Goal: Information Seeking & Learning: Learn about a topic

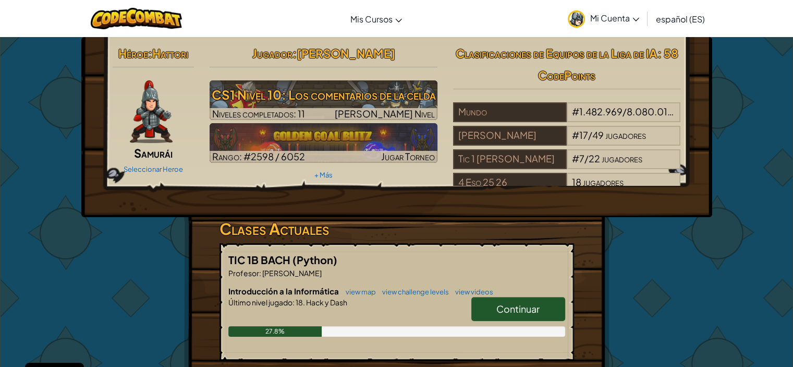
click at [484, 306] on link "Continuar" at bounding box center [518, 309] width 94 height 24
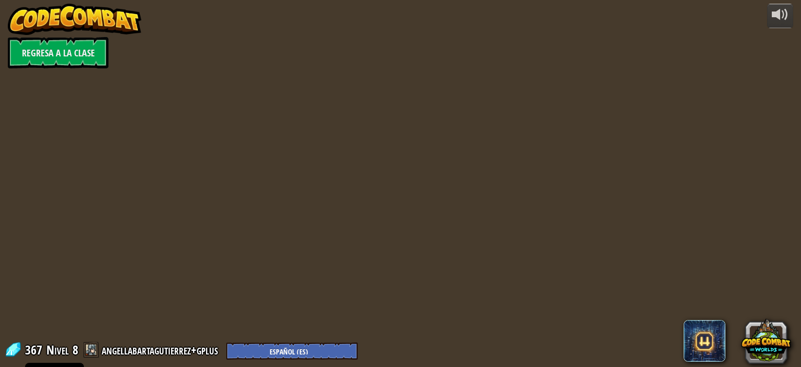
select select "es-ES"
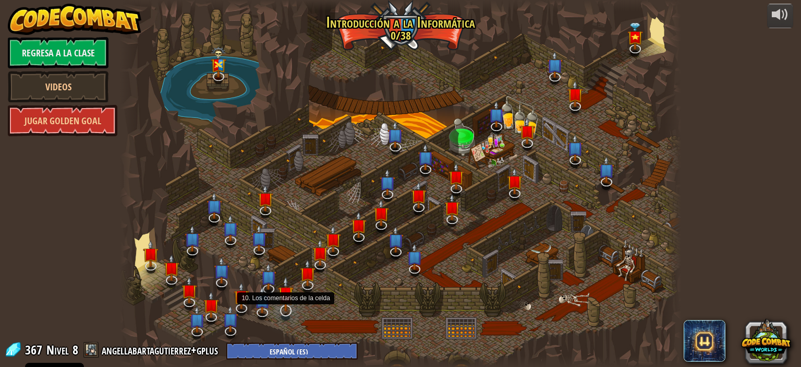
select select "es-ES"
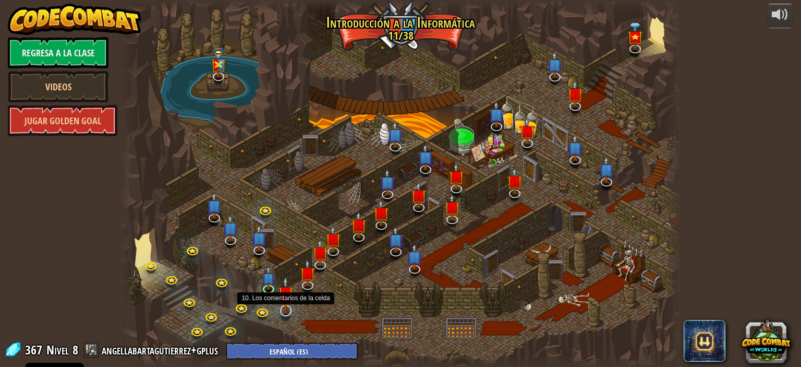
select select "es-ES"
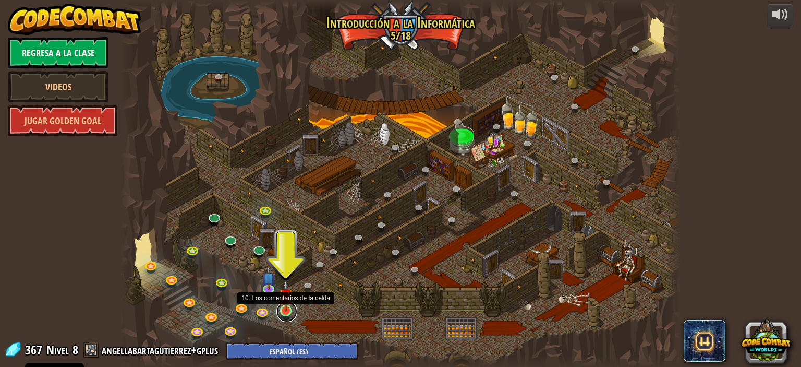
click at [285, 312] on link at bounding box center [286, 311] width 21 height 21
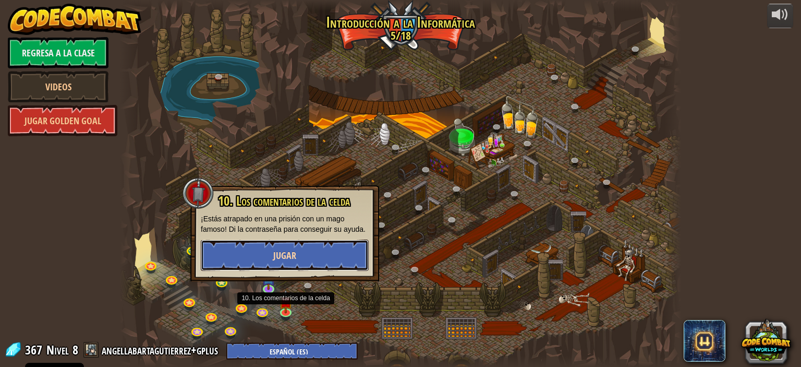
click at [306, 248] on button "Jugar" at bounding box center [285, 254] width 168 height 31
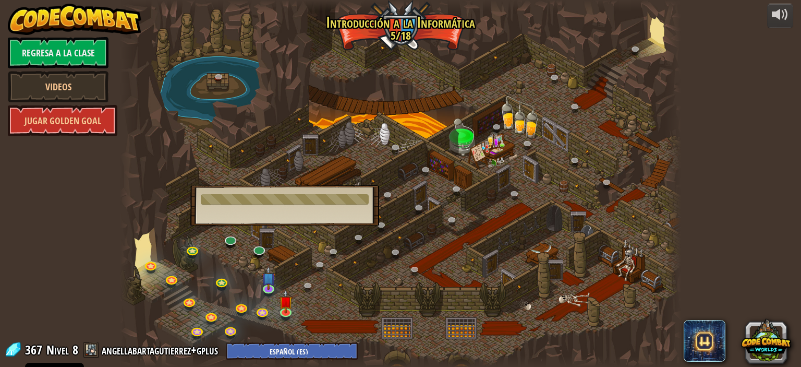
click at [313, 279] on div at bounding box center [400, 183] width 561 height 367
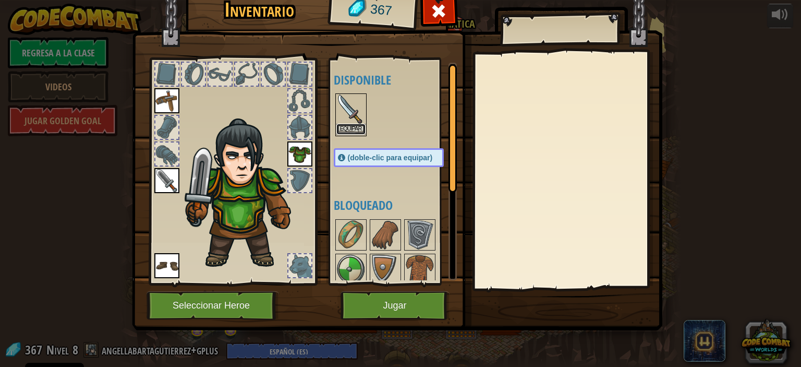
click at [351, 132] on button "Equipar" at bounding box center [350, 129] width 29 height 11
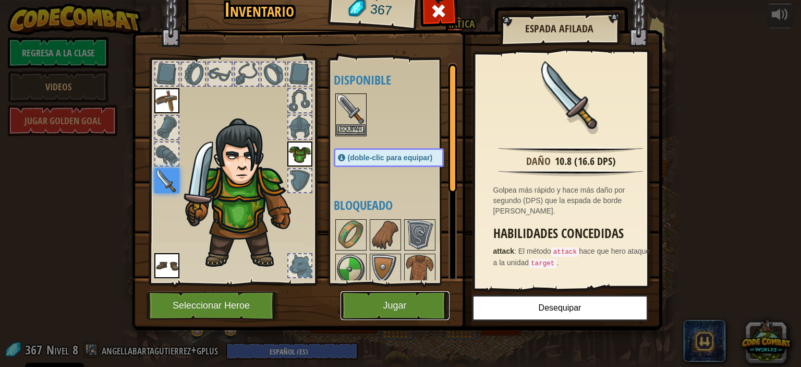
click at [383, 309] on button "Jugar" at bounding box center [394, 305] width 109 height 29
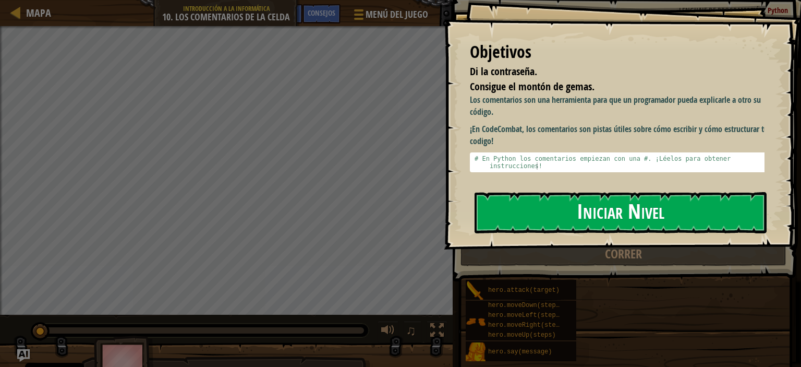
click at [590, 208] on button "Iniciar Nivel" at bounding box center [621, 212] width 292 height 41
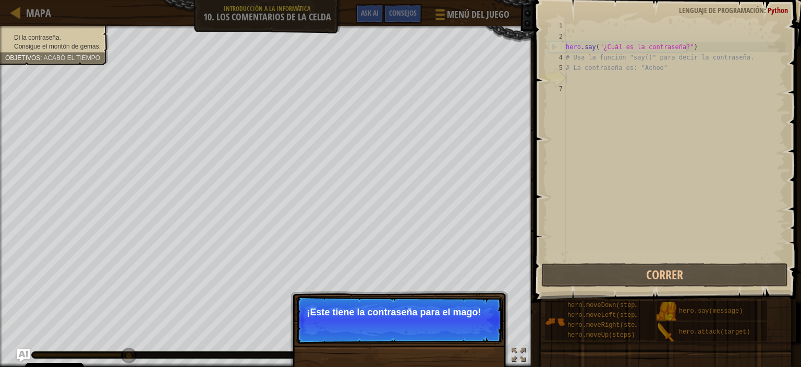
click at [494, 327] on p "Saltar (esc) Continuar ¡Este tiene la contraseña para el mago!" at bounding box center [399, 320] width 207 height 48
click at [491, 339] on p "Saltar (esc) Continuar ¡Este tiene la contraseña para el mago!" at bounding box center [399, 320] width 207 height 48
click at [602, 93] on div "hero . say ( "¿Cuál es la contraseña?" ) # Usa la función "say()" para decir la…" at bounding box center [675, 151] width 222 height 261
click at [597, 84] on div "hero . say ( "¿Cuál es la contraseña?" ) # Usa la función "say()" para decir la…" at bounding box center [675, 151] width 222 height 261
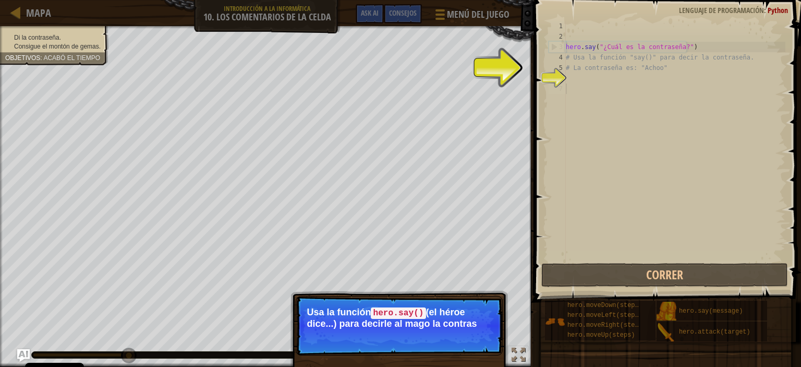
click at [484, 348] on p "Saltar (esc) Continuar Usa la función hero.[PERSON_NAME]() (el héroe dice...) p…" at bounding box center [399, 325] width 207 height 59
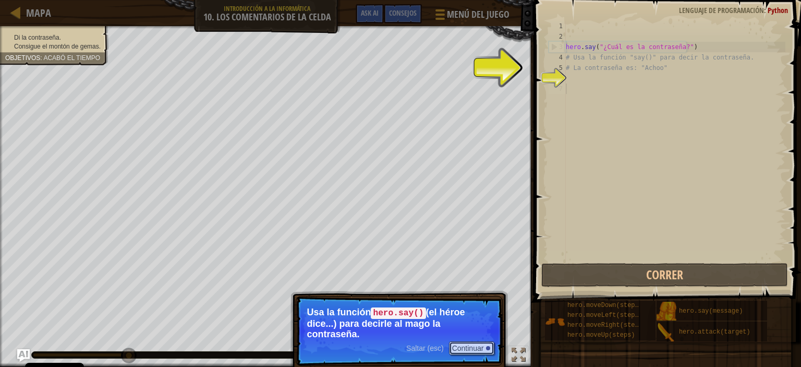
click at [484, 348] on button "Continuar" at bounding box center [472, 348] width 46 height 14
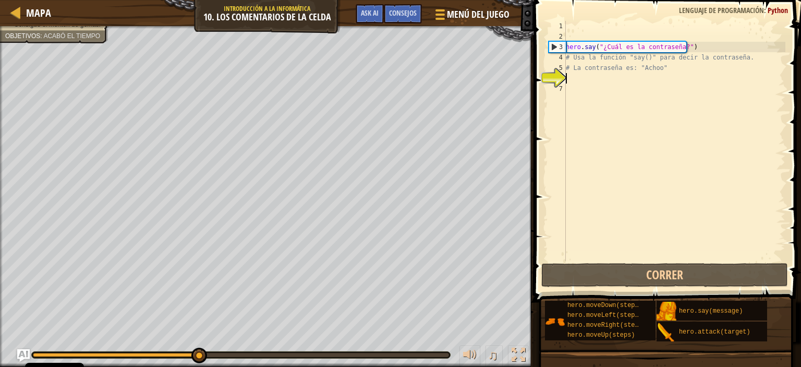
click at [585, 79] on div "hero . say ( "¿Cuál es la contraseña?" ) # Usa la función "say()" para decir la…" at bounding box center [675, 151] width 222 height 261
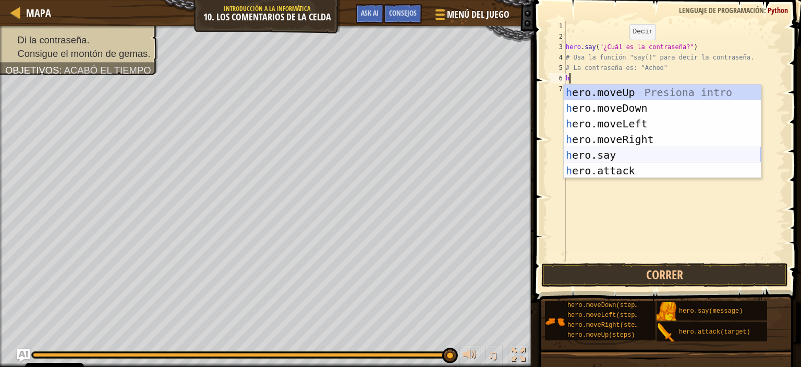
click at [597, 152] on div "h ero.moveUp Presiona intro h ero.moveDown Presiona intro h ero.moveLeft Presio…" at bounding box center [662, 146] width 197 height 125
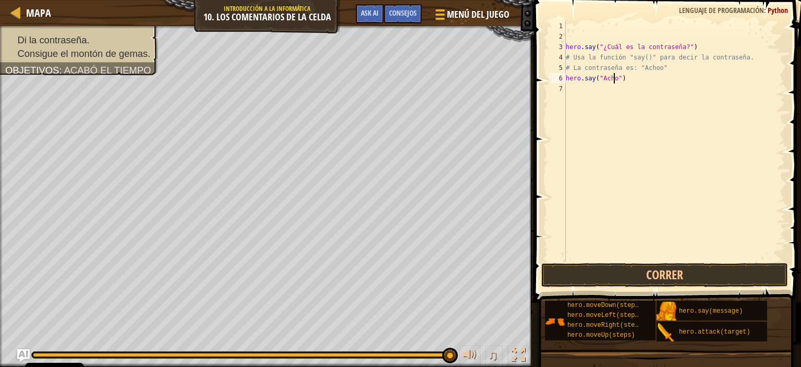
scroll to position [5, 4]
type textarea "hero.say("Achoo")"
click at [630, 273] on button "Correr" at bounding box center [664, 275] width 247 height 24
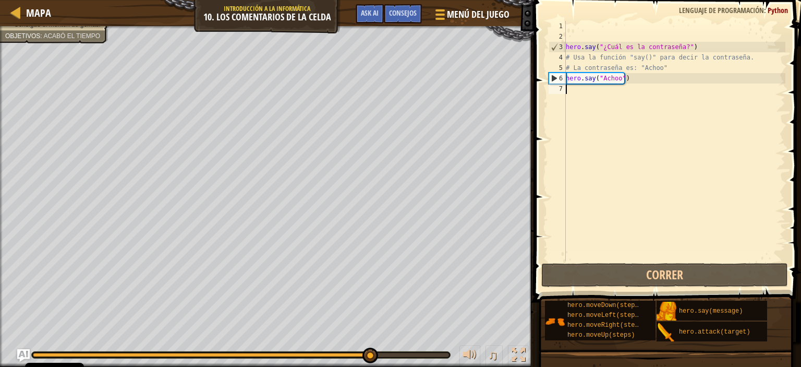
click at [574, 89] on div "hero . say ( "¿Cuál es la contraseña?" ) # Usa la función "say()" para decir la…" at bounding box center [675, 151] width 222 height 261
type textarea "h"
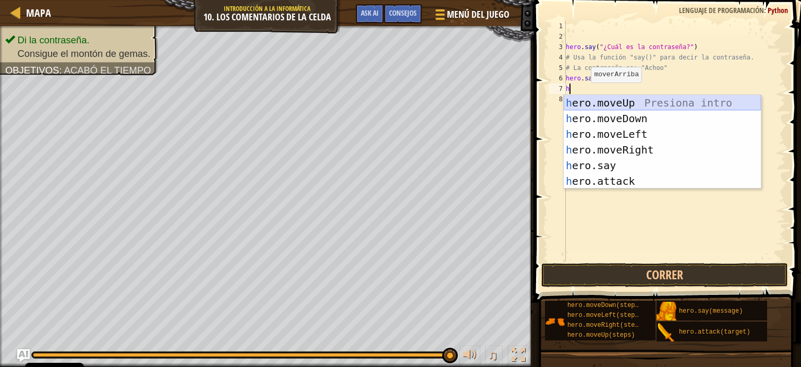
click at [611, 101] on div "h ero.moveUp Presiona intro h ero.moveDown Presiona intro h ero.moveLeft Presio…" at bounding box center [662, 157] width 197 height 125
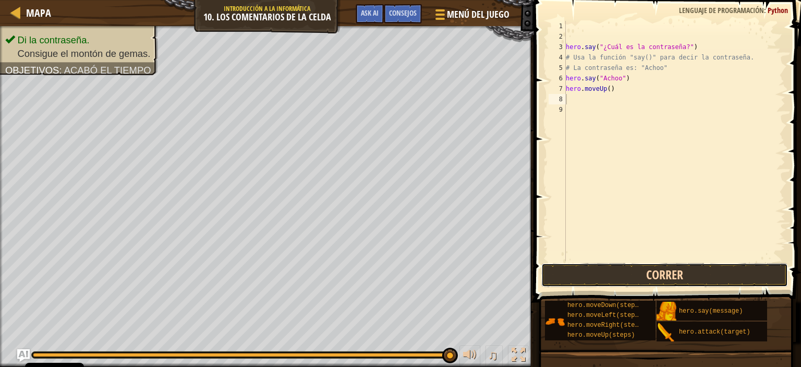
click at [617, 272] on button "Correr" at bounding box center [664, 275] width 247 height 24
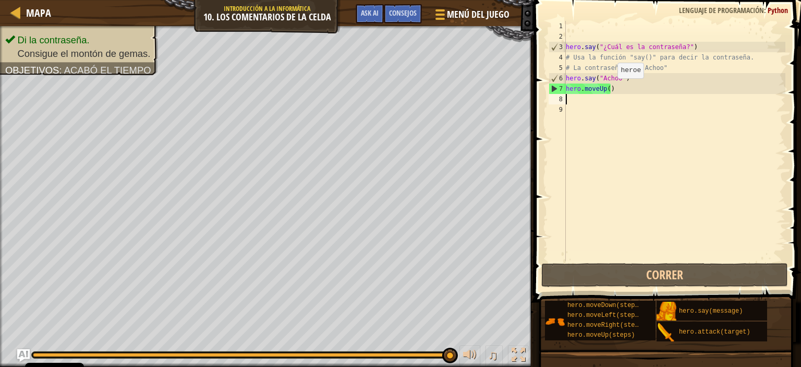
click at [607, 90] on div "hero . say ( "¿Cuál es la contraseña?" ) # Usa la función "say()" para decir la…" at bounding box center [675, 151] width 222 height 261
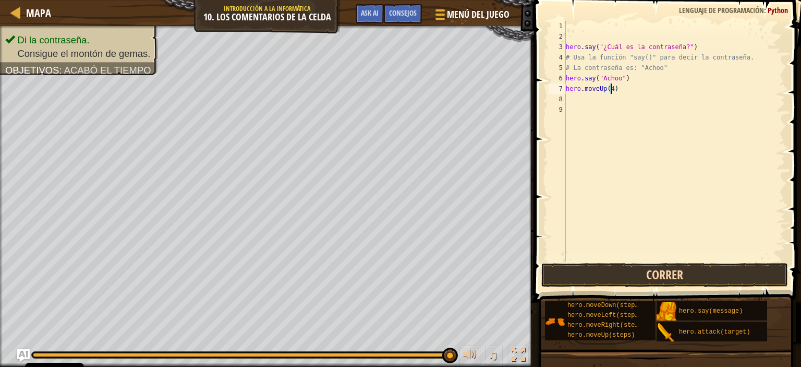
type textarea "hero.moveUp(4)"
click at [629, 273] on button "Correr" at bounding box center [664, 275] width 247 height 24
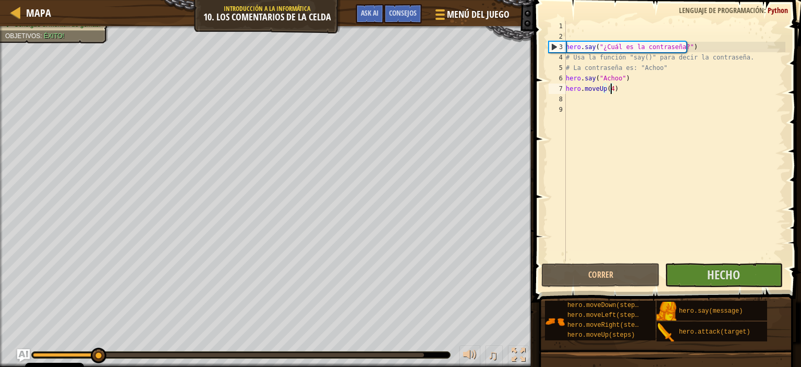
click at [429, 352] on div at bounding box center [241, 354] width 418 height 6
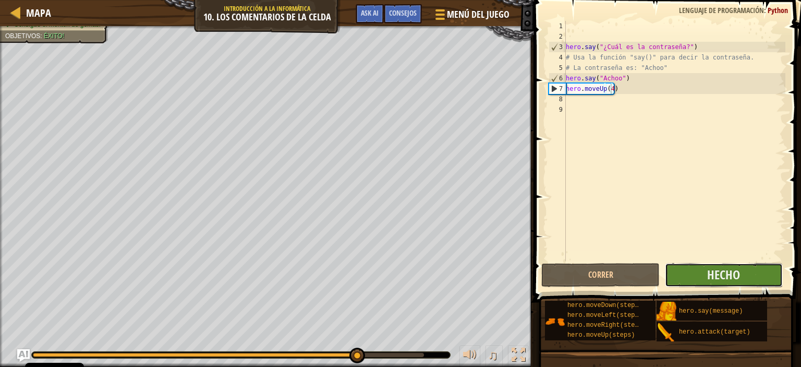
click at [703, 276] on button "Hecho" at bounding box center [724, 275] width 118 height 24
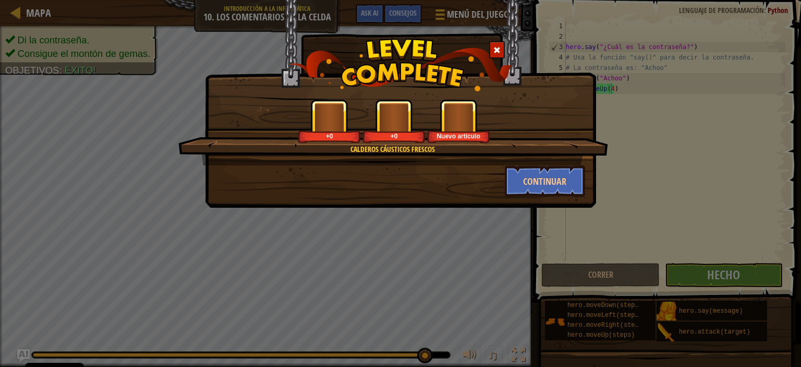
click at [577, 243] on div "Calderos Cáusticos Frescos +0 +0 Nuevo artículo Continuar" at bounding box center [400, 183] width 801 height 367
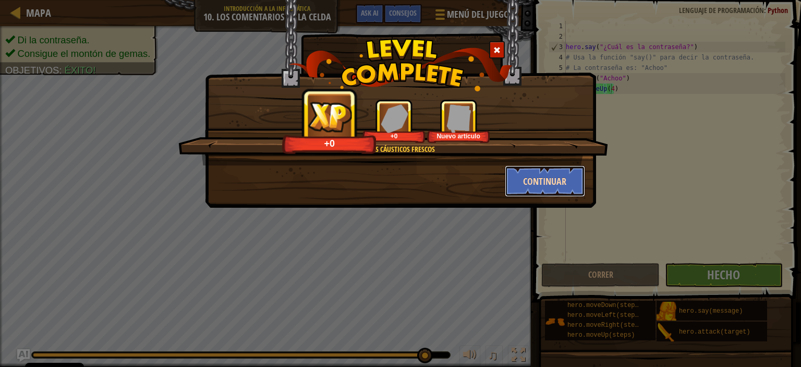
click at [553, 176] on button "Continuar" at bounding box center [545, 180] width 81 height 31
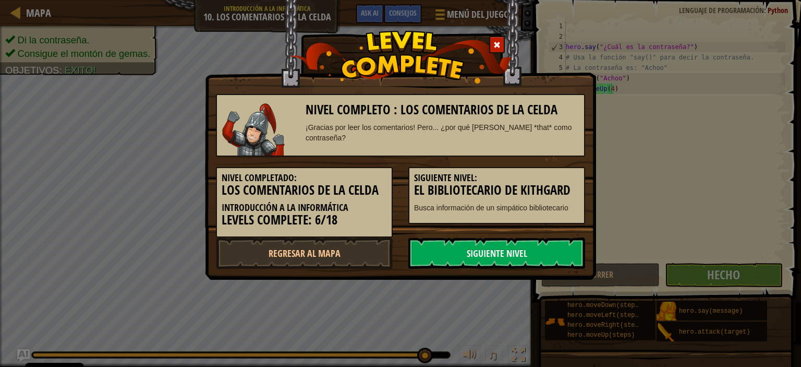
click at [553, 176] on h5 "Siguiente nivel:" at bounding box center [496, 178] width 165 height 10
click at [539, 241] on link "Siguiente nivel" at bounding box center [496, 252] width 177 height 31
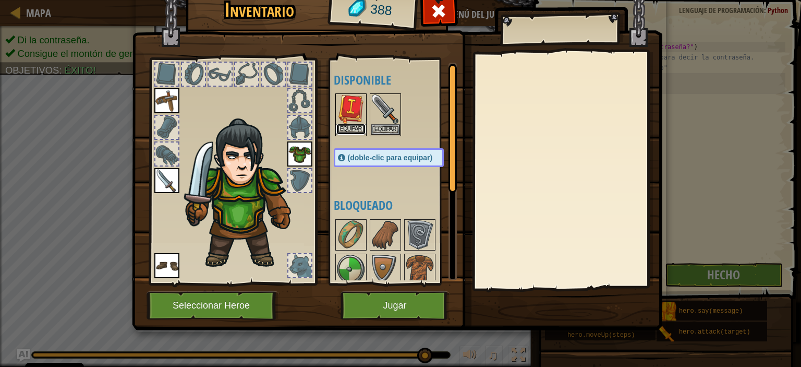
click at [346, 130] on button "Equipar" at bounding box center [350, 129] width 29 height 11
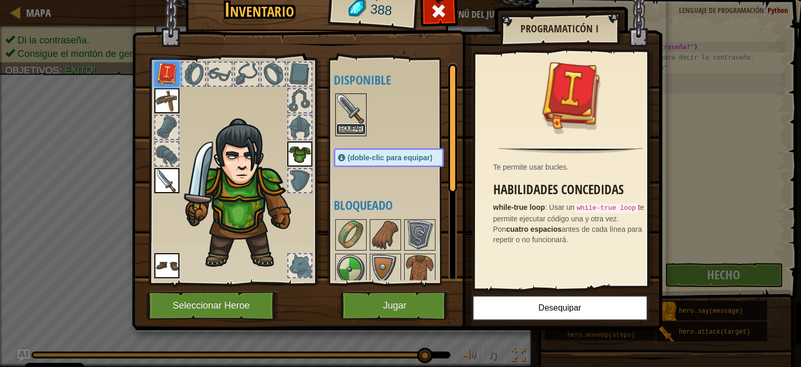
click at [343, 129] on button "Equipar" at bounding box center [350, 129] width 29 height 11
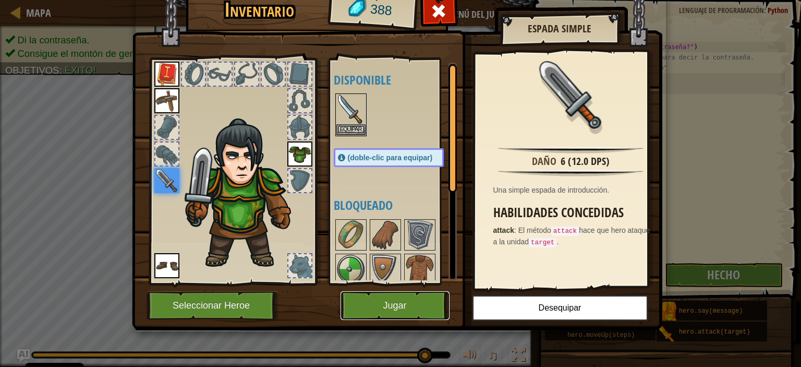
click at [367, 313] on button "Jugar" at bounding box center [394, 305] width 109 height 29
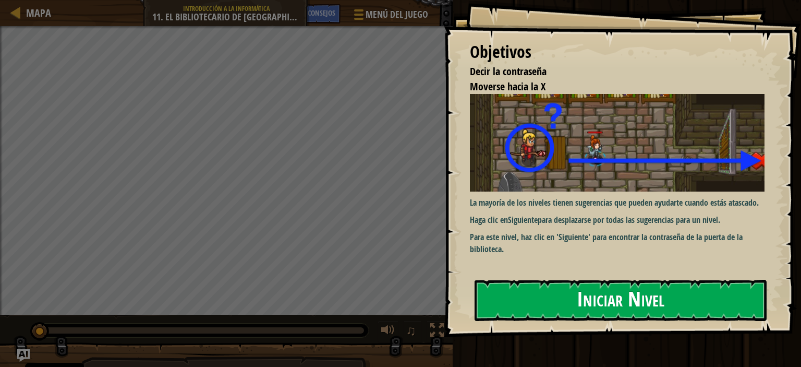
click at [582, 296] on button "Iniciar Nivel" at bounding box center [621, 299] width 292 height 41
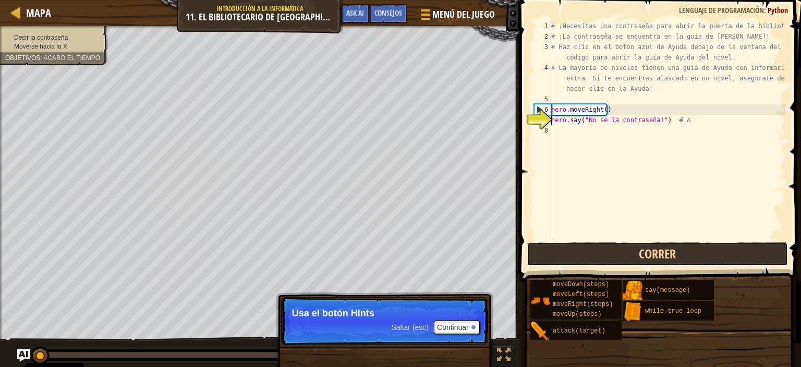
click at [600, 254] on button "Correr" at bounding box center [657, 254] width 261 height 24
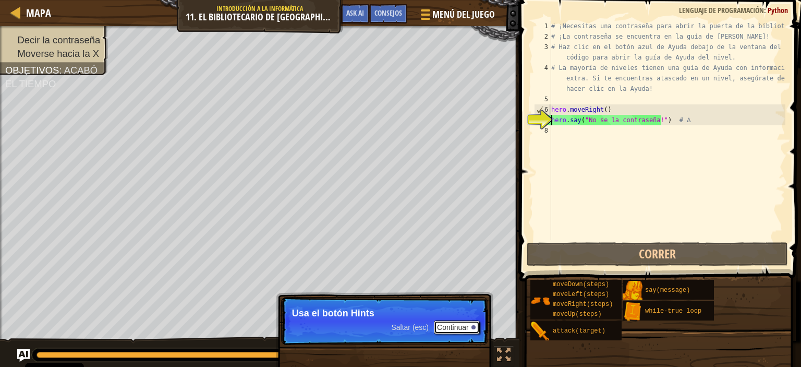
click at [464, 325] on button "Continuar" at bounding box center [457, 327] width 46 height 14
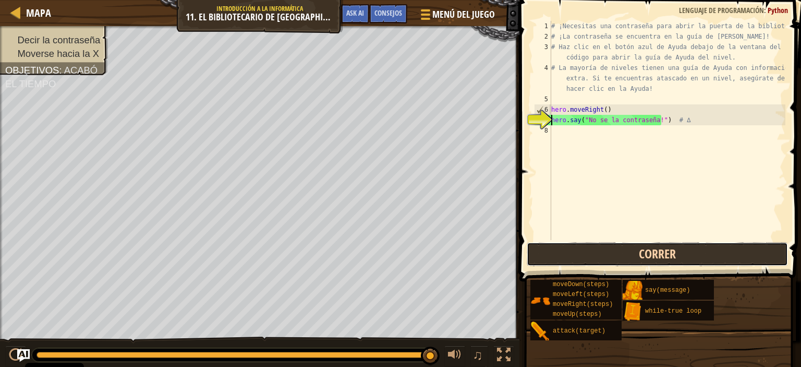
click at [611, 258] on button "Correr" at bounding box center [657, 254] width 261 height 24
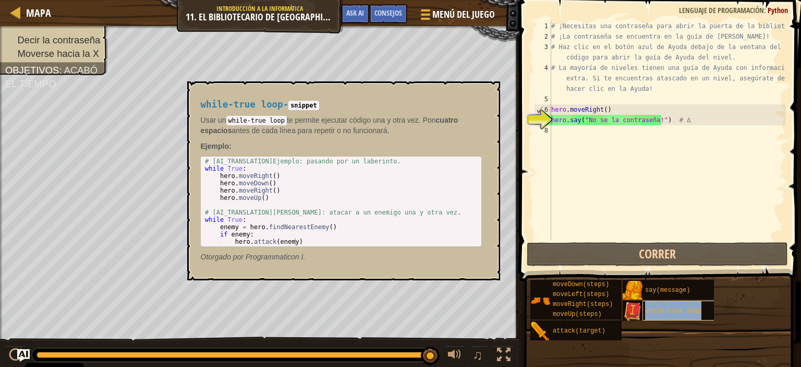
click at [678, 312] on span "while-true loop" at bounding box center [673, 310] width 56 height 7
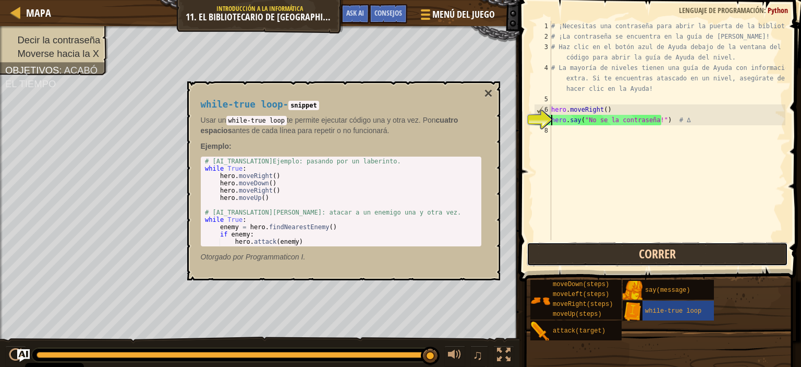
click at [665, 248] on button "Correr" at bounding box center [657, 254] width 261 height 24
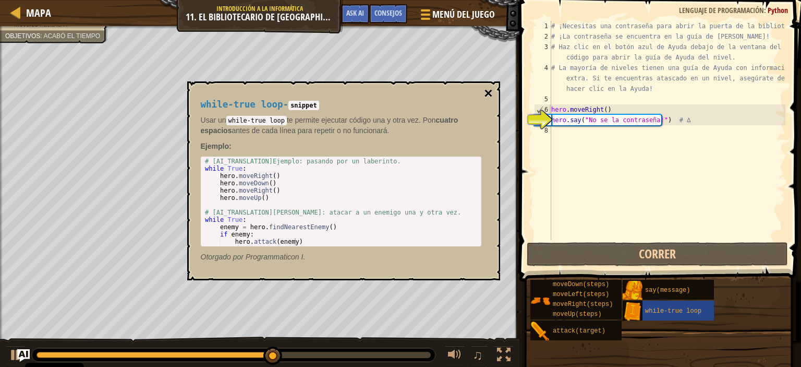
click at [486, 93] on button "×" at bounding box center [488, 93] width 8 height 15
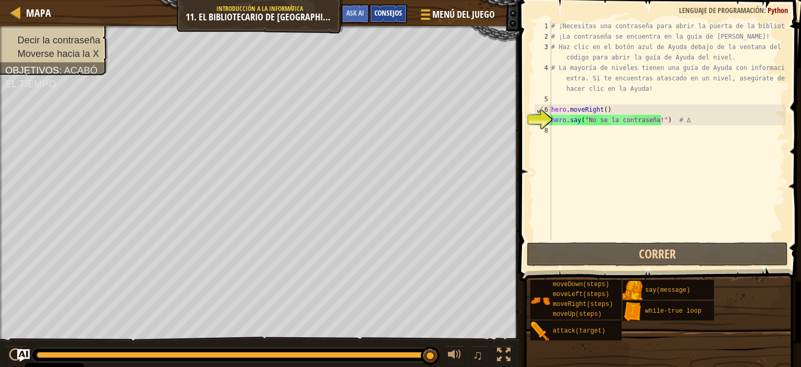
click at [386, 12] on span "Consejos" at bounding box center [388, 13] width 28 height 10
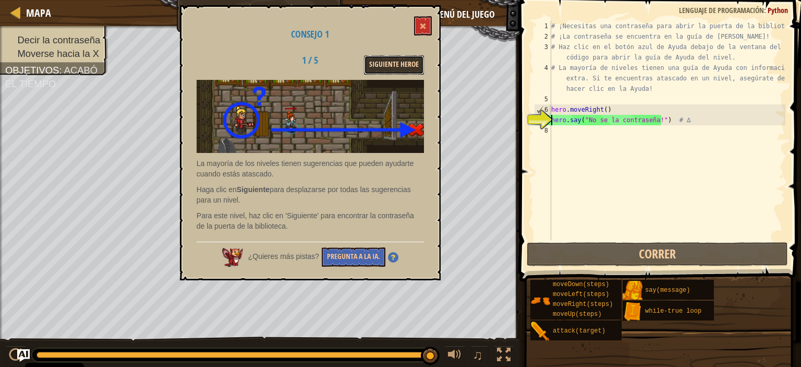
click at [409, 66] on button "Siguiente Heroe" at bounding box center [394, 64] width 60 height 19
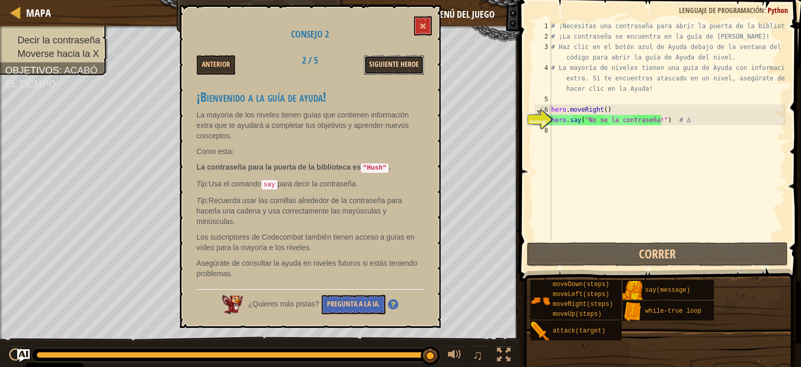
click at [408, 65] on button "Siguiente Heroe" at bounding box center [394, 64] width 60 height 19
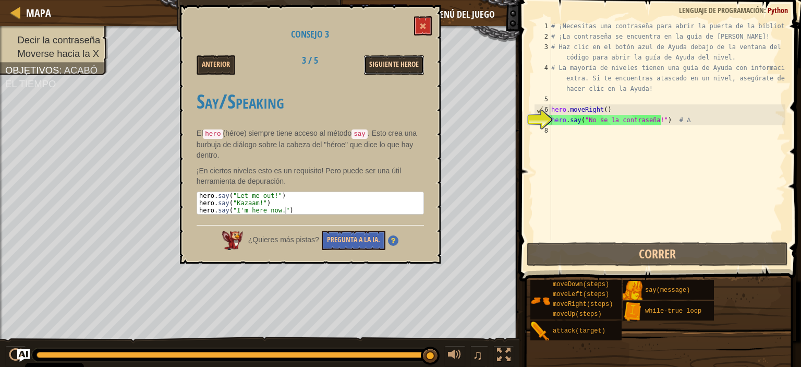
click at [407, 62] on button "Siguiente Heroe" at bounding box center [394, 64] width 60 height 19
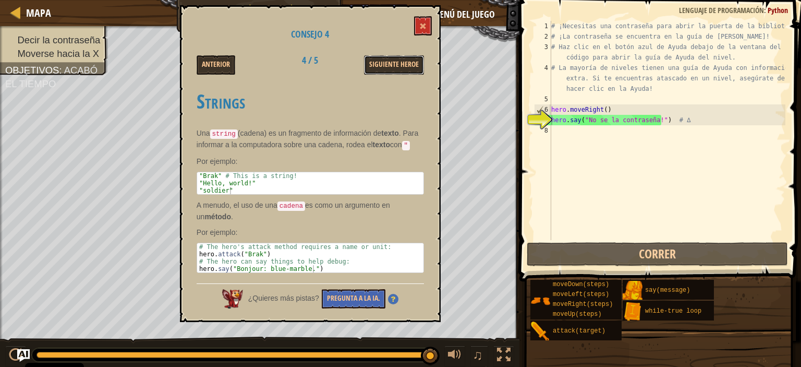
click at [407, 62] on button "Siguiente Heroe" at bounding box center [394, 64] width 60 height 19
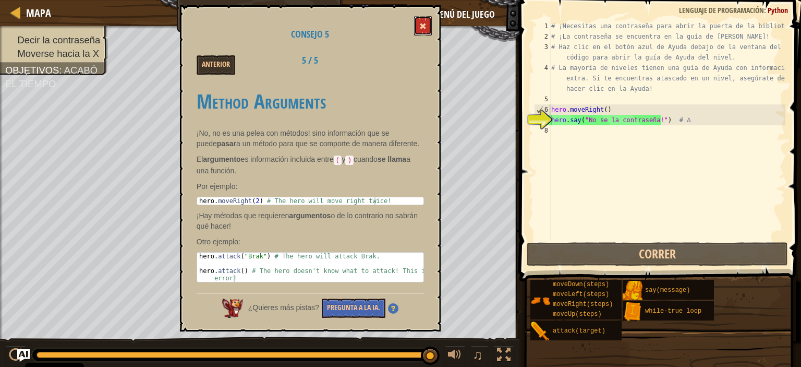
click at [423, 18] on button at bounding box center [423, 25] width 18 height 19
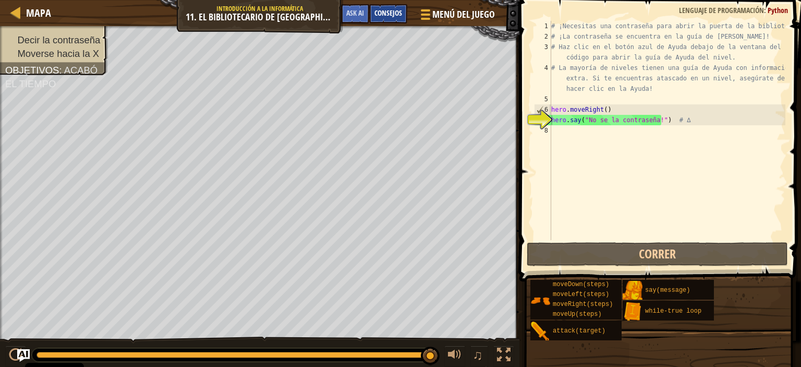
click at [379, 13] on span "Consejos" at bounding box center [388, 13] width 28 height 10
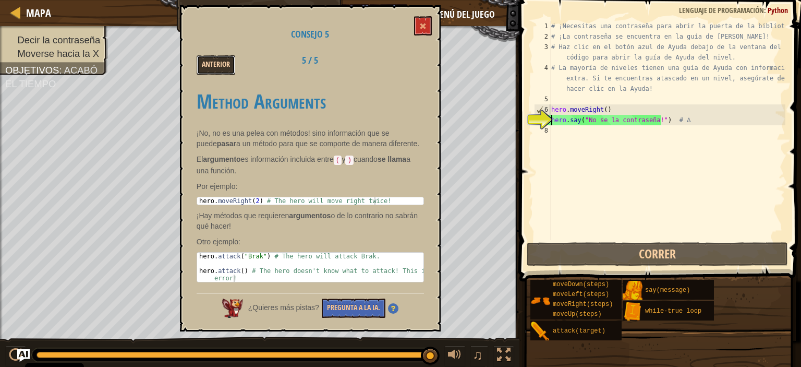
click at [204, 64] on button "Anterior" at bounding box center [216, 64] width 39 height 19
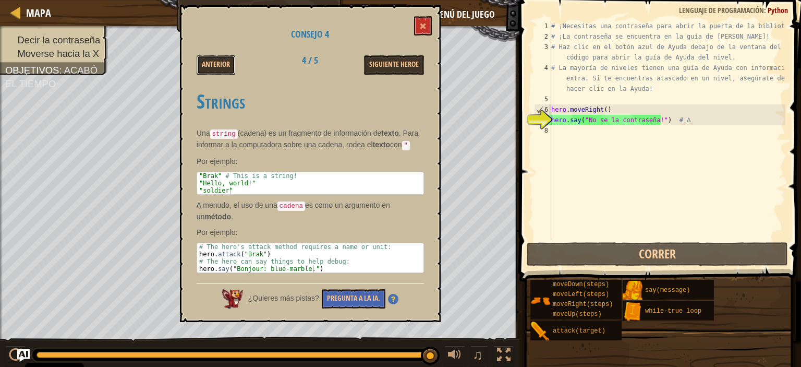
click at [204, 64] on button "Anterior" at bounding box center [216, 64] width 39 height 19
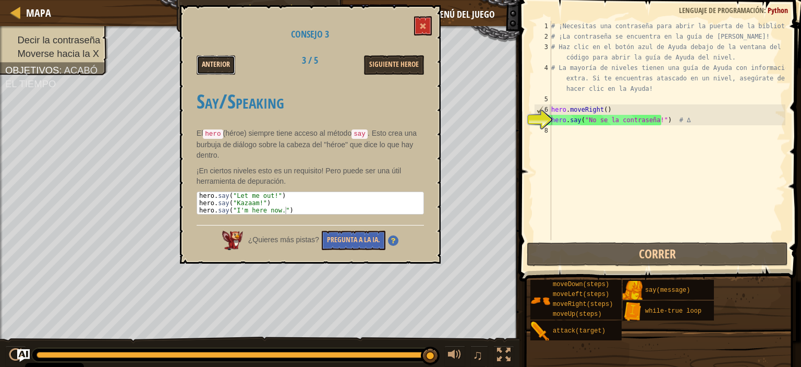
click at [204, 64] on button "Anterior" at bounding box center [216, 64] width 39 height 19
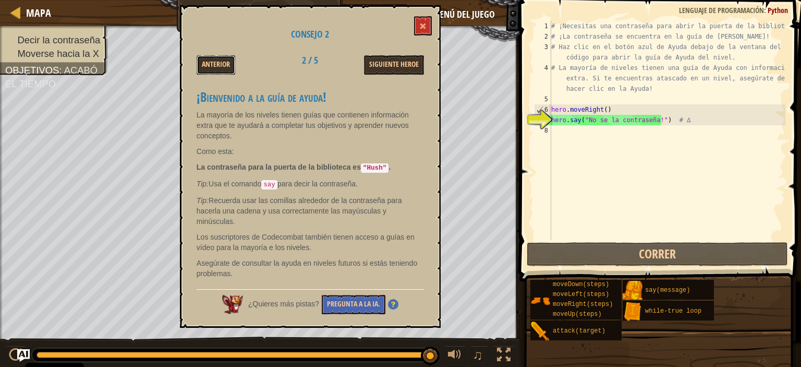
click at [204, 64] on button "Anterior" at bounding box center [216, 64] width 39 height 19
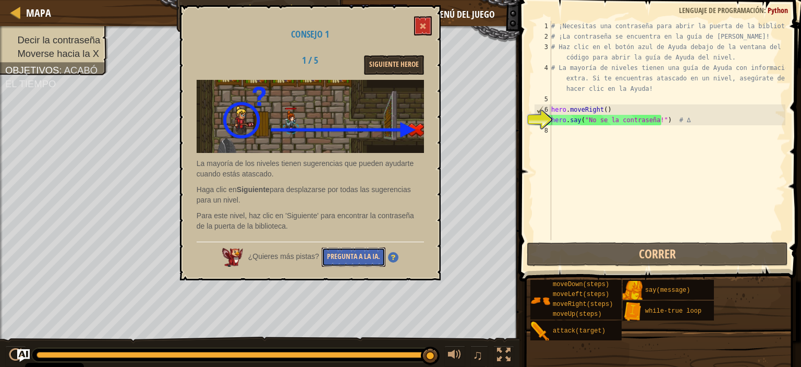
click at [339, 257] on button "Pregunta a la IA." at bounding box center [354, 256] width 64 height 19
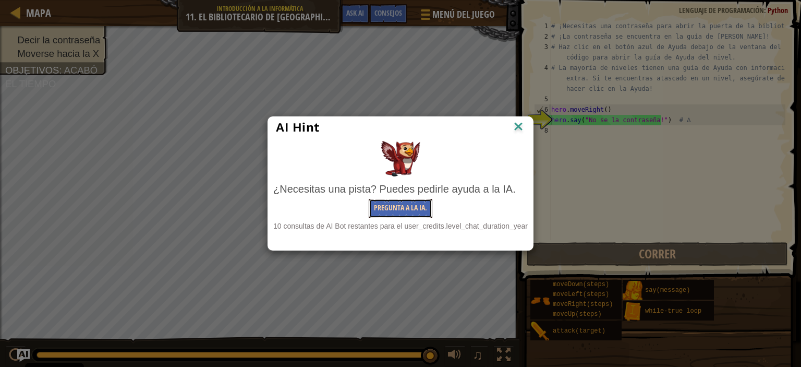
click at [397, 212] on button "Pregunta a la IA." at bounding box center [401, 208] width 64 height 19
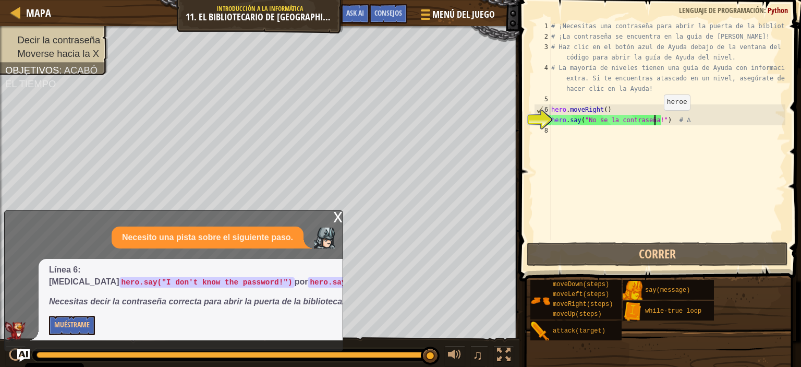
click at [655, 120] on div "# ¡Necesitas una contraseña para abrir la puerta de la biblioteca! # ¡La contra…" at bounding box center [667, 141] width 236 height 240
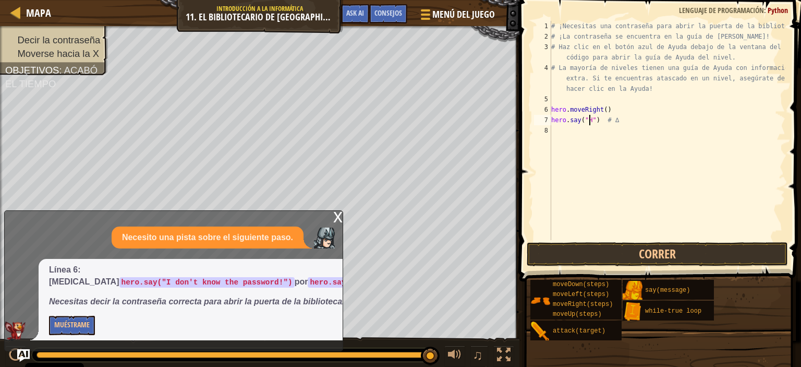
scroll to position [5, 4]
type textarea "hero.say("Hush") # ∆"
click at [636, 252] on button "Correr" at bounding box center [657, 254] width 261 height 24
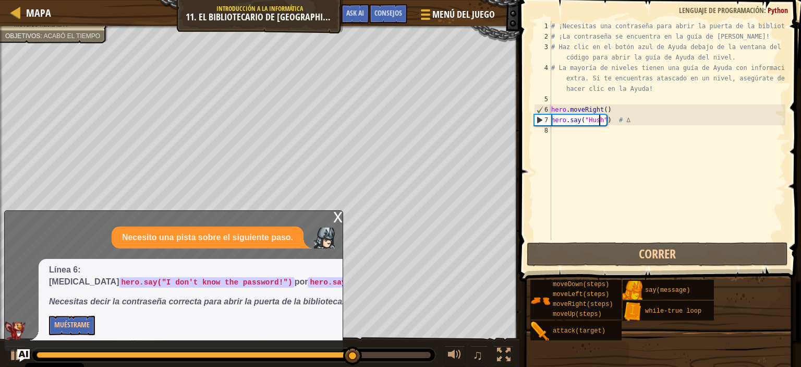
click at [569, 135] on div "# ¡Necesitas una contraseña para abrir la puerta de la biblioteca! # ¡La contra…" at bounding box center [667, 141] width 236 height 240
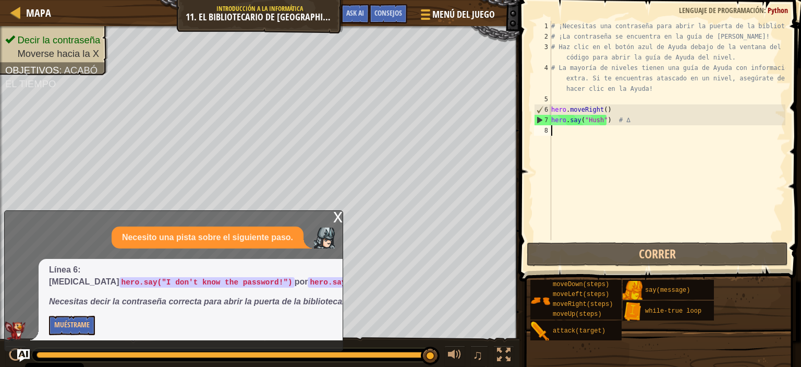
type textarea "h"
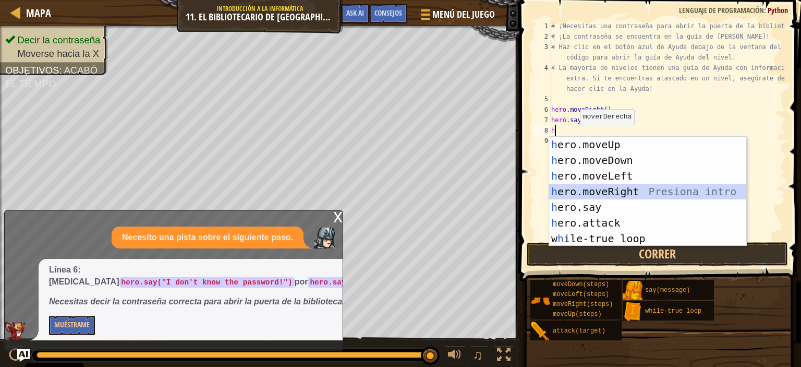
click at [568, 187] on div "h ero.moveUp Presiona intro h ero.moveDown Presiona intro h ero.moveLeft Presio…" at bounding box center [647, 207] width 197 height 141
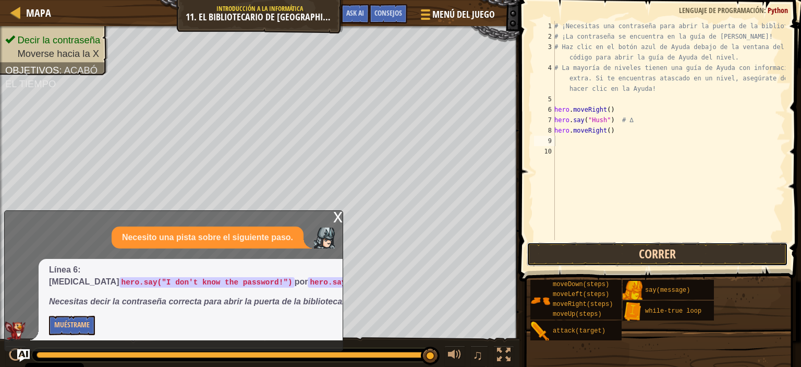
click at [583, 250] on button "Correr" at bounding box center [657, 254] width 261 height 24
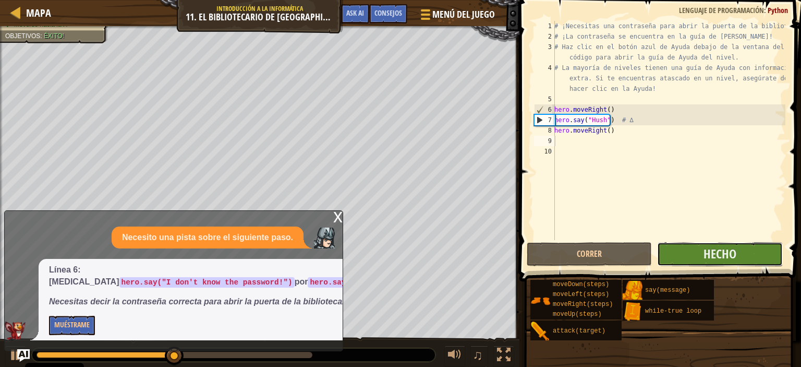
click at [666, 256] on button "Hecho" at bounding box center [719, 254] width 125 height 24
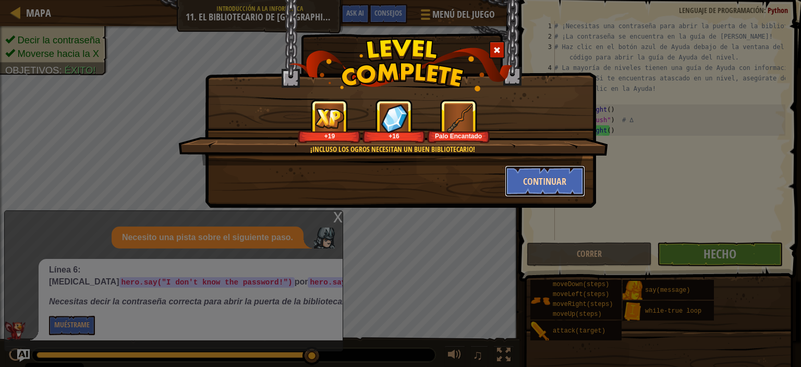
click at [564, 183] on button "Continuar" at bounding box center [545, 180] width 81 height 31
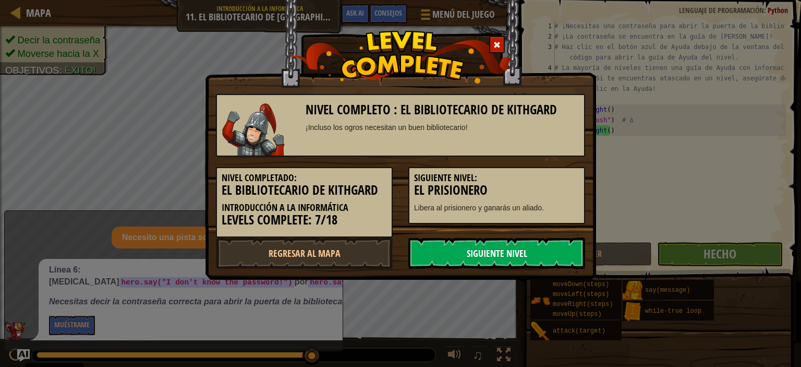
click at [502, 250] on link "Siguiente nivel" at bounding box center [496, 252] width 177 height 31
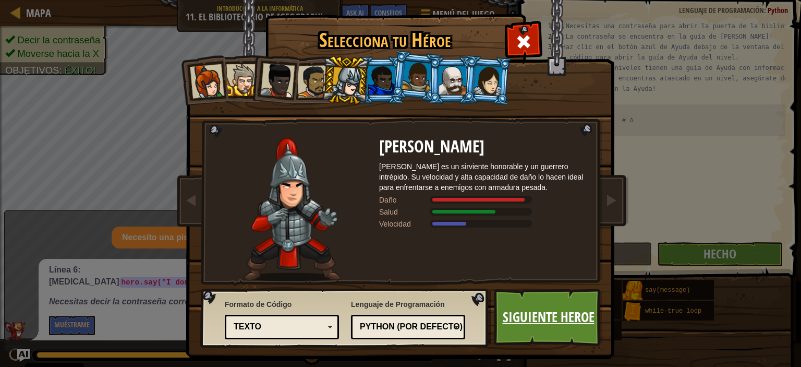
click at [519, 318] on link "Siguiente Heroe" at bounding box center [548, 316] width 109 height 57
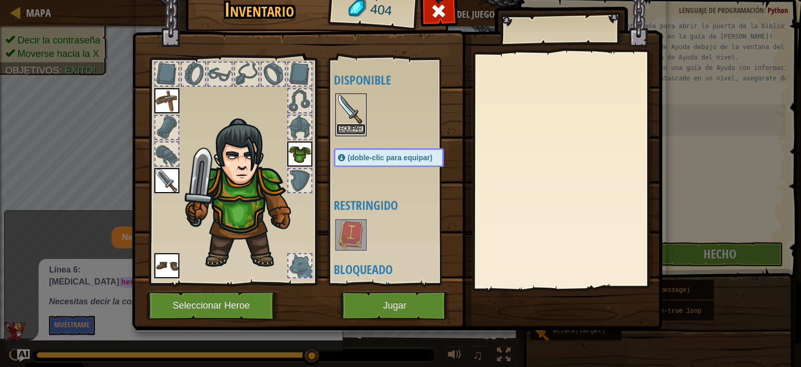
click at [344, 130] on button "Equipar" at bounding box center [350, 129] width 29 height 11
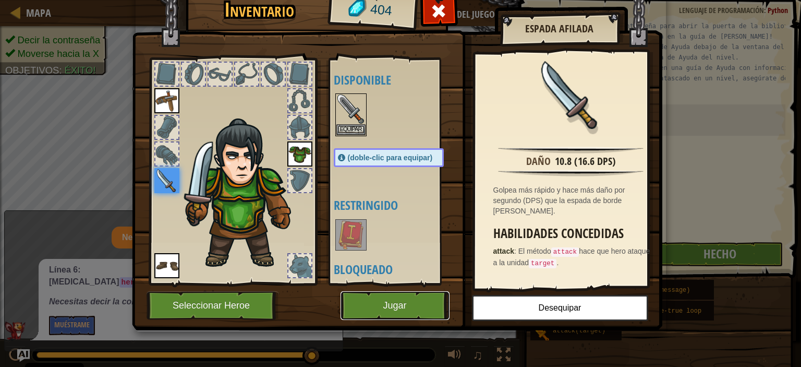
click at [407, 305] on button "Jugar" at bounding box center [394, 305] width 109 height 29
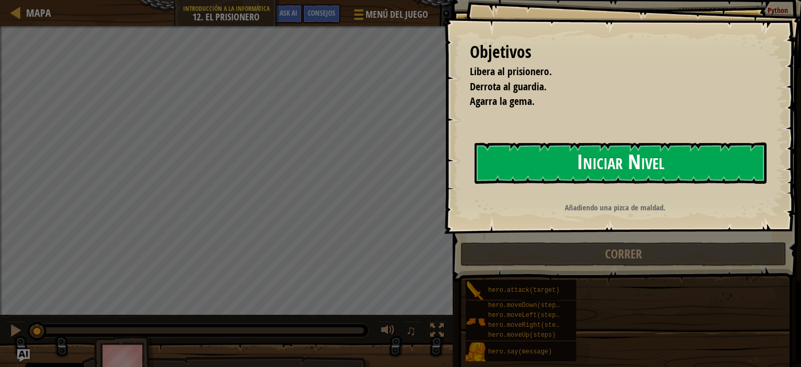
click at [530, 156] on button "Iniciar Nivel" at bounding box center [621, 162] width 292 height 41
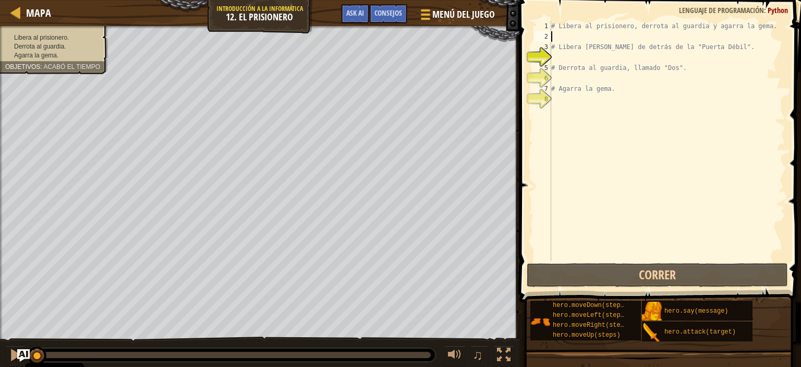
click at [557, 35] on div "# Libera al prisionero, derrota al guardia y agarra la gema. # Libera [PERSON_N…" at bounding box center [667, 151] width 236 height 261
click at [557, 63] on div "# Libera al prisionero, derrota al guardia y agarra la gema. # Libera [PERSON_N…" at bounding box center [667, 151] width 236 height 261
type textarea "# Derrota al guardia, llamado "Dos"."
click at [554, 54] on div "# Libera al prisionero, derrota al guardia y agarra la gema. # Libera [PERSON_N…" at bounding box center [667, 151] width 236 height 261
type textarea "m"
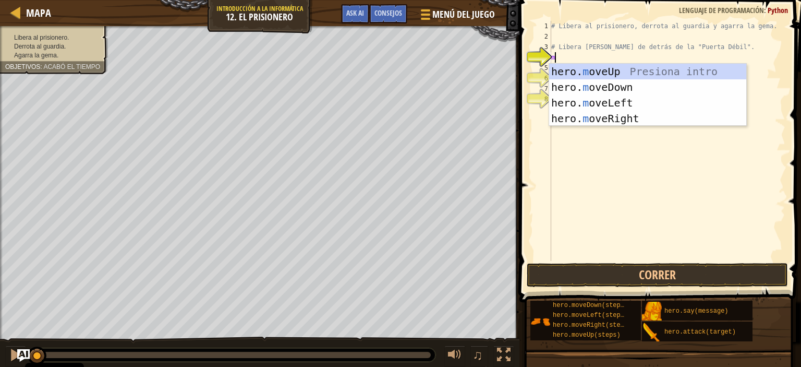
scroll to position [5, 0]
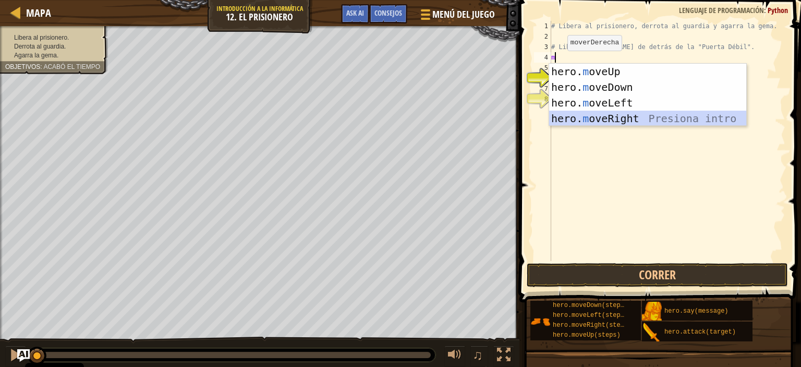
click at [586, 118] on div "hero. m oveUp Presiona intro hero. m oveDown Presiona intro hero. m oveLeft Pre…" at bounding box center [647, 111] width 197 height 94
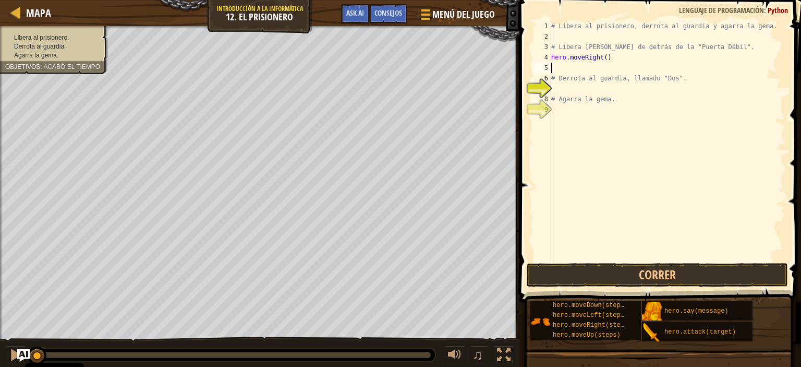
type textarea "m"
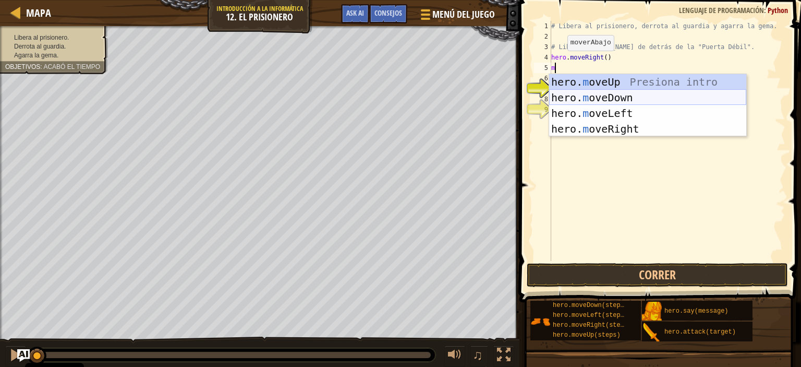
click at [593, 97] on div "hero. m oveUp Presiona intro hero. m oveDown Presiona intro hero. m oveLeft Pre…" at bounding box center [647, 121] width 197 height 94
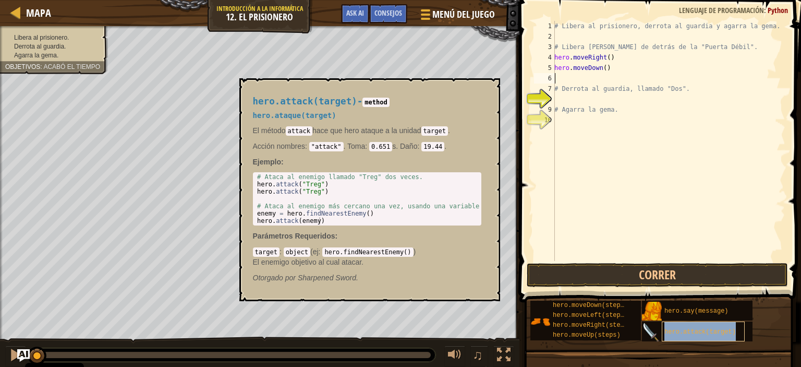
click at [707, 335] on div "hero.attack(target)" at bounding box center [703, 331] width 83 height 20
click at [562, 80] on div "# Libera al prisionero, derrota al guardia y agarra la gema. # Libera [PERSON_N…" at bounding box center [668, 151] width 233 height 261
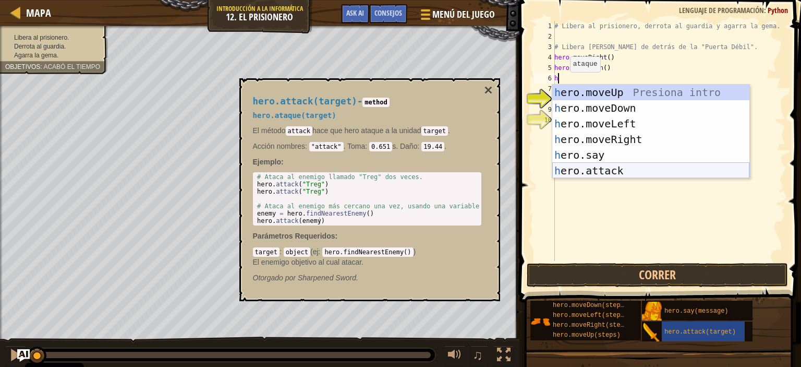
click at [601, 168] on div "h ero.moveUp Presiona intro h ero.moveDown Presiona intro h ero.moveLeft Presio…" at bounding box center [650, 146] width 197 height 125
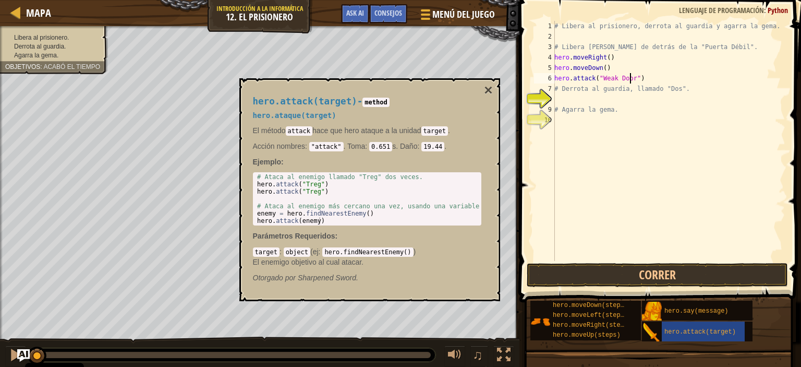
scroll to position [5, 6]
type textarea "hero.attack("Weak Door")"
click at [630, 267] on button "Correr" at bounding box center [657, 275] width 261 height 24
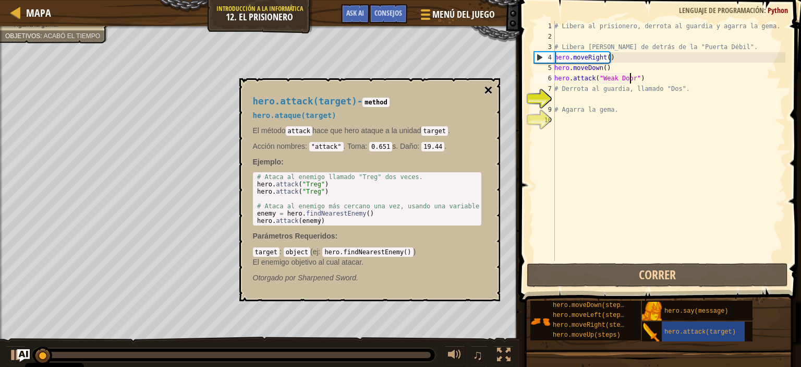
click at [488, 87] on button "×" at bounding box center [488, 90] width 8 height 15
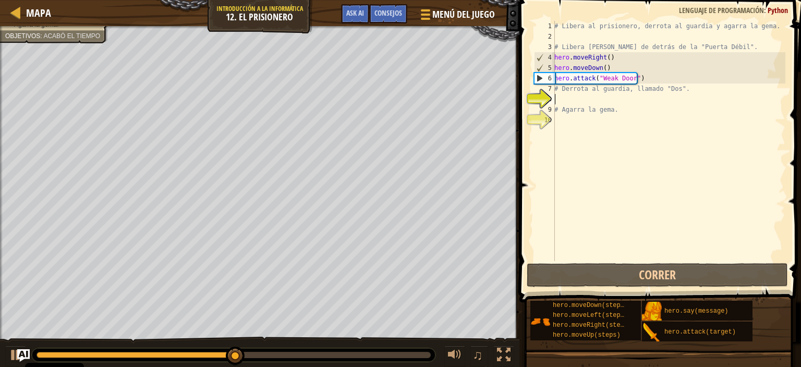
scroll to position [5, 0]
click at [569, 97] on div "# Libera al prisionero, derrota al guardia y agarra la gema. # Libera [PERSON_N…" at bounding box center [668, 151] width 233 height 261
type textarea "m"
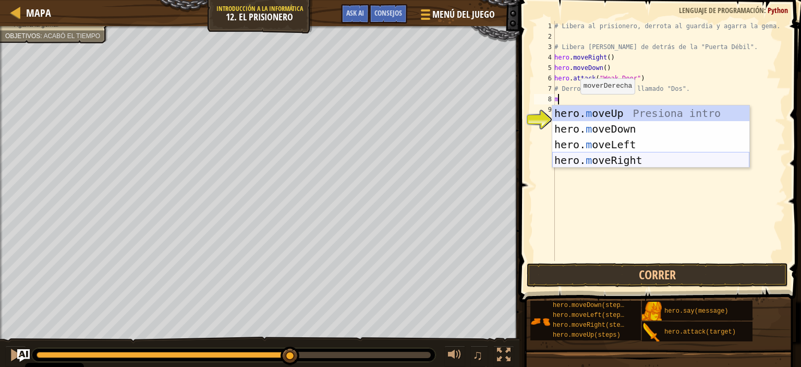
click at [590, 159] on div "hero. m oveUp Presiona intro hero. m oveDown Presiona intro hero. m oveLeft Pre…" at bounding box center [650, 152] width 197 height 94
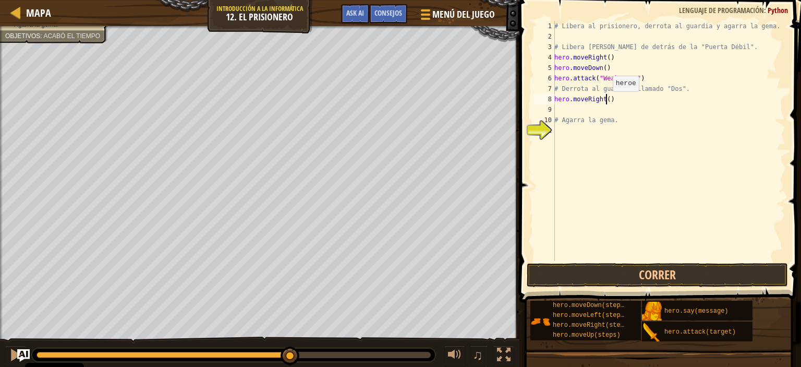
click at [607, 102] on div "# Libera al prisionero, derrota al guardia y agarra la gema. # Libera [PERSON_N…" at bounding box center [668, 151] width 233 height 261
type textarea "hero.moveRight(2)"
click at [559, 108] on div "# Libera al prisionero, derrota al guardia y agarra la gema. # Libera [PERSON_N…" at bounding box center [668, 151] width 233 height 261
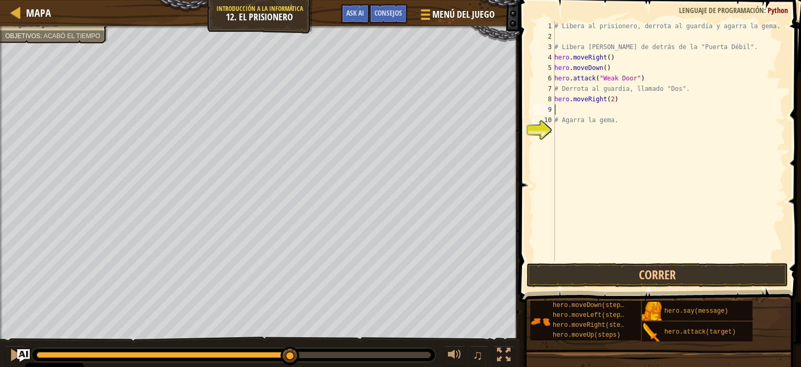
type textarea "m"
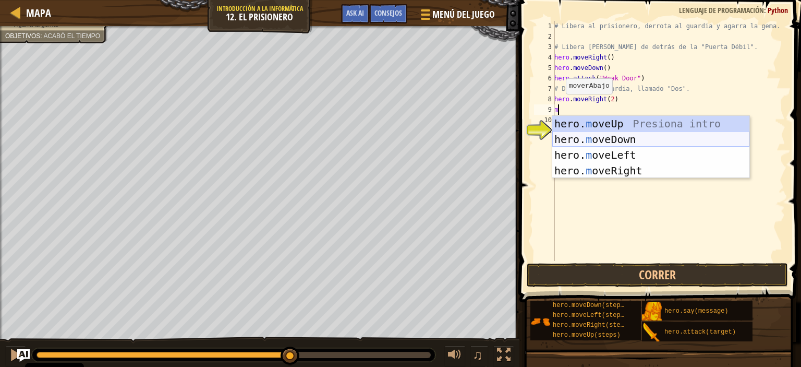
click at [576, 139] on div "hero. m oveUp Presiona intro hero. m oveDown Presiona intro hero. m oveLeft Pre…" at bounding box center [650, 163] width 197 height 94
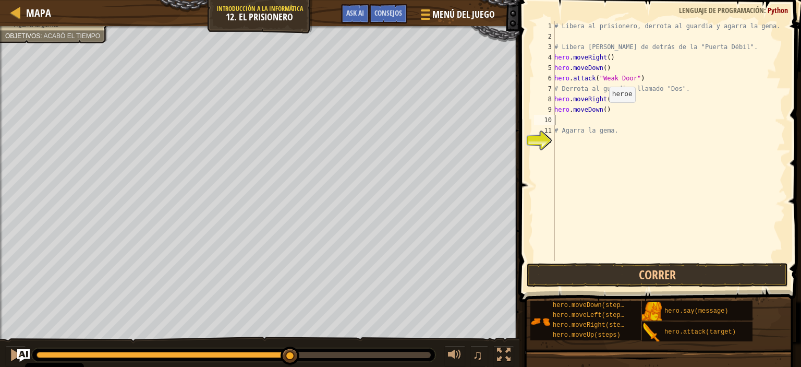
click at [603, 112] on div "# Libera al prisionero, derrota al guardia y agarra la gema. # Libera [PERSON_N…" at bounding box center [668, 151] width 233 height 261
type textarea "hero.moveDown(2)"
click at [561, 123] on div "# Libera al prisionero, derrota al guardia y agarra la gema. # Libera [PERSON_N…" at bounding box center [668, 151] width 233 height 261
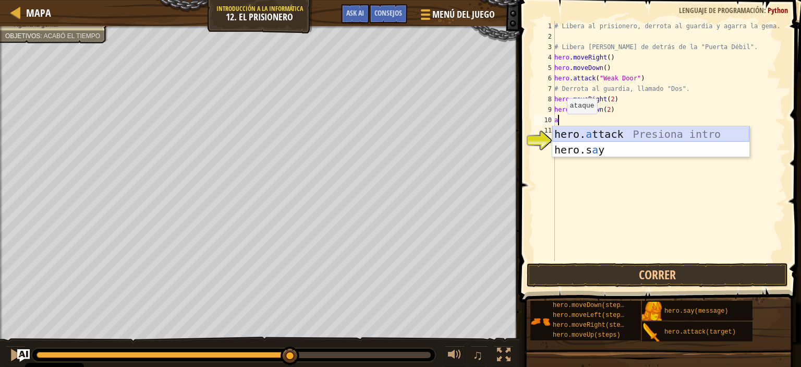
click at [565, 135] on div "hero. a ttack Presiona intro hero.s a y Presiona intro" at bounding box center [650, 157] width 197 height 63
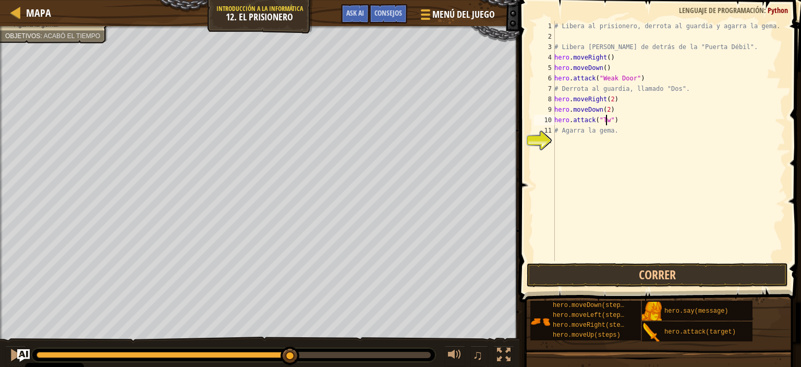
scroll to position [5, 4]
click at [565, 125] on div "# Libera al prisionero, derrota al guardia y agarra la gema. # Libera [PERSON_N…" at bounding box center [668, 151] width 233 height 261
drag, startPoint x: 626, startPoint y: 120, endPoint x: 548, endPoint y: 117, distance: 78.8
click at [548, 117] on div "hero.attack("Two") 1 2 3 4 5 6 7 8 9 10 11 12 # Libera al prisionero, derrota a…" at bounding box center [658, 141] width 253 height 240
type textarea "hero.attack("Two")"
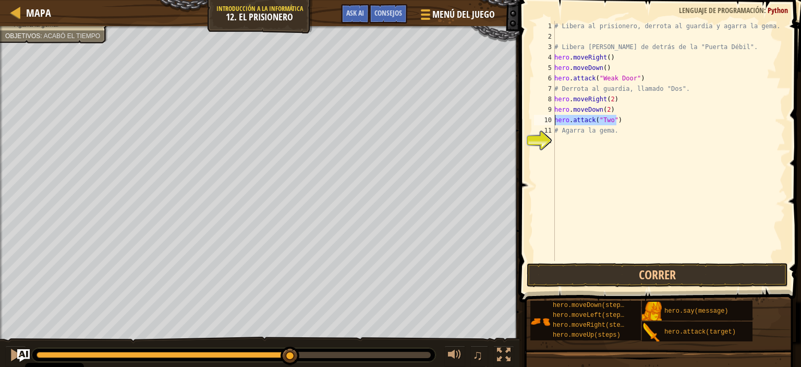
click at [619, 123] on div "# Libera al prisionero, derrota al guardia y agarra la gema. # Libera [PERSON_N…" at bounding box center [668, 141] width 233 height 240
paste textarea "hero.attack("Two")"
type textarea "hero.attack("Two")"
type textarea "m"
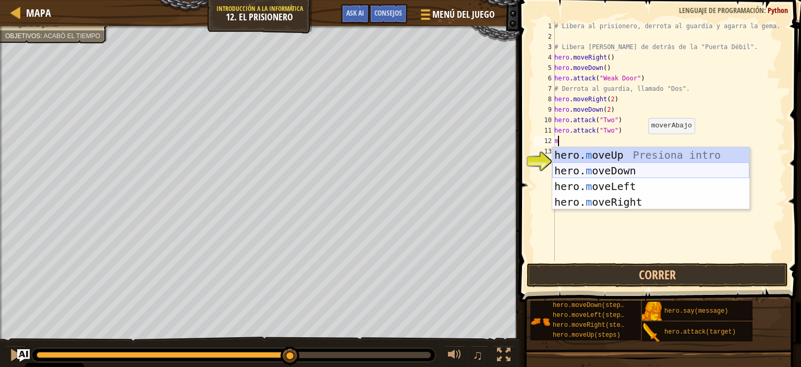
click at [634, 169] on div "hero. m oveUp Presiona intro hero. m oveDown Presiona intro hero. m oveLeft Pre…" at bounding box center [650, 194] width 197 height 94
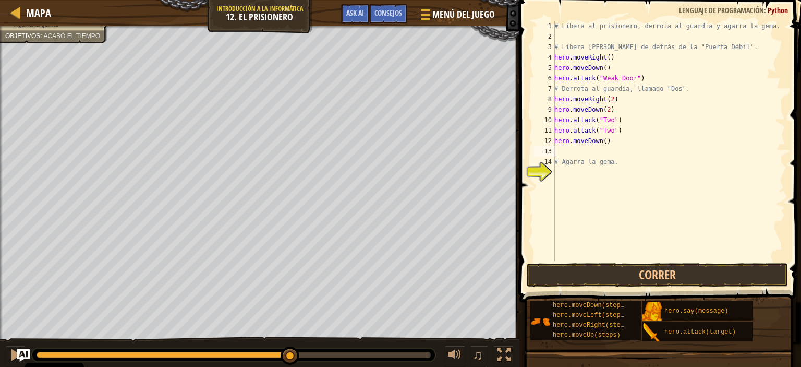
type textarea "m"
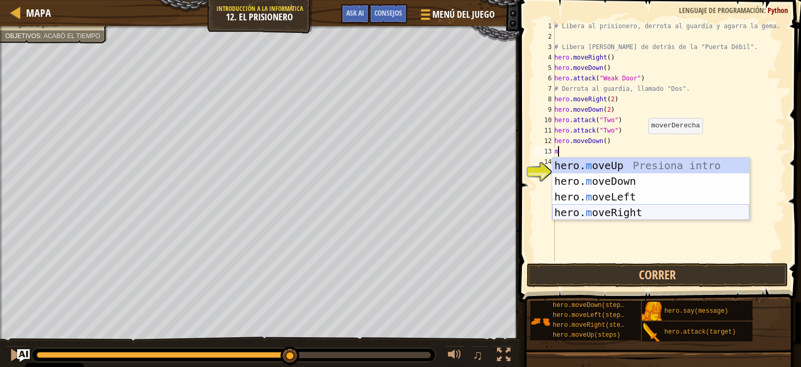
click at [601, 208] on div "hero. m oveUp Presiona intro hero. m oveDown Presiona intro hero. m oveLeft Pre…" at bounding box center [650, 204] width 197 height 94
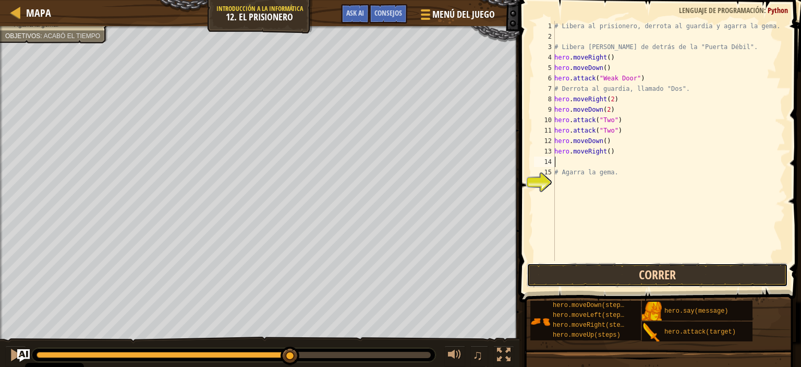
click at [609, 274] on button "Correr" at bounding box center [657, 275] width 261 height 24
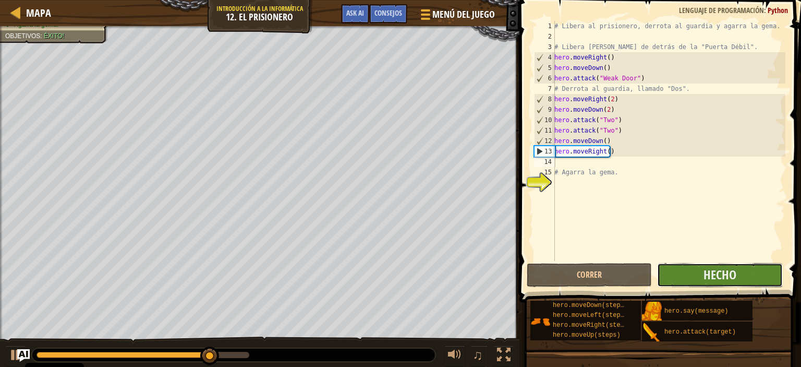
click at [673, 269] on button "Hecho" at bounding box center [719, 275] width 125 height 24
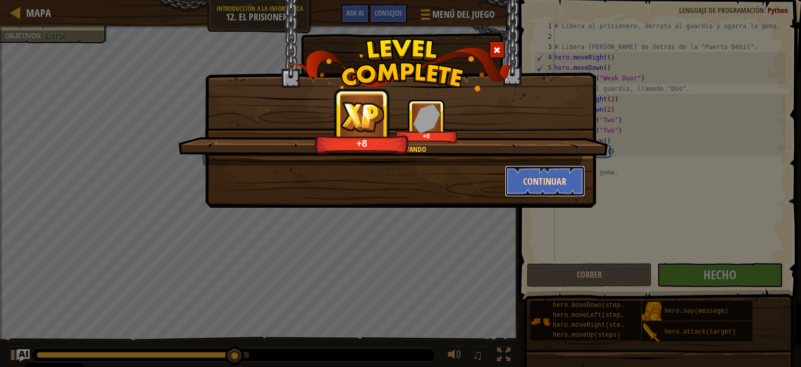
click at [564, 175] on button "Continuar" at bounding box center [545, 180] width 81 height 31
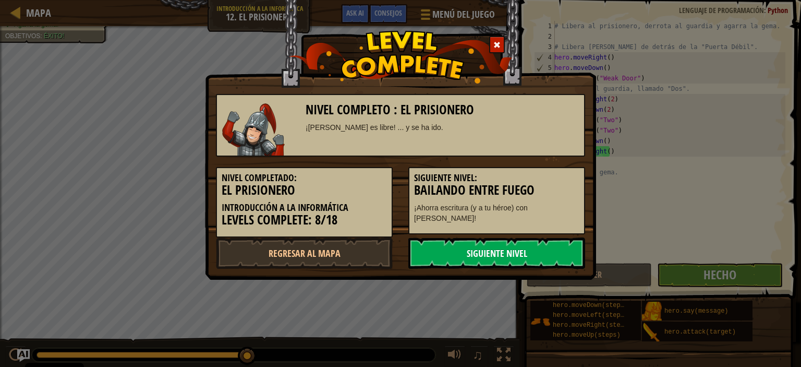
click at [554, 256] on link "Siguiente nivel" at bounding box center [496, 252] width 177 height 31
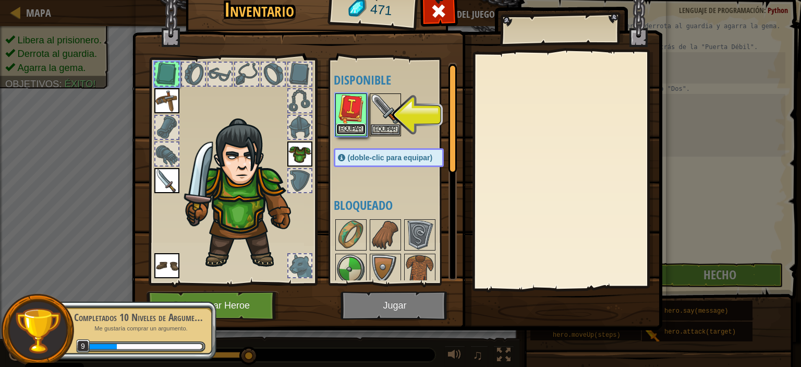
click at [352, 128] on button "Equipar" at bounding box center [350, 129] width 29 height 11
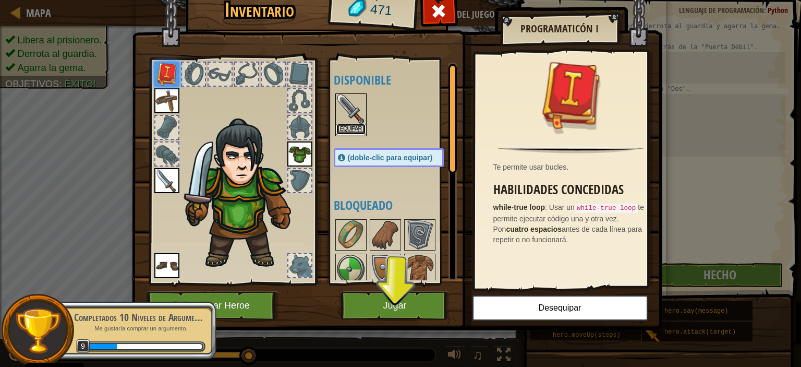
click at [355, 128] on button "Equipar" at bounding box center [350, 129] width 29 height 11
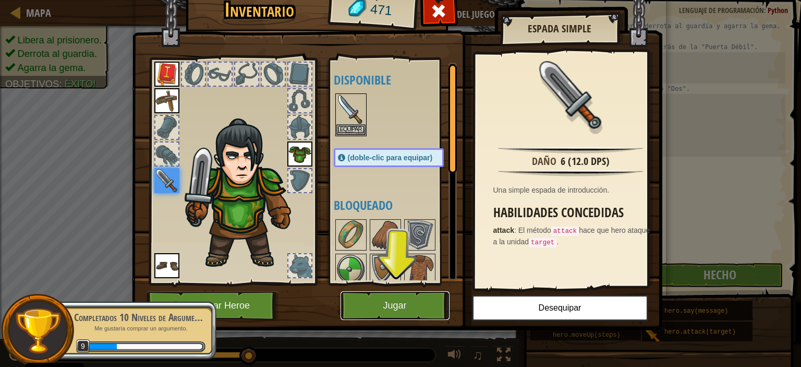
click at [411, 306] on button "Jugar" at bounding box center [394, 305] width 109 height 29
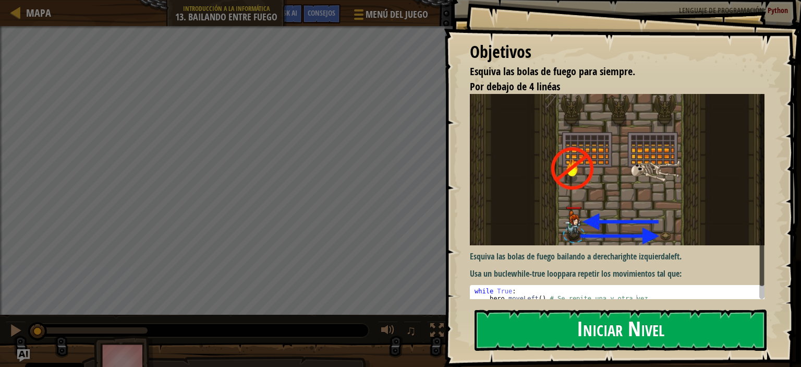
click at [548, 331] on button "Iniciar Nivel" at bounding box center [621, 329] width 292 height 41
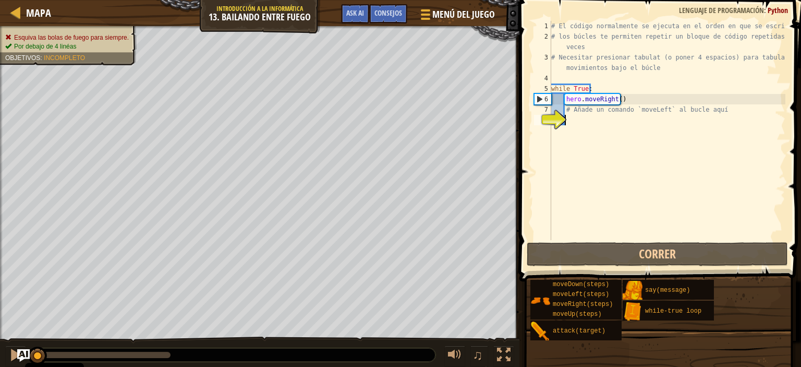
type textarea "m"
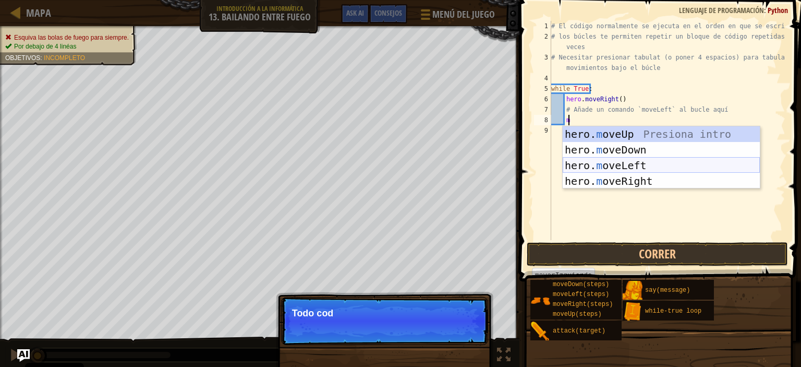
click at [609, 164] on div "hero. m oveUp Presiona intro hero. m oveDown Presiona intro hero. m oveLeft Pre…" at bounding box center [661, 173] width 197 height 94
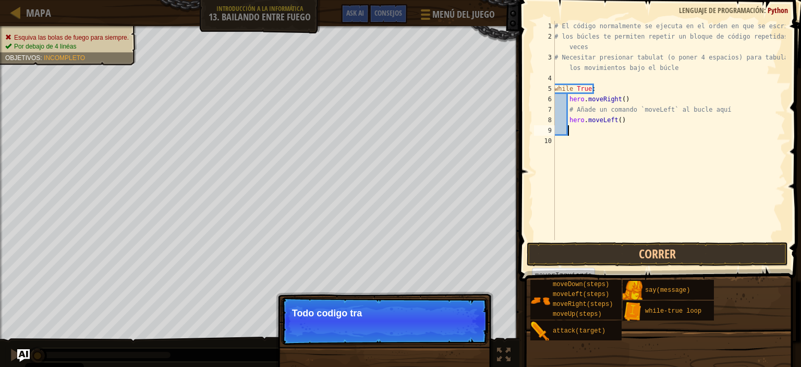
scroll to position [5, 0]
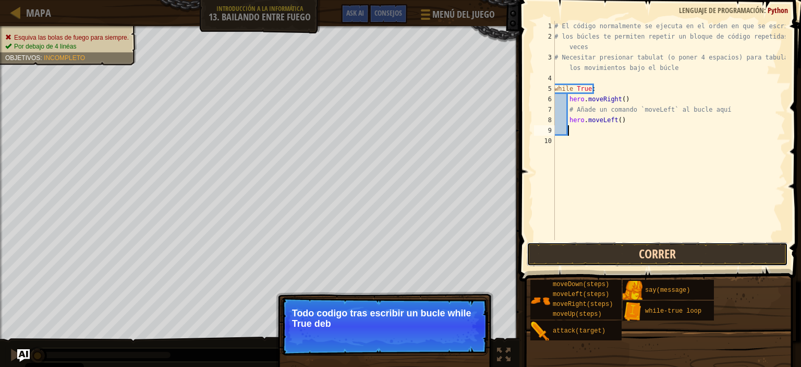
click at [589, 250] on button "Correr" at bounding box center [657, 254] width 261 height 24
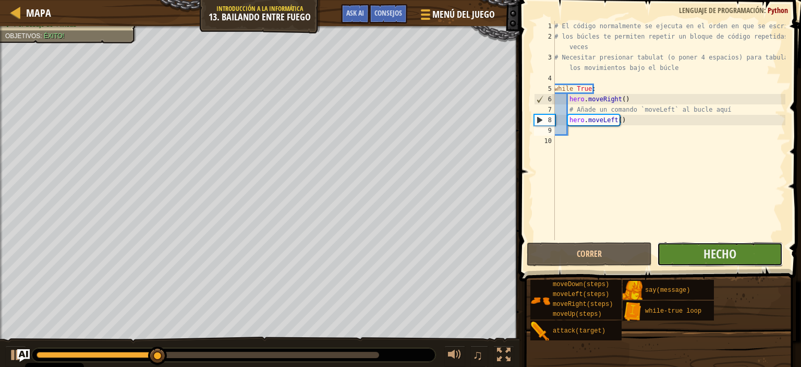
click at [680, 252] on button "Hecho" at bounding box center [719, 254] width 125 height 24
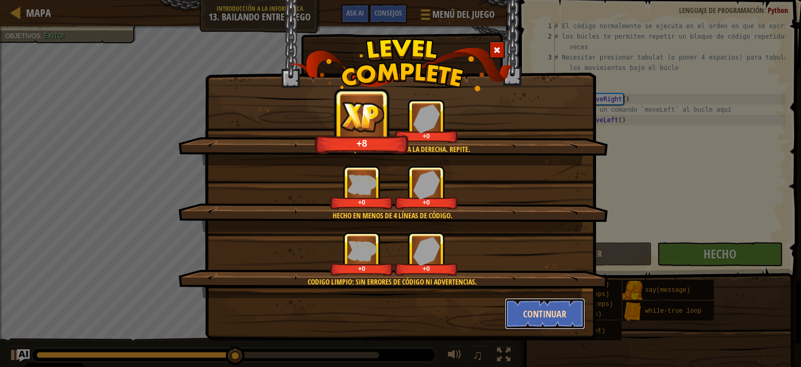
click at [560, 306] on button "Continuar" at bounding box center [545, 313] width 81 height 31
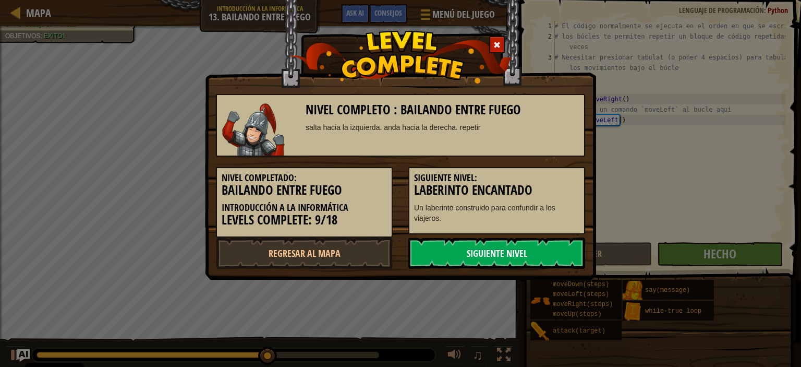
click at [519, 254] on link "Siguiente nivel" at bounding box center [496, 252] width 177 height 31
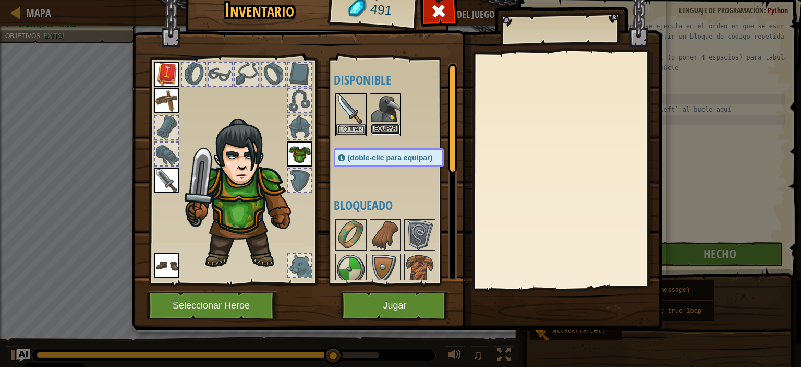
click at [387, 126] on button "Equipar" at bounding box center [385, 129] width 29 height 11
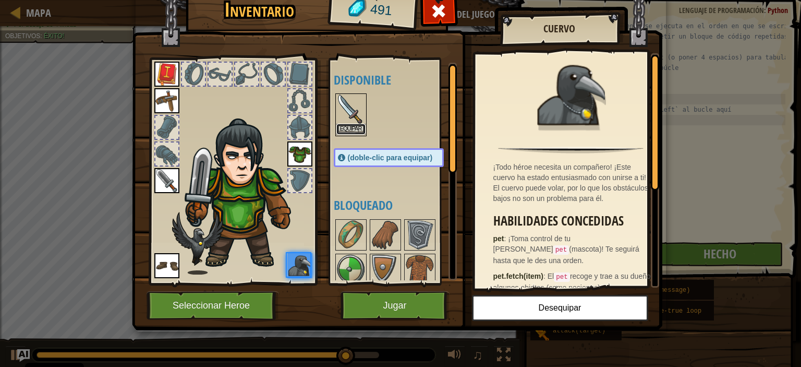
click at [357, 129] on button "Equipar" at bounding box center [350, 129] width 29 height 11
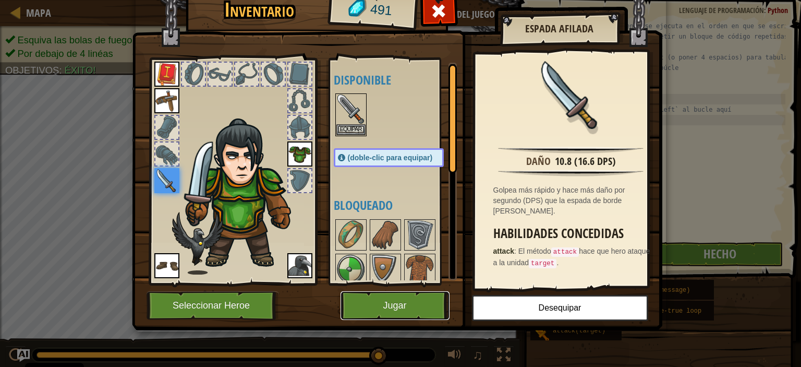
click at [422, 300] on button "Jugar" at bounding box center [394, 305] width 109 height 29
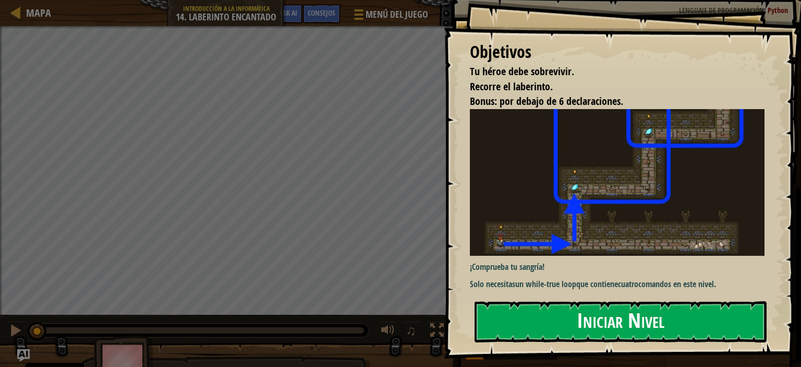
click at [560, 327] on button "Iniciar Nivel" at bounding box center [621, 321] width 292 height 41
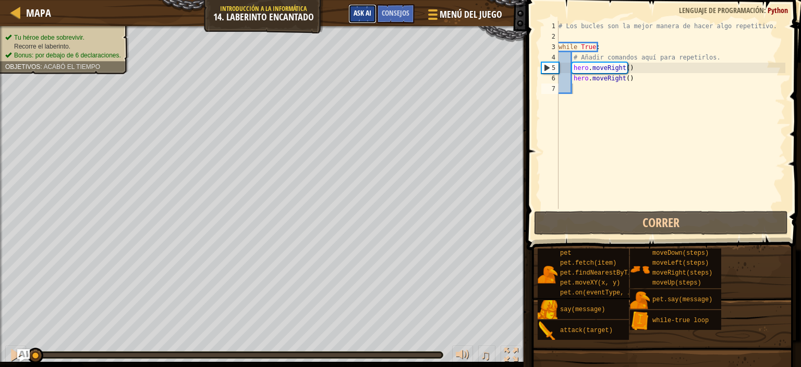
click at [361, 10] on span "Ask AI" at bounding box center [363, 13] width 18 height 10
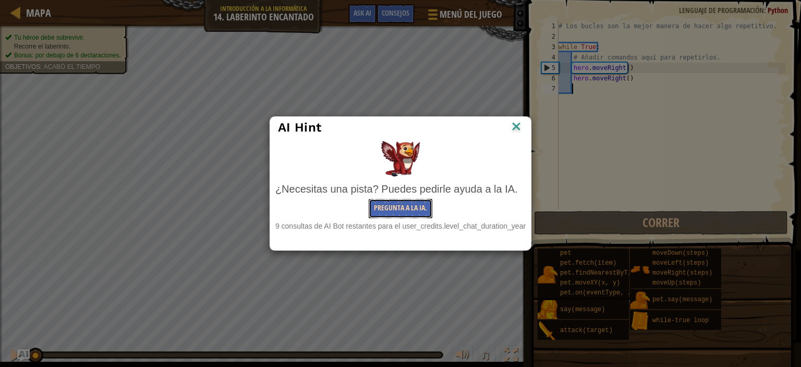
click at [403, 202] on button "Pregunta a la IA." at bounding box center [401, 208] width 64 height 19
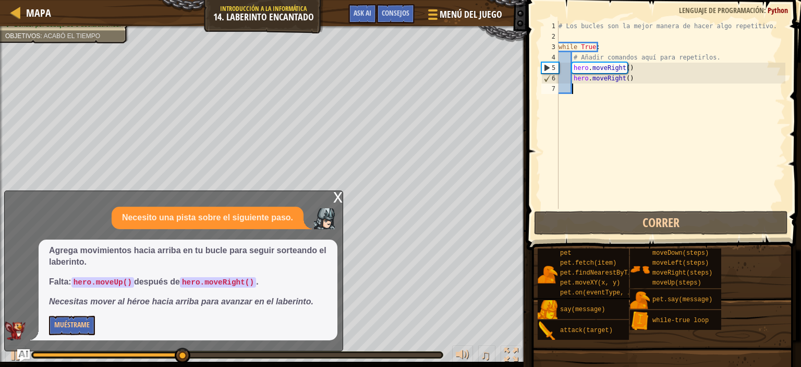
type textarea "h"
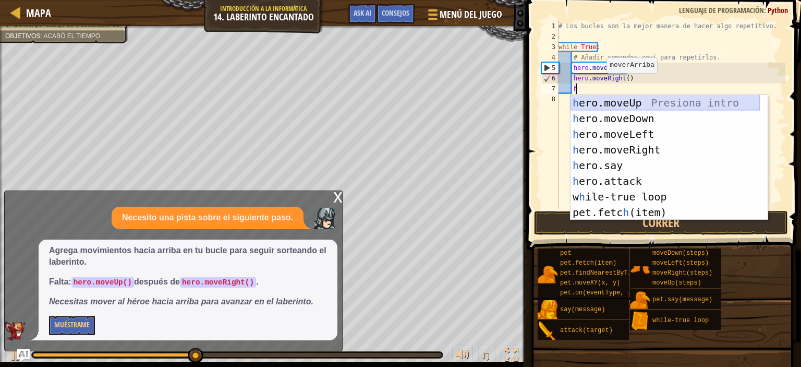
click at [588, 102] on div "h ero.moveUp Presiona intro h ero.moveDown Presiona intro h ero.moveLeft Presio…" at bounding box center [664, 173] width 189 height 156
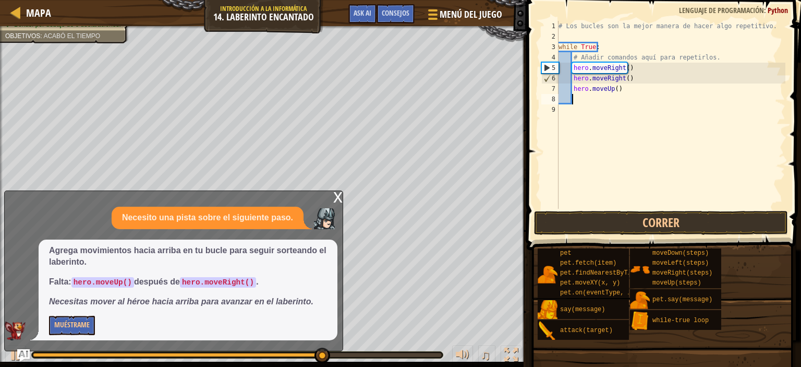
type textarea "h"
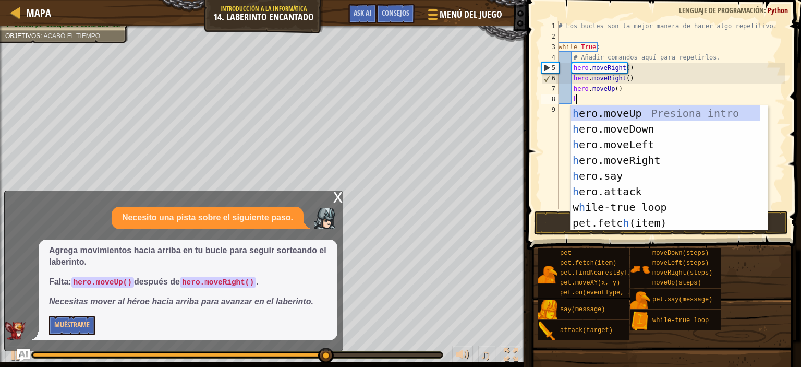
scroll to position [5, 1]
click at [613, 160] on div "h ero.moveUp Presiona intro h ero.moveDown Presiona intro h ero.moveLeft Presio…" at bounding box center [664, 183] width 189 height 156
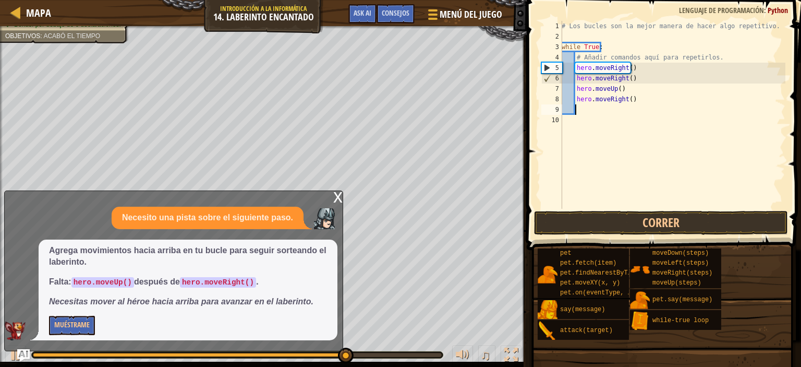
scroll to position [5, 0]
click at [648, 223] on button "Correr" at bounding box center [661, 223] width 254 height 24
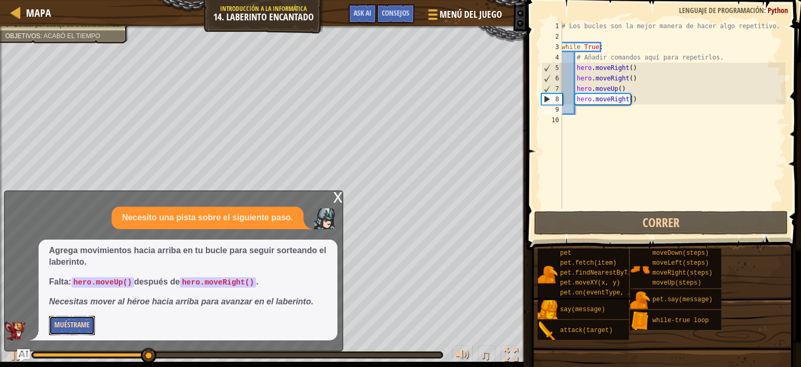
click at [78, 322] on button "Muéstrame" at bounding box center [72, 324] width 46 height 19
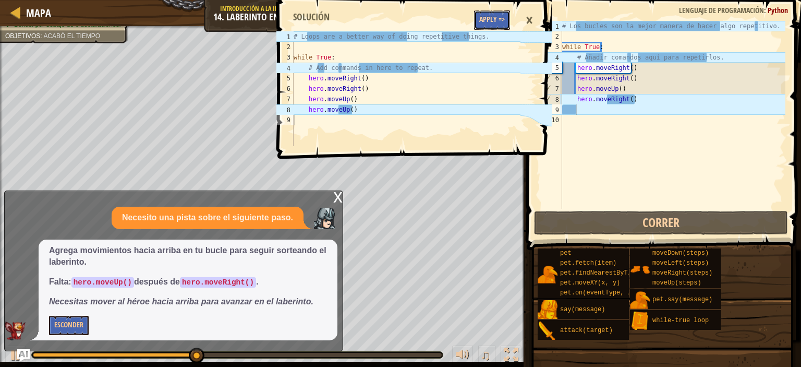
click at [499, 19] on button "Apply =>" at bounding box center [492, 19] width 36 height 19
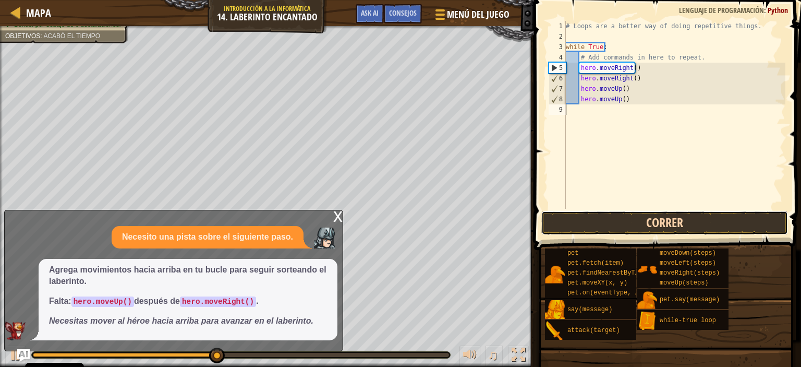
click at [613, 221] on button "Correr" at bounding box center [664, 223] width 247 height 24
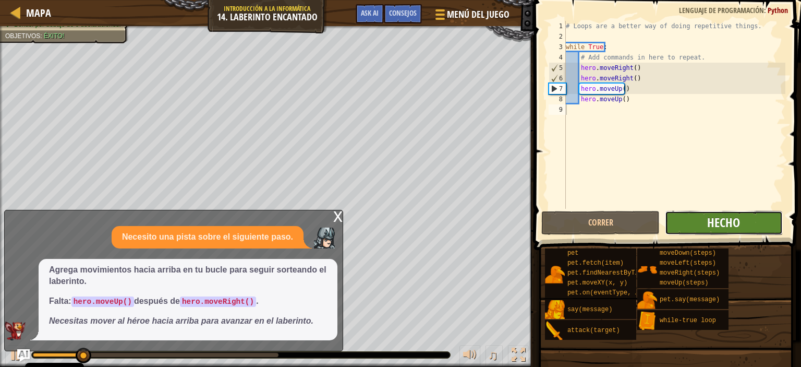
click at [732, 218] on span "Hecho" at bounding box center [723, 222] width 33 height 17
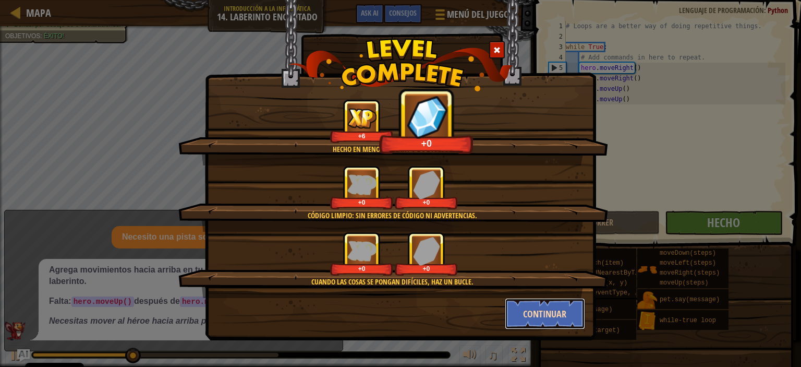
click at [530, 300] on button "Continuar" at bounding box center [545, 313] width 81 height 31
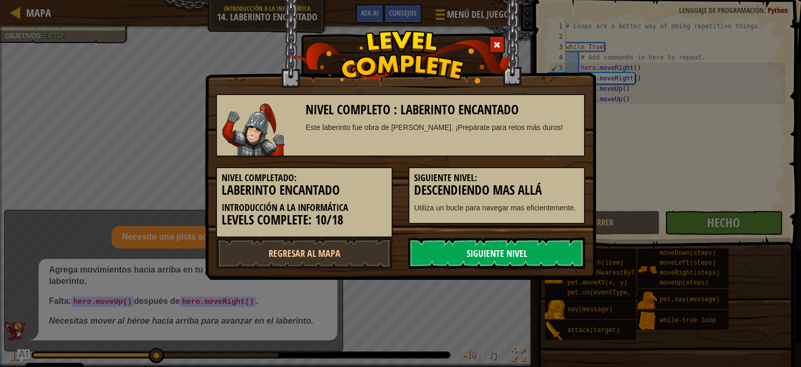
click at [423, 260] on link "Siguiente nivel" at bounding box center [496, 252] width 177 height 31
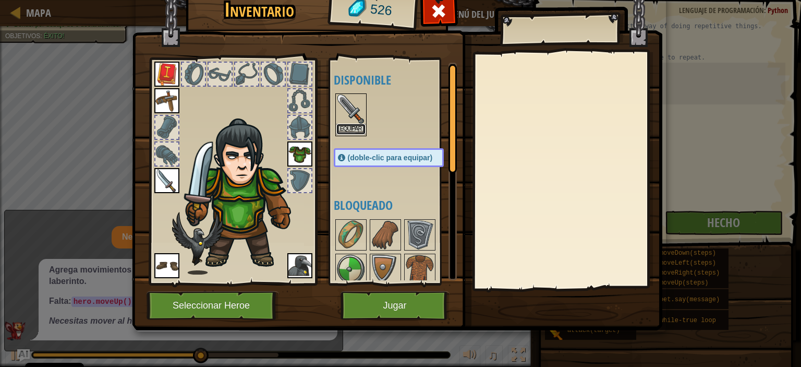
click at [347, 127] on button "Equipar" at bounding box center [350, 129] width 29 height 11
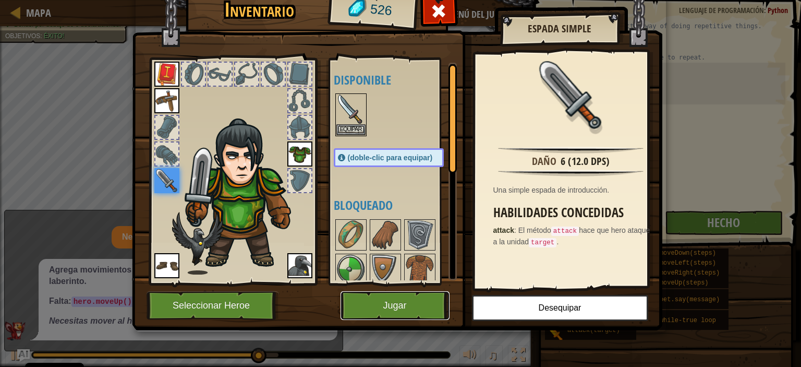
click at [432, 312] on button "Jugar" at bounding box center [394, 305] width 109 height 29
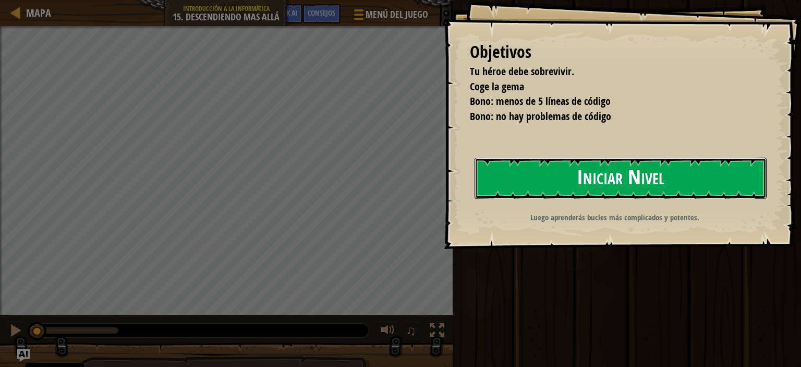
click at [601, 184] on button "Iniciar Nivel" at bounding box center [621, 177] width 292 height 41
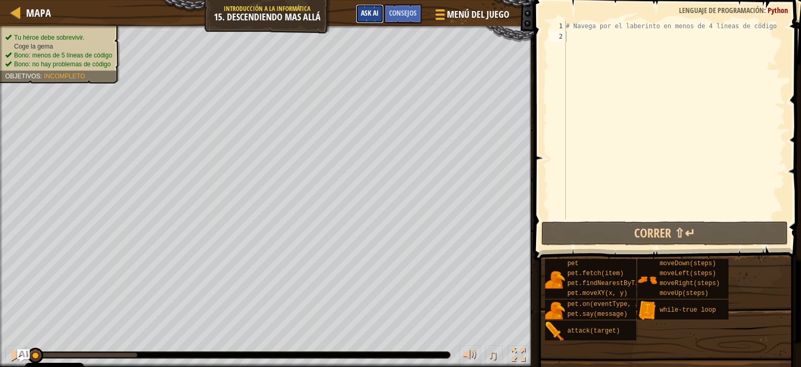
click at [369, 17] on span "Ask AI" at bounding box center [370, 13] width 18 height 10
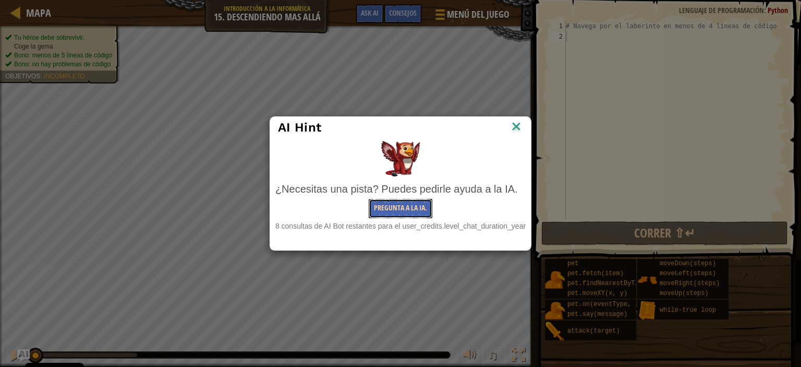
click at [418, 209] on button "Pregunta a la IA." at bounding box center [401, 208] width 64 height 19
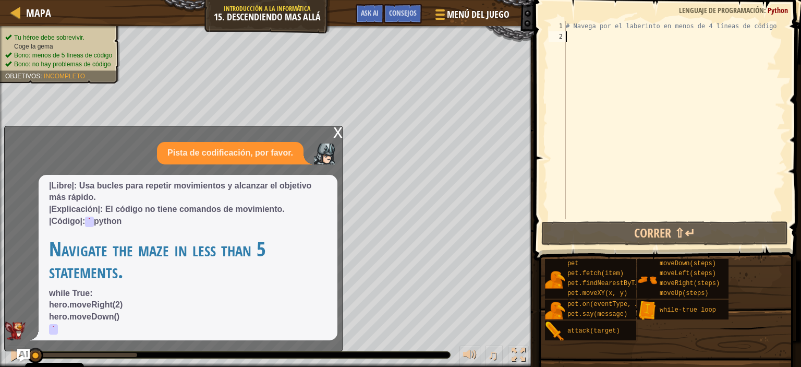
click at [174, 315] on p "while True: hero.moveRight(2) hero.moveDown() `" at bounding box center [188, 310] width 278 height 47
click at [596, 47] on div "# Navega por el laberinto en menos de 4 líneas de código" at bounding box center [675, 130] width 222 height 219
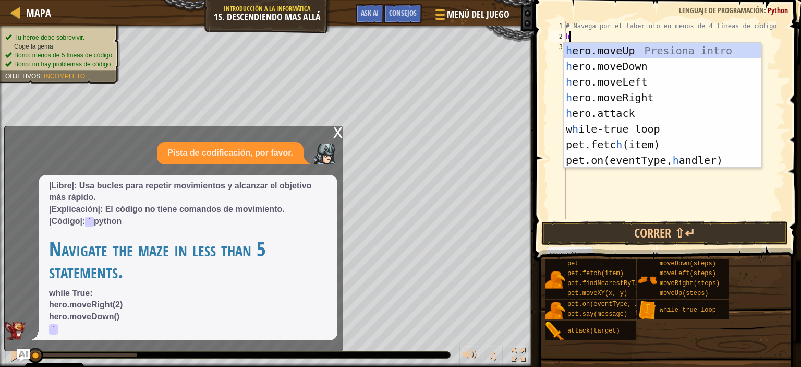
type textarea "h"
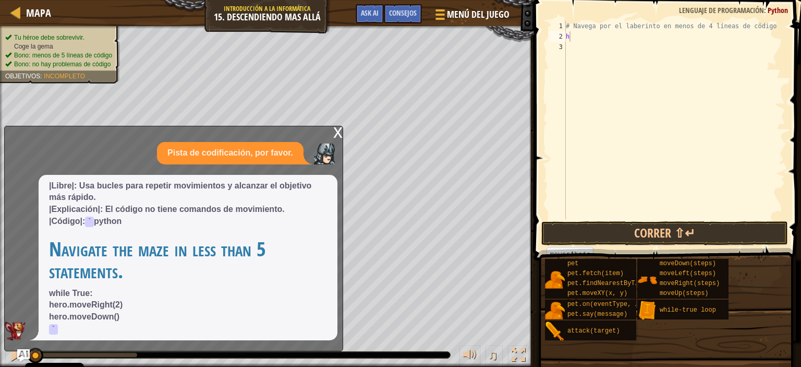
click at [60, 327] on p "while True: hero.moveRight(2) hero.moveDown() `" at bounding box center [188, 310] width 278 height 47
click at [115, 327] on p "while True: hero.moveRight(2) hero.moveDown() `" at bounding box center [188, 310] width 278 height 47
click at [137, 258] on h1 "Navigate the maze in less than 5 statements." at bounding box center [188, 260] width 278 height 44
click at [579, 39] on div "# Navega por el laberinto en menos de 4 líneas de código h" at bounding box center [675, 130] width 222 height 219
click at [574, 52] on div "# Navega por el laberinto en menos de 4 líneas de código h" at bounding box center [675, 130] width 222 height 219
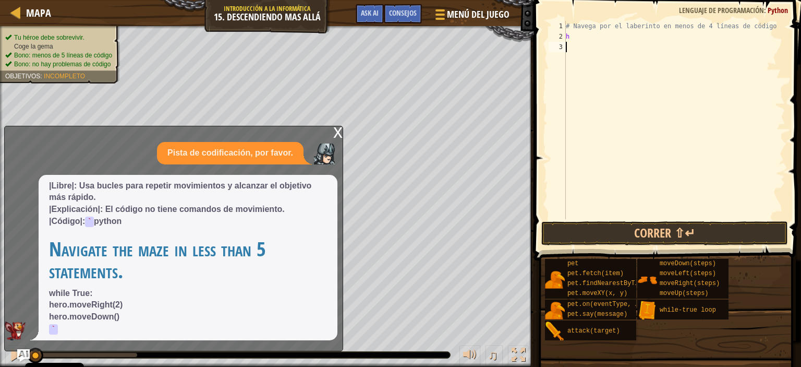
click at [577, 38] on div "# Navega por el laberinto en menos de 4 líneas de código h" at bounding box center [675, 130] width 222 height 219
type textarea "h"
type textarea "H"
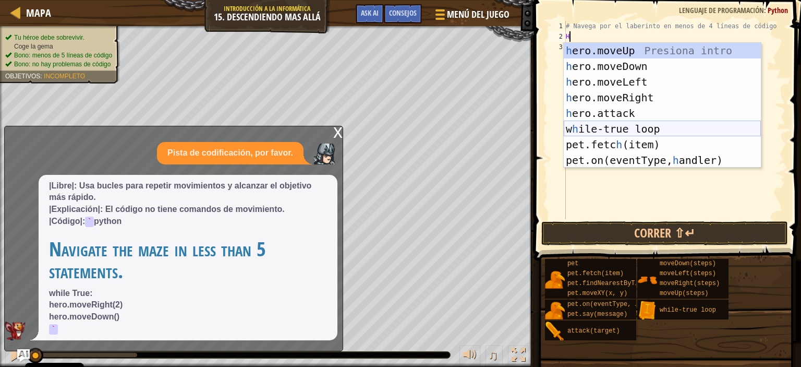
click at [614, 130] on div "h ero.moveUp Presiona intro h ero.moveDown Presiona intro h ero.moveLeft Presio…" at bounding box center [662, 121] width 197 height 156
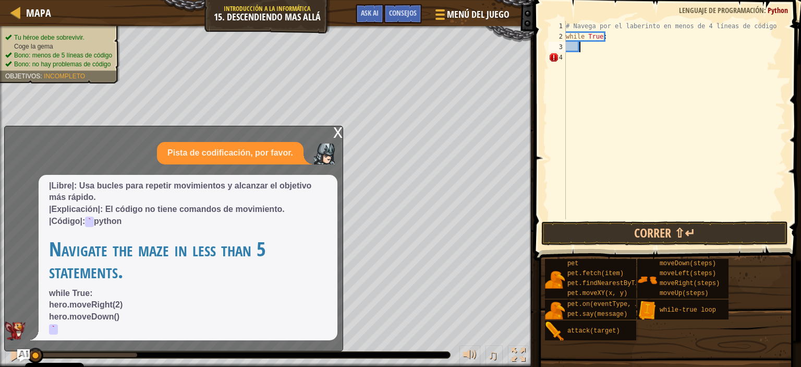
click at [576, 50] on div "# Navega por el laberinto en menos de 4 líneas de código while True :" at bounding box center [675, 130] width 222 height 219
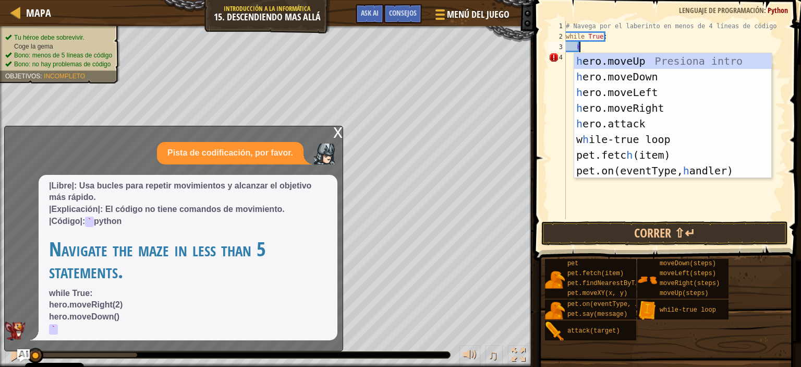
type textarea "H"
click at [618, 107] on div "h ero.moveUp Presiona intro h ero.moveDown Presiona intro h ero.moveLeft Presio…" at bounding box center [672, 131] width 197 height 156
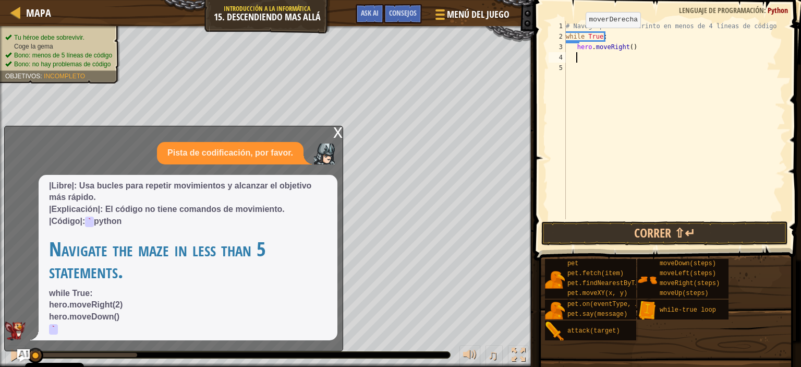
scroll to position [5, 0]
click at [627, 49] on div "# Navega por el laberinto en menos de 4 líneas de código while True : hero . mo…" at bounding box center [675, 130] width 222 height 219
type textarea "hero.moveRight(2)"
click at [309, 214] on p "|Libre|: Usa bucles para repetir movimientos y alcanzar el objetivo más rápido.…" at bounding box center [188, 203] width 278 height 47
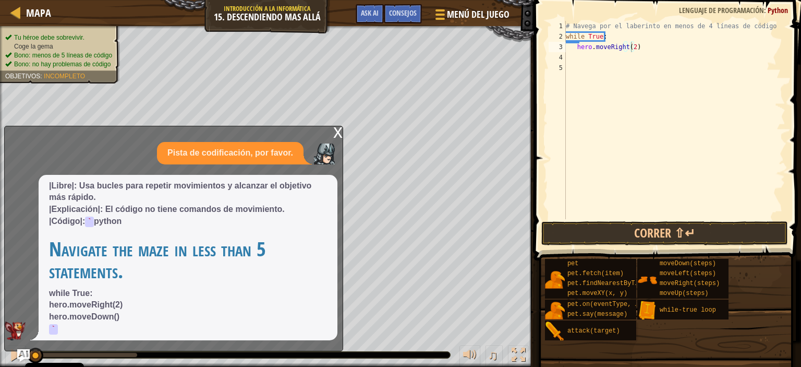
click at [34, 350] on div "x Pista de codificación, por favor. |Libre|: Usa bucles para repetir movimiento…" at bounding box center [173, 238] width 339 height 225
drag, startPoint x: 33, startPoint y: 352, endPoint x: 87, endPoint y: 347, distance: 54.0
click at [87, 347] on div "Mapa Introducción a la Informática 15. Descendiendo mas allá Menú del Juego Hec…" at bounding box center [400, 183] width 801 height 367
click at [593, 57] on div "# Navega por el laberinto en menos de 4 líneas de código while True : hero . mo…" at bounding box center [675, 130] width 222 height 219
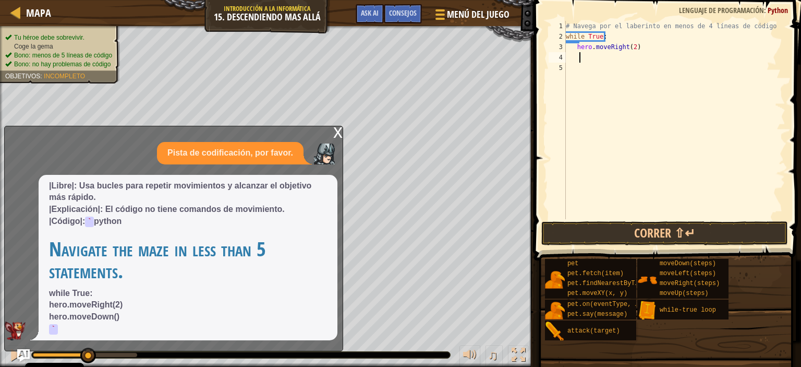
type textarea "H"
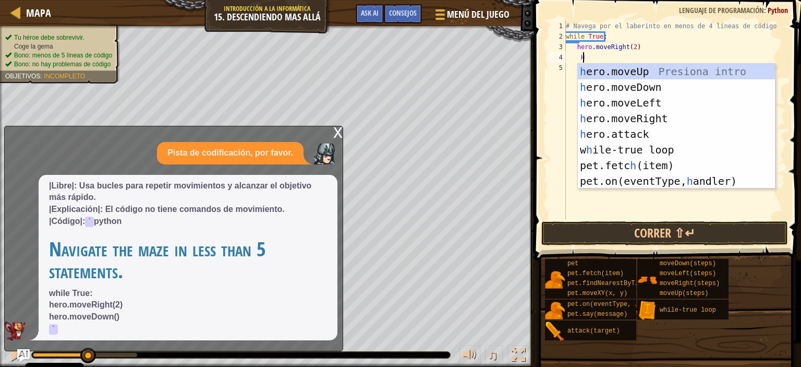
scroll to position [5, 1]
click at [617, 89] on div "h ero.moveUp Presiona intro h ero.moveDown Presiona intro h ero.moveLeft Presio…" at bounding box center [676, 142] width 197 height 156
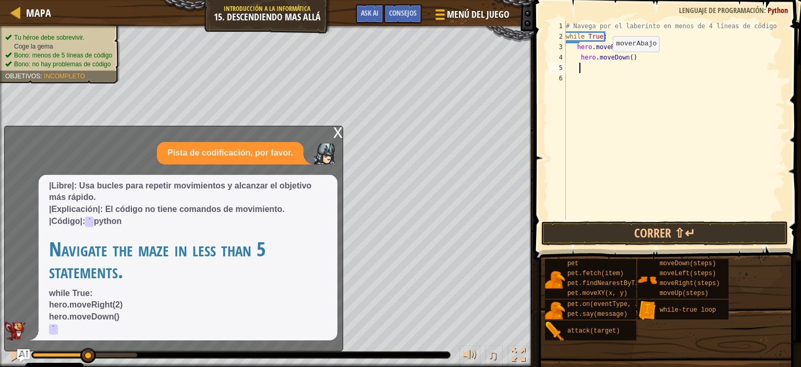
scroll to position [5, 0]
click at [631, 233] on button "Correr ⇧↵" at bounding box center [664, 233] width 247 height 24
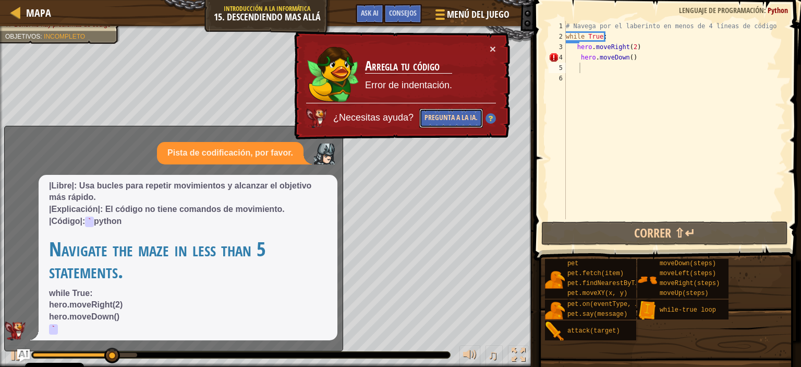
click at [463, 120] on button "Pregunta a la IA." at bounding box center [451, 117] width 64 height 19
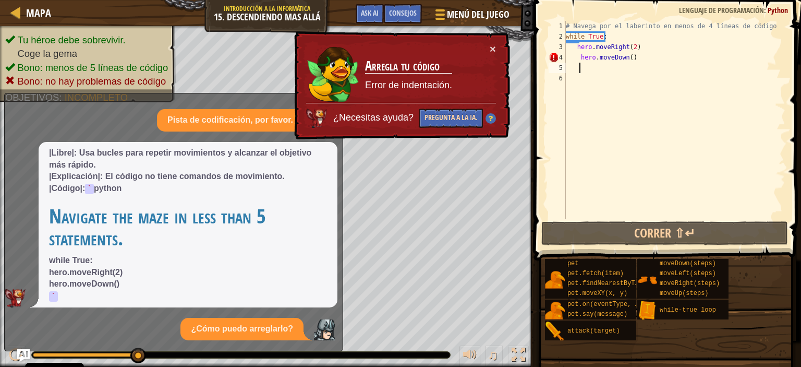
scroll to position [133, 0]
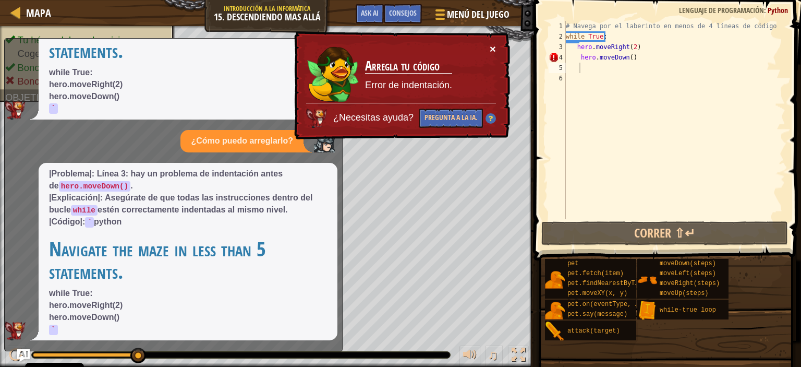
click at [492, 45] on button "×" at bounding box center [493, 48] width 6 height 11
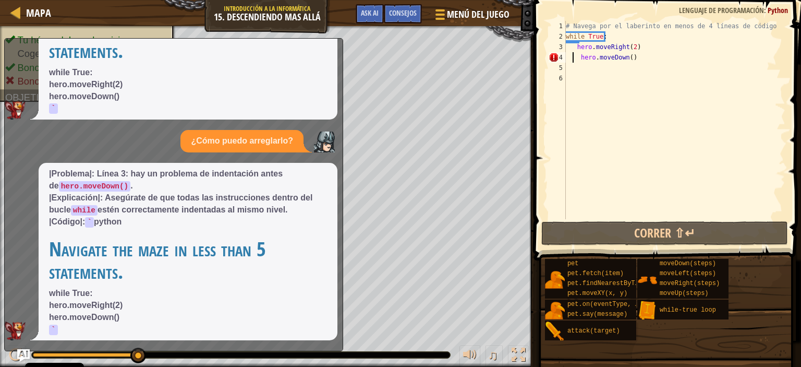
click at [574, 58] on div "# Navega por el laberinto en menos de 4 líneas de código while True : hero . mo…" at bounding box center [675, 130] width 222 height 219
type textarea "hero.moveDown()"
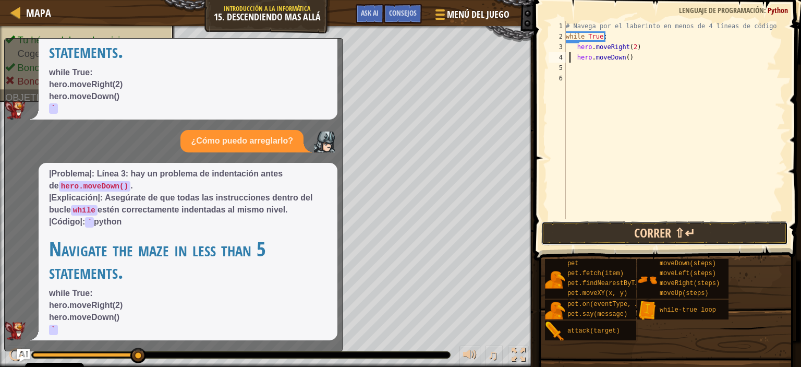
click at [612, 233] on button "Correr ⇧↵" at bounding box center [664, 233] width 247 height 24
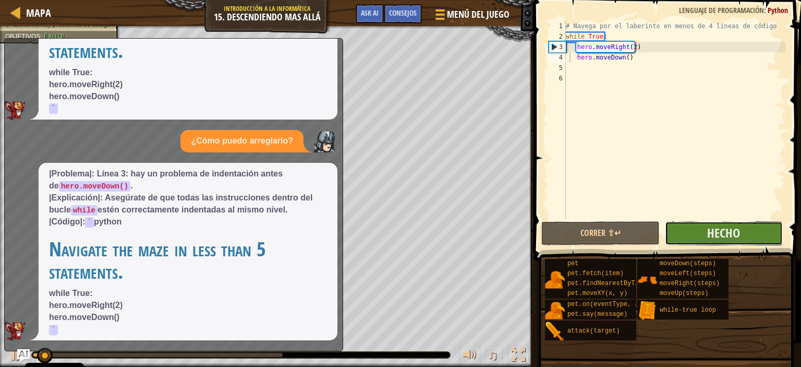
click at [680, 231] on button "Hecho" at bounding box center [724, 233] width 118 height 24
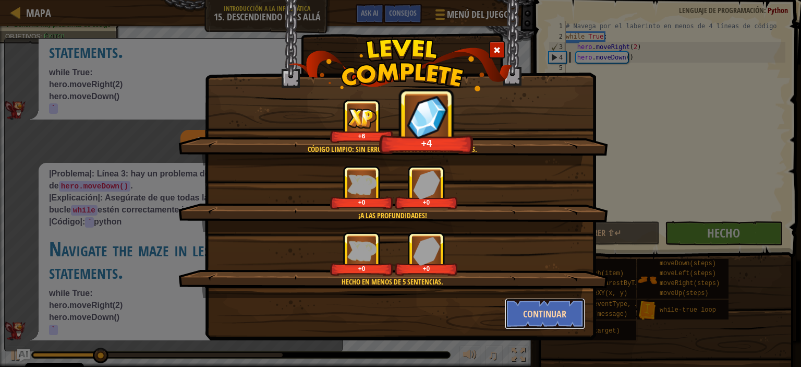
click at [524, 318] on button "Continuar" at bounding box center [545, 313] width 81 height 31
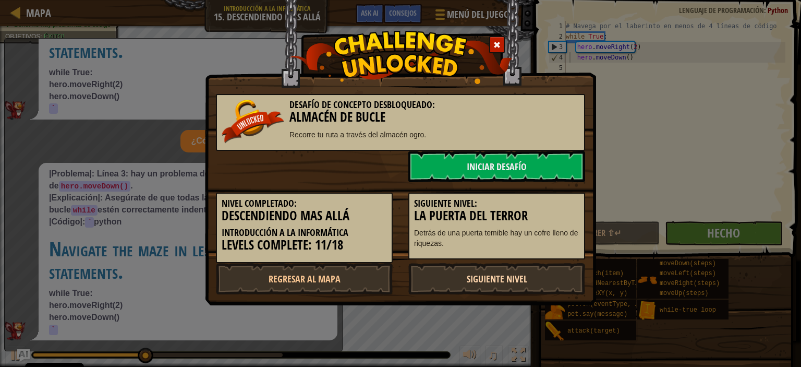
click at [476, 279] on link "Siguiente nivel" at bounding box center [496, 278] width 177 height 31
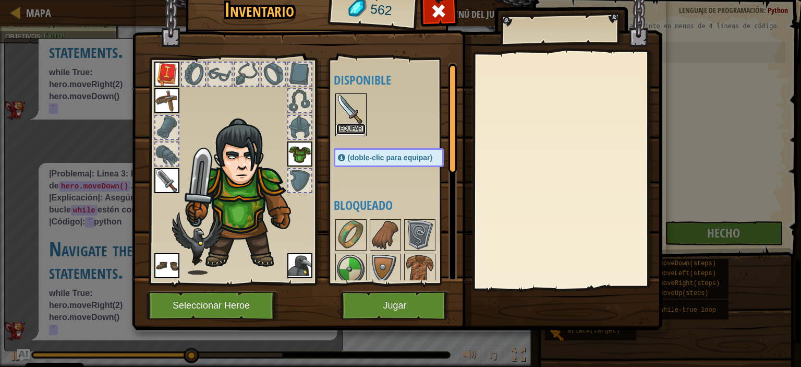
click at [352, 130] on button "Equipar" at bounding box center [350, 129] width 29 height 11
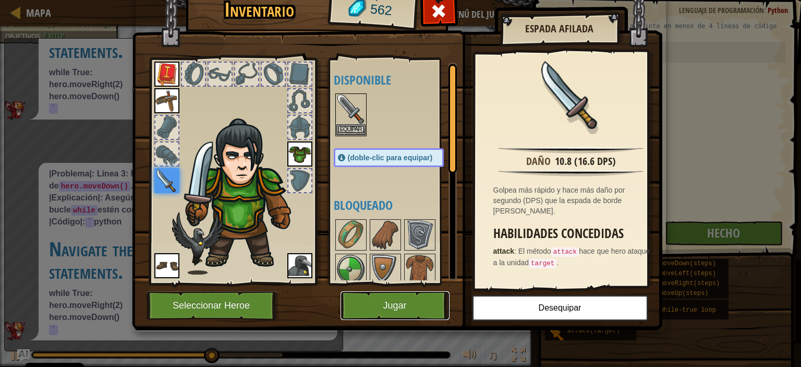
click at [388, 311] on button "Jugar" at bounding box center [394, 305] width 109 height 29
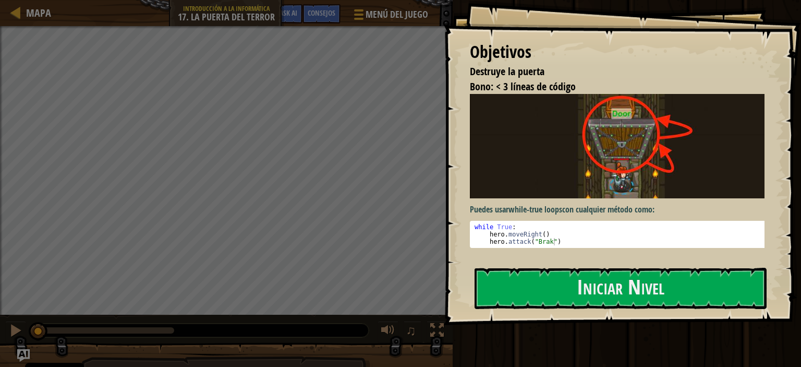
type textarea "while True:"
click at [501, 223] on div "while True : hero . moveRight ( ) hero . attack ( "Brak" )" at bounding box center [620, 241] width 297 height 37
click at [545, 247] on div "Puedes usar while-true loops con cualquier método como: while True: 1 2 3 while…" at bounding box center [621, 175] width 302 height 163
click at [548, 279] on button "Iniciar Nivel" at bounding box center [621, 287] width 292 height 41
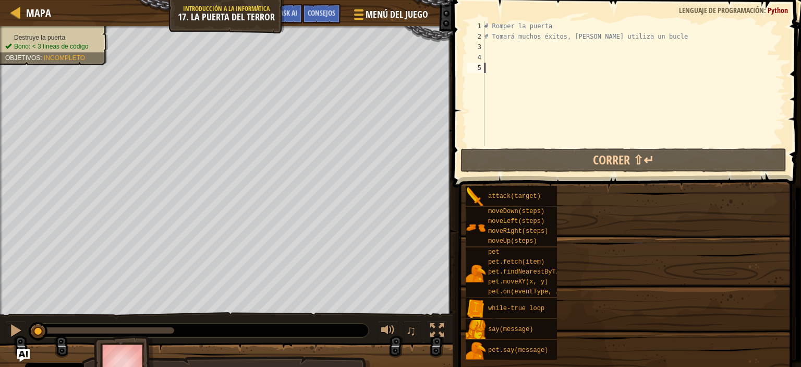
click at [289, 13] on div "Mapa Introducción a la Informática 17. La puerta del terror Menú del Juego Hech…" at bounding box center [226, 13] width 453 height 26
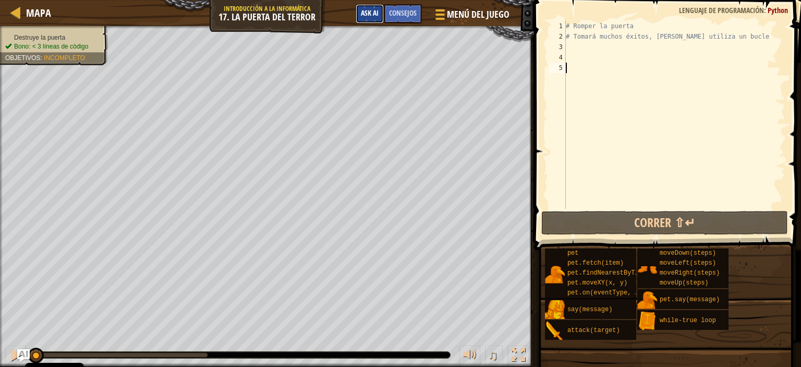
click at [373, 11] on span "Ask AI" at bounding box center [370, 13] width 18 height 10
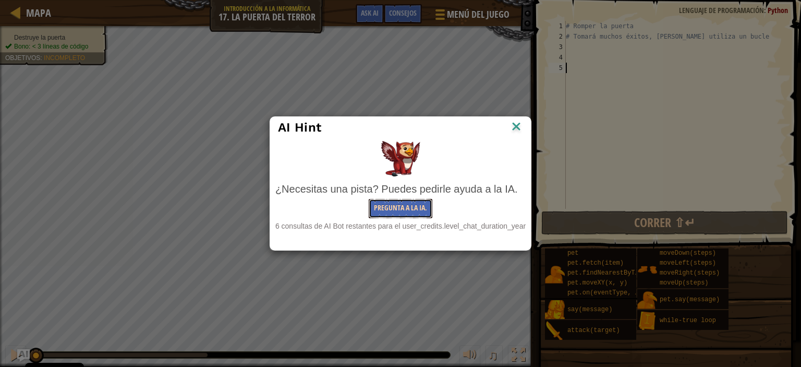
click at [424, 207] on button "Pregunta a la IA." at bounding box center [401, 208] width 64 height 19
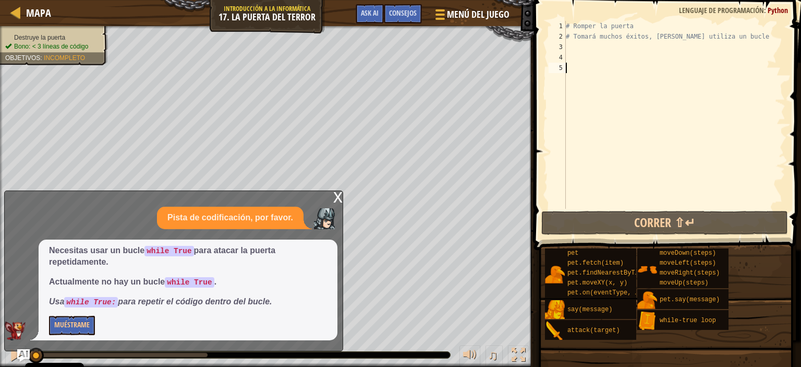
type textarea "W"
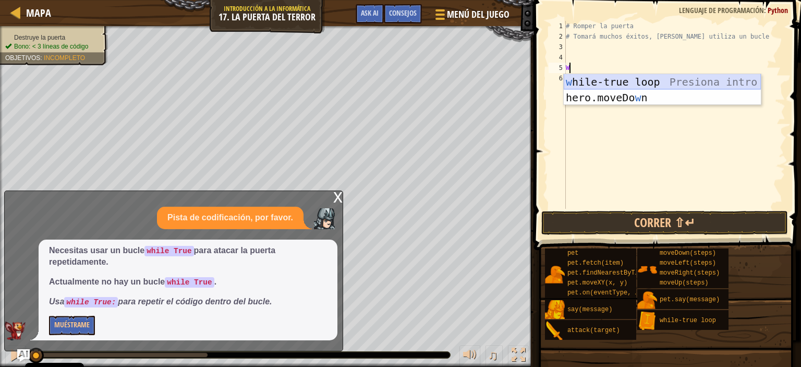
click at [609, 83] on div "w hile-true loop Presiona intro hero.moveDo w n Presiona intro" at bounding box center [662, 105] width 197 height 63
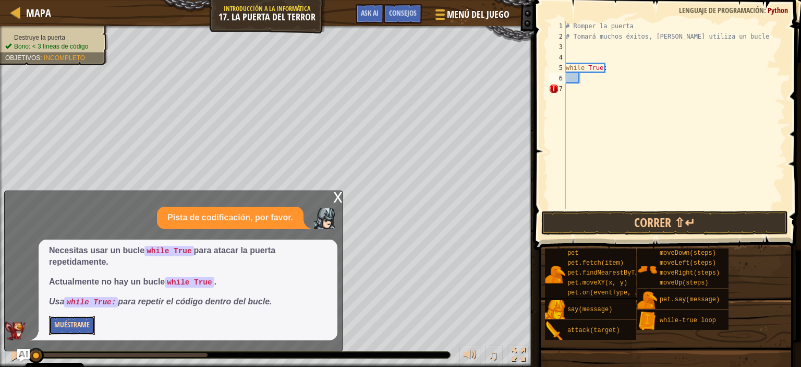
click at [83, 325] on button "Muéstrame" at bounding box center [72, 324] width 46 height 19
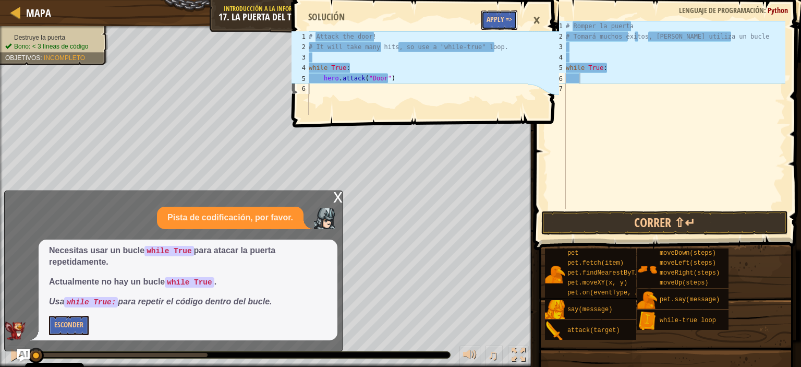
click at [500, 20] on button "Apply =>" at bounding box center [499, 19] width 36 height 19
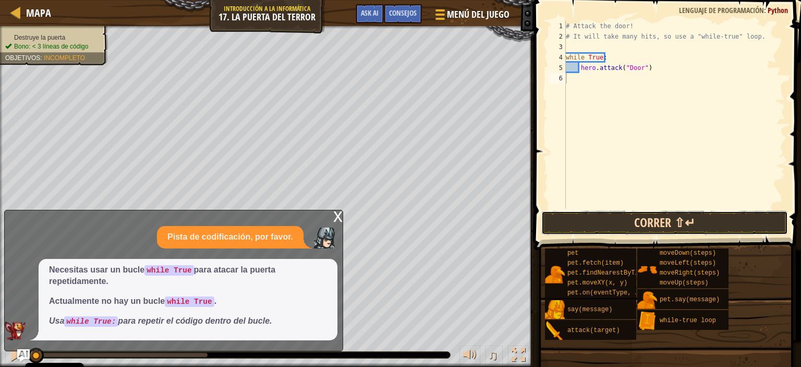
click at [645, 217] on button "Correr ⇧↵" at bounding box center [664, 223] width 247 height 24
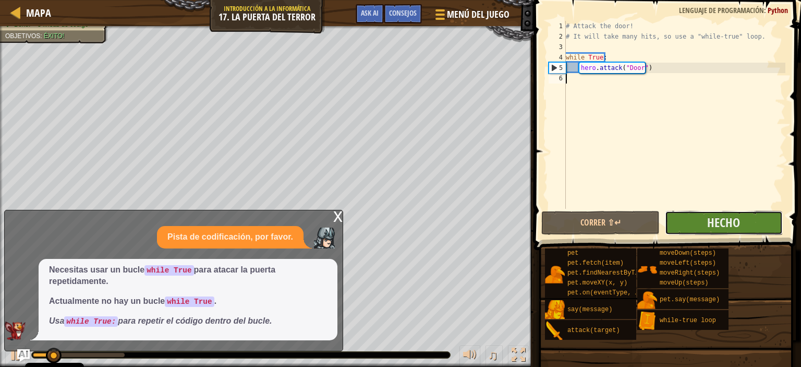
click at [703, 216] on button "Hecho" at bounding box center [724, 223] width 118 height 24
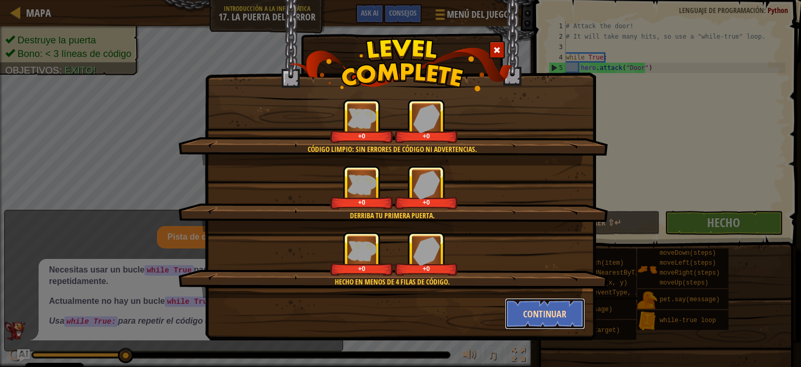
click at [534, 317] on button "Continuar" at bounding box center [545, 313] width 81 height 31
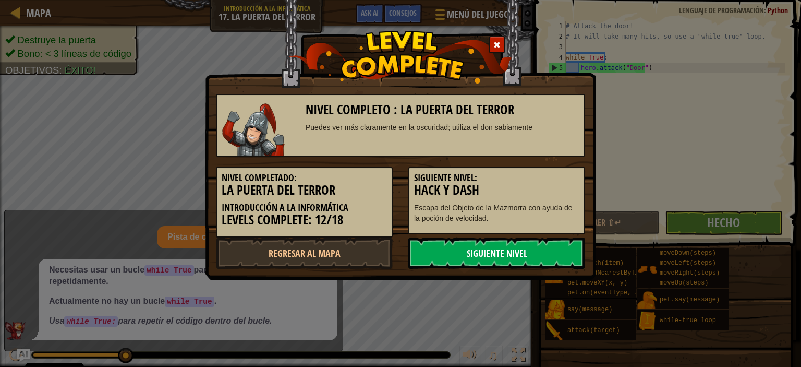
click at [536, 261] on link "Siguiente nivel" at bounding box center [496, 252] width 177 height 31
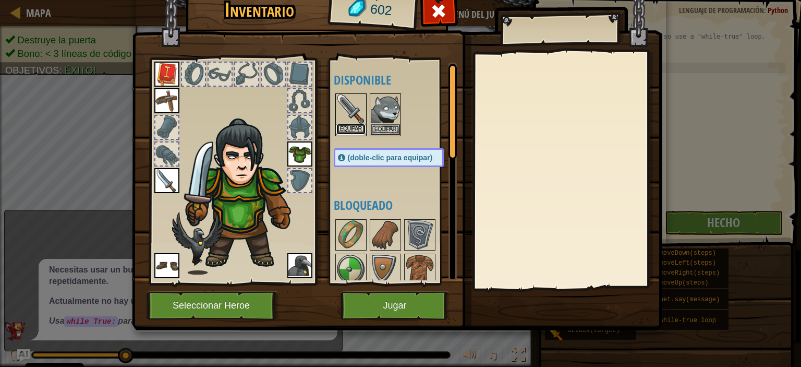
click at [353, 132] on button "Equipar" at bounding box center [350, 129] width 29 height 11
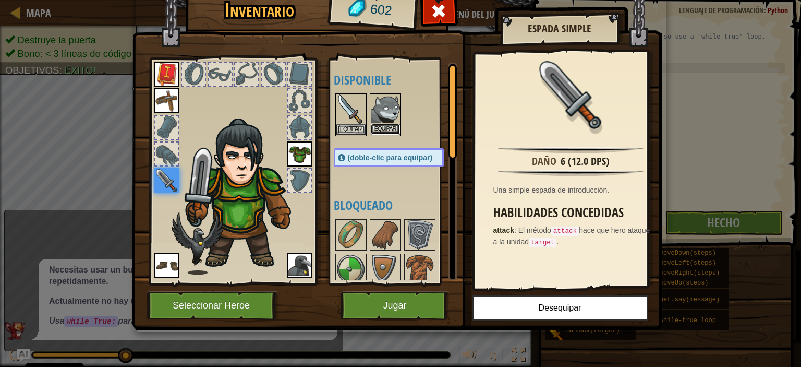
click at [387, 129] on button "Equipar" at bounding box center [385, 129] width 29 height 11
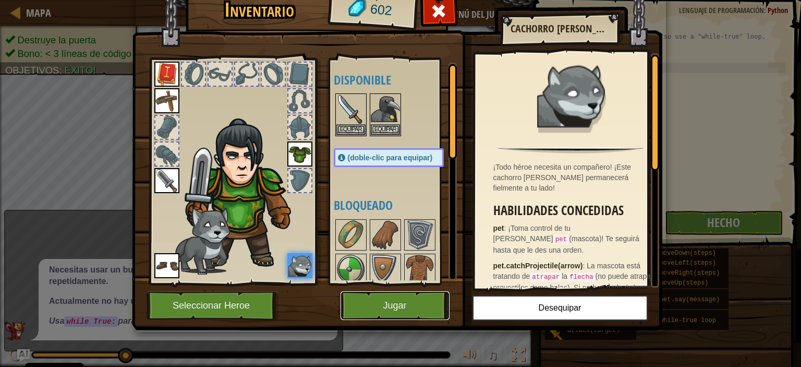
click at [420, 314] on button "Jugar" at bounding box center [394, 305] width 109 height 29
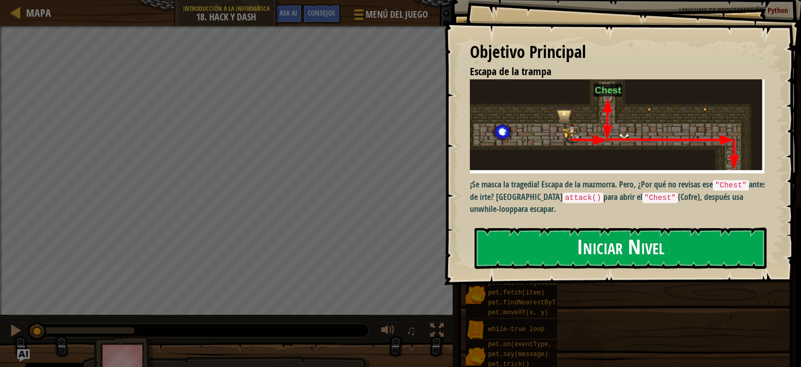
click at [536, 254] on button "Iniciar Nivel" at bounding box center [621, 247] width 292 height 41
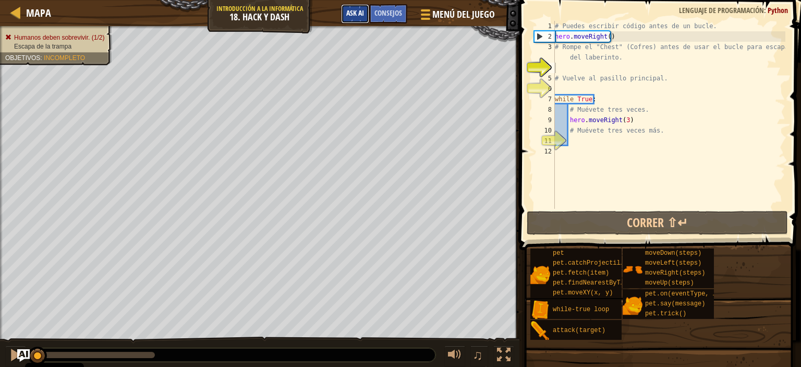
click at [349, 11] on span "Ask AI" at bounding box center [355, 13] width 18 height 10
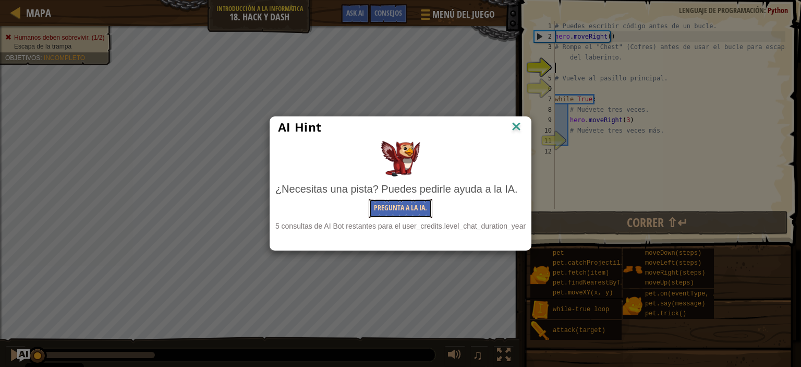
click at [378, 208] on button "Pregunta a la IA." at bounding box center [401, 208] width 64 height 19
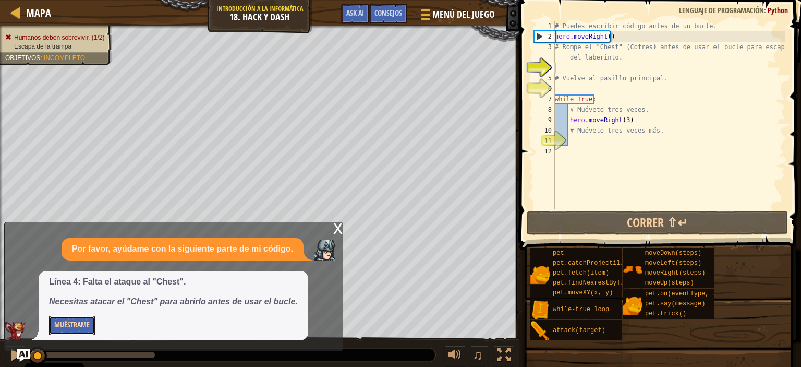
click at [65, 327] on button "Muéstrame" at bounding box center [72, 324] width 46 height 19
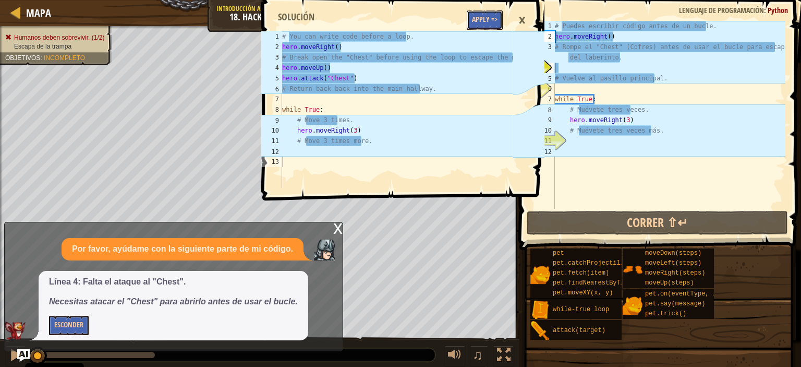
click at [485, 19] on button "Apply =>" at bounding box center [485, 19] width 36 height 19
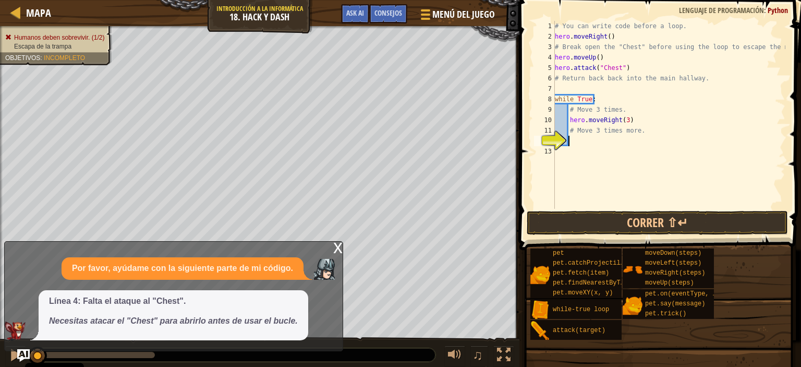
click at [618, 145] on div "# You can write code before a loop. hero . moveRight ( ) # Break open the "Ches…" at bounding box center [669, 125] width 233 height 209
click at [650, 215] on button "Correr ⇧↵" at bounding box center [657, 223] width 261 height 24
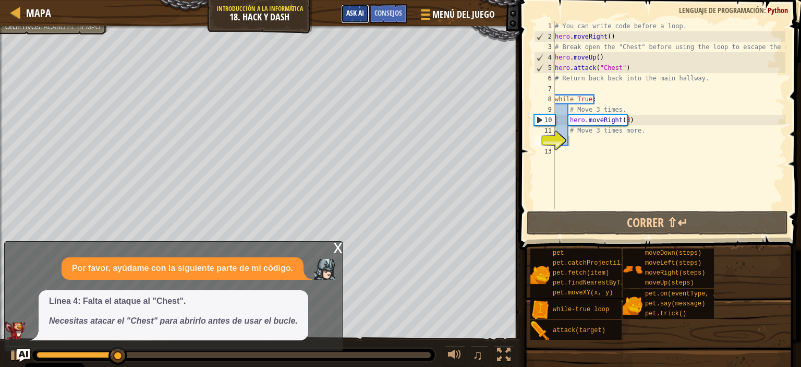
click at [358, 15] on span "Ask AI" at bounding box center [355, 13] width 18 height 10
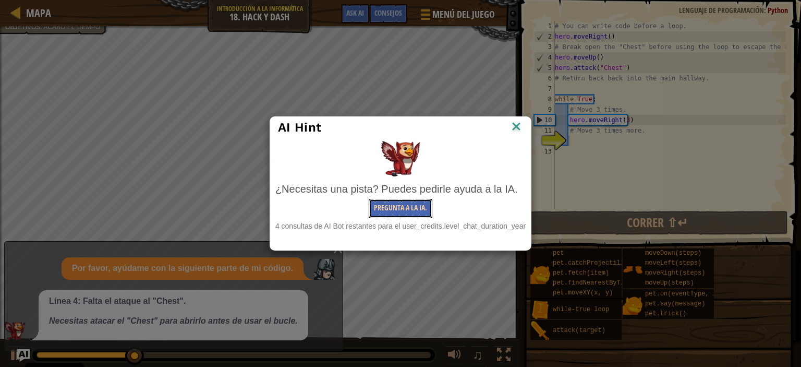
click at [391, 212] on button "Pregunta a la IA." at bounding box center [401, 208] width 64 height 19
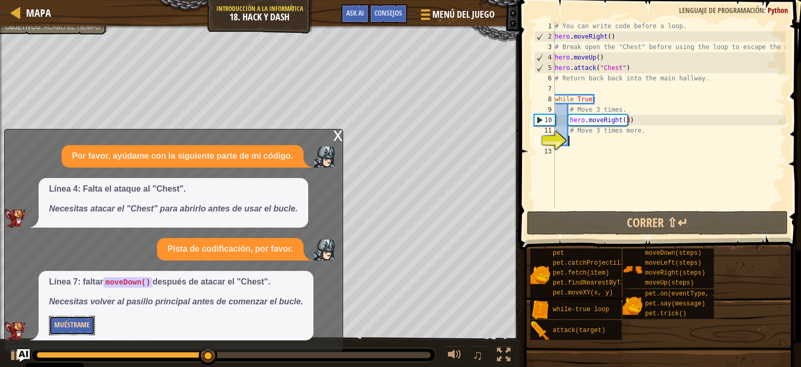
click at [84, 324] on button "Muéstrame" at bounding box center [72, 324] width 46 height 19
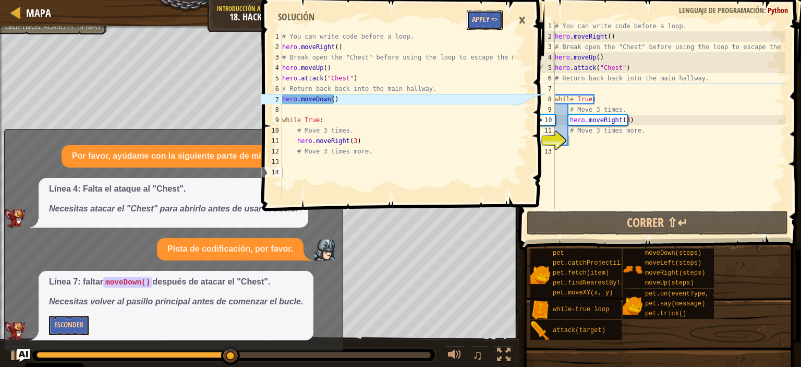
click at [482, 23] on button "Apply =>" at bounding box center [485, 19] width 36 height 19
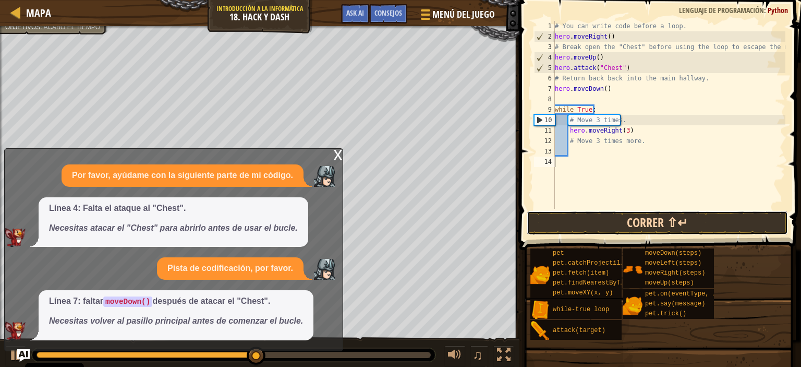
click at [582, 223] on button "Correr ⇧↵" at bounding box center [657, 223] width 261 height 24
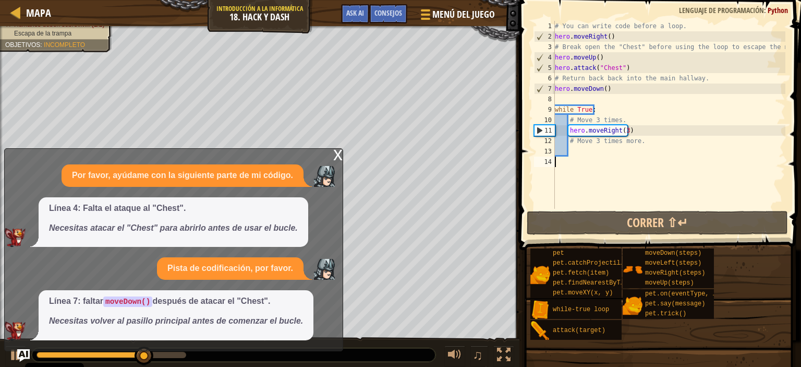
click at [334, 154] on div "x" at bounding box center [337, 154] width 9 height 10
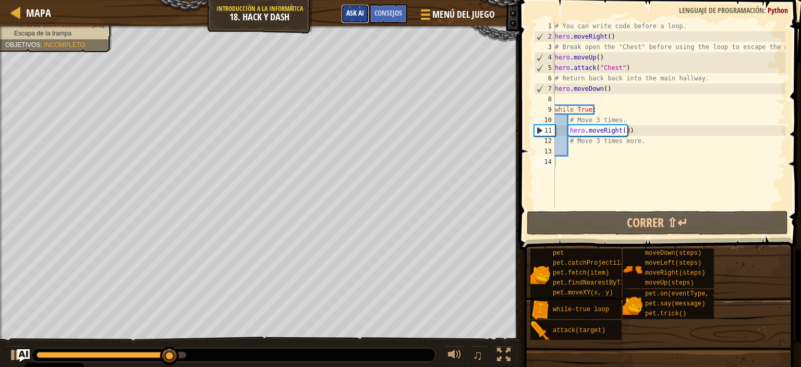
click at [350, 14] on span "Ask AI" at bounding box center [355, 13] width 18 height 10
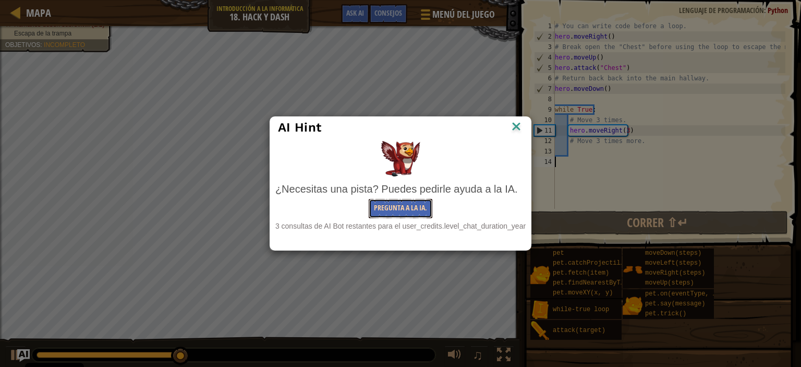
click at [399, 210] on button "Pregunta a la IA." at bounding box center [401, 208] width 64 height 19
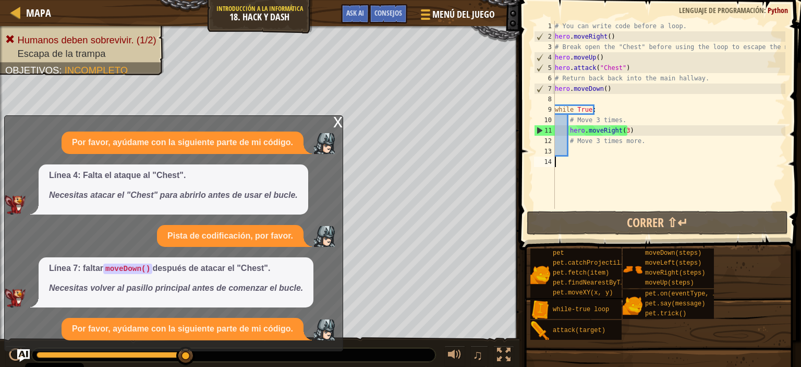
scroll to position [13, 0]
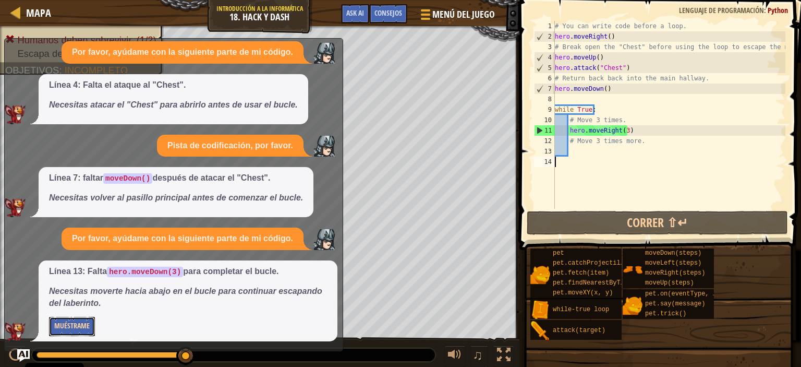
click at [83, 322] on button "Muéstrame" at bounding box center [72, 326] width 46 height 19
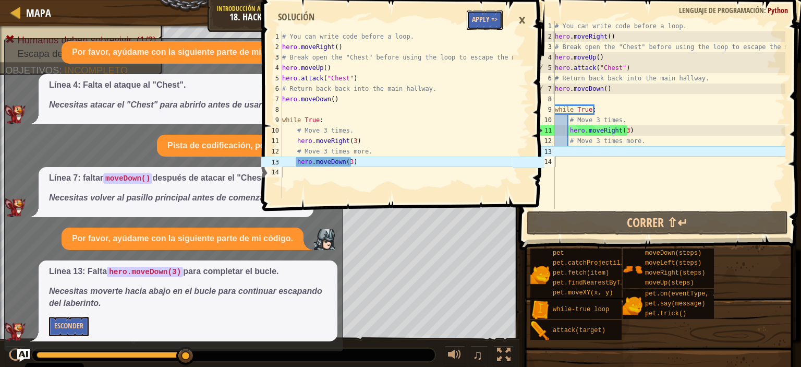
click at [473, 26] on button "Apply =>" at bounding box center [485, 19] width 36 height 19
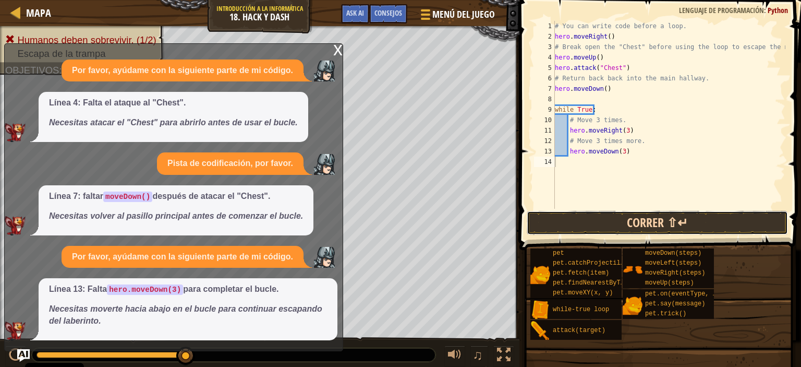
click at [607, 216] on button "Correr ⇧↵" at bounding box center [657, 223] width 261 height 24
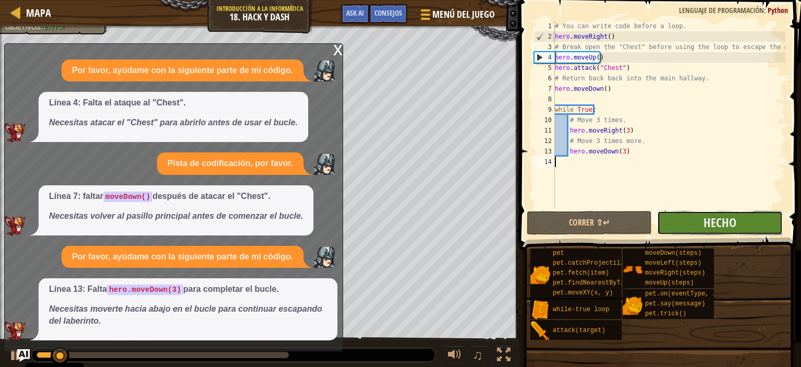
click at [691, 214] on button "Hecho" at bounding box center [719, 223] width 125 height 24
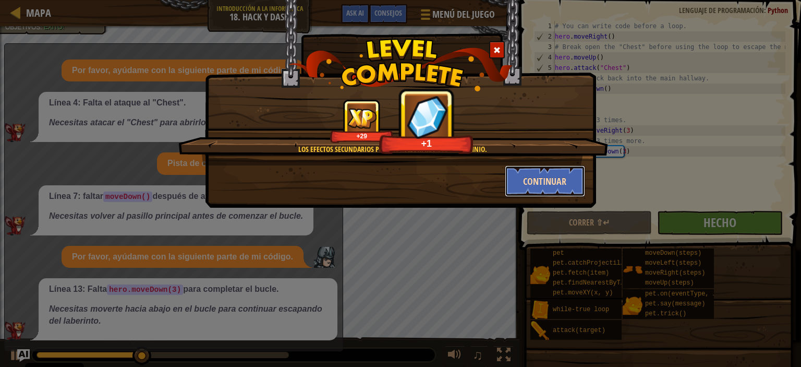
click at [544, 180] on button "Continuar" at bounding box center [545, 180] width 81 height 31
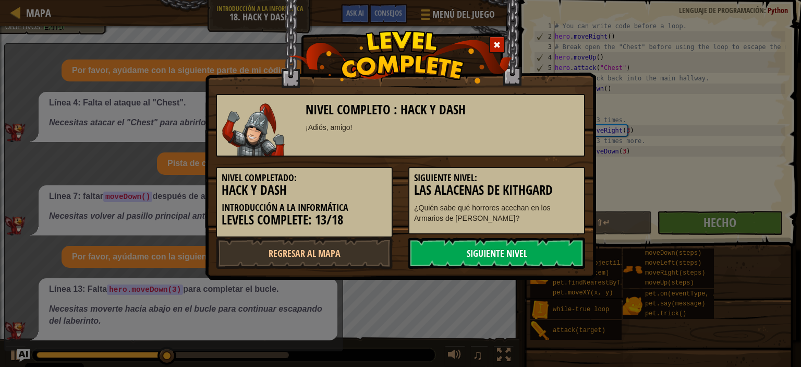
click at [515, 256] on link "Siguiente nivel" at bounding box center [496, 252] width 177 height 31
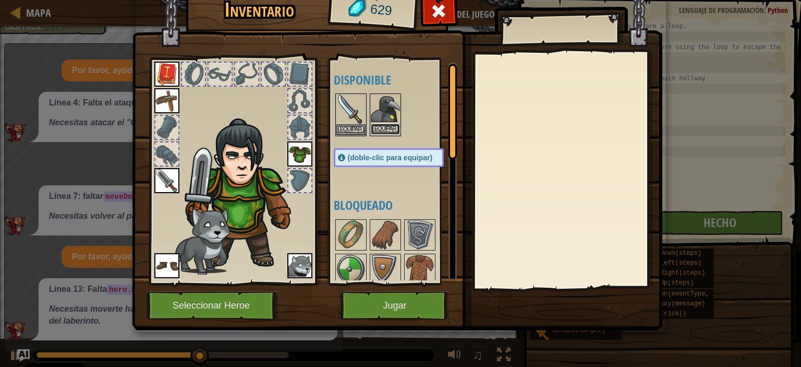
click at [390, 128] on button "Equipar" at bounding box center [385, 129] width 29 height 11
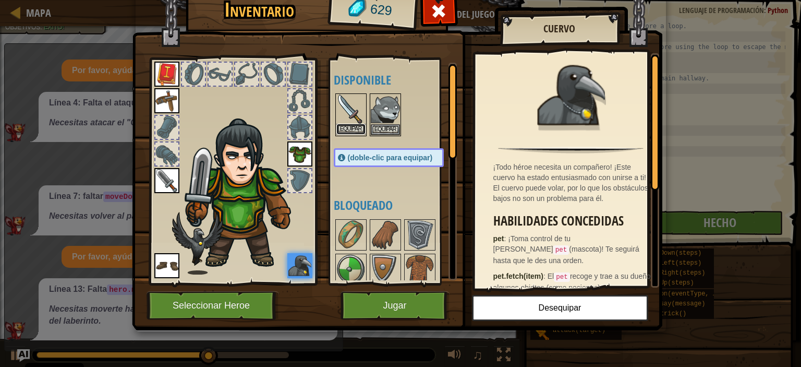
click at [354, 130] on button "Equipar" at bounding box center [350, 129] width 29 height 11
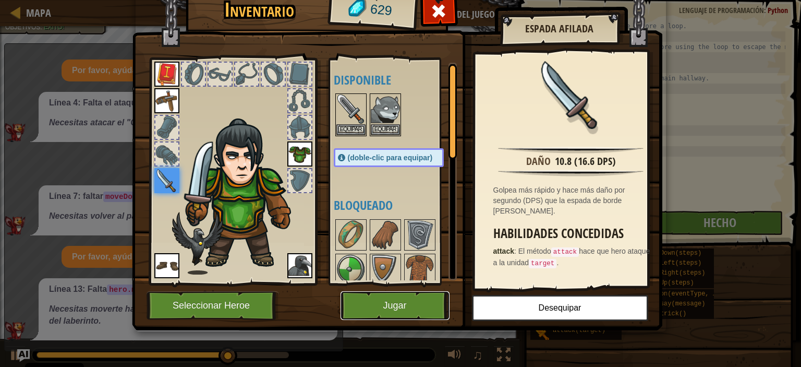
click at [401, 309] on button "Jugar" at bounding box center [394, 305] width 109 height 29
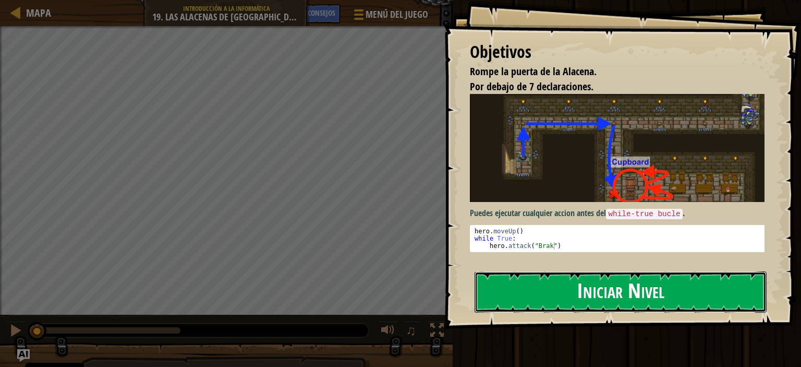
click at [573, 287] on button "Iniciar Nivel" at bounding box center [621, 291] width 292 height 41
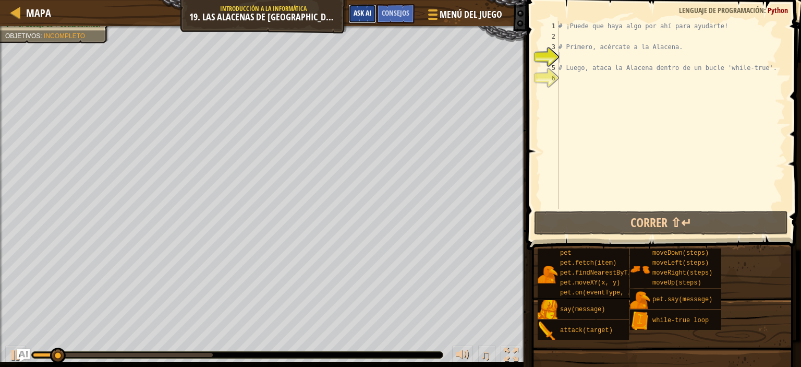
click at [361, 12] on span "Ask AI" at bounding box center [363, 13] width 18 height 10
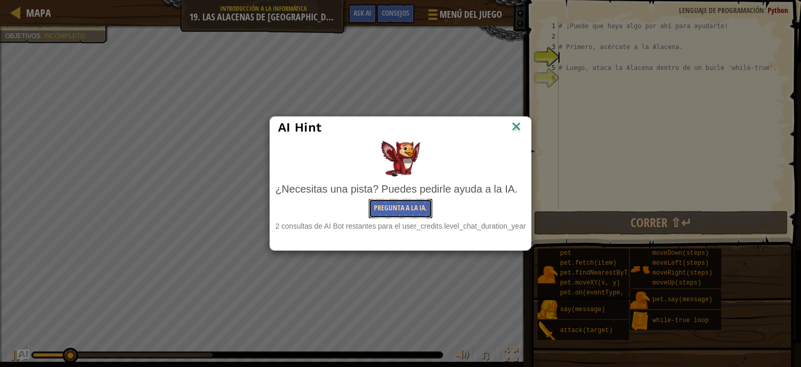
click at [413, 208] on button "Pregunta a la IA." at bounding box center [401, 208] width 64 height 19
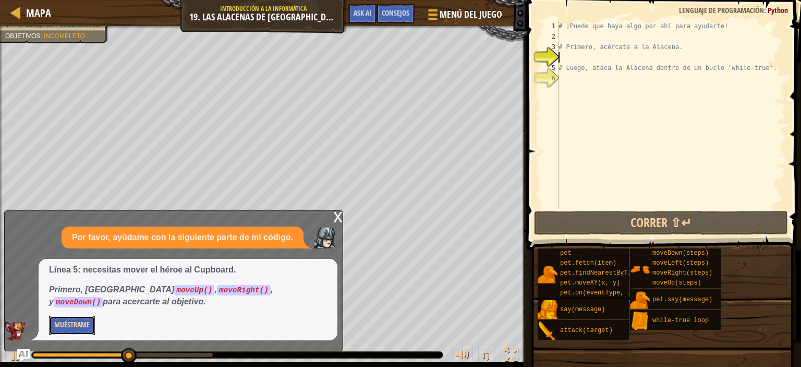
click at [75, 326] on button "Muéstrame" at bounding box center [72, 324] width 46 height 19
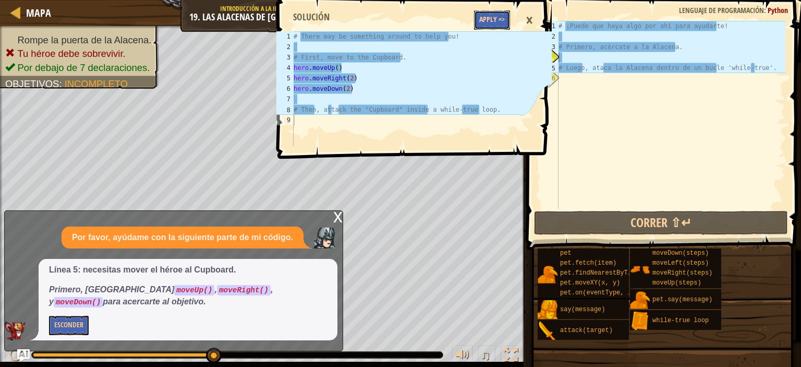
click at [492, 19] on button "Apply =>" at bounding box center [492, 19] width 36 height 19
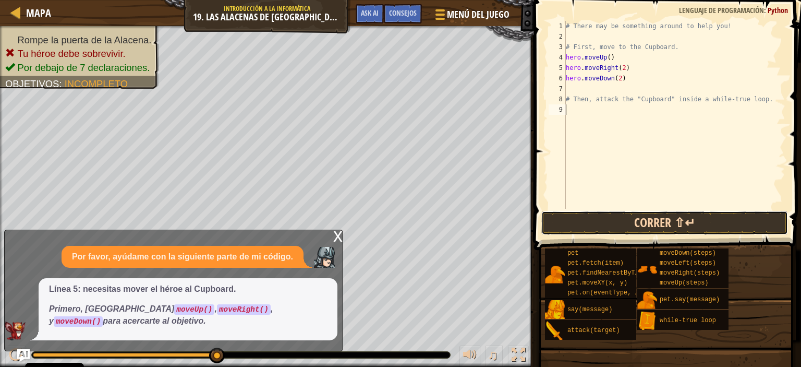
click at [630, 221] on button "Correr ⇧↵" at bounding box center [664, 223] width 247 height 24
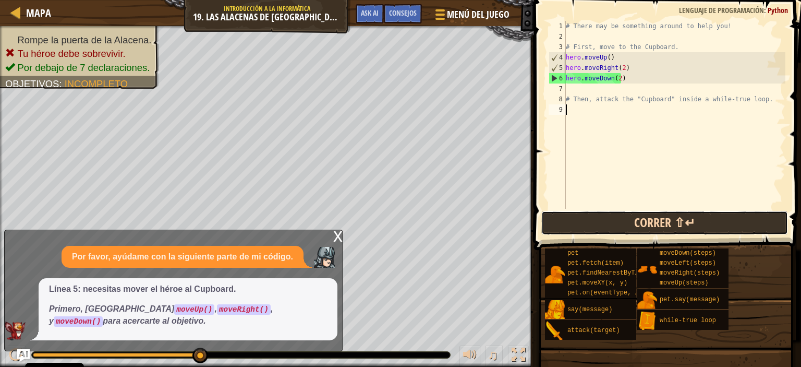
click at [675, 225] on button "Correr ⇧↵" at bounding box center [664, 223] width 247 height 24
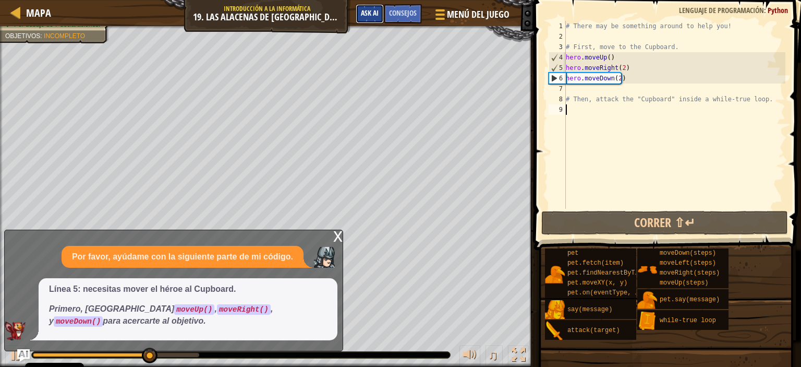
click at [372, 14] on span "Ask AI" at bounding box center [370, 13] width 18 height 10
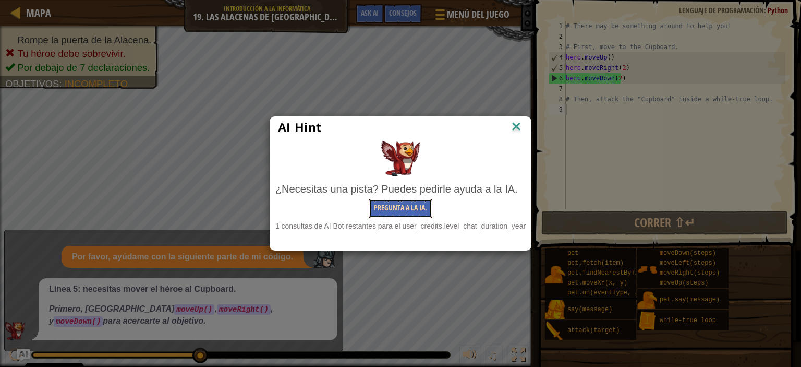
click at [407, 211] on button "Pregunta a la IA." at bounding box center [401, 208] width 64 height 19
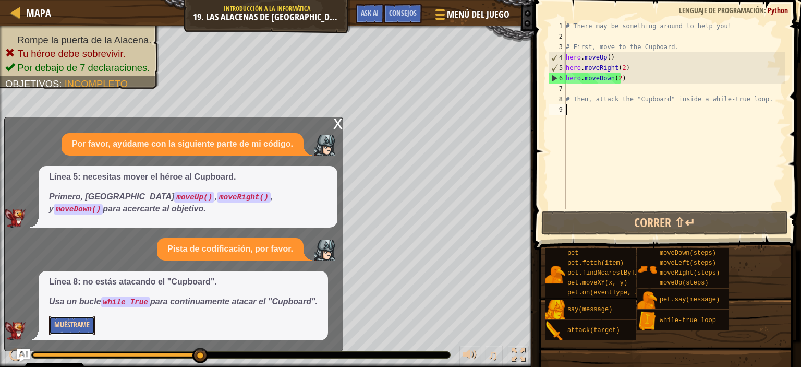
click at [77, 321] on button "Muéstrame" at bounding box center [72, 324] width 46 height 19
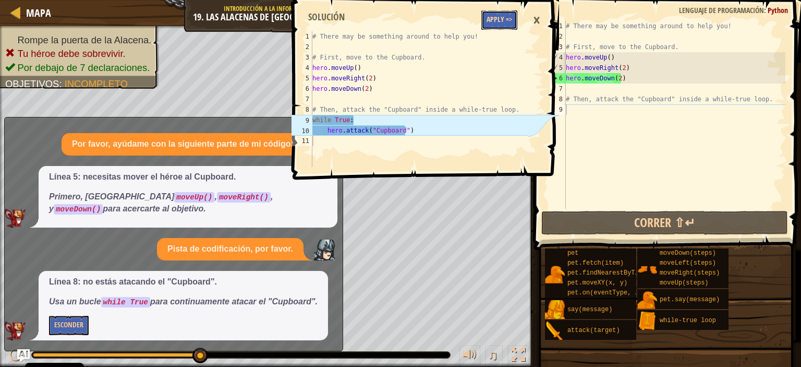
click at [497, 25] on button "Apply =>" at bounding box center [499, 19] width 36 height 19
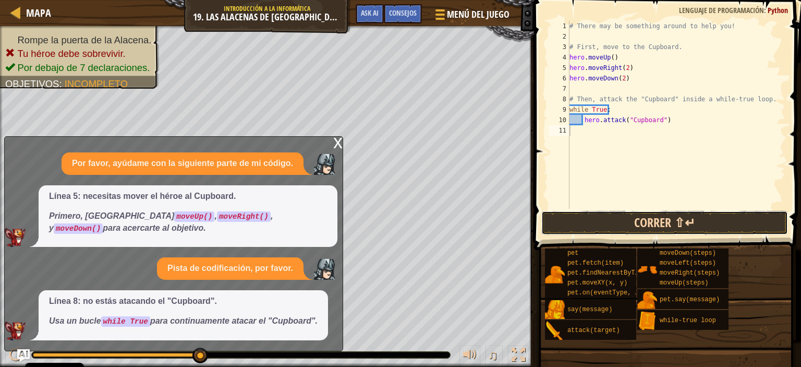
click at [576, 223] on button "Correr ⇧↵" at bounding box center [664, 223] width 247 height 24
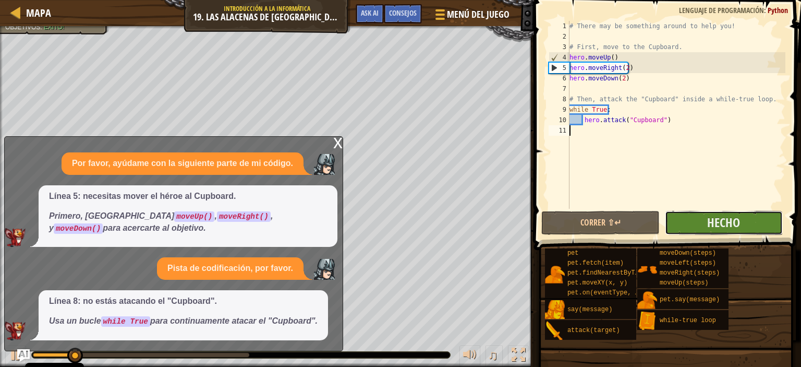
click at [665, 221] on button "Hecho" at bounding box center [724, 223] width 118 height 24
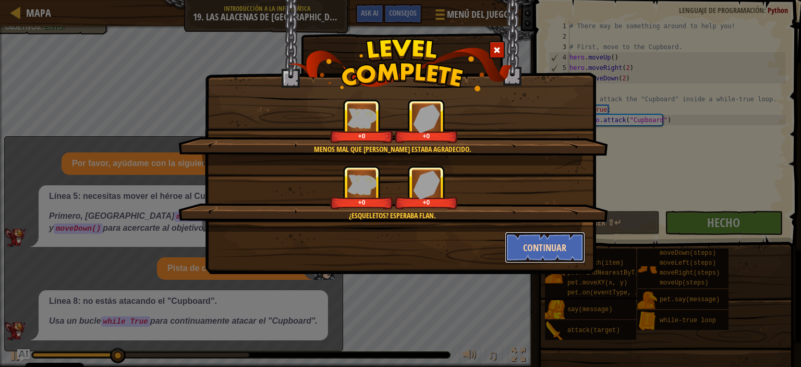
click at [555, 250] on button "Continuar" at bounding box center [545, 247] width 81 height 31
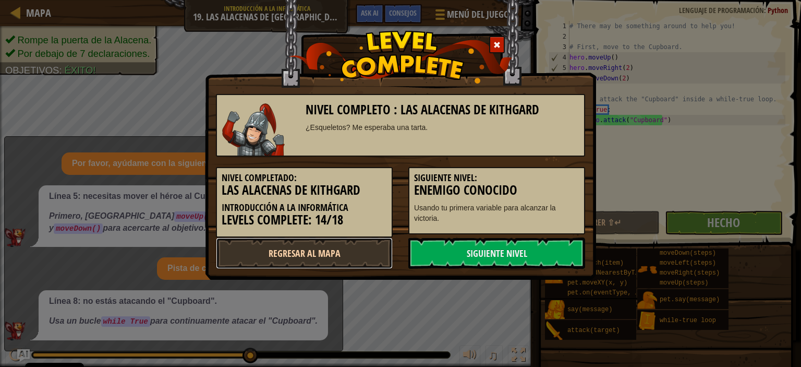
click at [344, 252] on link "Regresar al mapa" at bounding box center [304, 252] width 177 height 31
select select "es-ES"
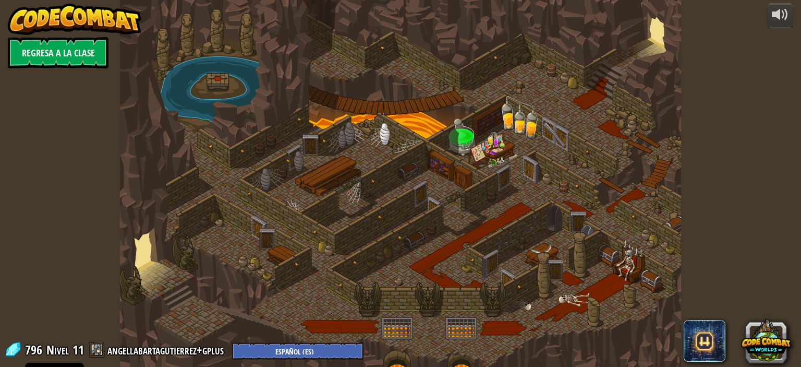
select select "es-ES"
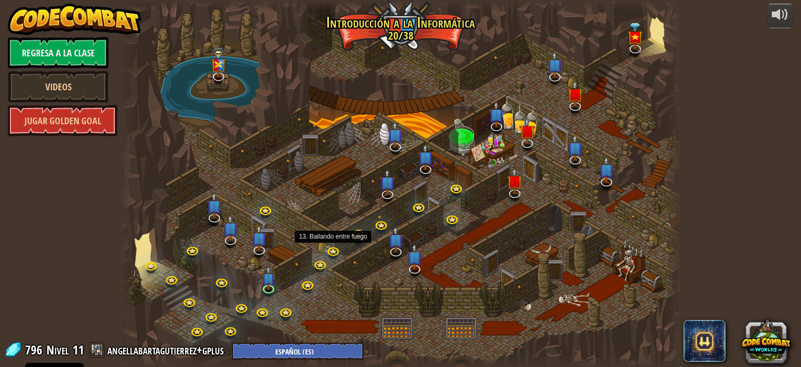
select select "es-ES"
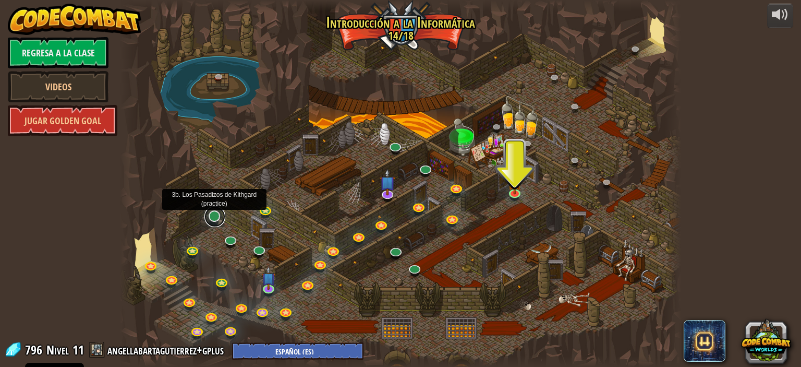
click at [213, 216] on link at bounding box center [214, 216] width 21 height 21
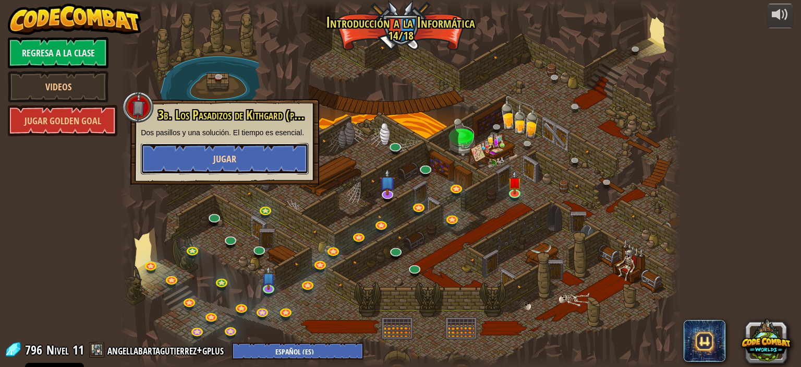
click at [227, 165] on button "Jugar" at bounding box center [225, 158] width 168 height 31
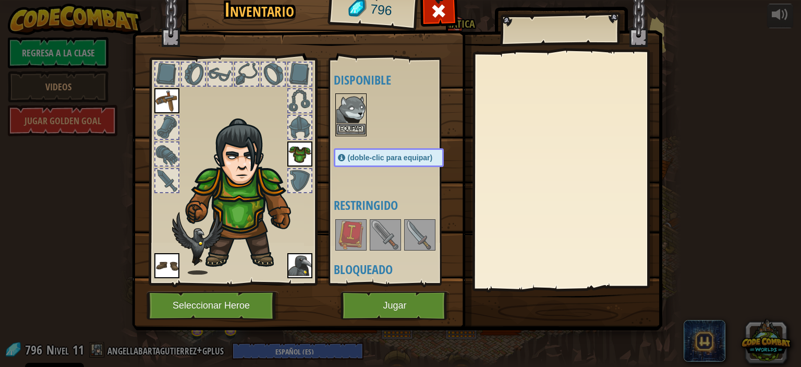
click at [349, 122] on img at bounding box center [350, 108] width 29 height 29
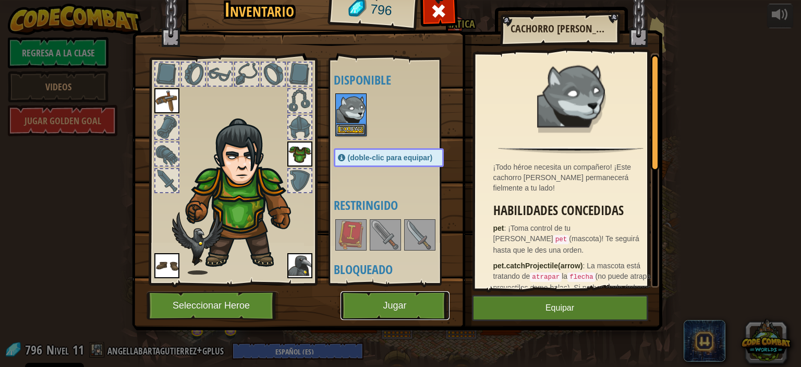
click at [408, 306] on button "Jugar" at bounding box center [394, 305] width 109 height 29
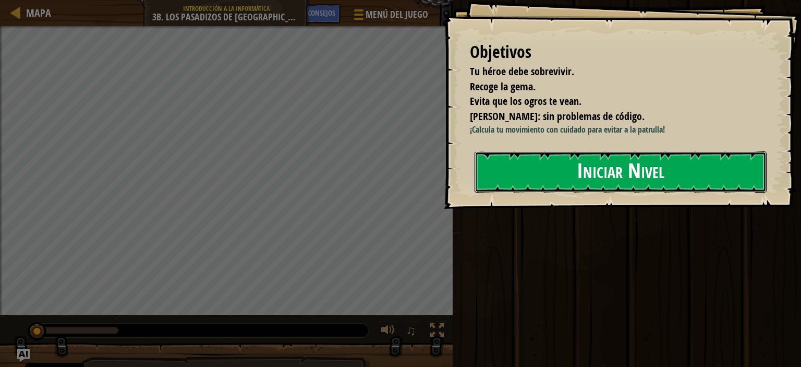
click at [590, 185] on button "Iniciar Nivel" at bounding box center [621, 171] width 292 height 41
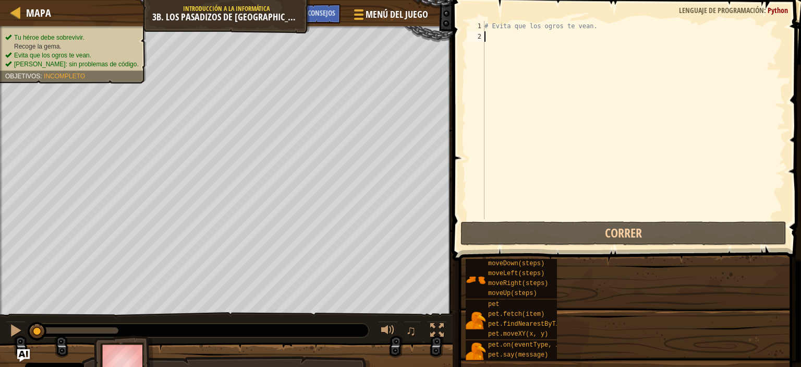
click at [295, 16] on div "Mapa Introducción a la Informática 3b. Los Pasadizos de Kithgard Menú del Juego…" at bounding box center [400, 183] width 801 height 367
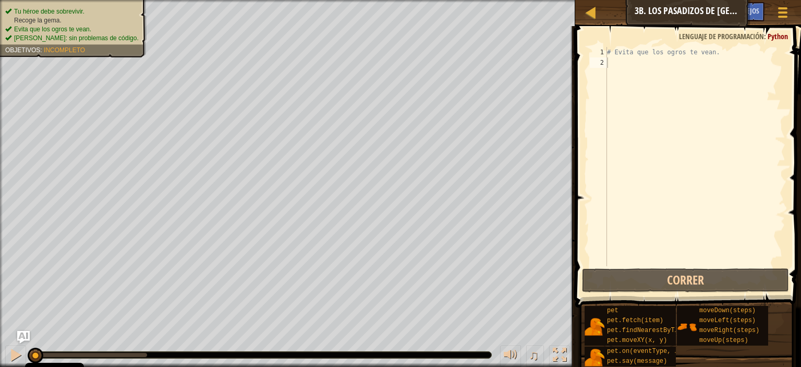
click at [615, 59] on div "# Evita que los ogros te vean." at bounding box center [695, 167] width 180 height 240
type textarea "M"
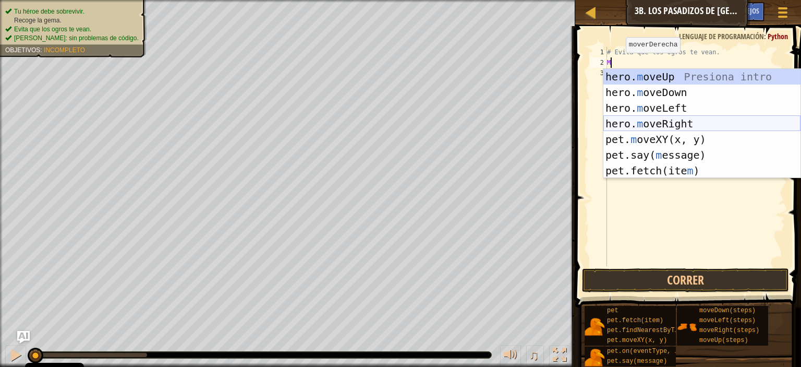
click at [630, 120] on div "hero. m oveUp Presiona intro hero. m oveDown Presiona intro hero. m oveLeft Pre…" at bounding box center [701, 139] width 197 height 141
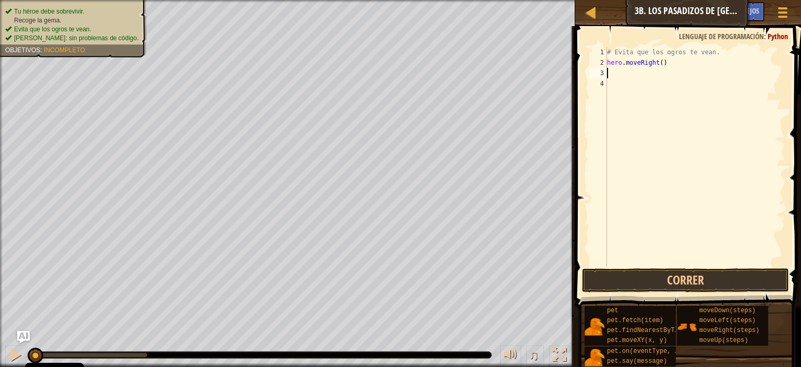
click at [661, 66] on div "# Evita que los ogros te vean. hero . moveRight ( )" at bounding box center [695, 167] width 180 height 240
click at [658, 64] on div "# Evita que los ogros te vean. hero . moveRight ( )" at bounding box center [695, 167] width 180 height 240
type textarea "hero.moveRight(2)"
click at [689, 279] on button "Correr" at bounding box center [685, 280] width 207 height 24
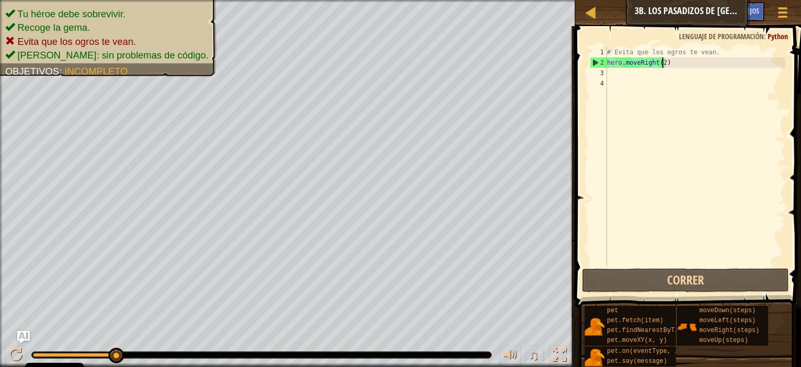
click at [616, 75] on div "# Evita que los ogros te vean. hero . moveRight ( 2 )" at bounding box center [695, 167] width 180 height 240
click at [592, 11] on div at bounding box center [590, 12] width 13 height 13
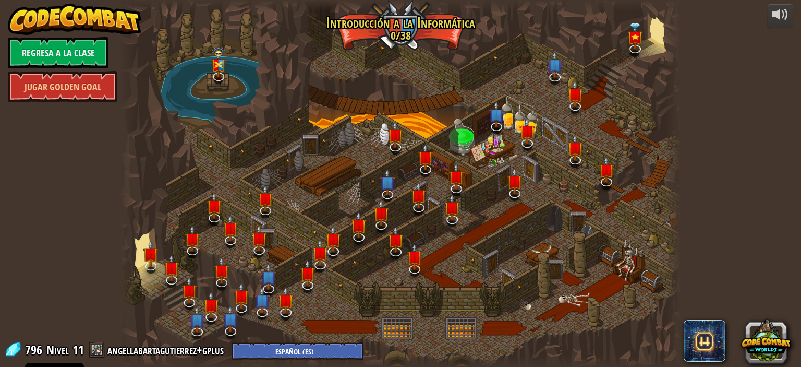
select select "es-ES"
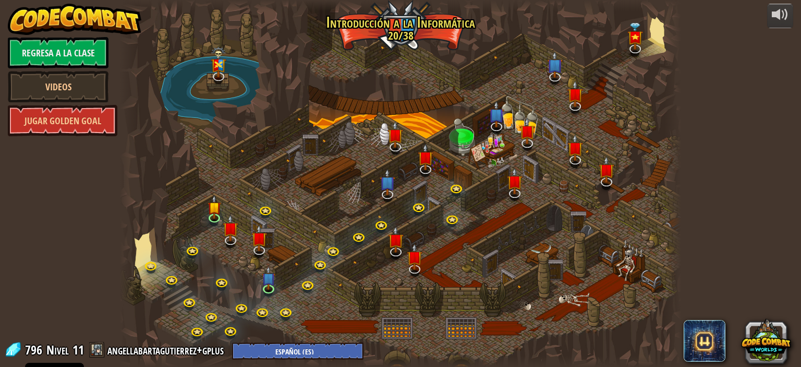
select select "es-ES"
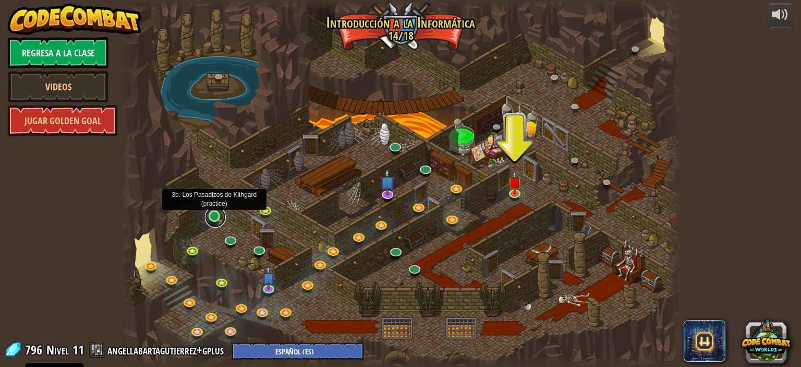
click at [215, 218] on link at bounding box center [215, 216] width 21 height 21
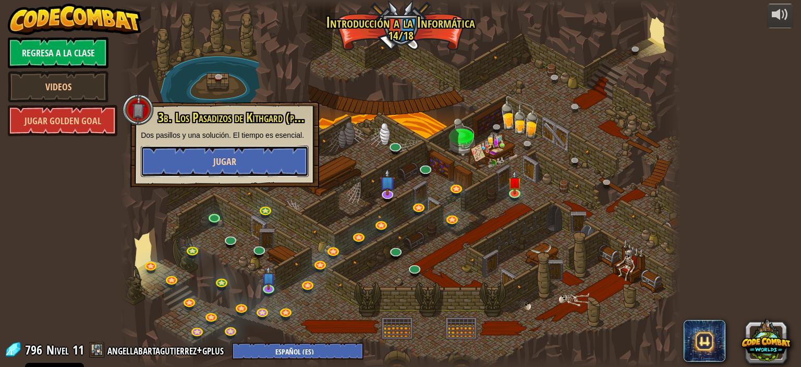
click at [252, 160] on button "Jugar" at bounding box center [225, 160] width 168 height 31
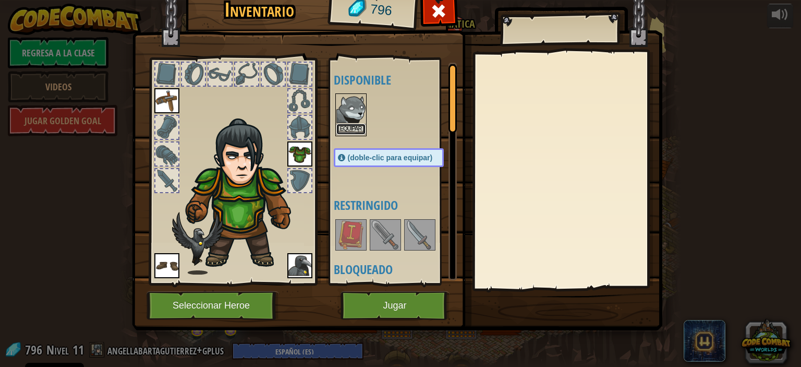
click at [349, 126] on button "Equipar" at bounding box center [350, 129] width 29 height 11
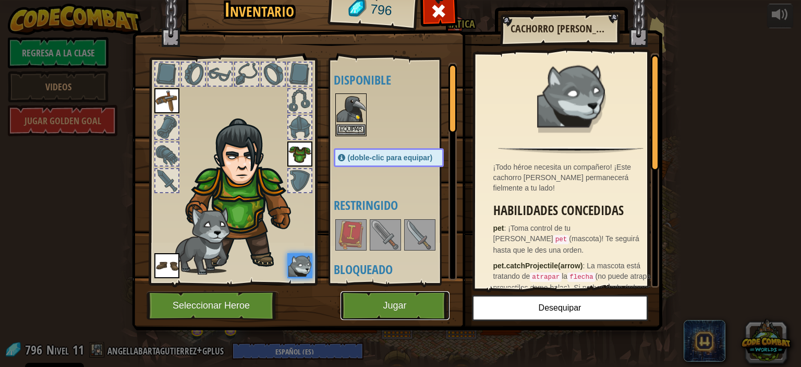
click at [409, 308] on button "Jugar" at bounding box center [394, 305] width 109 height 29
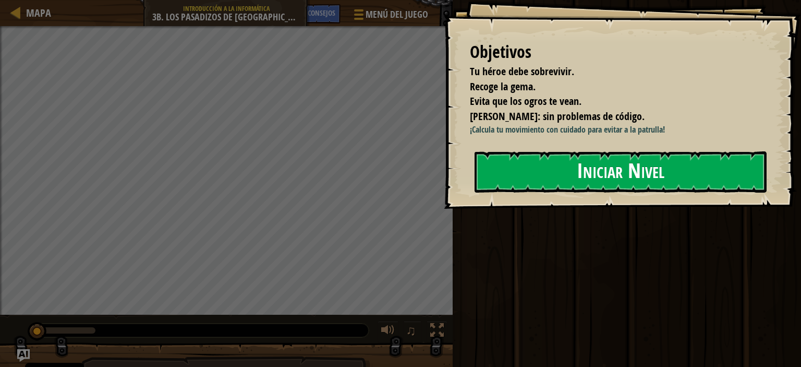
click at [532, 183] on button "Iniciar Nivel" at bounding box center [621, 171] width 292 height 41
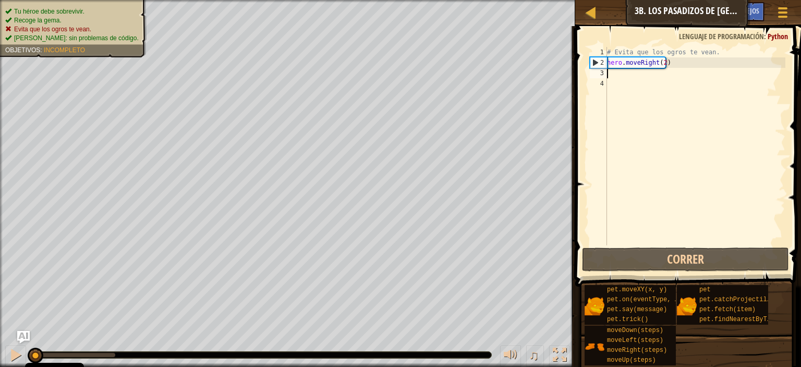
click at [612, 75] on div "# Evita que los ogros te vean. hero . moveRight ( 2 )" at bounding box center [695, 156] width 180 height 219
click at [13, 350] on div at bounding box center [16, 355] width 14 height 14
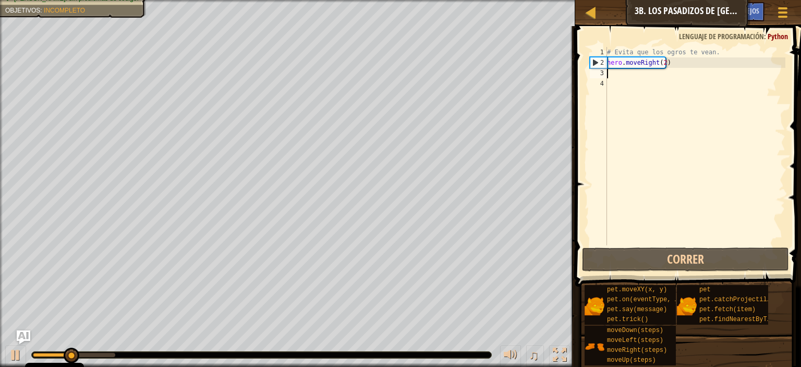
click at [20, 332] on img "Ask AI" at bounding box center [24, 337] width 14 height 14
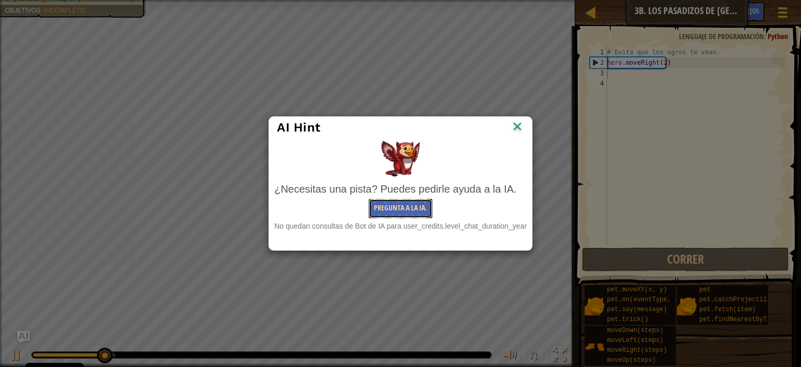
click at [378, 208] on button "Pregunta a la IA." at bounding box center [401, 208] width 64 height 19
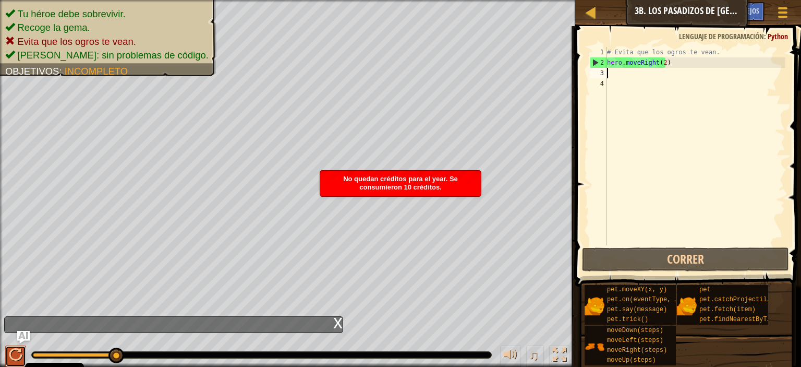
click at [13, 350] on div at bounding box center [16, 355] width 14 height 14
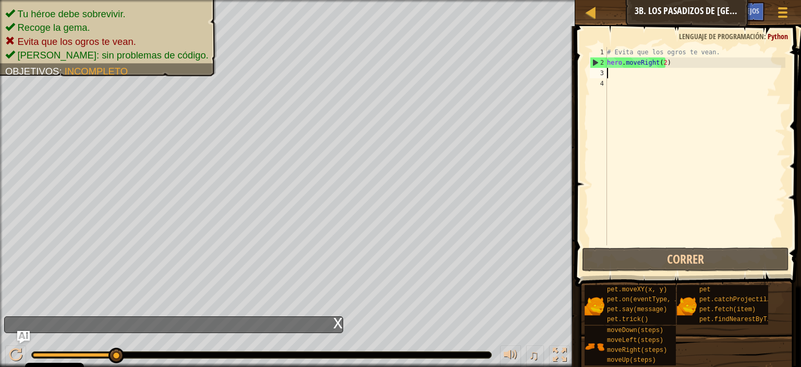
scroll to position [5, 0]
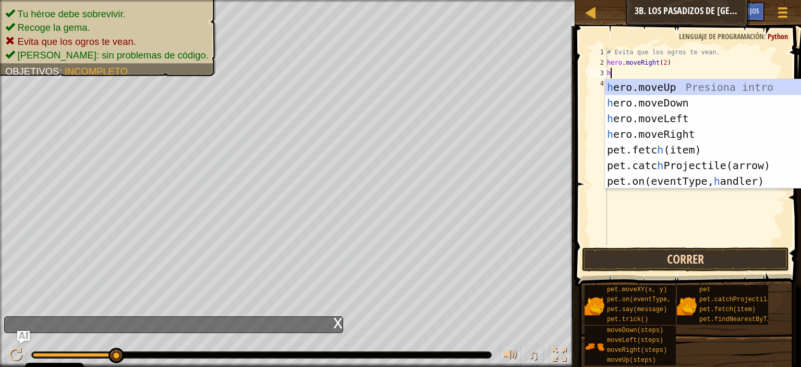
type textarea "h"
click at [650, 251] on button "Correr" at bounding box center [685, 259] width 207 height 24
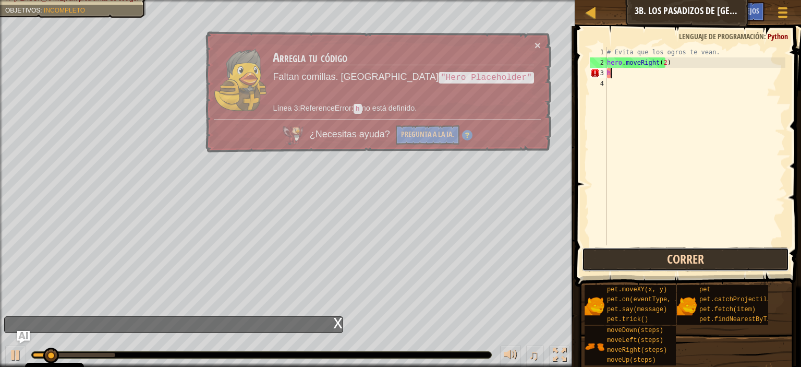
click at [650, 251] on button "Correr" at bounding box center [685, 259] width 207 height 24
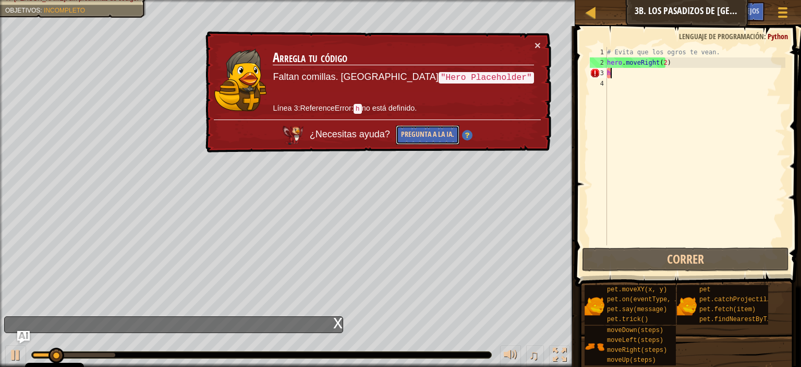
click at [459, 132] on button "Pregunta a la IA." at bounding box center [428, 134] width 64 height 19
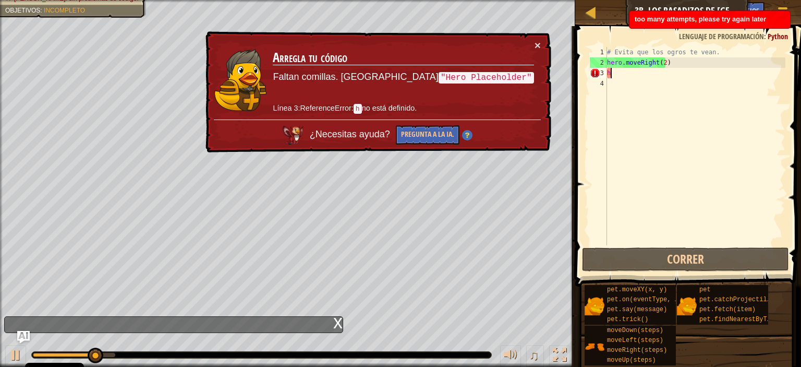
click at [733, 14] on div "too many attempts, please try again later" at bounding box center [709, 19] width 161 height 17
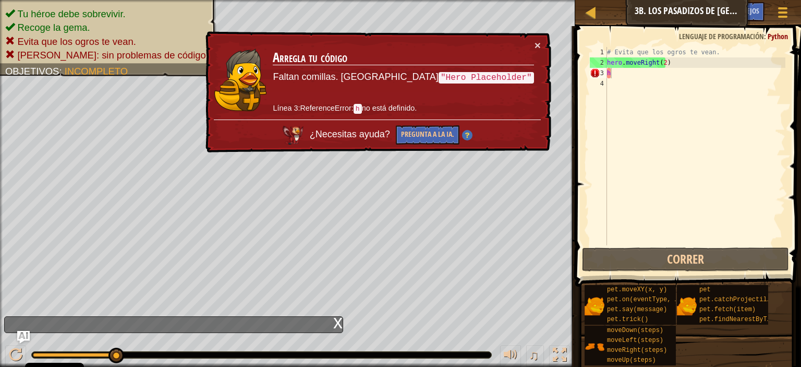
click at [622, 75] on div "# Evita que los ogros te vean. hero . moveRight ( 2 ) h" at bounding box center [695, 156] width 180 height 219
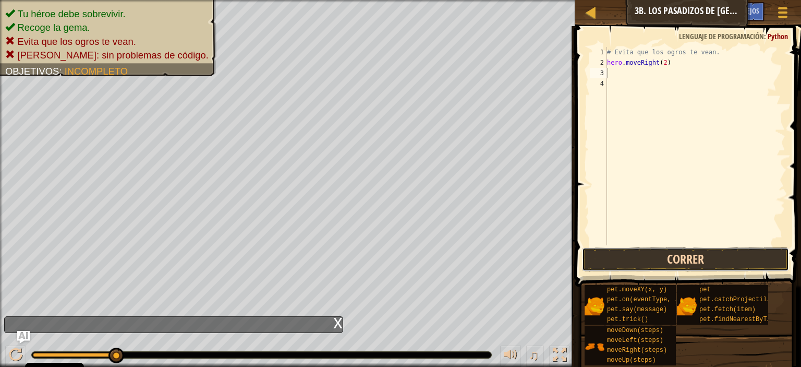
click at [656, 252] on button "Correr" at bounding box center [685, 259] width 207 height 24
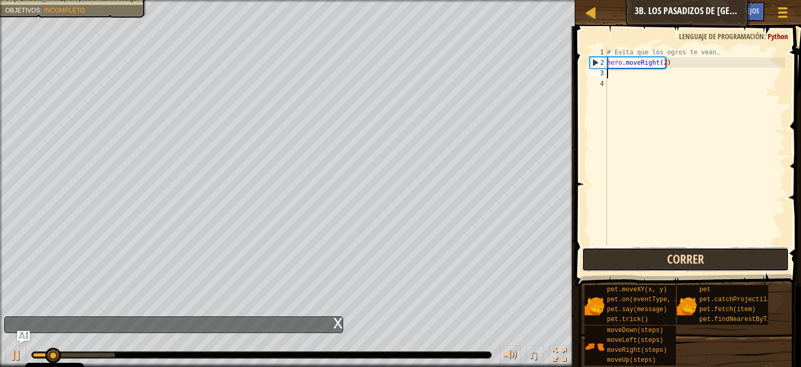
click at [656, 252] on button "Correr" at bounding box center [685, 259] width 207 height 24
click at [656, 252] on button "Corriendo" at bounding box center [685, 259] width 207 height 24
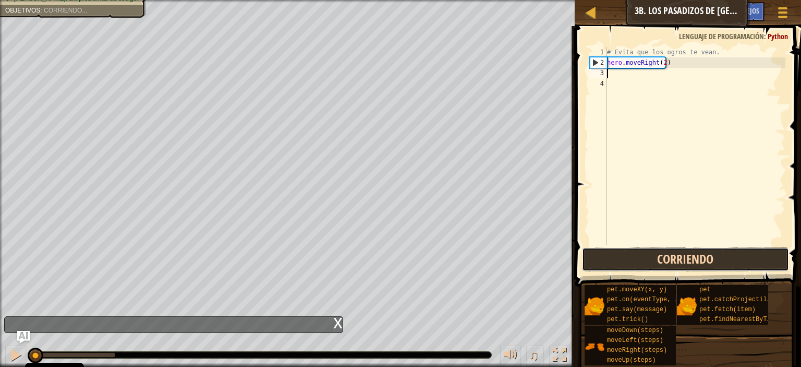
click at [656, 252] on button "Corriendo" at bounding box center [685, 259] width 207 height 24
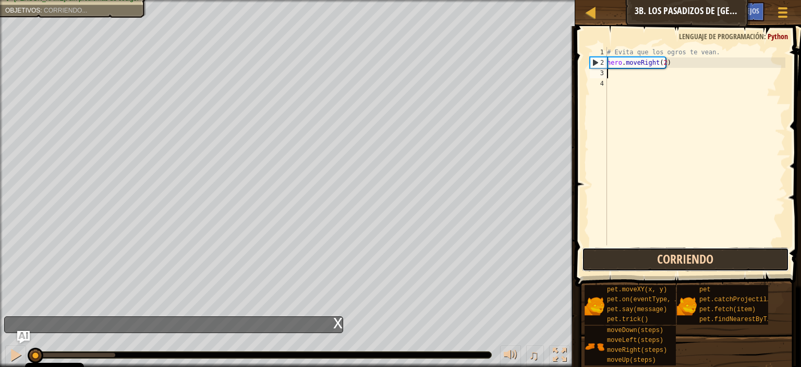
click at [656, 252] on button "Corriendo" at bounding box center [685, 259] width 207 height 24
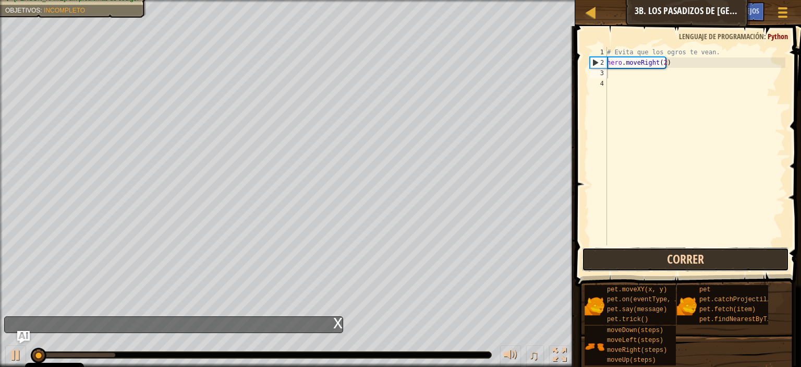
click at [656, 252] on button "Correr" at bounding box center [685, 259] width 207 height 24
click at [656, 252] on button "Corriendo" at bounding box center [685, 259] width 207 height 24
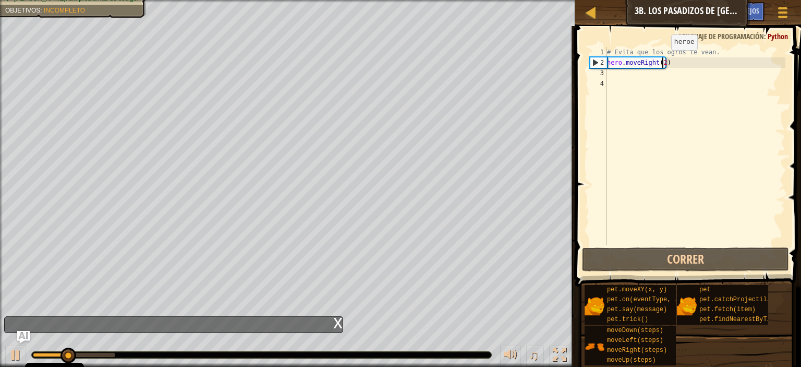
click at [662, 60] on div "# Evita que los ogros te vean. hero . moveRight ( 2 )" at bounding box center [695, 156] width 180 height 219
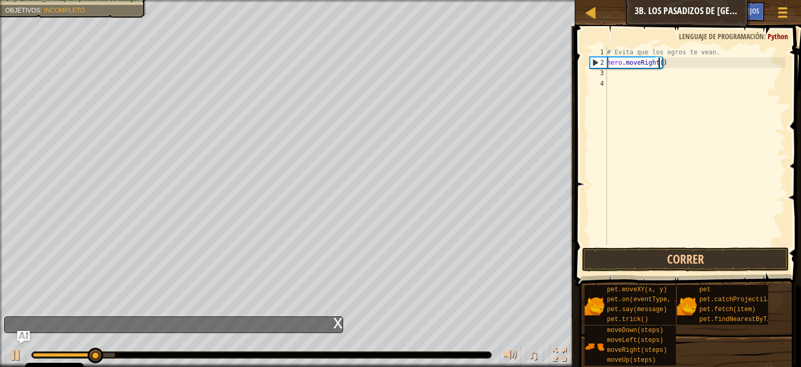
scroll to position [5, 4]
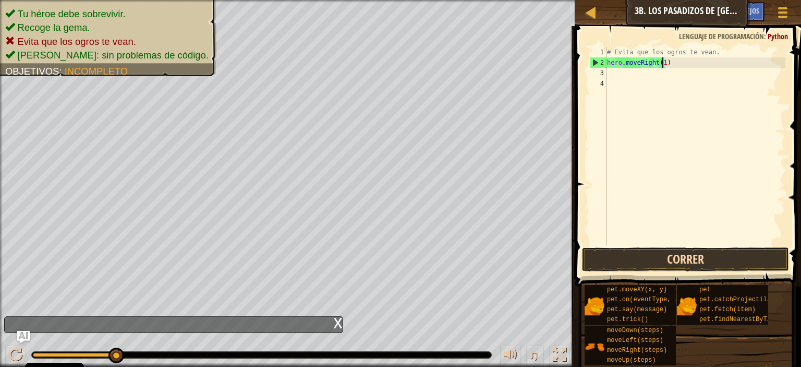
type textarea "hero.moveRight(1)"
click at [675, 257] on button "Correr" at bounding box center [685, 259] width 207 height 24
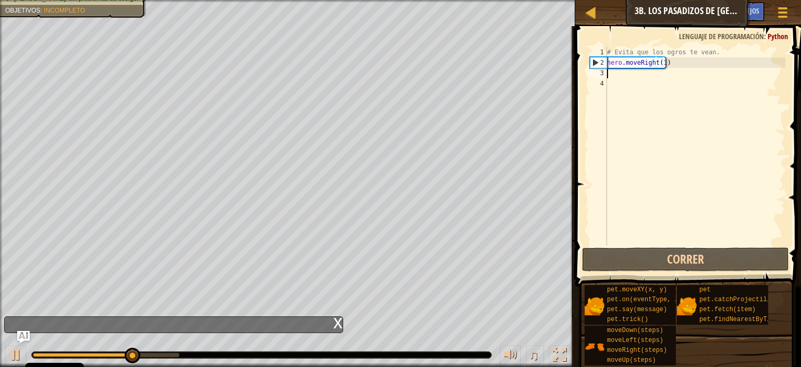
click at [611, 76] on div "# Evita que los ogros te vean. hero . moveRight ( 1 )" at bounding box center [695, 156] width 180 height 219
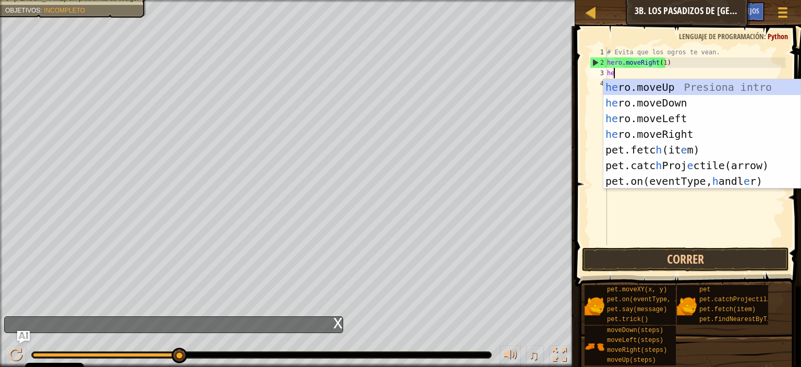
type textarea "her"
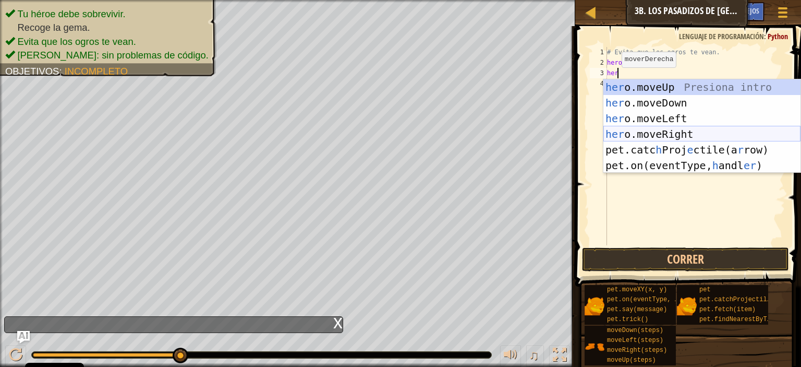
click at [661, 133] on div "her o.moveUp Presiona intro her o.moveDown Presiona intro her o.moveLeft Presio…" at bounding box center [701, 141] width 197 height 125
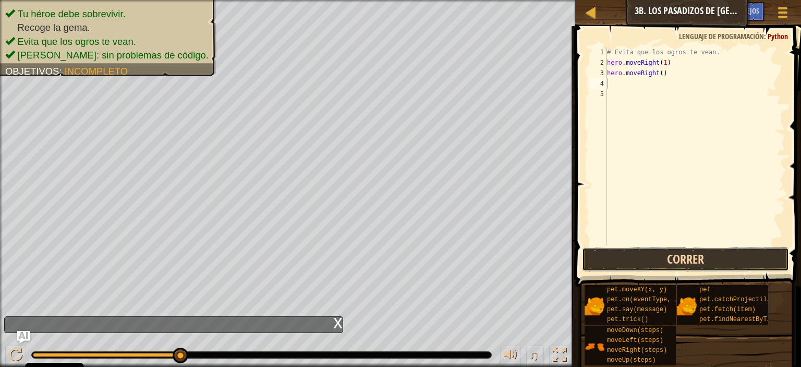
click at [657, 258] on button "Correr" at bounding box center [685, 259] width 207 height 24
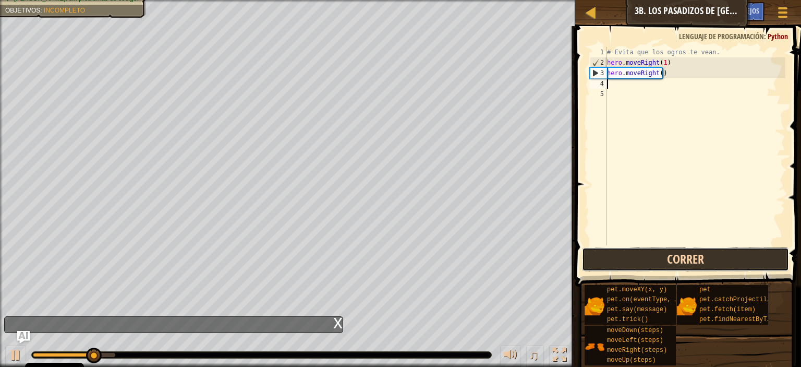
click at [657, 258] on button "Correr" at bounding box center [685, 259] width 207 height 24
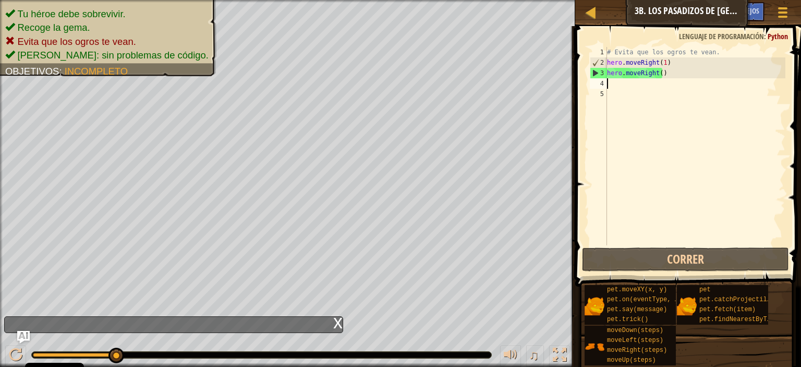
click at [677, 75] on div "# Evita que los ogros te vean. hero . moveRight ( 1 ) hero . moveRight ( )" at bounding box center [695, 156] width 180 height 219
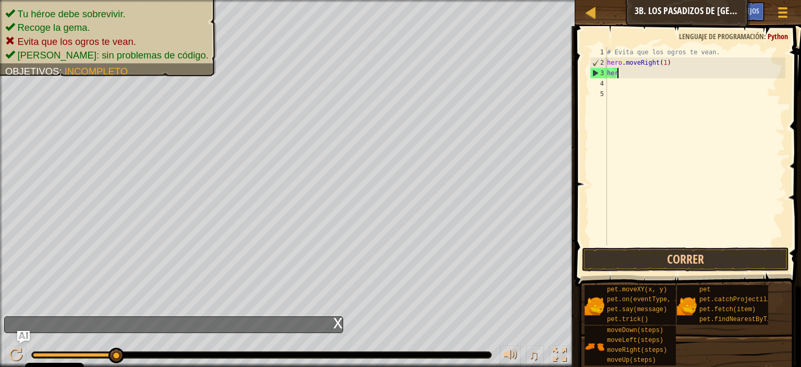
type textarea "h"
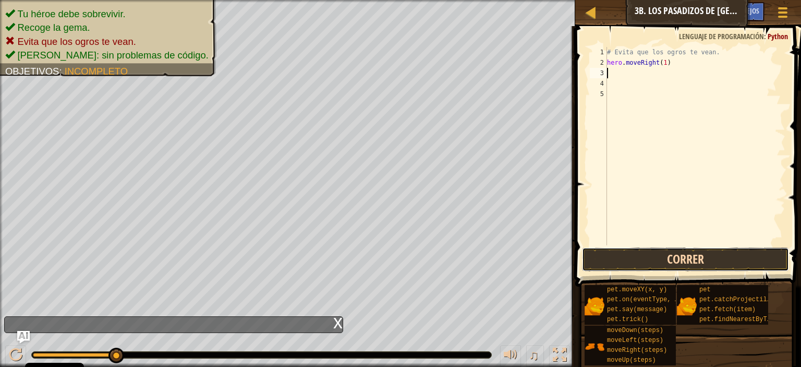
click at [653, 260] on button "Correr" at bounding box center [685, 259] width 207 height 24
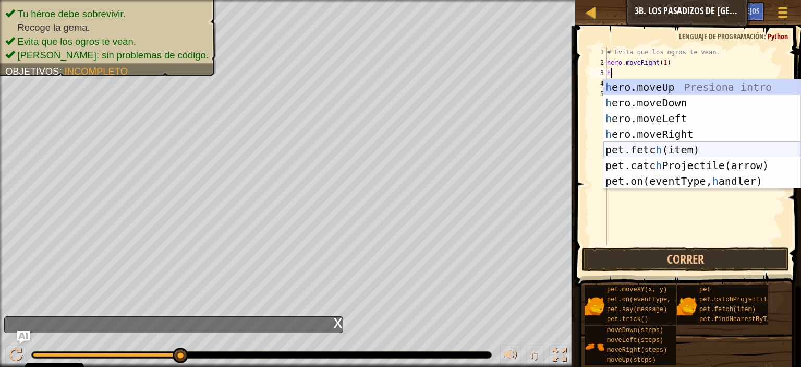
click at [649, 150] on div "h ero.moveUp Presiona intro h ero.moveDown Presiona intro h ero.moveLeft Presio…" at bounding box center [701, 149] width 197 height 141
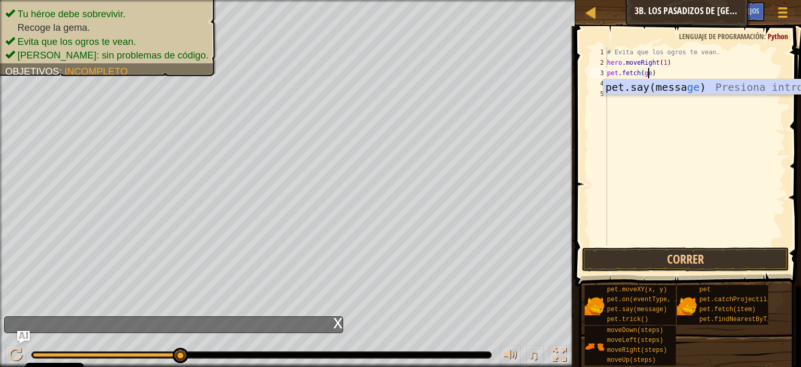
scroll to position [5, 3]
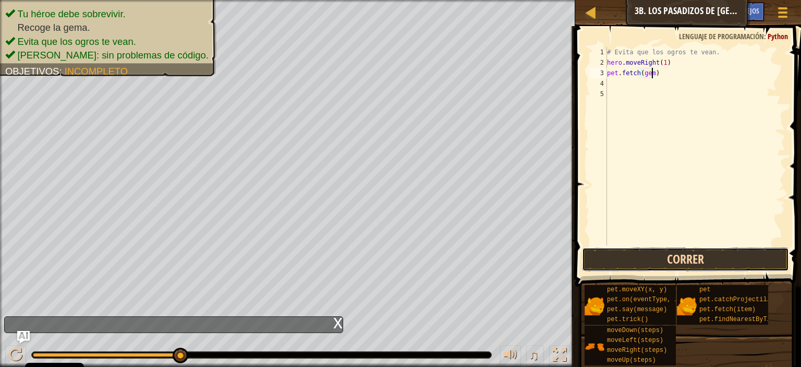
click at [668, 247] on button "Correr" at bounding box center [685, 259] width 207 height 24
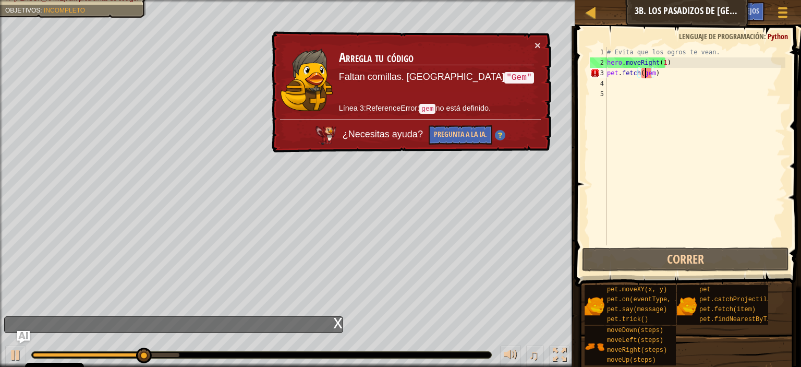
click at [644, 77] on div "# Evita que los ogros te vean. hero . moveRight ( 1 ) pet . fetch ( gem )" at bounding box center [695, 156] width 180 height 219
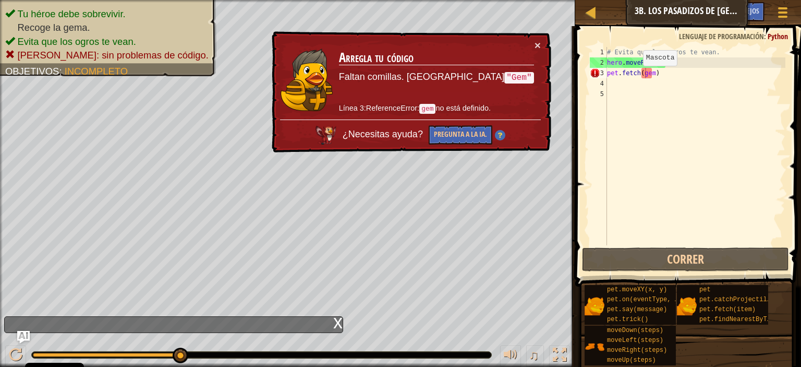
click at [506, 75] on code ""Gem"" at bounding box center [519, 77] width 30 height 11
drag, startPoint x: 501, startPoint y: 76, endPoint x: 486, endPoint y: 76, distance: 14.6
click at [504, 76] on code ""Gem"" at bounding box center [519, 77] width 30 height 11
click at [652, 75] on div "# Evita que los ogros te vean. hero . moveRight ( 1 ) pet . fetch ( gem )" at bounding box center [695, 156] width 180 height 219
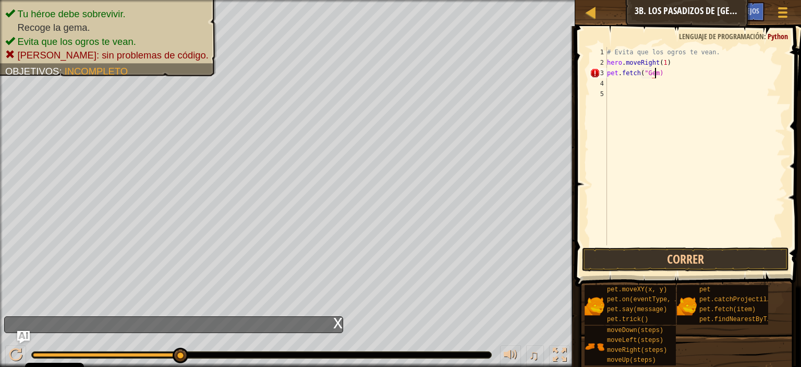
scroll to position [5, 4]
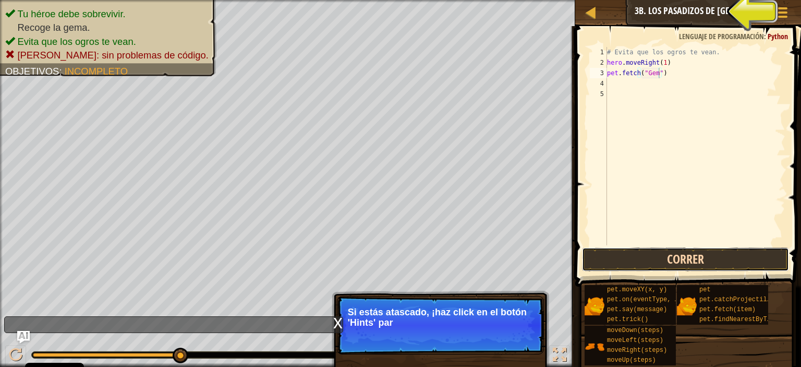
click at [665, 256] on button "Correr" at bounding box center [685, 259] width 207 height 24
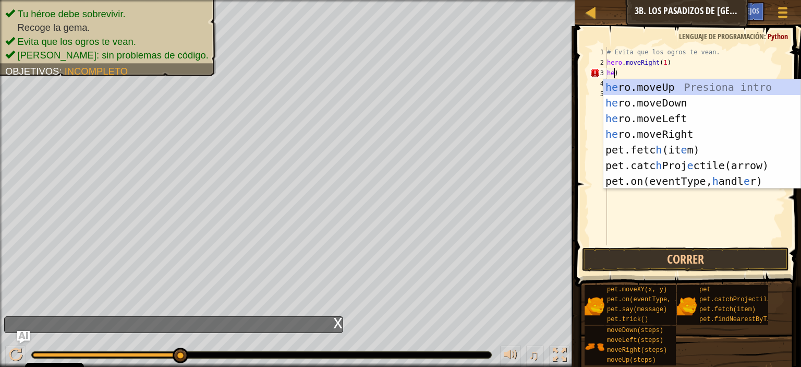
scroll to position [5, 0]
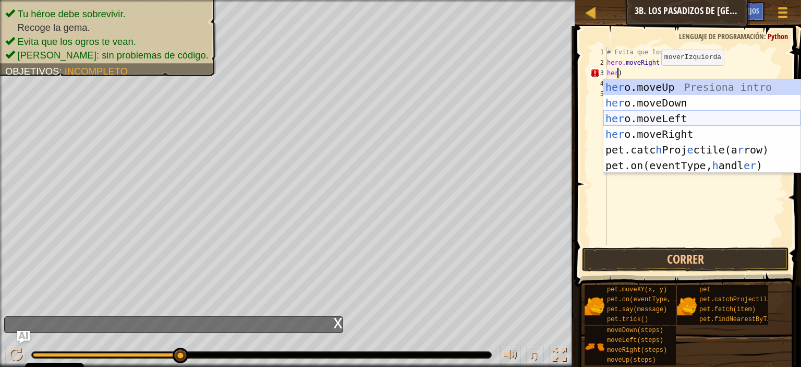
click at [679, 119] on div "her o.moveUp Presiona intro her o.moveDown Presiona intro her o.moveLeft Presio…" at bounding box center [701, 141] width 197 height 125
type textarea "hero.moveLeft()"
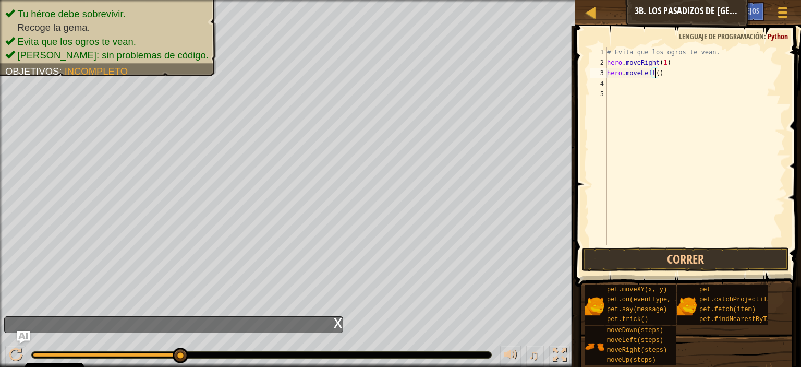
click at [621, 85] on div "# Evita que los ogros te vean. hero . moveRight ( 1 ) hero . moveLeft ( )" at bounding box center [695, 156] width 180 height 219
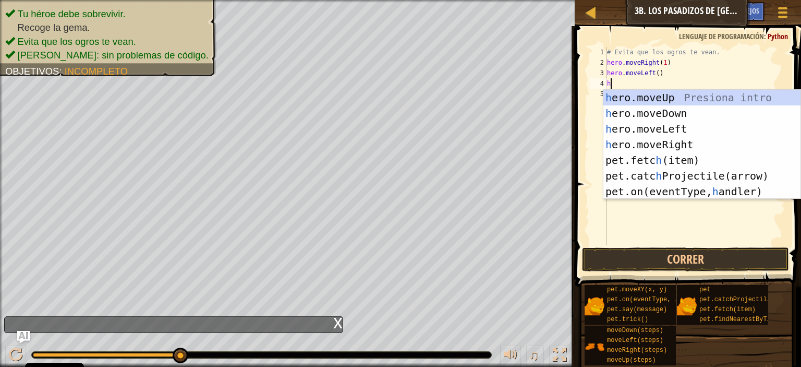
type textarea "he"
click at [645, 142] on div "he ro.moveUp Presiona intro he ro.moveDown Presiona intro he ro.moveLeft Presio…" at bounding box center [701, 160] width 197 height 141
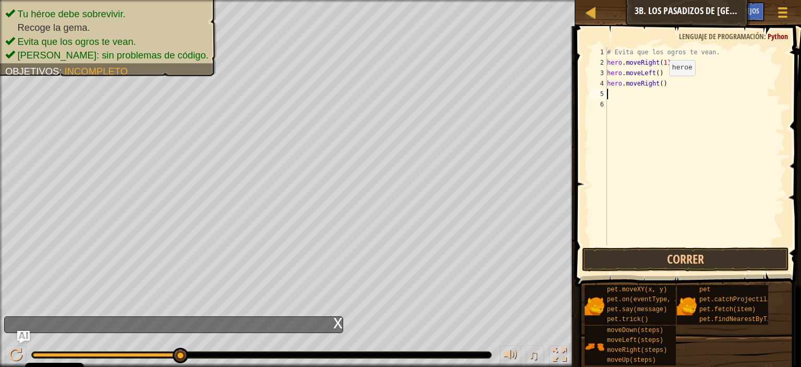
click at [660, 87] on div "# Evita que los ogros te vean. hero . moveRight ( 1 ) hero . moveLeft ( ) hero …" at bounding box center [695, 156] width 180 height 219
type textarea "hero.moveRight(2)"
click at [699, 260] on button "Correr" at bounding box center [685, 259] width 207 height 24
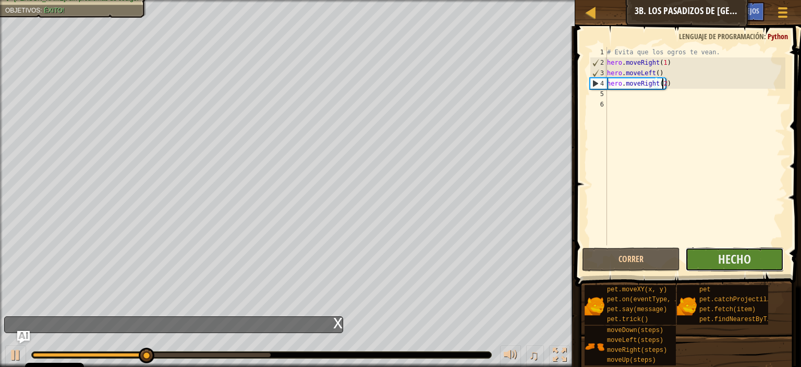
click at [700, 258] on button "Hecho" at bounding box center [734, 259] width 98 height 24
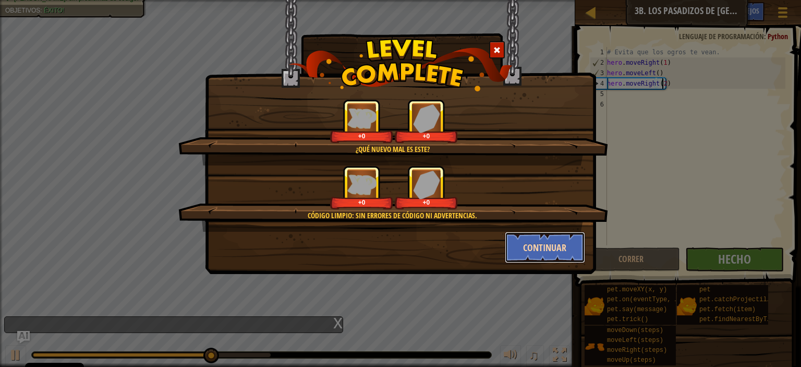
click at [552, 240] on button "Continuar" at bounding box center [545, 247] width 81 height 31
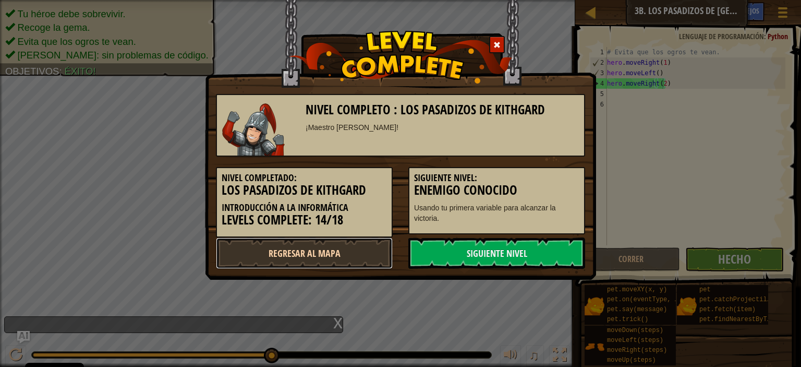
click at [348, 254] on link "Regresar al mapa" at bounding box center [304, 252] width 177 height 31
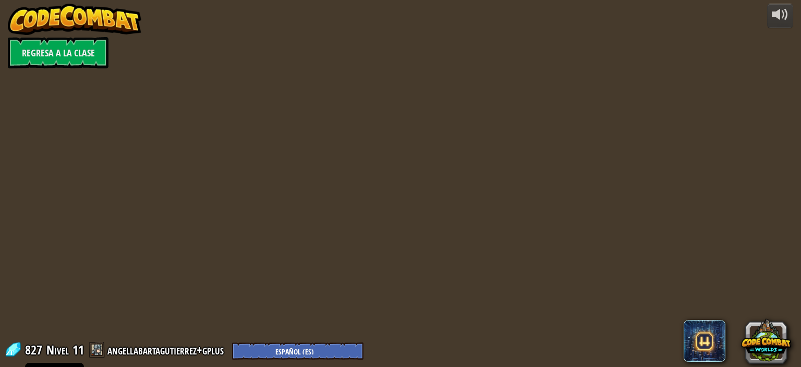
select select "es-ES"
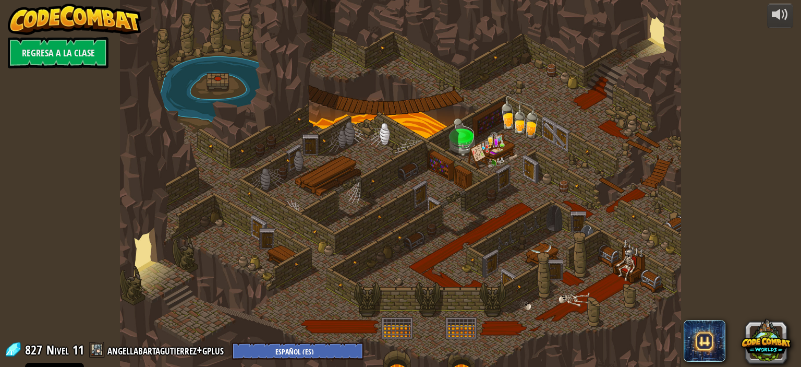
select select "es-ES"
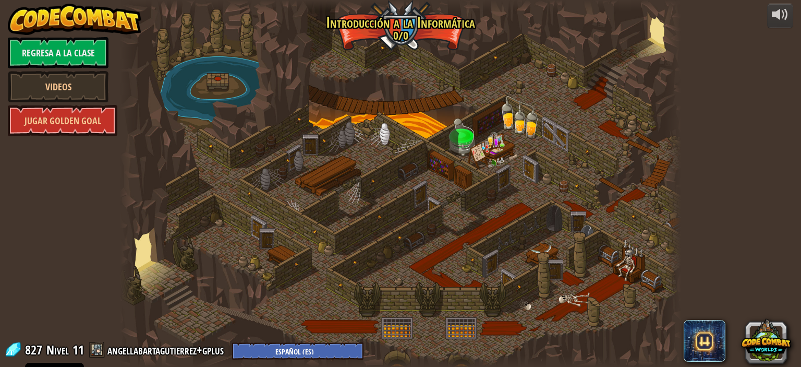
select select "es-ES"
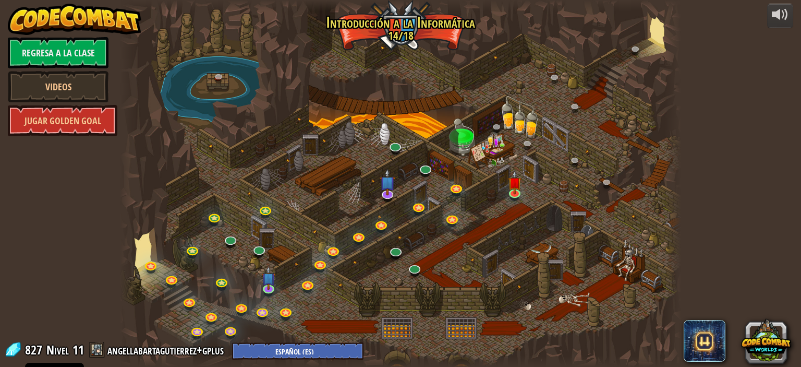
select select "es-ES"
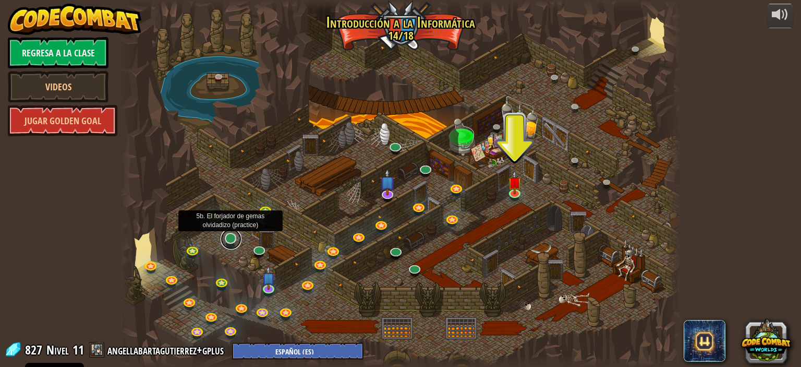
click at [229, 238] on link at bounding box center [231, 238] width 21 height 21
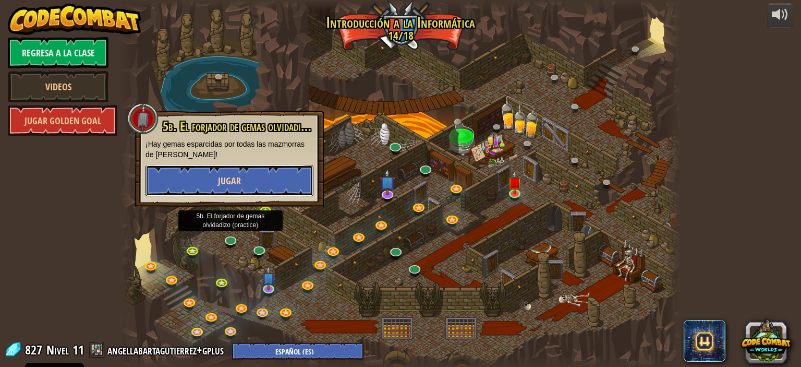
click at [244, 188] on button "Jugar" at bounding box center [229, 180] width 168 height 31
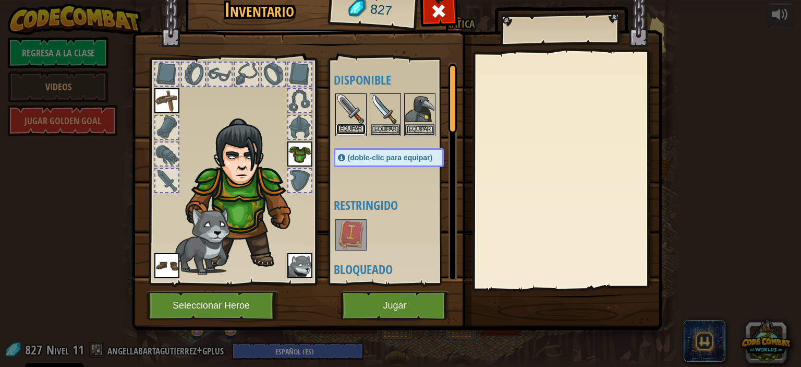
click at [344, 125] on button "Equipar" at bounding box center [350, 129] width 29 height 11
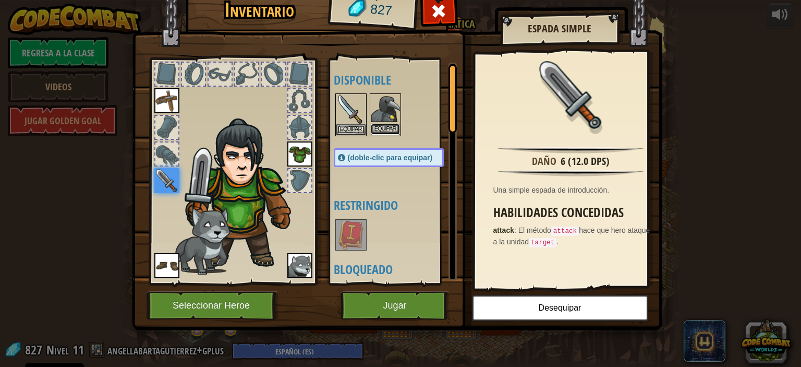
click at [392, 127] on button "Equipar" at bounding box center [385, 129] width 29 height 11
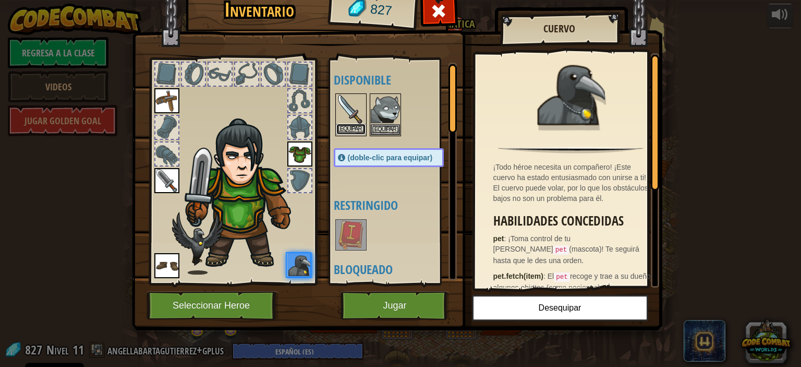
click at [345, 125] on button "Equipar" at bounding box center [350, 129] width 29 height 11
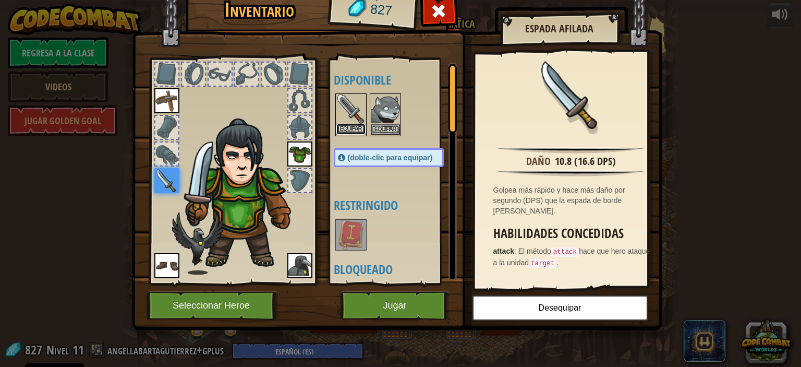
click at [347, 125] on button "Equipar" at bounding box center [350, 129] width 29 height 11
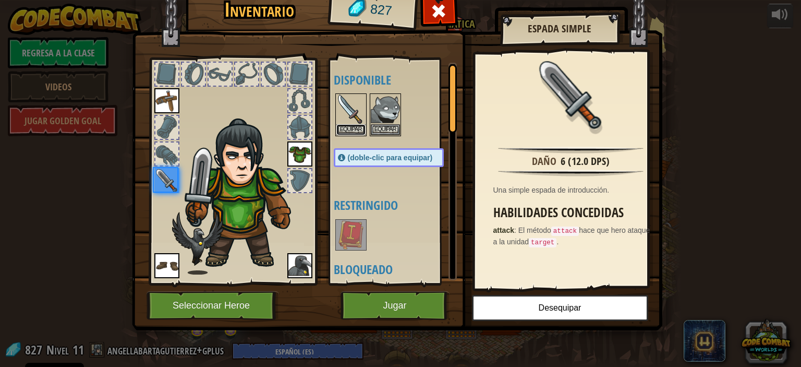
click at [347, 125] on button "Equipar" at bounding box center [350, 129] width 29 height 11
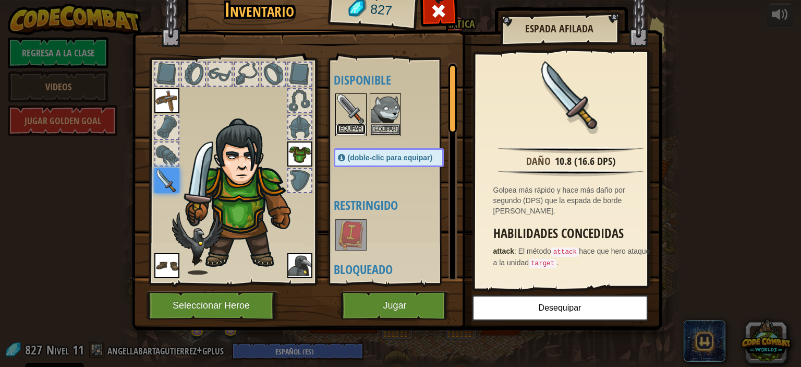
click at [355, 126] on button "Equipar" at bounding box center [350, 129] width 29 height 11
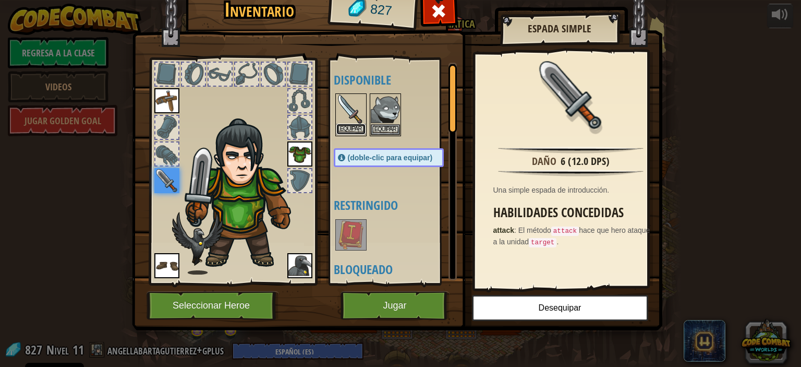
click at [355, 129] on button "Equipar" at bounding box center [350, 129] width 29 height 11
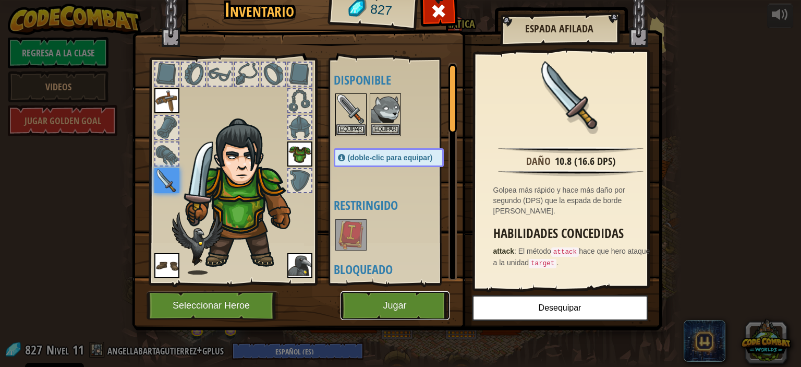
click at [398, 301] on button "Jugar" at bounding box center [394, 305] width 109 height 29
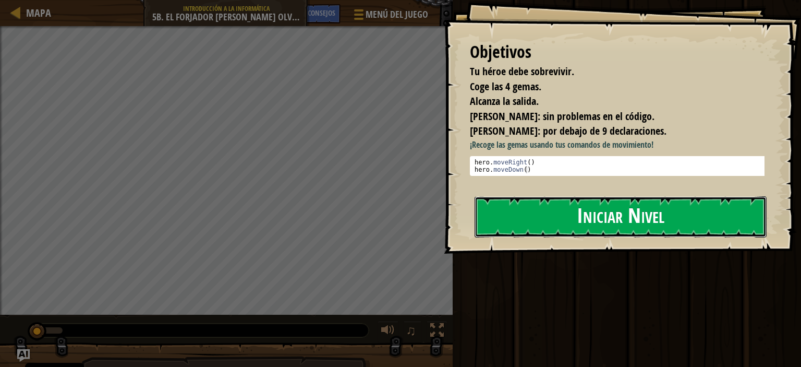
click at [588, 218] on button "Iniciar Nivel" at bounding box center [621, 216] width 292 height 41
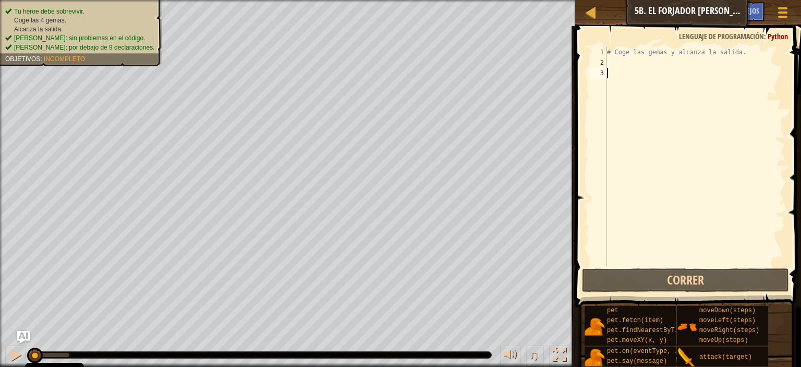
click at [622, 64] on div "# Coge las gemas y alcanza la salida." at bounding box center [695, 167] width 180 height 240
type textarea "h"
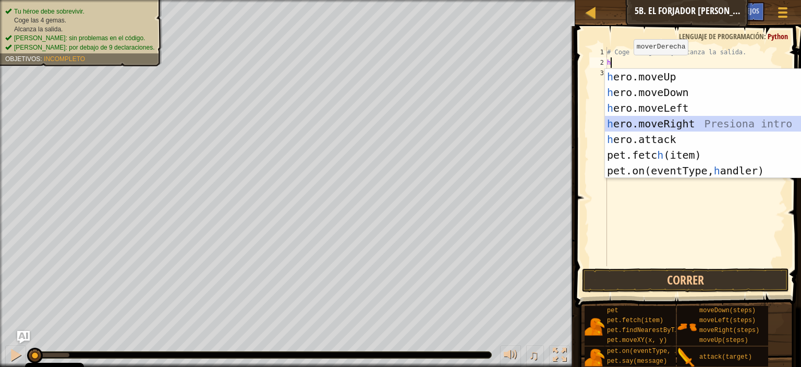
click at [650, 121] on div "h ero.moveUp Presiona intro h ero.moveDown Presiona intro h ero.moveLeft Presio…" at bounding box center [703, 139] width 197 height 141
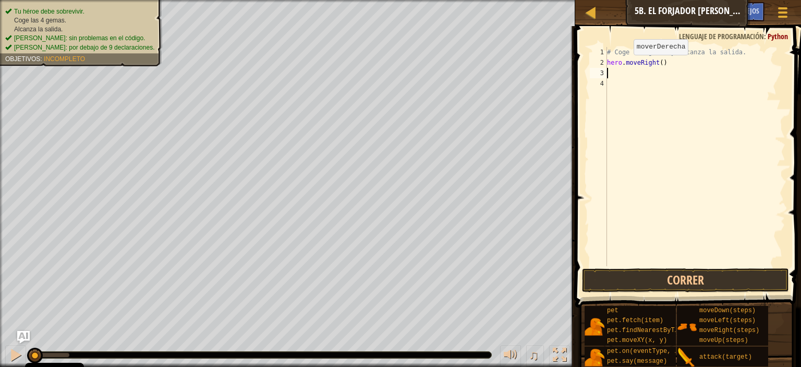
type textarea "h"
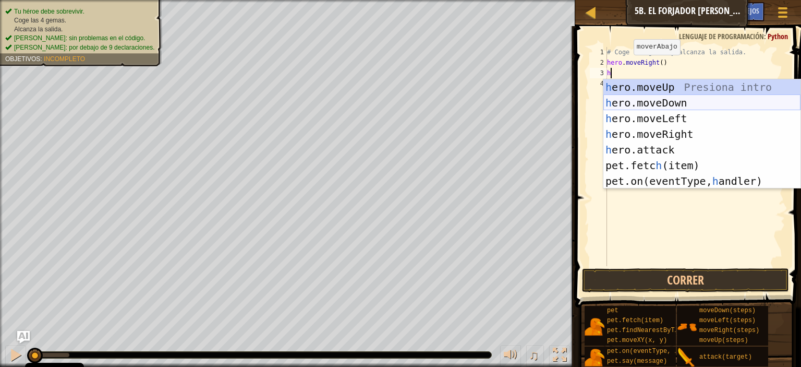
click at [658, 102] on div "h ero.moveUp Presiona intro h ero.moveDown Presiona intro h ero.moveLeft Presio…" at bounding box center [701, 149] width 197 height 141
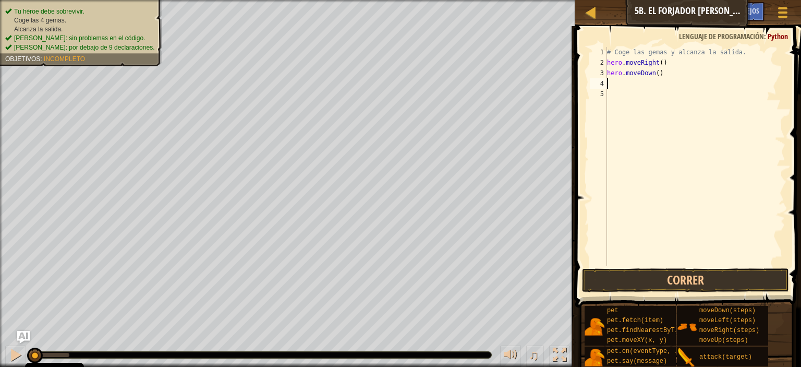
type textarea "h"
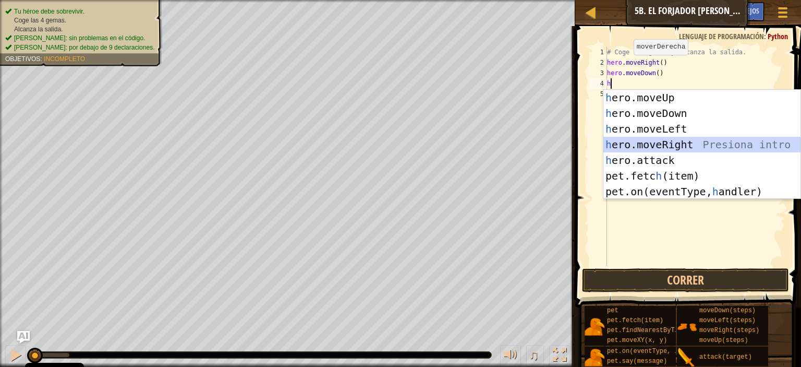
click at [641, 143] on div "h ero.moveUp Presiona intro h ero.moveDown Presiona intro h ero.moveLeft Presio…" at bounding box center [701, 160] width 197 height 141
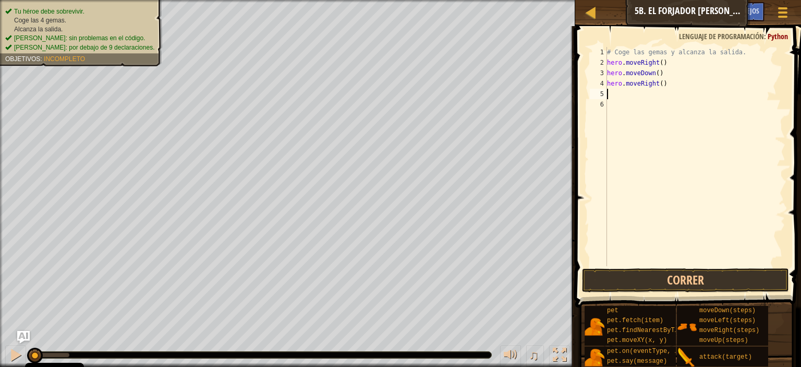
click at [659, 84] on div "# Coge las gemas y alcanza la salida. hero . moveRight ( ) hero . moveDown ( ) …" at bounding box center [695, 167] width 180 height 240
type textarea "hero.moveRight(2)"
click at [632, 100] on div "# Coge las gemas y alcanza la salida. hero . moveRight ( ) hero . moveDown ( ) …" at bounding box center [695, 167] width 180 height 240
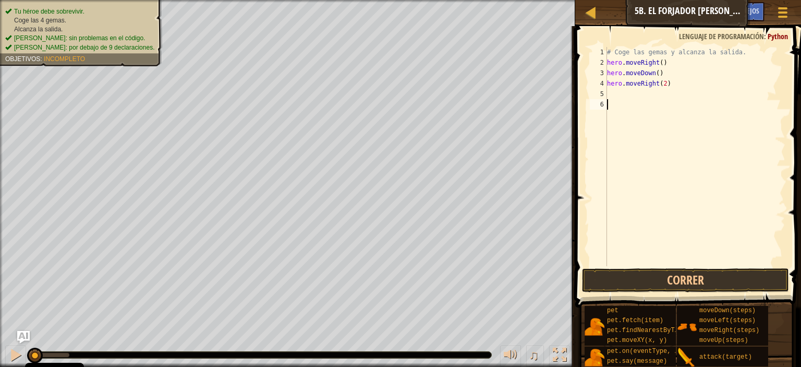
type textarea "h"
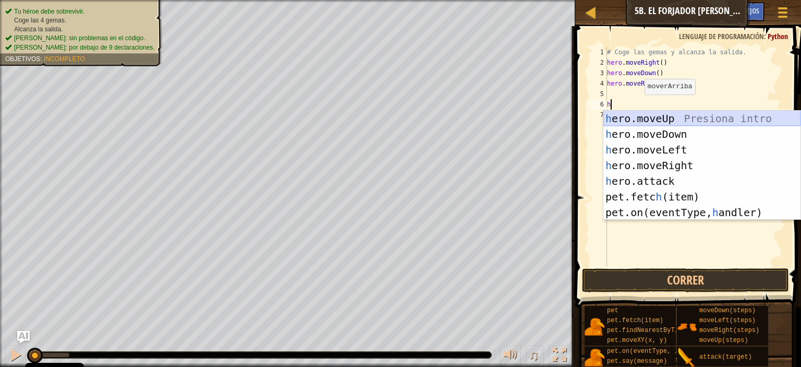
click at [643, 118] on div "h ero.moveUp Presiona intro h ero.moveDown Presiona intro h ero.moveLeft Presio…" at bounding box center [701, 181] width 197 height 141
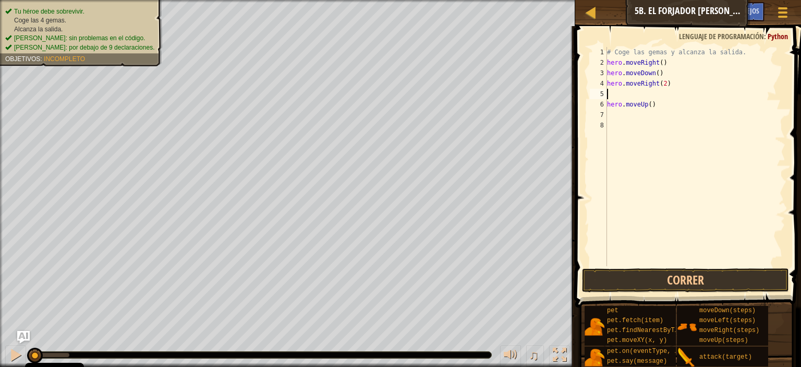
click at [616, 94] on div "# Coge las gemas y alcanza la salida. hero . moveRight ( ) hero . moveDown ( ) …" at bounding box center [695, 167] width 180 height 240
click at [607, 103] on div "# Coge las gemas y alcanza la salida. hero . moveRight ( ) hero . moveDown ( ) …" at bounding box center [695, 167] width 180 height 240
type textarea "hero.moveUp()"
click at [614, 102] on div "# Coge las gemas y alcanza la salida. hero . moveRight ( ) hero . moveDown ( ) …" at bounding box center [695, 167] width 180 height 240
type textarea "h"
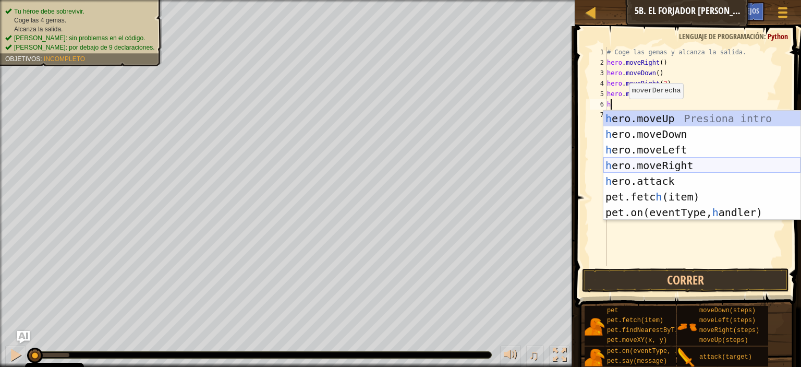
click at [632, 162] on div "h ero.moveUp Presiona intro h ero.moveDown Presiona intro h ero.moveLeft Presio…" at bounding box center [701, 181] width 197 height 141
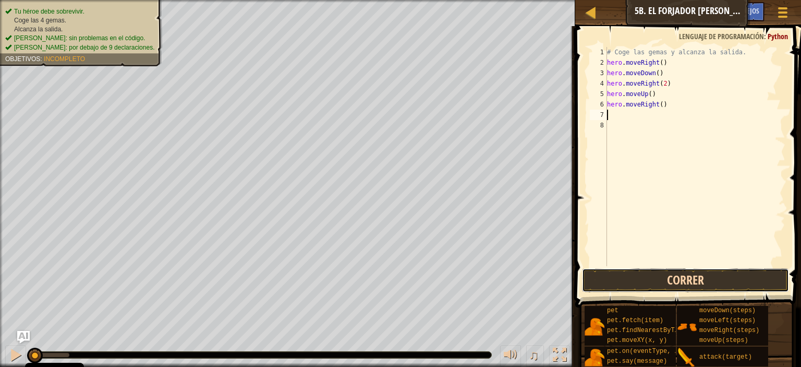
click at [649, 288] on button "Correr" at bounding box center [685, 280] width 207 height 24
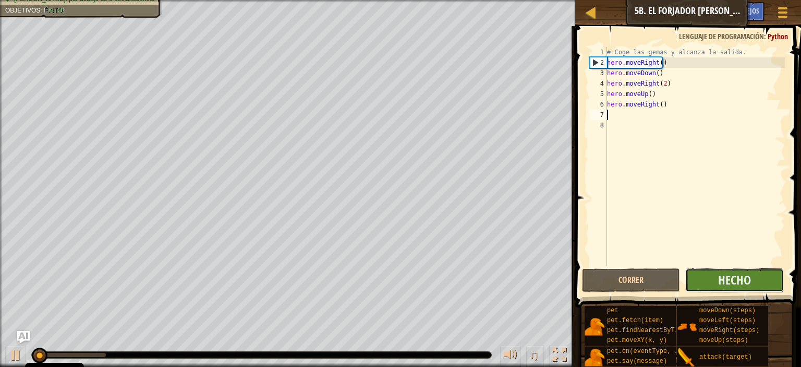
click at [710, 278] on button "Hecho" at bounding box center [734, 280] width 98 height 24
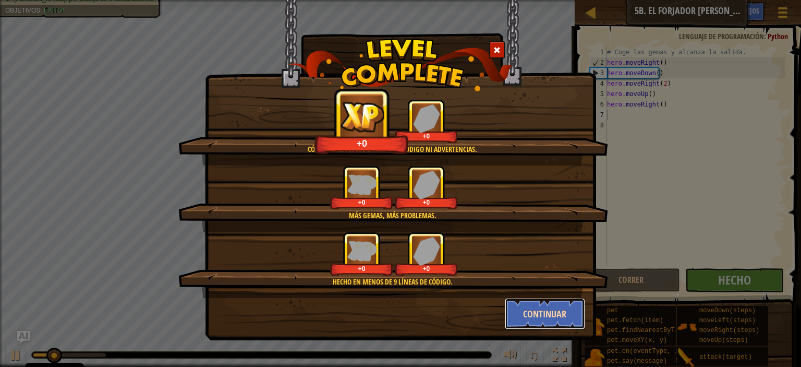
click at [557, 306] on button "Continuar" at bounding box center [545, 313] width 81 height 31
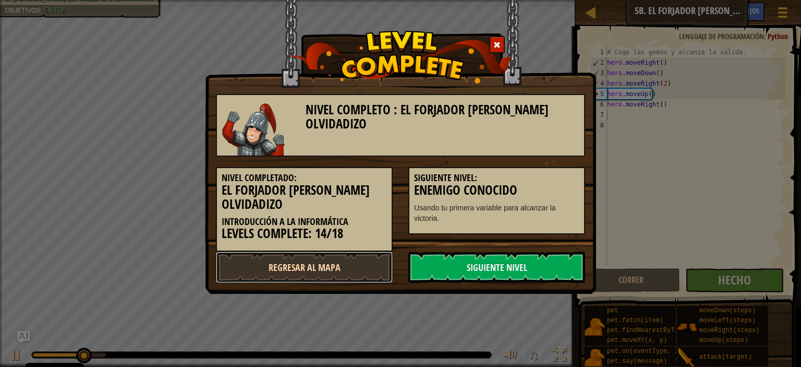
click at [321, 270] on link "Regresar al mapa" at bounding box center [304, 266] width 177 height 31
select select "es-ES"
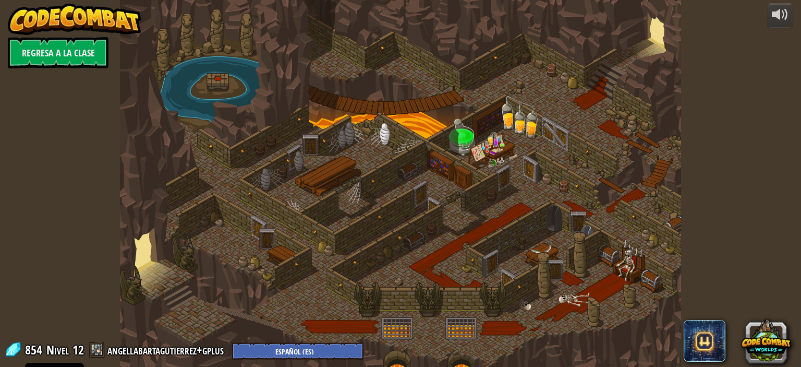
select select "es-ES"
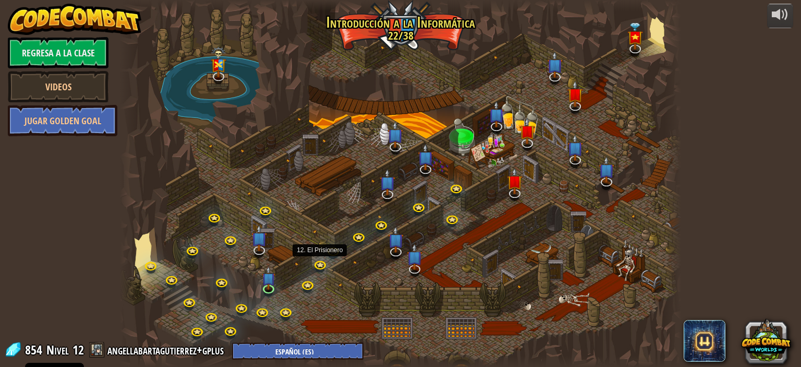
select select "es-ES"
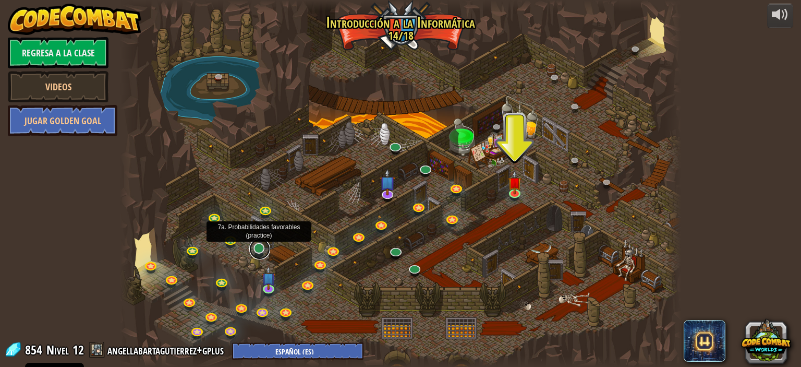
click at [259, 248] on link at bounding box center [259, 248] width 21 height 21
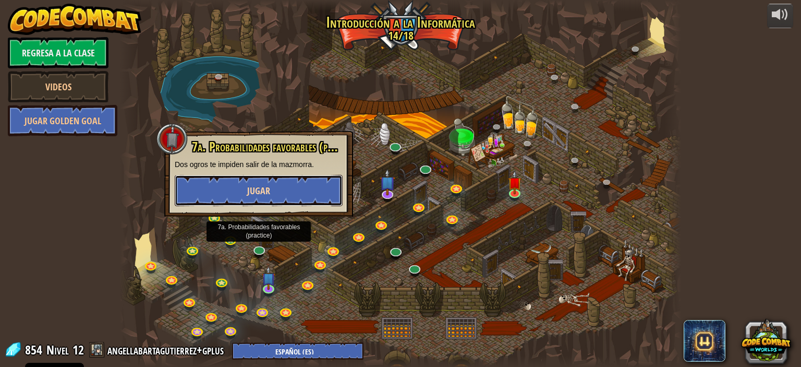
click at [284, 186] on button "Jugar" at bounding box center [259, 190] width 168 height 31
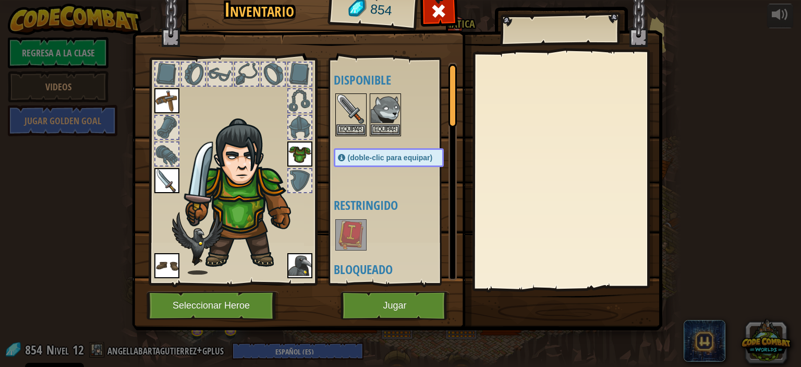
click at [164, 179] on img at bounding box center [166, 180] width 25 height 25
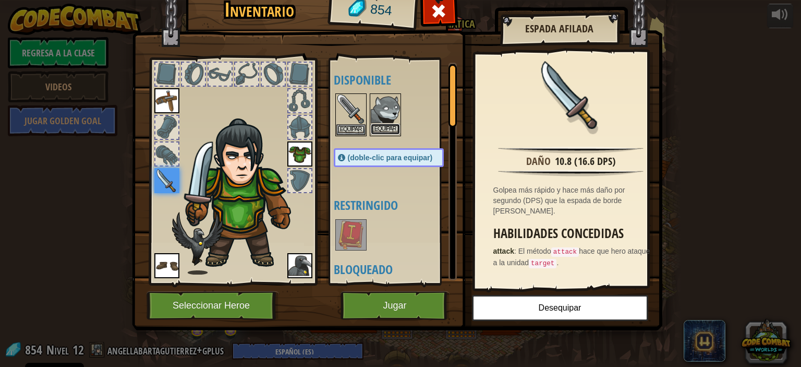
click at [382, 131] on button "Equipar" at bounding box center [385, 129] width 29 height 11
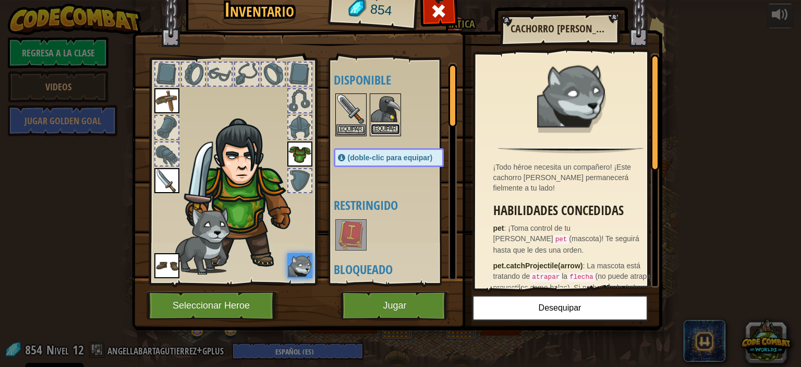
click at [381, 126] on button "Equipar" at bounding box center [385, 129] width 29 height 11
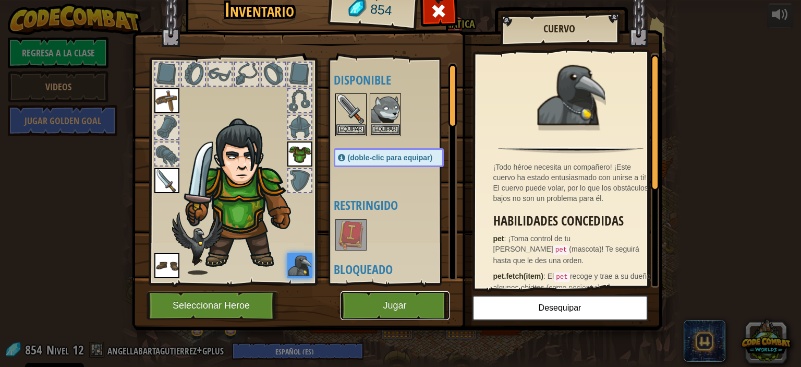
click at [381, 306] on button "Jugar" at bounding box center [394, 305] width 109 height 29
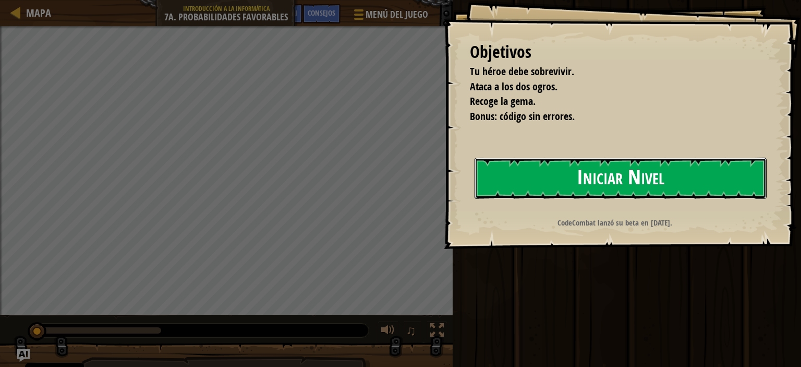
click at [546, 184] on button "Iniciar Nivel" at bounding box center [621, 177] width 292 height 41
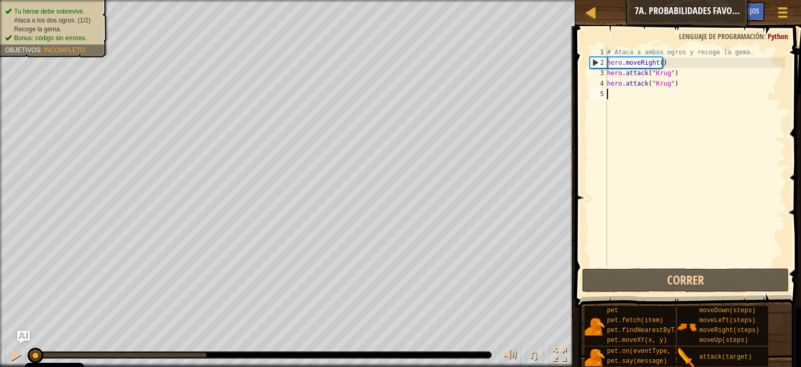
drag, startPoint x: 688, startPoint y: 90, endPoint x: 692, endPoint y: 148, distance: 57.5
click at [692, 148] on div "# Ataca a ambos ogros y recoge la gema. hero . moveRight ( ) hero . attack ( "K…" at bounding box center [695, 167] width 180 height 240
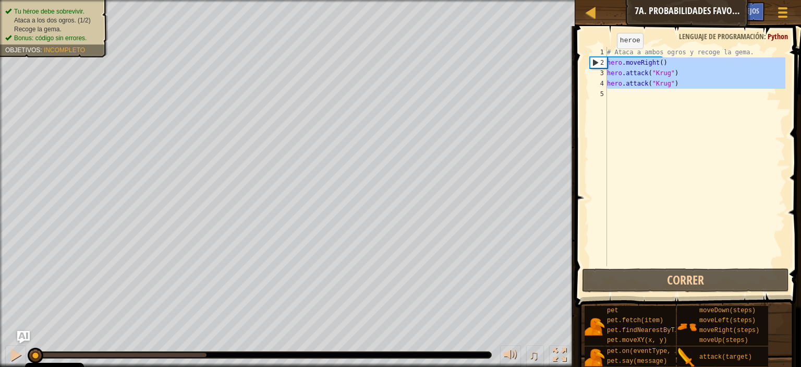
drag, startPoint x: 699, startPoint y: 96, endPoint x: 609, endPoint y: 60, distance: 97.6
click at [609, 60] on div "# Ataca a ambos ogros y recoge la gema. hero . moveRight ( ) hero . attack ( "K…" at bounding box center [695, 167] width 180 height 240
type textarea "hero.moveRight() hero.attack("Krug")"
click at [611, 95] on div "# Ataca a ambos ogros y recoge la gema. hero . moveRight ( ) hero . attack ( "K…" at bounding box center [695, 156] width 180 height 219
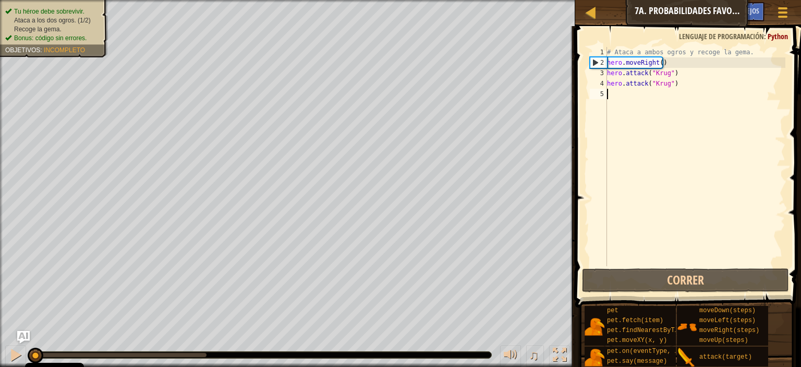
type textarea "h"
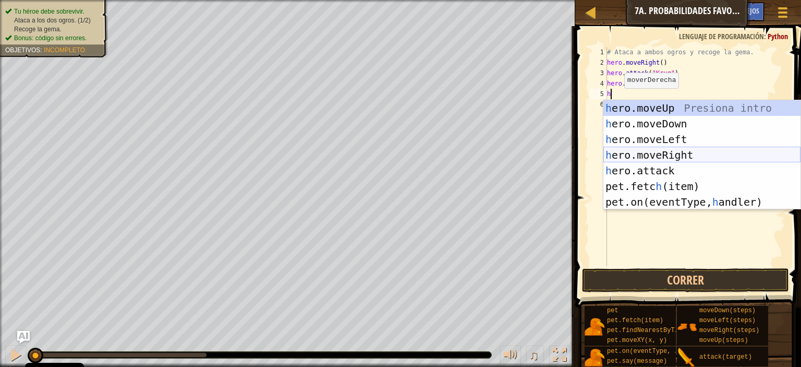
click at [646, 154] on div "h ero.moveUp Presiona intro h ero.moveDown Presiona intro h ero.moveLeft Presio…" at bounding box center [701, 170] width 197 height 141
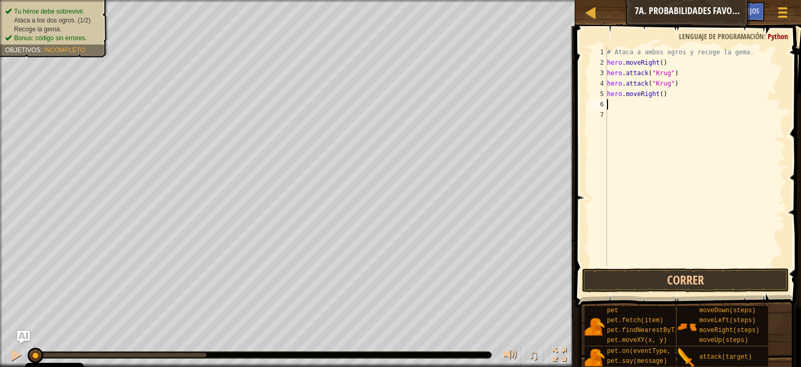
type textarea "h"
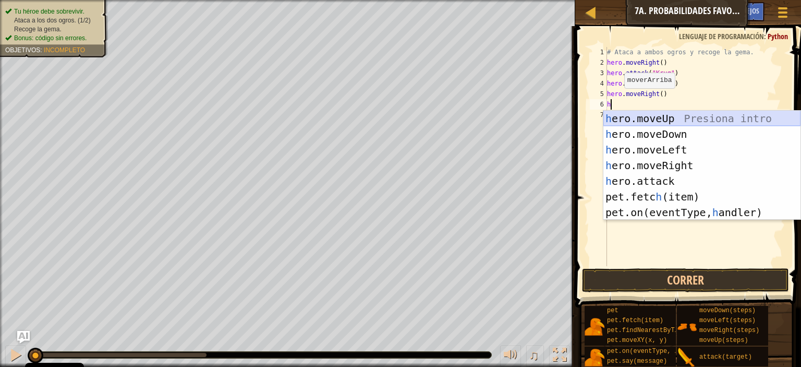
click at [642, 119] on div "h ero.moveUp Presiona intro h ero.moveDown Presiona intro h ero.moveLeft Presio…" at bounding box center [701, 181] width 197 height 141
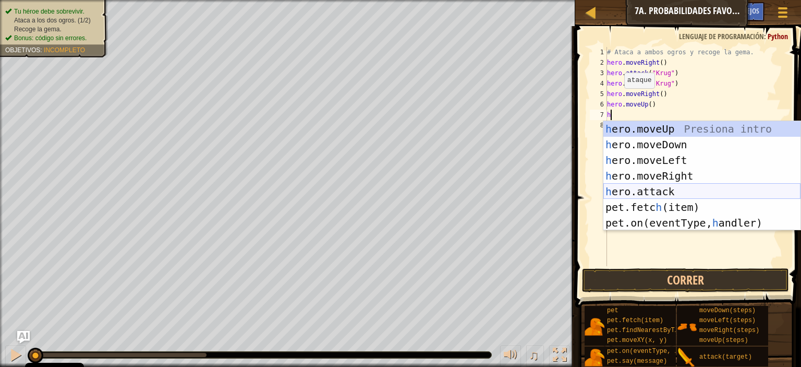
click at [659, 188] on div "h ero.moveUp Presiona intro h ero.moveDown Presiona intro h ero.moveLeft Presio…" at bounding box center [701, 191] width 197 height 141
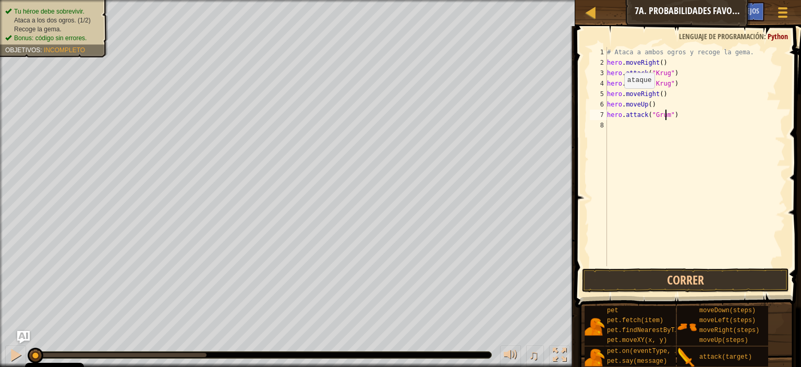
type textarea "hero.attack("Grump")"
click at [621, 125] on div "# Ataca a ambos ogros y recoge la gema. hero . moveRight ( ) hero . attack ( "[…" at bounding box center [695, 167] width 180 height 240
type textarea "`"
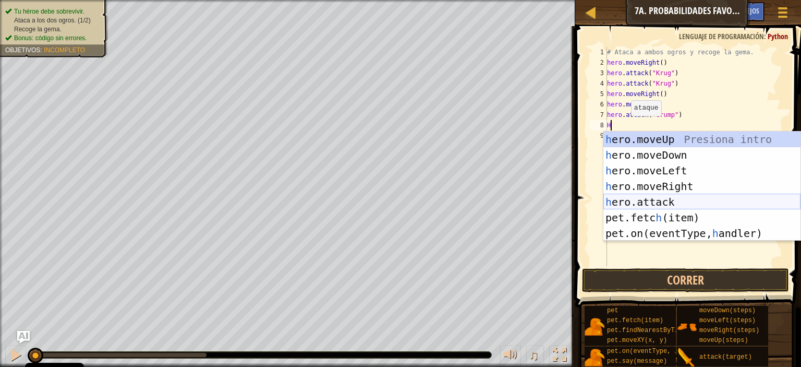
click at [632, 199] on div "h ero.moveUp Presiona intro h ero.moveDown Presiona intro h ero.moveLeft Presio…" at bounding box center [701, 201] width 197 height 141
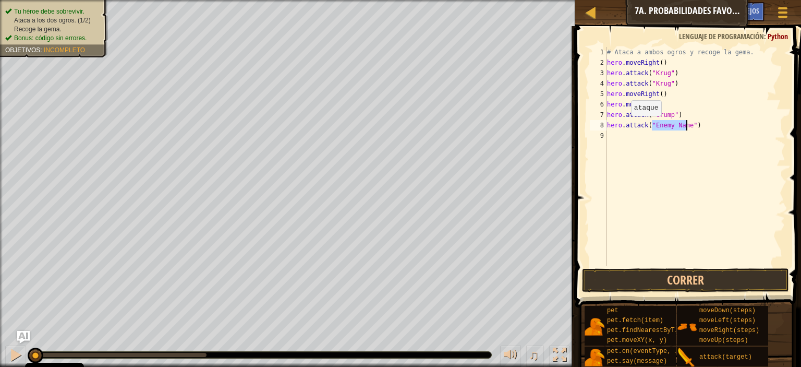
scroll to position [5, 4]
type textarea "hero.attack("Grump")"
click at [619, 136] on div "# Ataca a ambos ogros y recoge la gema. hero . moveRight ( ) hero . attack ( "[…" at bounding box center [695, 167] width 180 height 240
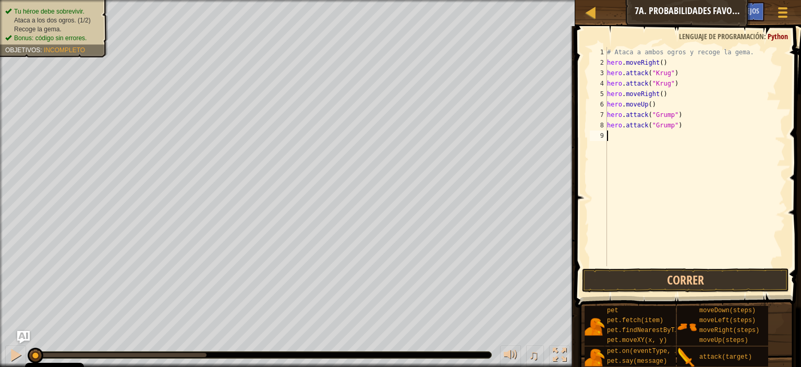
type textarea "g"
type textarea "h"
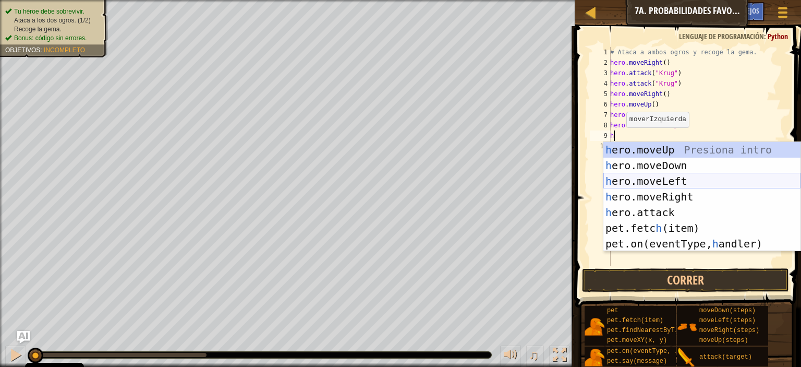
click at [643, 183] on div "h ero.moveUp Presiona intro h ero.moveDown Presiona intro h ero.moveLeft Presio…" at bounding box center [701, 212] width 197 height 141
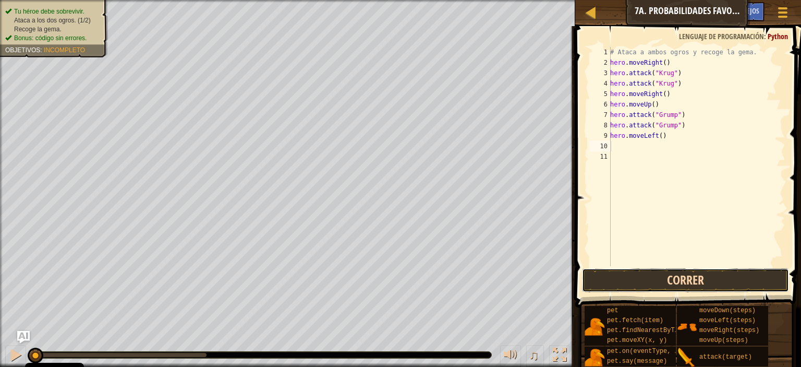
click at [657, 280] on button "Correr" at bounding box center [685, 280] width 207 height 24
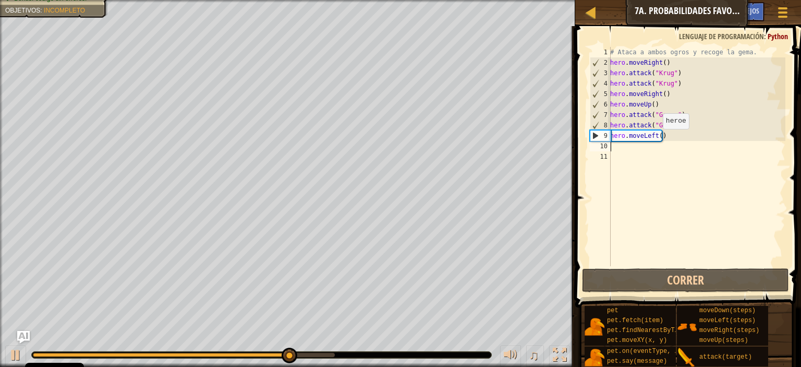
click at [658, 138] on div "# Ataca a ambos ogros y recoge la gema. hero . moveRight ( ) hero . attack ( "[…" at bounding box center [696, 167] width 177 height 240
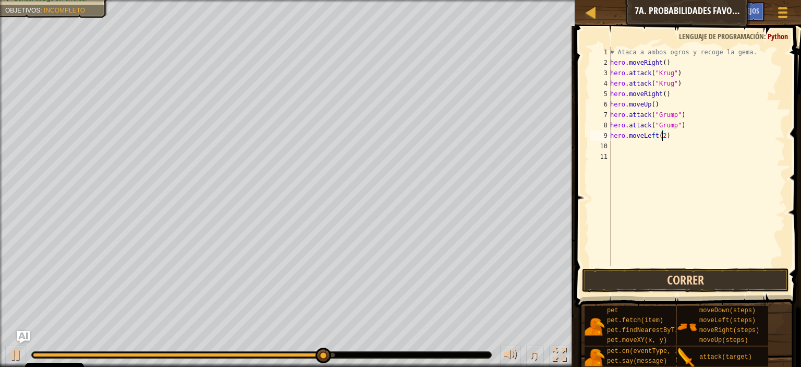
type textarea "hero.moveLeft(2)"
click at [665, 280] on button "Correr" at bounding box center [685, 280] width 207 height 24
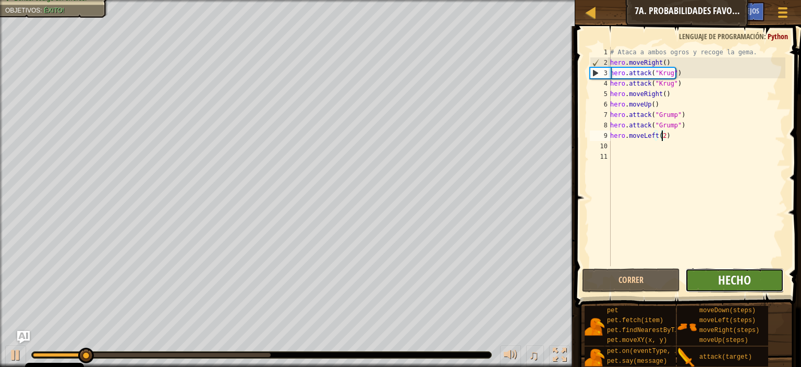
click at [743, 277] on span "Hecho" at bounding box center [734, 279] width 33 height 17
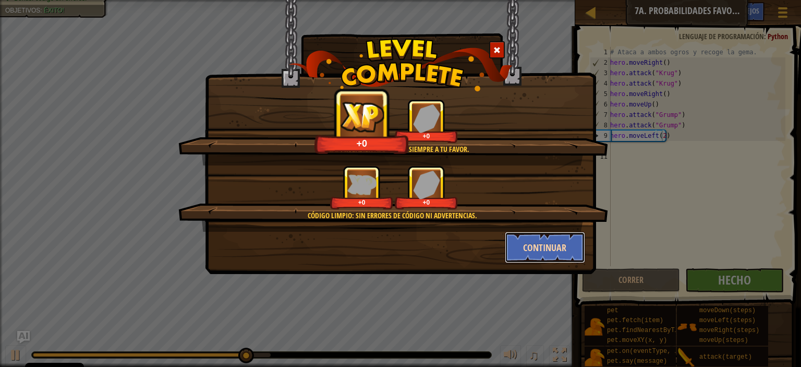
click at [574, 239] on button "Continuar" at bounding box center [545, 247] width 81 height 31
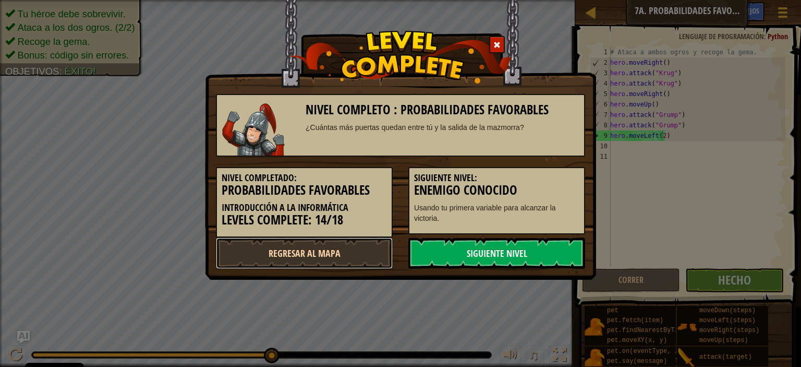
click at [348, 251] on link "Regresar al mapa" at bounding box center [304, 252] width 177 height 31
select select "es-ES"
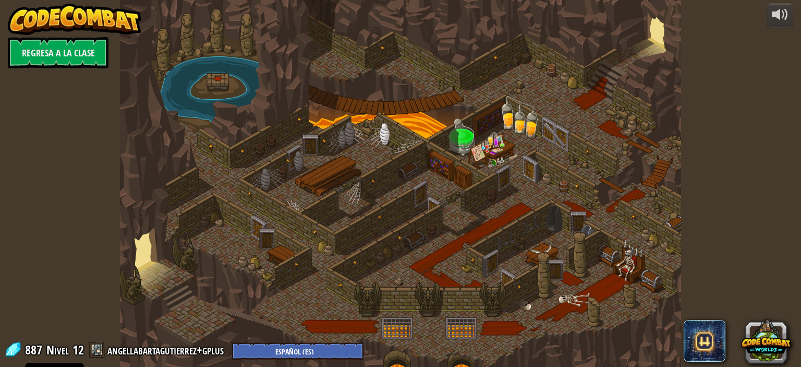
select select "es-ES"
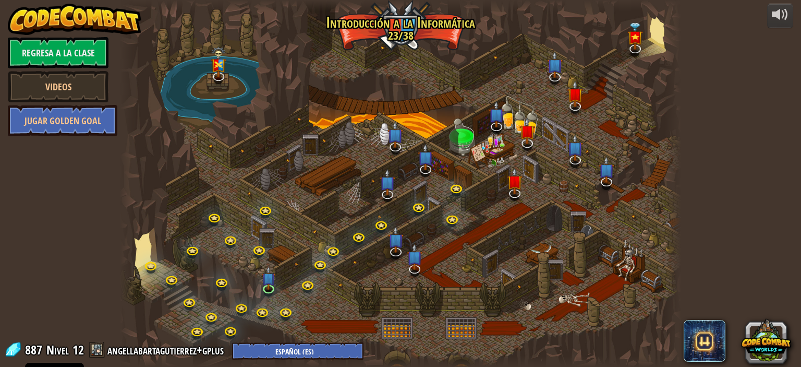
select select "es-ES"
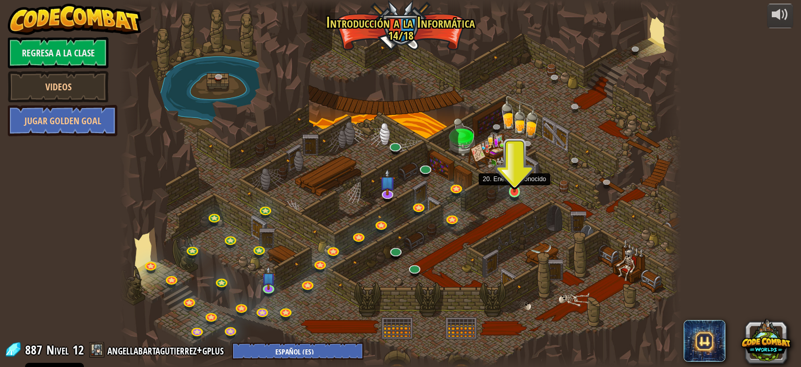
click at [515, 190] on img at bounding box center [514, 176] width 14 height 31
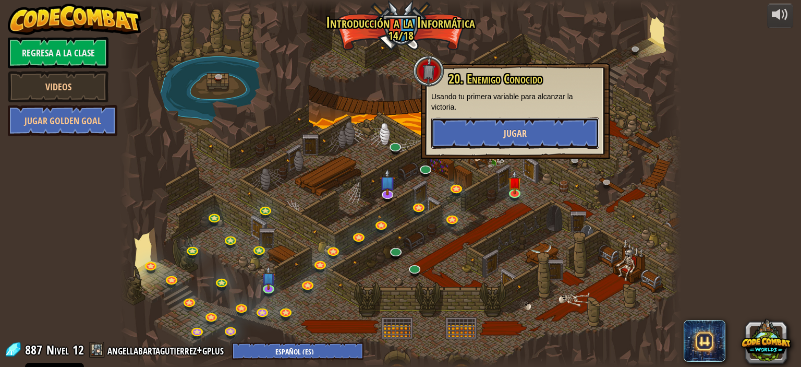
click at [532, 133] on button "Jugar" at bounding box center [515, 132] width 168 height 31
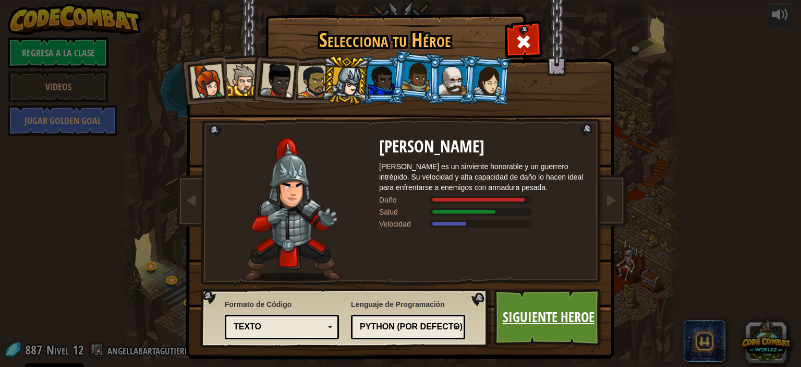
click at [551, 288] on link "Siguiente Heroe" at bounding box center [548, 316] width 109 height 57
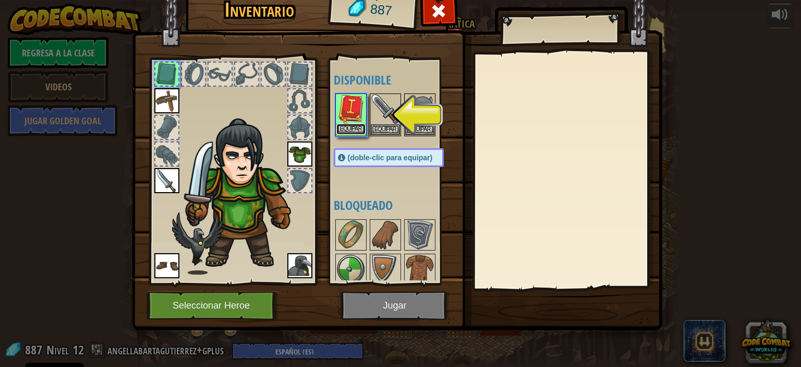
click at [346, 128] on button "Equipar" at bounding box center [350, 129] width 29 height 11
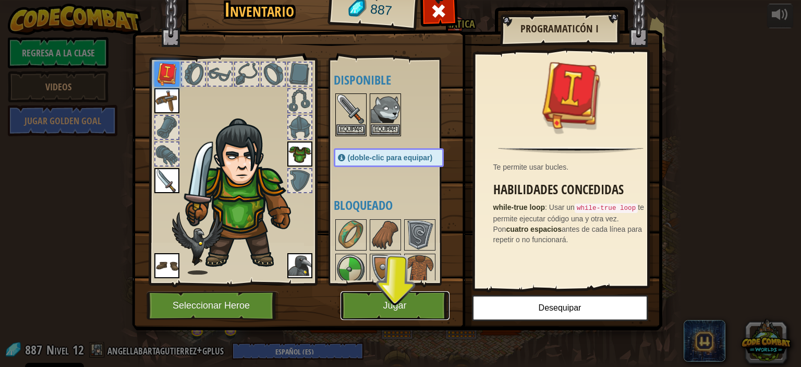
click at [377, 296] on button "Jugar" at bounding box center [394, 305] width 109 height 29
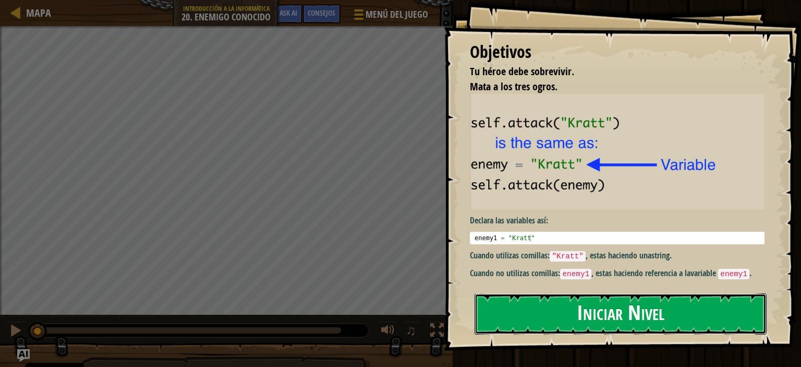
click at [549, 296] on button "Iniciar Nivel" at bounding box center [621, 313] width 292 height 41
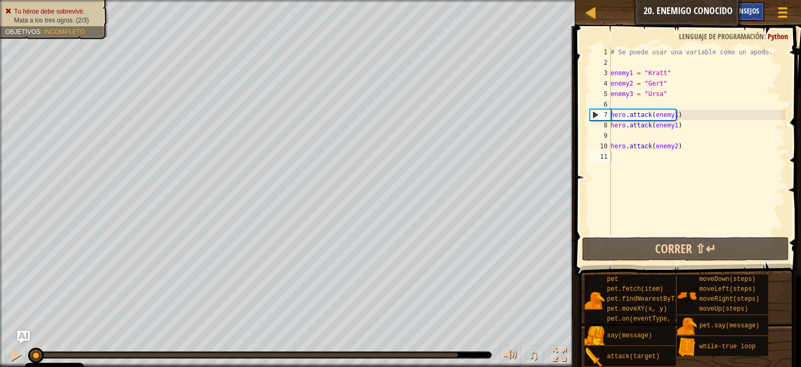
click at [749, 6] on div "Consejos" at bounding box center [745, 11] width 38 height 19
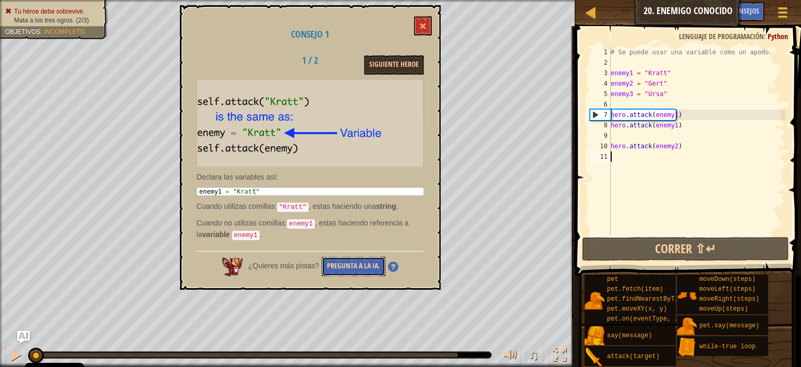
click at [342, 266] on button "Pregunta a la IA." at bounding box center [354, 266] width 64 height 19
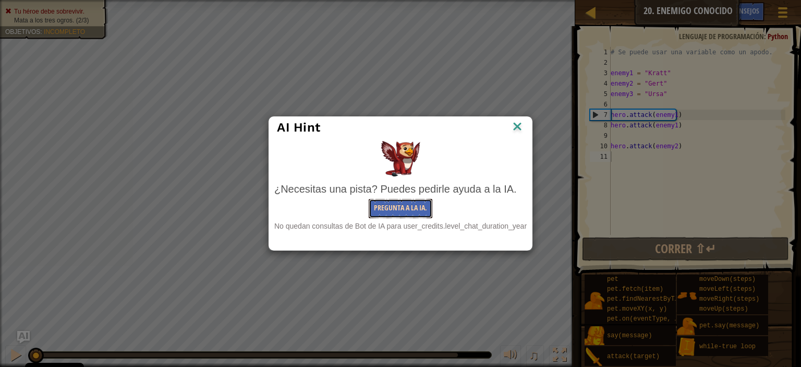
click at [392, 206] on button "Pregunta a la IA." at bounding box center [401, 208] width 64 height 19
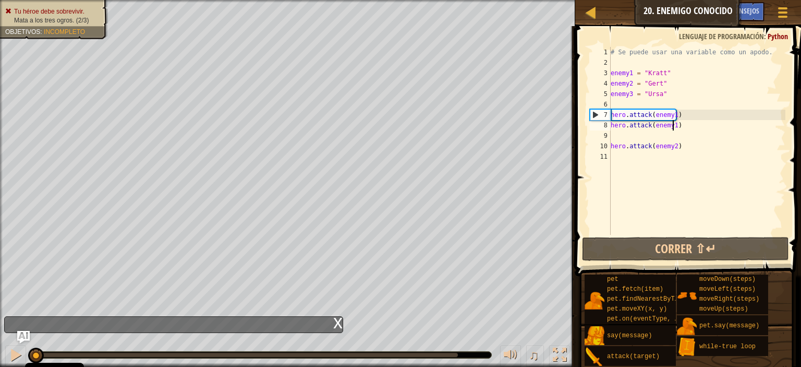
click at [671, 126] on div "# Se puede usar una variable como un apodo. enemy1 = "[PERSON_NAME]" enemy2 = "…" at bounding box center [697, 151] width 177 height 209
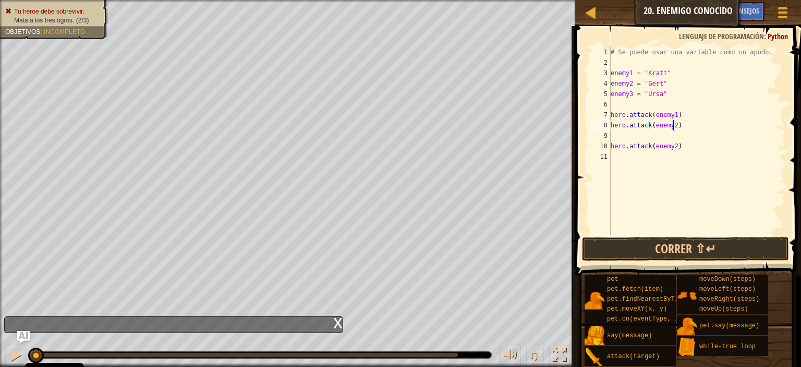
scroll to position [5, 4]
click at [672, 148] on div "# Se puede usar una variable como un apodo. enemy1 = "[PERSON_NAME]" enemy2 = "…" at bounding box center [697, 151] width 177 height 209
type textarea "hero.attack(enemy3)"
click at [650, 245] on button "Correr ⇧↵" at bounding box center [685, 249] width 207 height 24
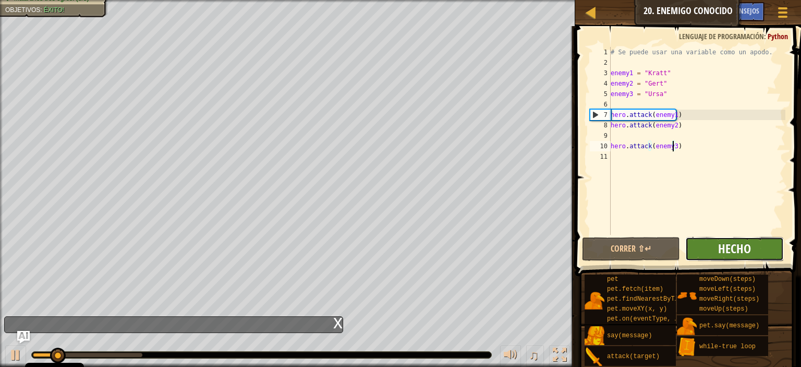
click at [736, 242] on span "Hecho" at bounding box center [734, 248] width 33 height 17
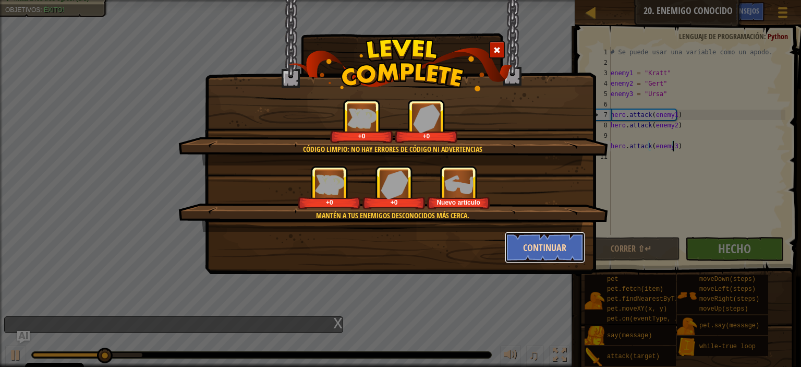
click at [557, 244] on button "Continuar" at bounding box center [545, 247] width 81 height 31
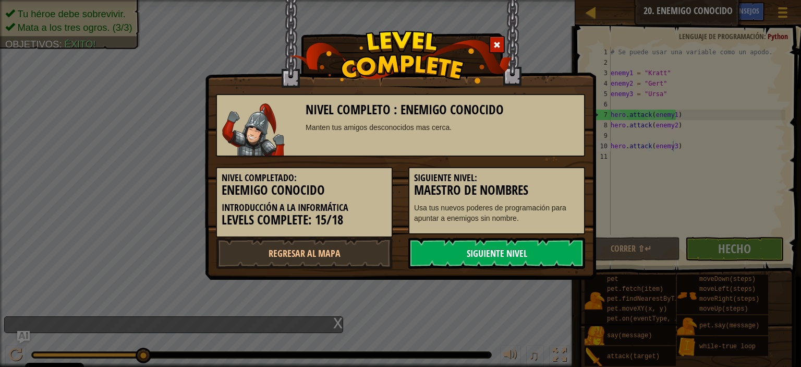
click at [458, 249] on link "Siguiente nivel" at bounding box center [496, 252] width 177 height 31
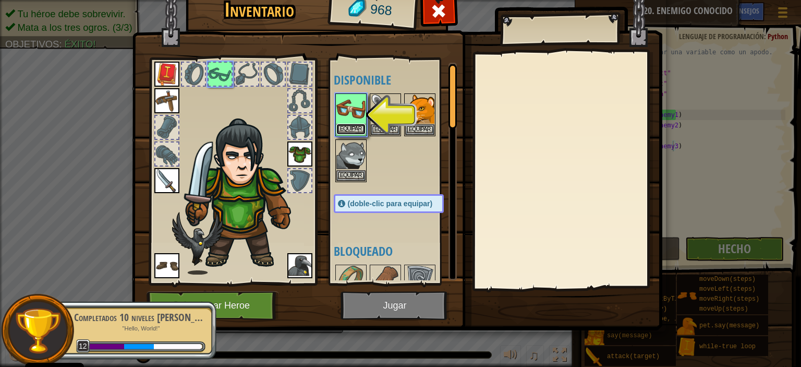
click at [350, 130] on button "Equipar" at bounding box center [350, 129] width 29 height 11
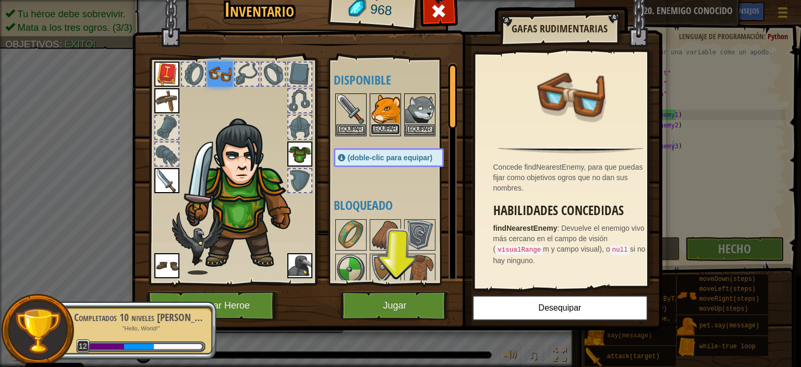
click at [380, 127] on button "Equipar" at bounding box center [385, 129] width 29 height 11
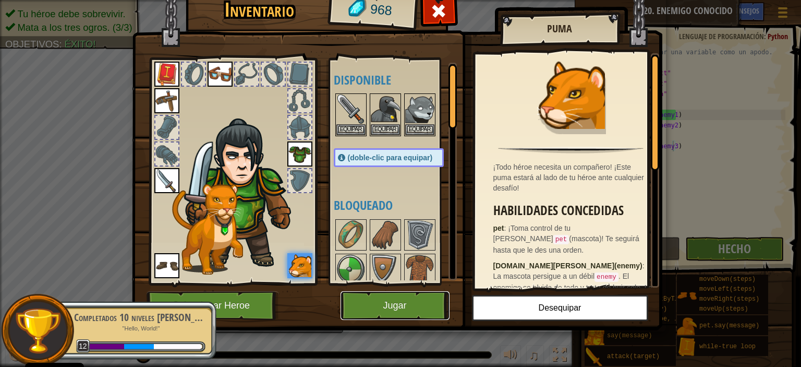
click at [400, 296] on button "Jugar" at bounding box center [394, 305] width 109 height 29
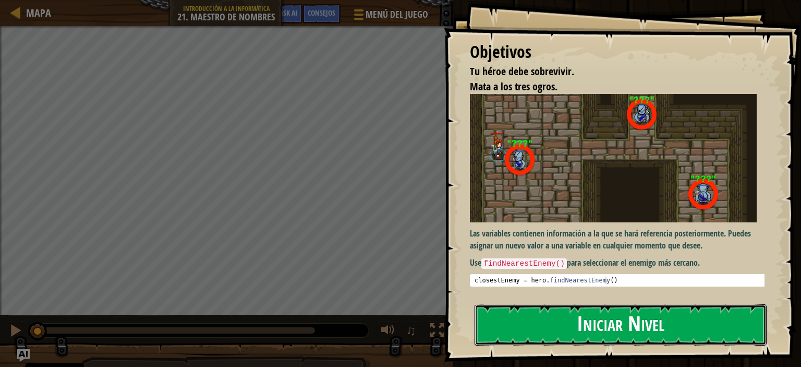
click at [538, 326] on button "Iniciar Nivel" at bounding box center [621, 324] width 292 height 41
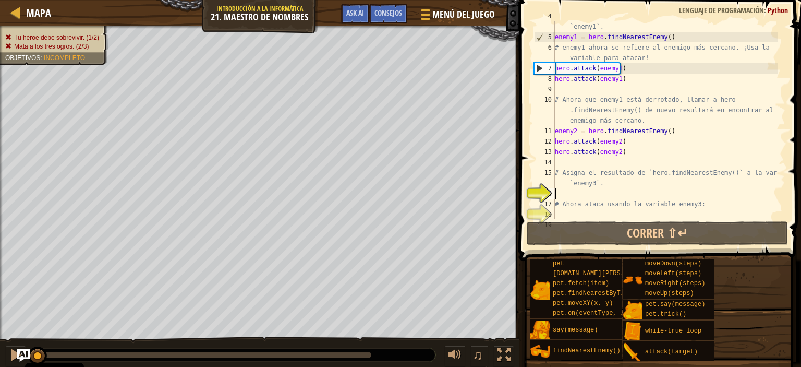
scroll to position [52, 0]
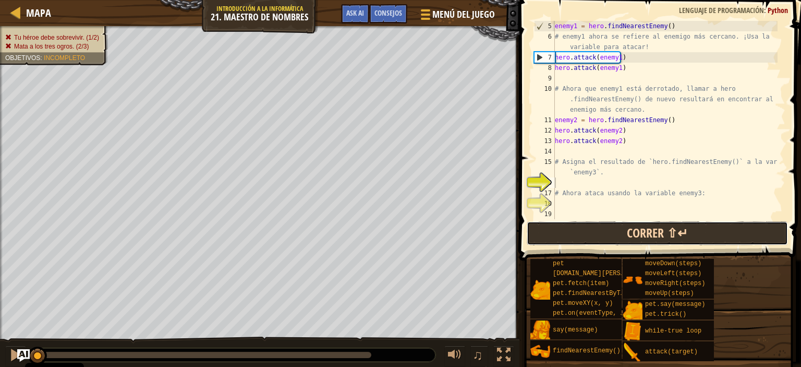
click at [621, 229] on button "Correr ⇧↵" at bounding box center [657, 233] width 261 height 24
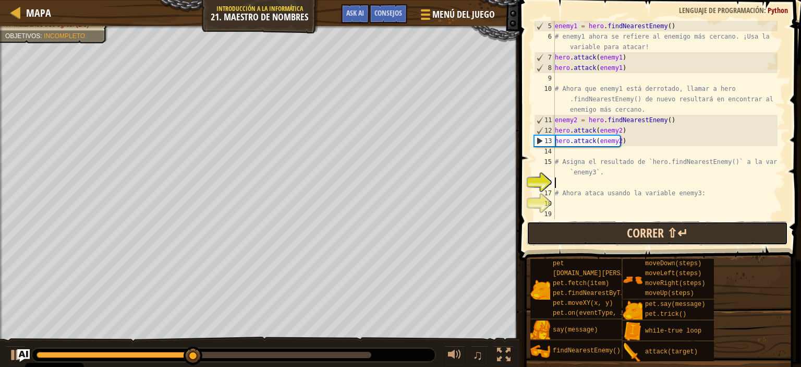
click at [621, 229] on button "Correr ⇧↵" at bounding box center [657, 233] width 261 height 24
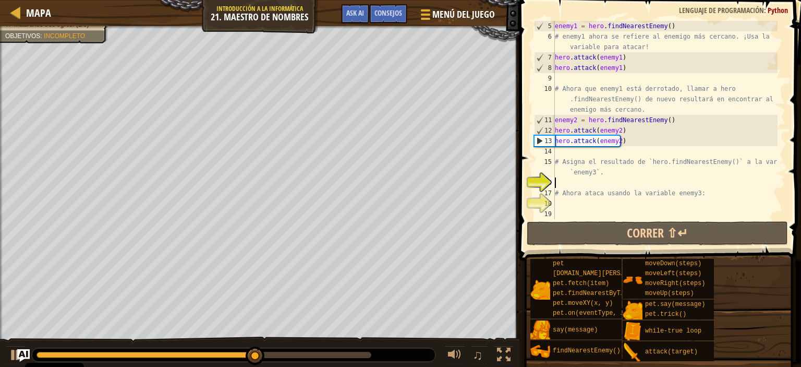
click at [582, 154] on div "enemy1 = hero . findNearestEnemy ( ) # enemy1 ahora se refiere al enemigo más c…" at bounding box center [665, 130] width 225 height 219
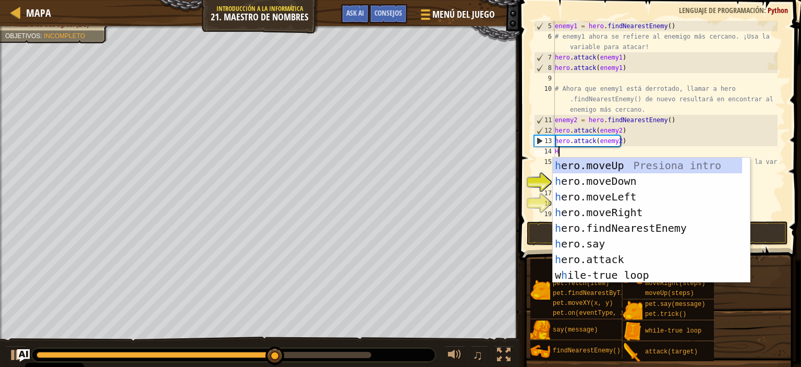
scroll to position [5, 0]
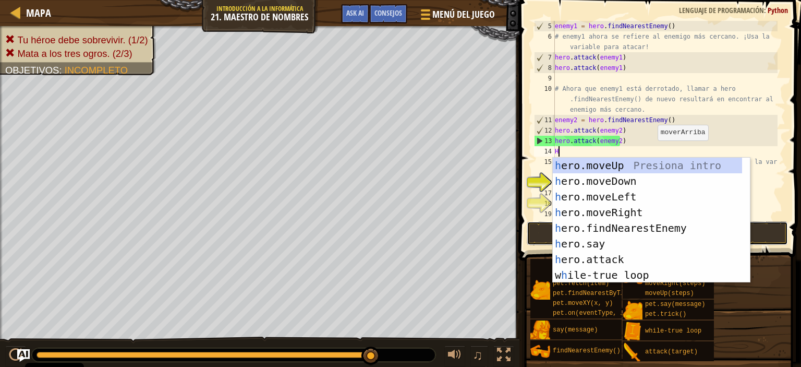
click at [533, 244] on button "Correr ⇧↵" at bounding box center [657, 233] width 261 height 24
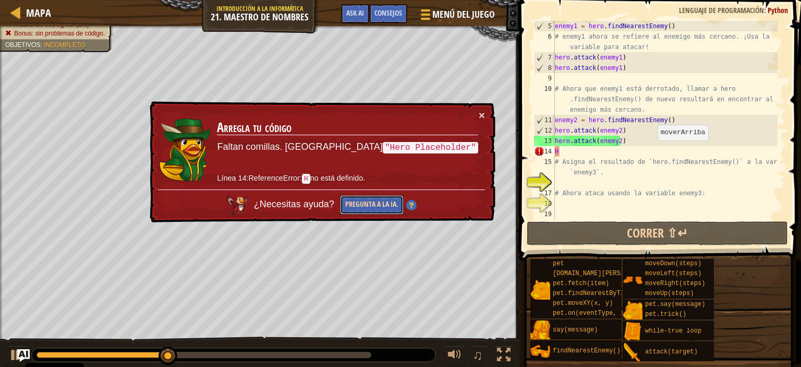
click at [404, 201] on button "Pregunta a la IA." at bounding box center [372, 204] width 64 height 19
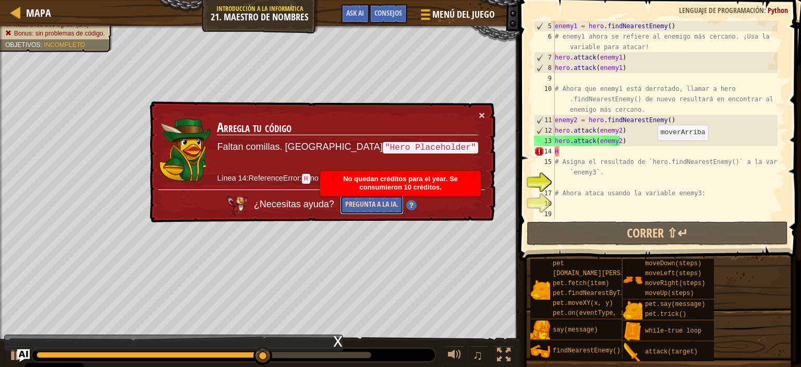
click at [404, 201] on button "Pregunta a la IA." at bounding box center [372, 204] width 64 height 19
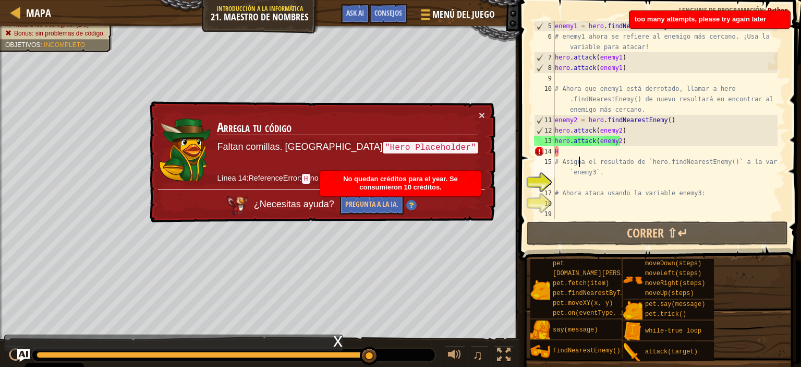
click at [579, 156] on div "enemy1 = hero . findNearestEnemy ( ) # enemy1 ahora se refiere al enemigo más c…" at bounding box center [665, 130] width 225 height 219
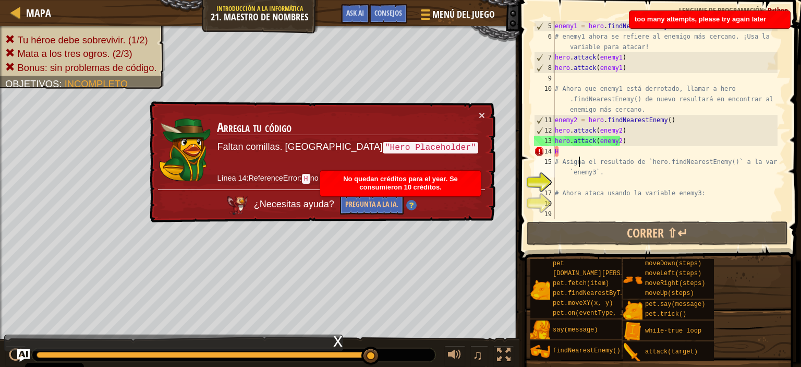
click at [568, 154] on div "enemy1 = hero . findNearestEnemy ( ) # enemy1 ahora se refiere al enemigo más c…" at bounding box center [665, 130] width 225 height 219
type textarea "H"
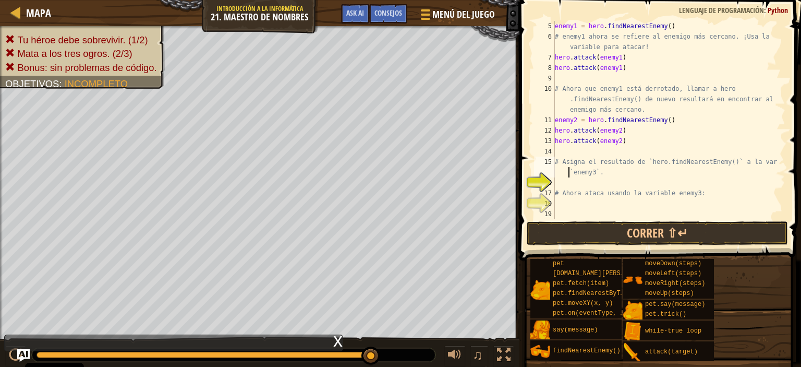
click at [559, 172] on div "enemy1 = hero . findNearestEnemy ( ) # enemy1 ahora se refiere al enemigo más c…" at bounding box center [665, 130] width 225 height 219
type textarea "# Asigna el resultado de `hero.findNearestEnemy()` a la variable `enemy3`."
click at [558, 179] on div "enemy1 = hero . findNearestEnemy ( ) # enemy1 ahora se refiere al enemigo más c…" at bounding box center [665, 130] width 225 height 219
drag, startPoint x: 679, startPoint y: 118, endPoint x: 551, endPoint y: 117, distance: 128.3
click at [551, 117] on div "5 6 7 8 9 10 11 12 13 14 15 16 17 18 19 enemy1 = hero . findNearestEnemy ( ) # …" at bounding box center [658, 120] width 253 height 198
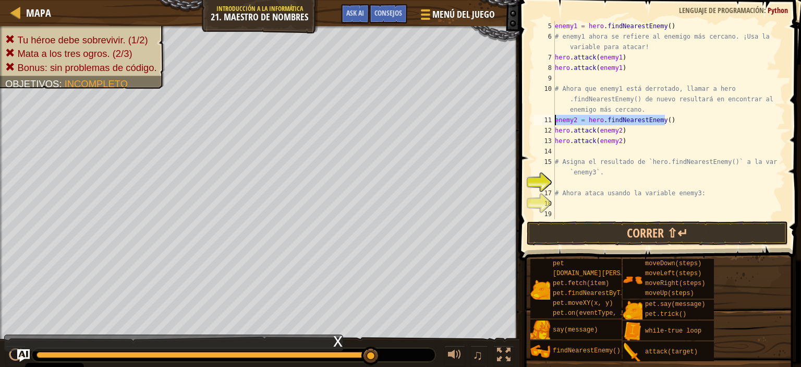
type textarea "enemy2 = hero.findNearestEnemy()"
click at [559, 177] on div "enemy1 = hero . findNearestEnemy ( ) # enemy1 ahora se refiere al enemigo más c…" at bounding box center [665, 130] width 225 height 219
paste textarea "enemy2 = hero.findNearestEnemy()"
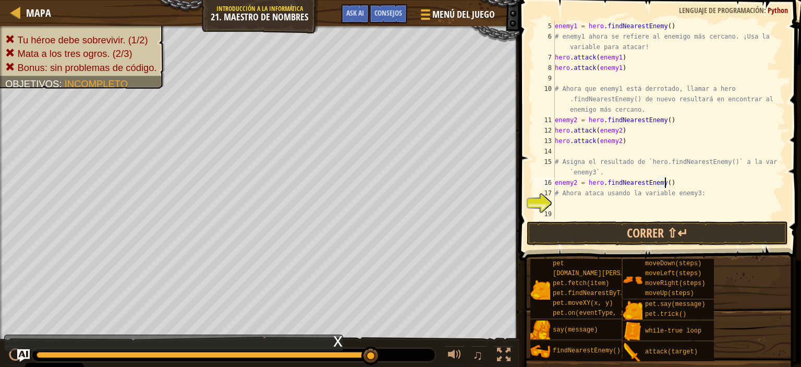
click at [575, 181] on div "enemy1 = hero . findNearestEnemy ( ) # enemy1 ahora se refiere al enemigo más c…" at bounding box center [665, 130] width 225 height 219
type textarea "enemy3 = hero.findNearestEnemy()"
click at [568, 200] on div "enemy1 = hero . findNearestEnemy ( ) # enemy1 ahora se refiere al enemigo más c…" at bounding box center [665, 130] width 225 height 219
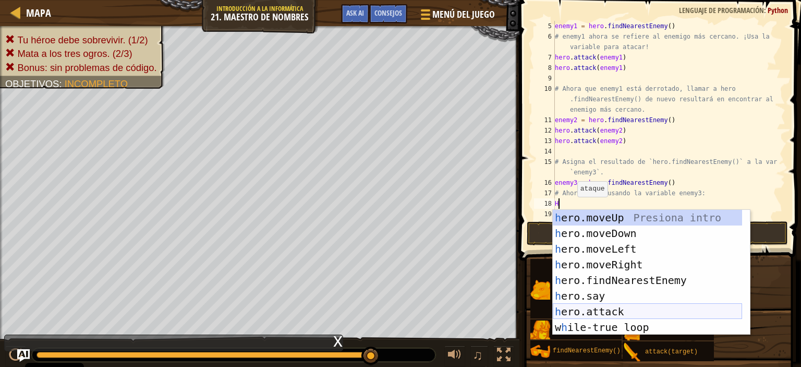
click at [589, 311] on div "h ero.moveUp Presiona intro h ero.moveDown Presiona intro h ero.moveLeft Presio…" at bounding box center [647, 288] width 189 height 156
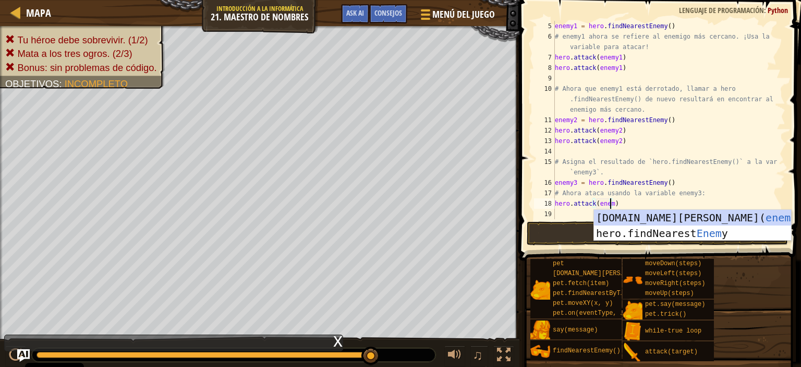
scroll to position [5, 4]
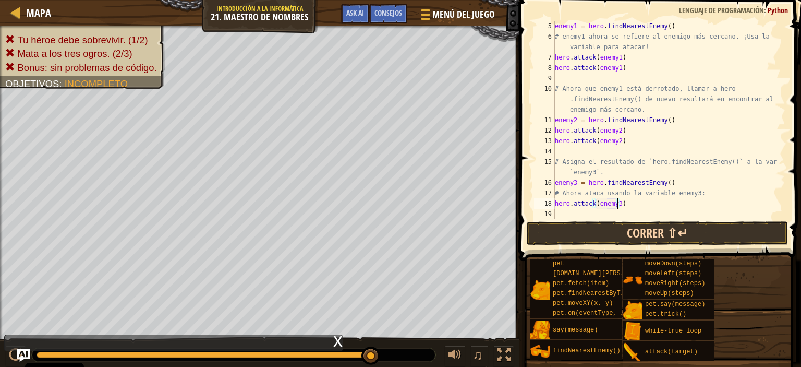
type textarea "hero.attack(enemy3)"
click at [609, 232] on button "Correr ⇧↵" at bounding box center [657, 233] width 261 height 24
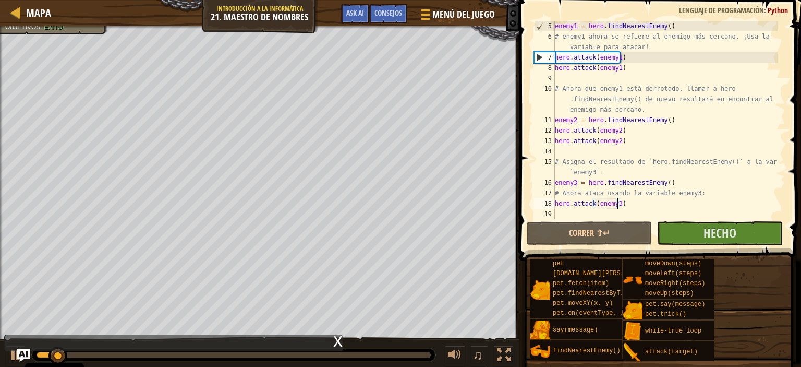
click at [695, 215] on div "enemy1 = hero . findNearestEnemy ( ) # enemy1 ahora se refiere al enemigo más c…" at bounding box center [665, 130] width 225 height 219
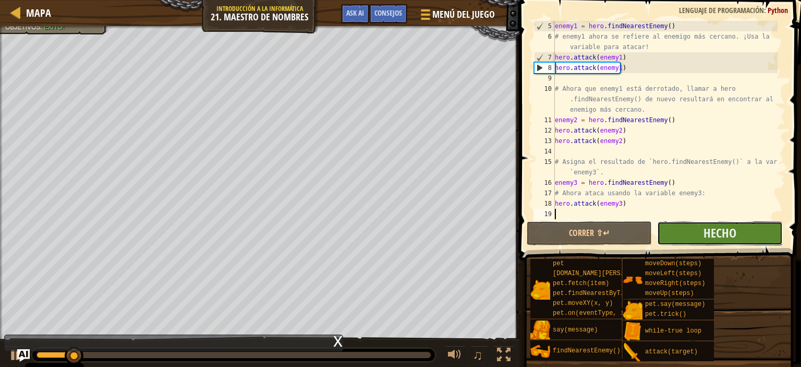
click at [689, 236] on button "Hecho" at bounding box center [719, 233] width 125 height 24
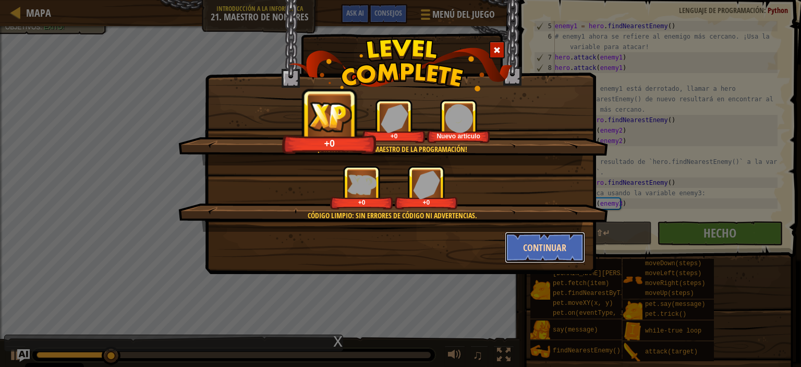
click at [528, 248] on button "Continuar" at bounding box center [545, 247] width 81 height 31
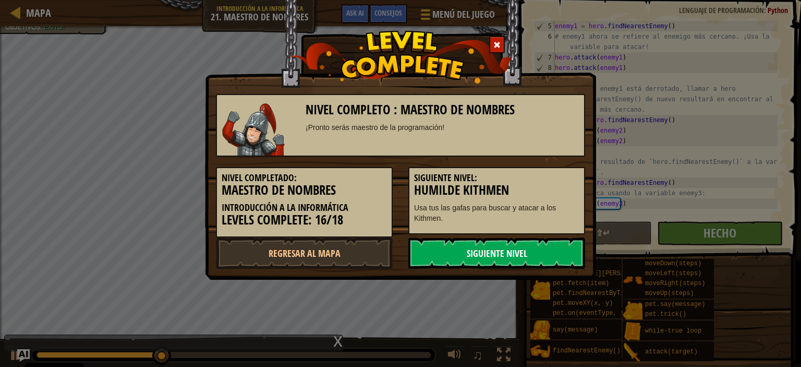
click at [444, 253] on link "Siguiente nivel" at bounding box center [496, 252] width 177 height 31
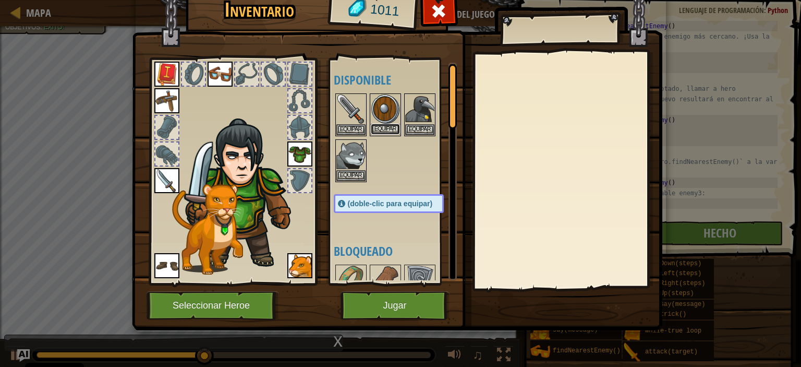
click at [387, 129] on button "Equipar" at bounding box center [385, 129] width 29 height 11
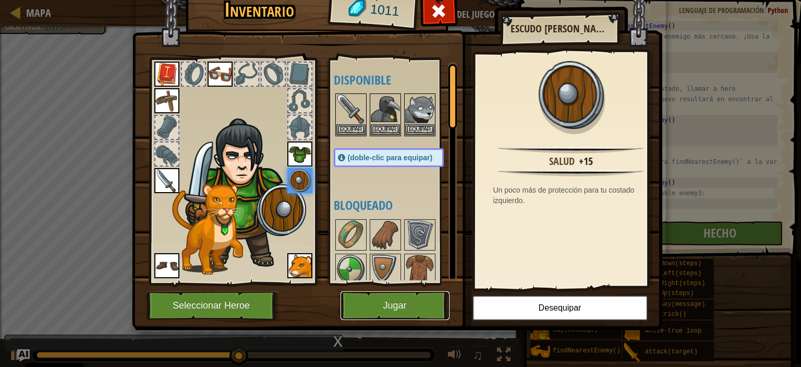
click at [398, 304] on button "Jugar" at bounding box center [394, 305] width 109 height 29
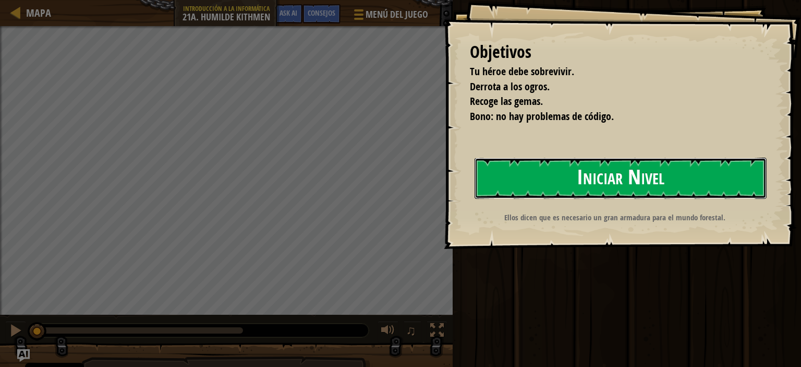
click at [549, 177] on button "Iniciar Nivel" at bounding box center [621, 177] width 292 height 41
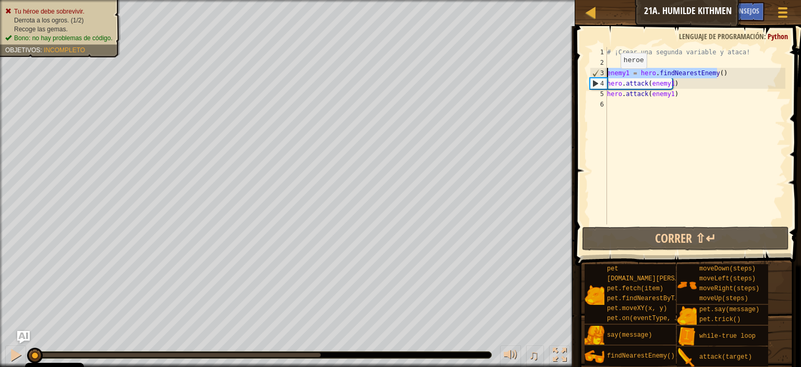
drag, startPoint x: 728, startPoint y: 74, endPoint x: 600, endPoint y: 71, distance: 128.3
click at [600, 71] on div "1 2 3 4 5 6 # ¡Crear una segunda variable y ataca! enemy1 = hero . findNearestE…" at bounding box center [687, 135] width 198 height 177
type textarea "enemy1 = hero.findNearestEnemy()"
click at [612, 102] on div "# ¡Crear una segunda variable y ataca! enemy1 = hero . findNearestEnemy ( ) her…" at bounding box center [695, 146] width 180 height 198
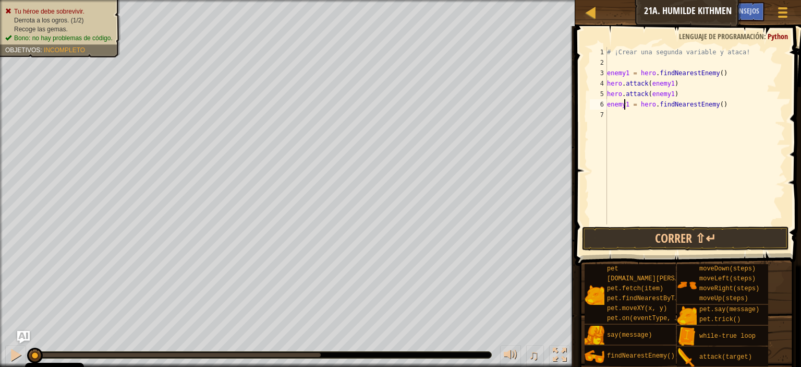
click at [625, 104] on div "# ¡Crear una segunda variable y ataca! enemy1 = hero . findNearestEnemy ( ) her…" at bounding box center [695, 146] width 180 height 198
type textarea "enemy2 = hero.findNearestEnemy()"
click at [612, 115] on div "# ¡Crear una segunda variable y ataca! enemy1 = hero . findNearestEnemy ( ) her…" at bounding box center [695, 146] width 180 height 198
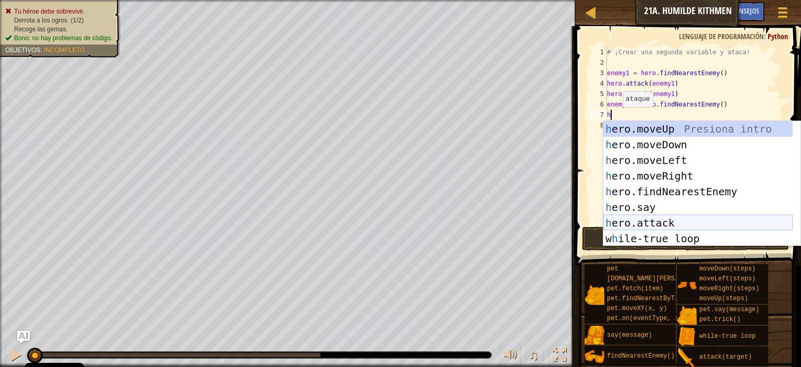
click at [641, 220] on div "h ero.moveUp Presiona intro h ero.moveDown Presiona intro h ero.moveLeft Presio…" at bounding box center [697, 199] width 189 height 156
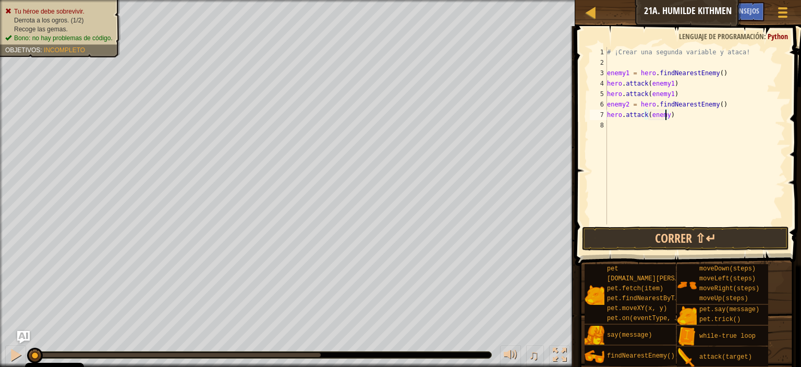
type textarea "hero.attack(enemy2)"
click at [618, 127] on div "# ¡Crear una segunda variable y ataca! enemy1 = hero . findNearestEnemy ( ) her…" at bounding box center [695, 146] width 180 height 198
type textarea "h"
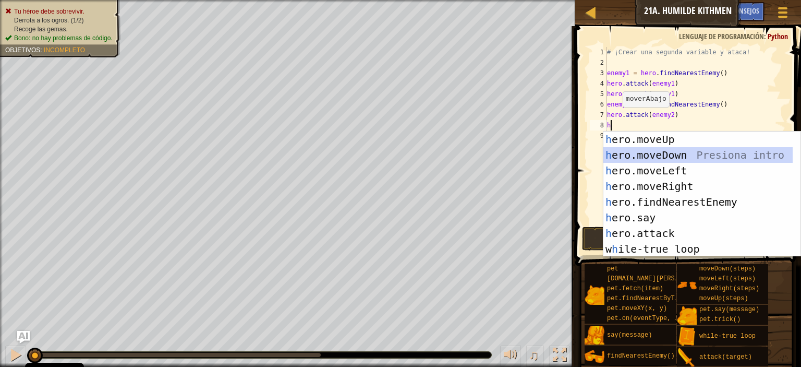
click at [630, 154] on div "h ero.moveUp Presiona intro h ero.moveDown Presiona intro h ero.moveLeft Presio…" at bounding box center [697, 209] width 189 height 156
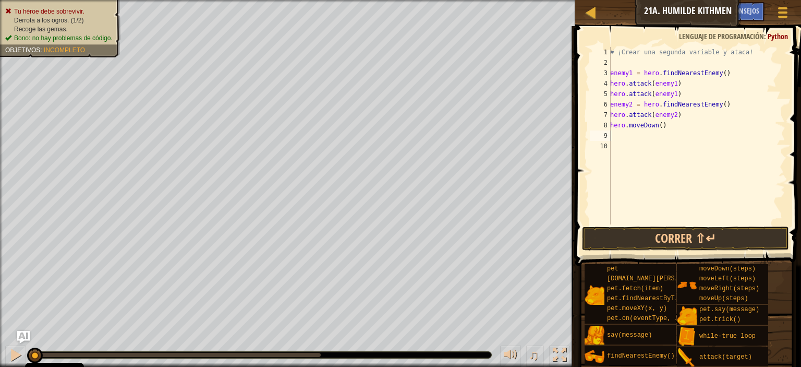
click at [626, 137] on div "# ¡Crear una segunda variable y ataca! enemy1 = hero . findNearestEnemy ( ) her…" at bounding box center [696, 146] width 177 height 198
type textarea "h"
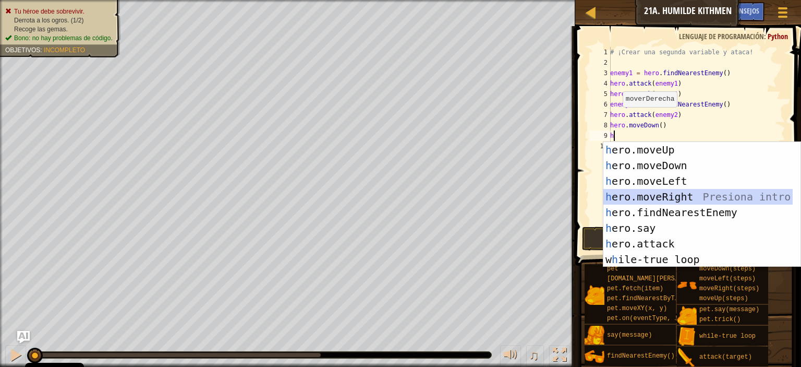
click at [655, 190] on div "h ero.moveUp Presiona intro h ero.moveDown Presiona intro h ero.moveLeft Presio…" at bounding box center [697, 220] width 189 height 156
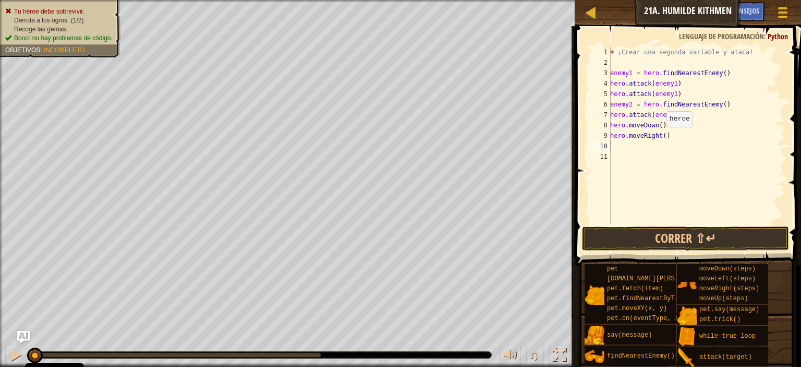
click at [663, 137] on div "# ¡Crear una segunda variable y ataca! enemy1 = hero . findNearestEnemy ( ) her…" at bounding box center [696, 146] width 177 height 198
type textarea "hero.moveRight(2)"
click at [615, 148] on div "# ¡Crear una segunda variable y ataca! enemy1 = hero . findNearestEnemy ( ) her…" at bounding box center [696, 146] width 177 height 198
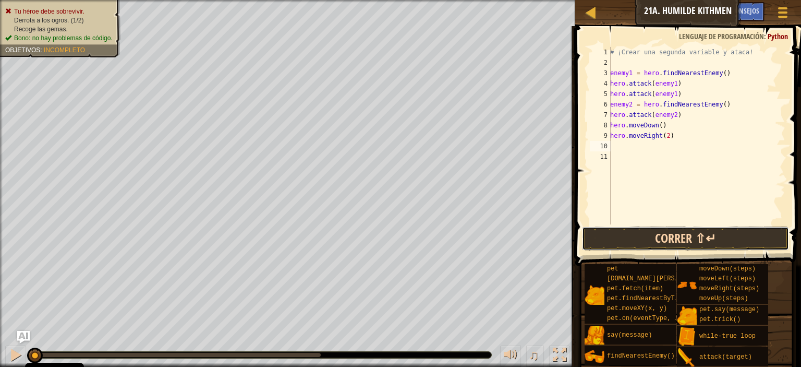
click at [680, 227] on button "Correr ⇧↵" at bounding box center [685, 238] width 207 height 24
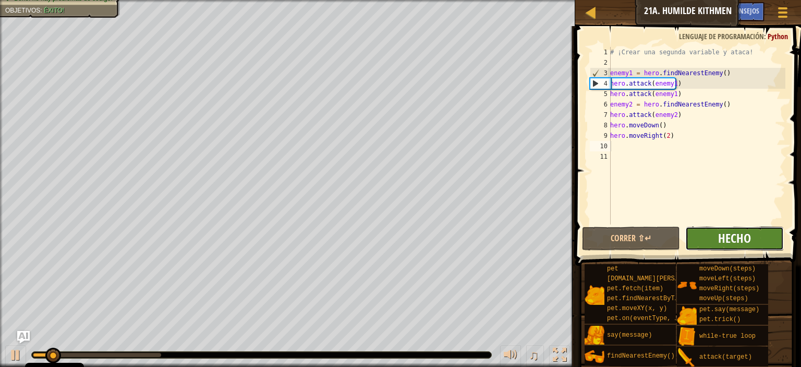
click at [726, 237] on span "Hecho" at bounding box center [734, 237] width 33 height 17
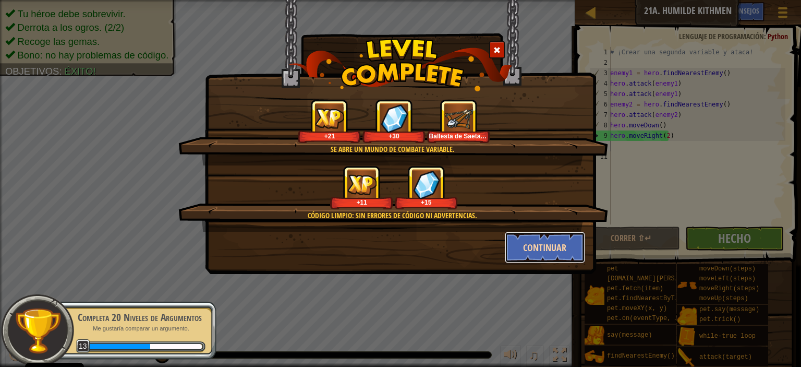
click at [530, 245] on button "Continuar" at bounding box center [545, 247] width 81 height 31
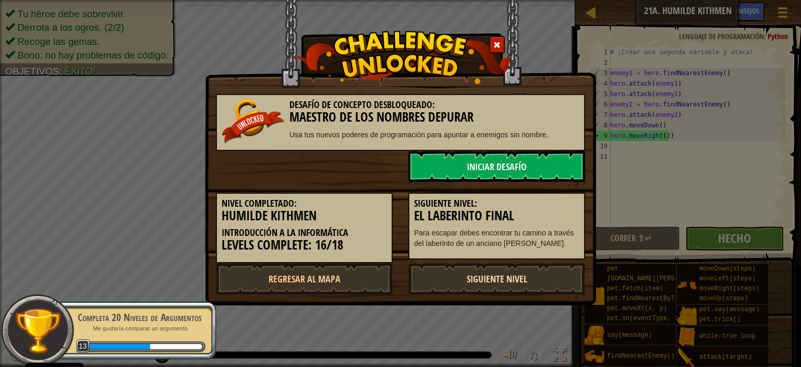
click at [486, 279] on link "Siguiente nivel" at bounding box center [496, 278] width 177 height 31
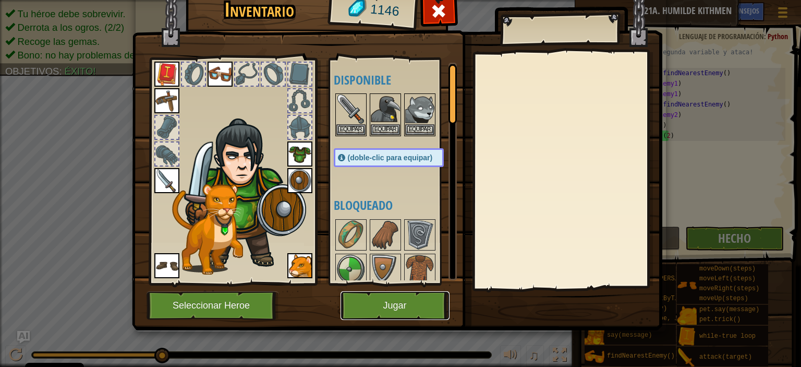
click at [397, 306] on button "Jugar" at bounding box center [394, 305] width 109 height 29
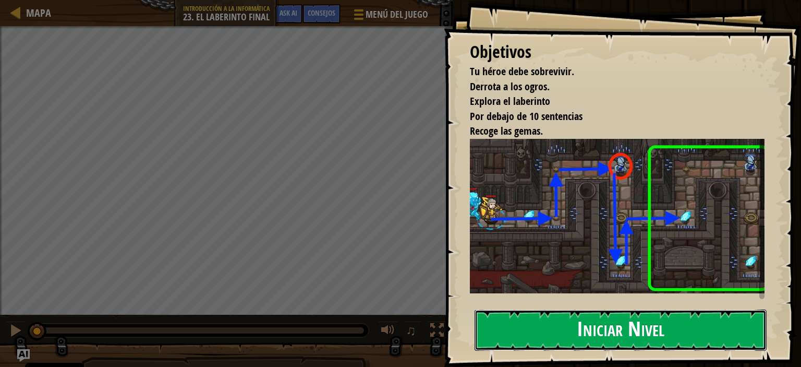
click at [484, 327] on button "Iniciar Nivel" at bounding box center [621, 329] width 292 height 41
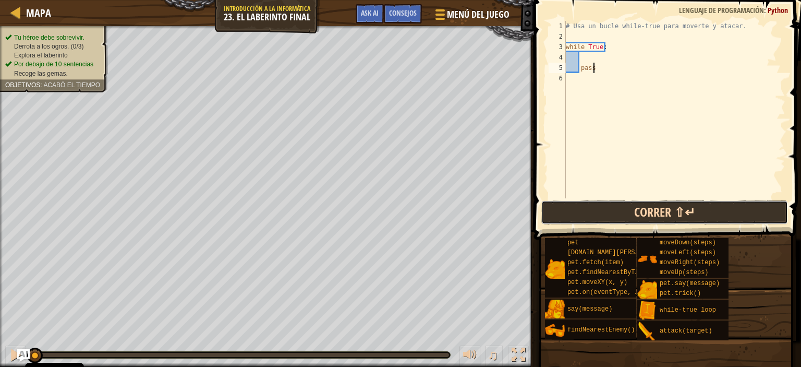
click at [598, 214] on button "Correr ⇧↵" at bounding box center [664, 212] width 247 height 24
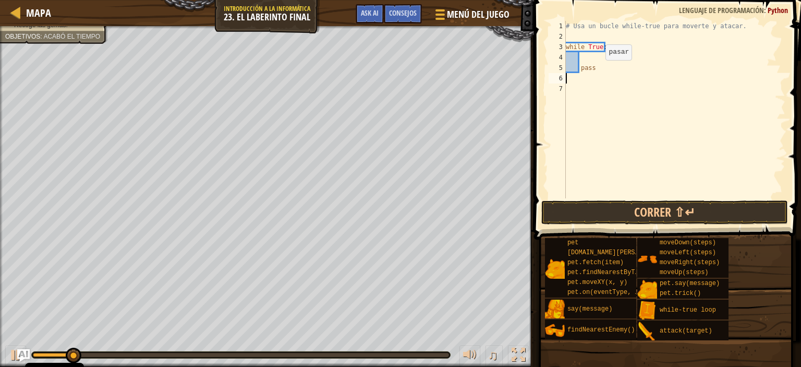
type textarea "h"
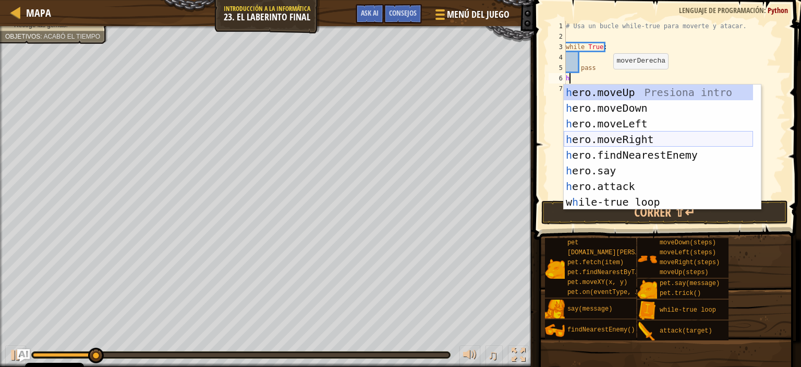
click at [618, 140] on div "h ero.moveUp Presiona intro h ero.moveDown Presiona intro h ero.moveLeft Presio…" at bounding box center [658, 162] width 189 height 156
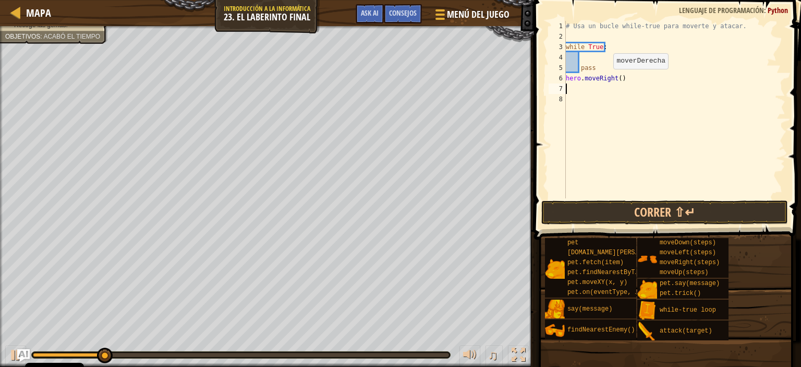
type textarea "h"
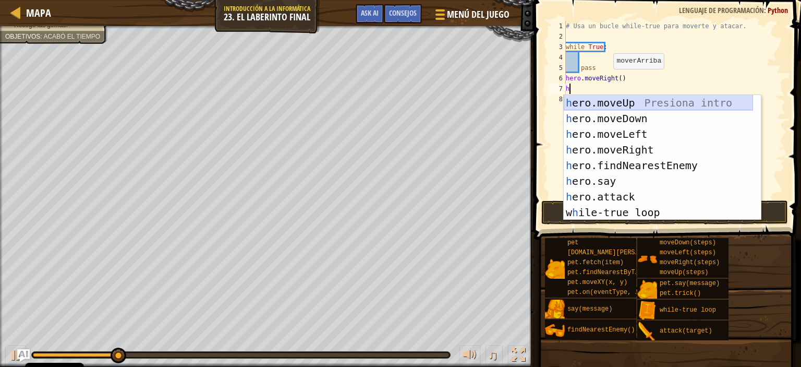
click at [616, 102] on div "h ero.moveUp Presiona intro h ero.moveDown Presiona intro h ero.moveLeft Presio…" at bounding box center [658, 173] width 189 height 156
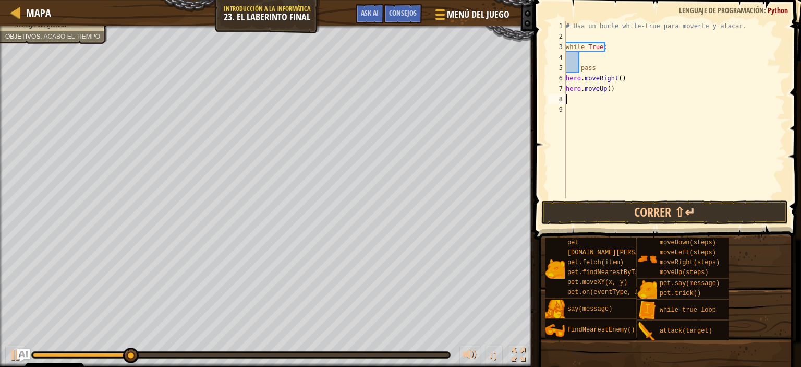
type textarea "h"
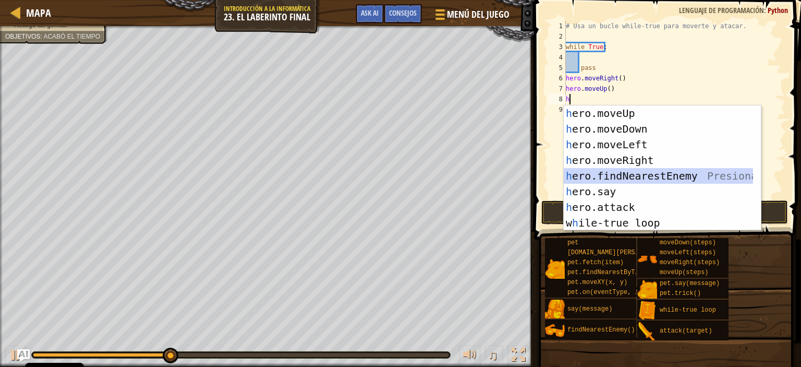
click at [611, 172] on div "h ero.moveUp Presiona intro h ero.moveDown Presiona intro h ero.moveLeft Presio…" at bounding box center [658, 183] width 189 height 156
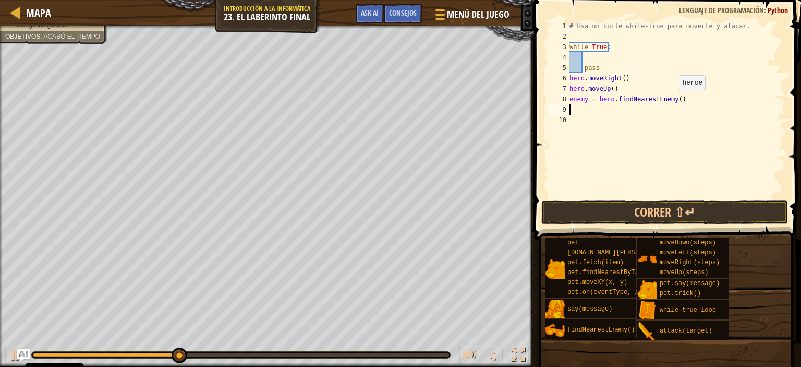
click at [673, 100] on div "# Usa un bucle while-true para moverte y atacar. while True : pass hero . moveR…" at bounding box center [676, 120] width 218 height 198
type textarea "enemy = hero.findNearestEnemy(1)"
click at [598, 111] on div "# Usa un bucle while-true para moverte y atacar. while True : pass hero . moveR…" at bounding box center [676, 120] width 218 height 198
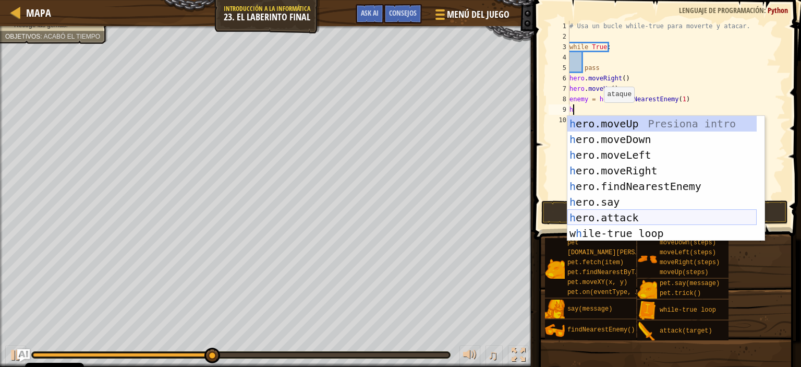
click at [607, 216] on div "h ero.moveUp Presiona intro h ero.moveDown Presiona intro h ero.moveLeft Presio…" at bounding box center [661, 194] width 189 height 156
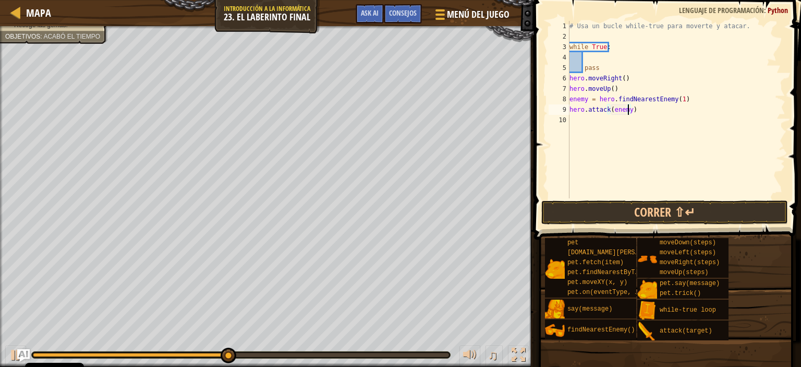
type textarea "hero.attack(enemy1)"
click at [579, 119] on div "# Usa un bucle while-true para moverte y atacar. while True : pass hero . moveR…" at bounding box center [676, 120] width 218 height 198
type textarea "h"
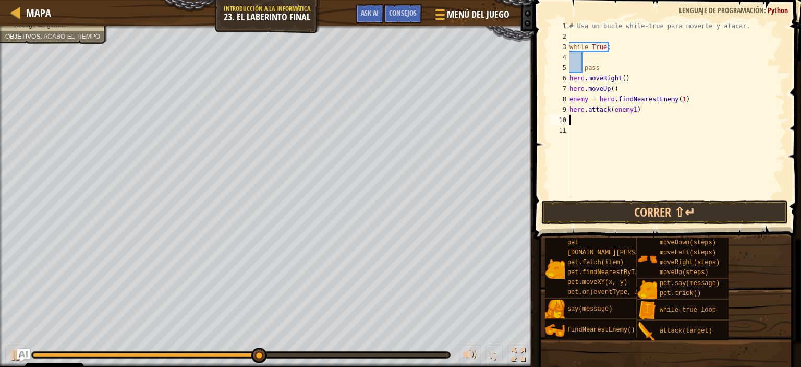
type textarea "H"
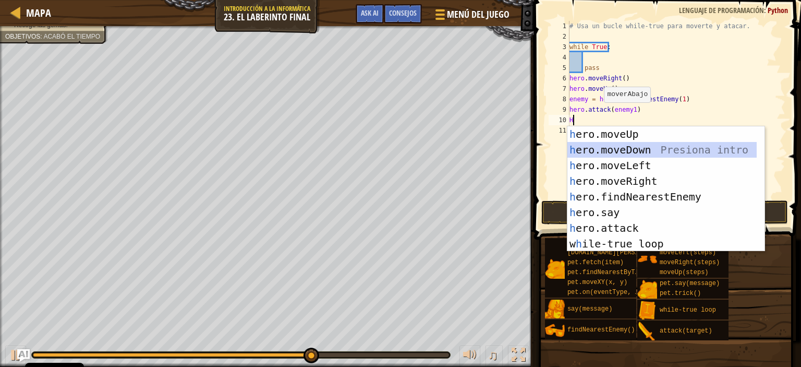
click at [628, 151] on div "h ero.moveUp Presiona intro h ero.moveDown Presiona intro h ero.moveLeft Presio…" at bounding box center [661, 204] width 189 height 156
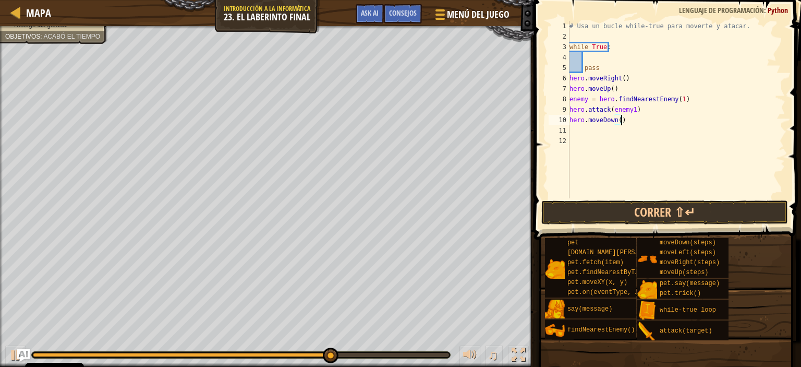
click at [619, 122] on div "# Usa un bucle while-true para moverte y atacar. while True : pass hero . moveR…" at bounding box center [676, 120] width 218 height 198
click at [617, 123] on div "# Usa un bucle while-true para moverte y atacar. while True : pass hero . moveR…" at bounding box center [676, 120] width 218 height 198
type textarea "hero.moveDown(2)"
click at [592, 131] on div "# Usa un bucle while-true para moverte y atacar. while True : pass hero . moveR…" at bounding box center [676, 120] width 218 height 198
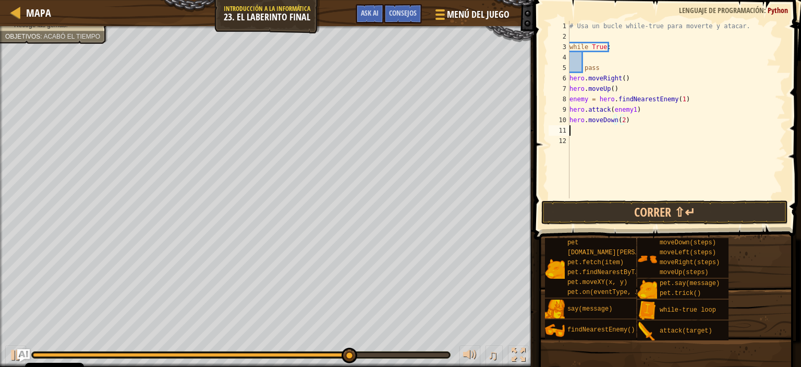
scroll to position [5, 0]
type textarea "h"
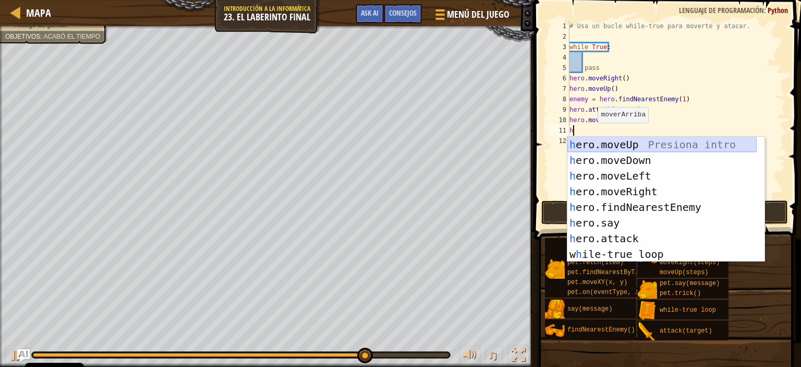
click at [599, 141] on div "h ero.moveUp Presiona intro h ero.moveDown Presiona intro h ero.moveLeft Presio…" at bounding box center [661, 215] width 189 height 156
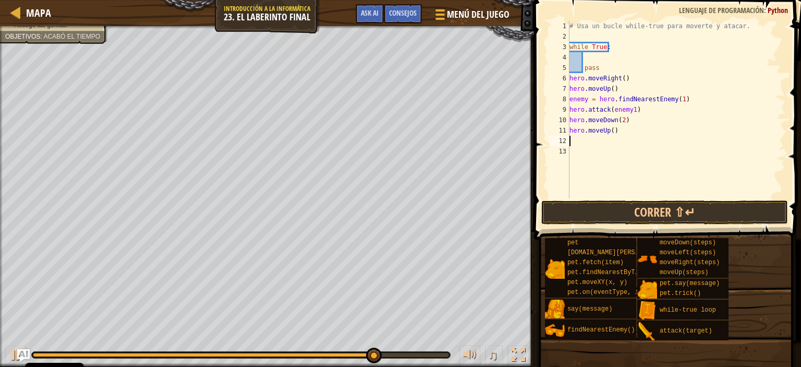
type textarea "h"
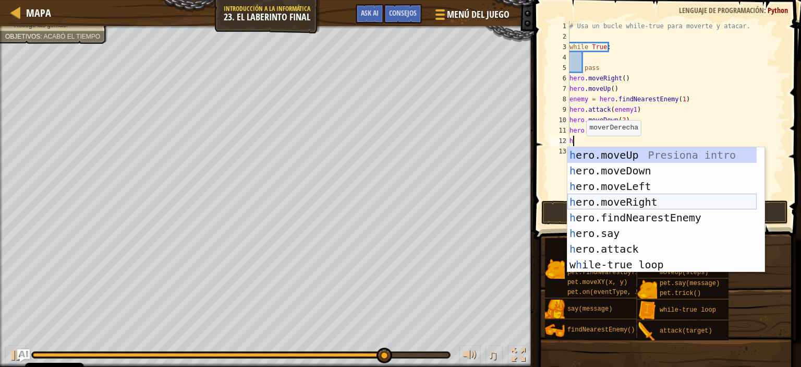
click at [597, 198] on div "h ero.moveUp Presiona intro h ero.moveDown Presiona intro h ero.moveLeft Presio…" at bounding box center [661, 225] width 189 height 156
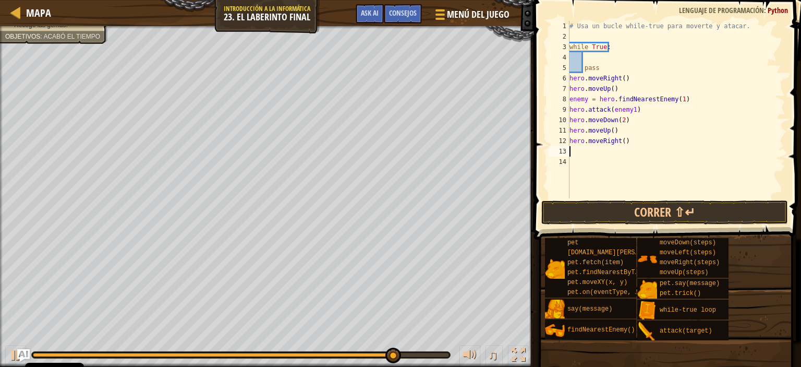
type textarea "h"
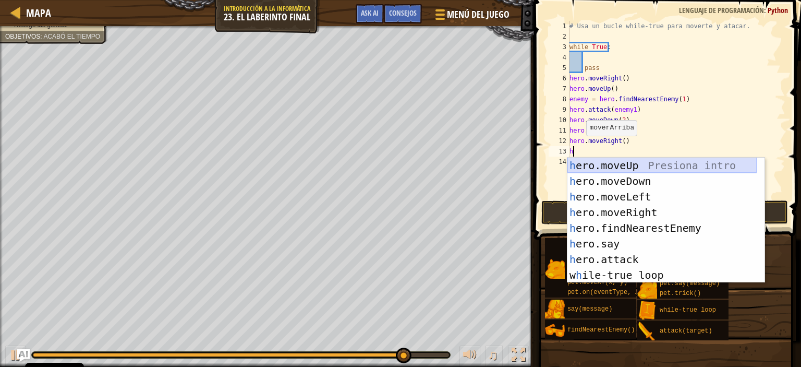
click at [582, 161] on div "h ero.moveUp Presiona intro h ero.moveDown Presiona intro h ero.moveLeft Presio…" at bounding box center [661, 235] width 189 height 156
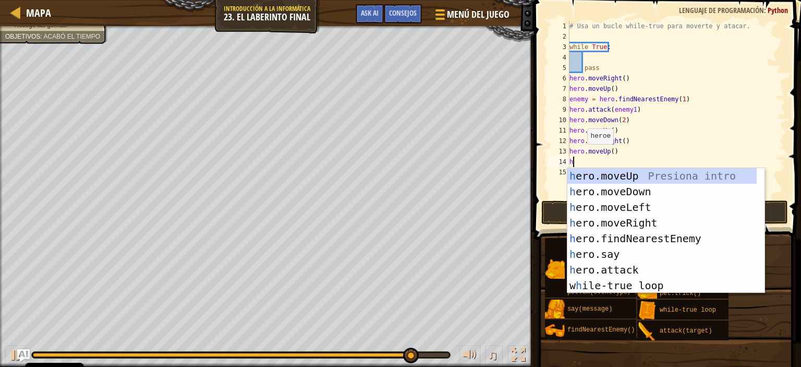
type textarea "h"
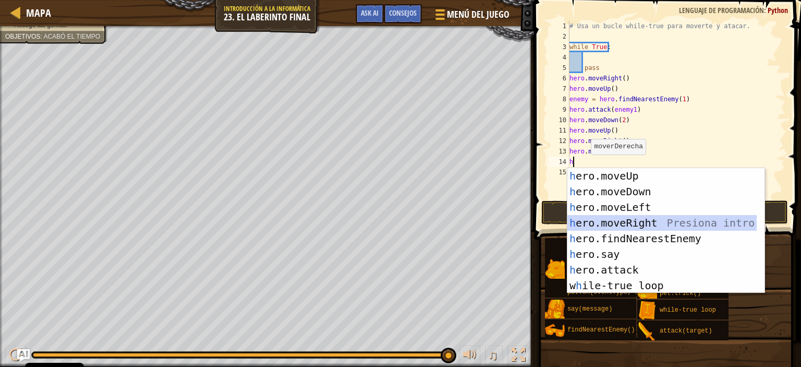
click at [619, 222] on div "h ero.moveUp Presiona intro h ero.moveDown Presiona intro h ero.moveLeft Presio…" at bounding box center [661, 246] width 189 height 156
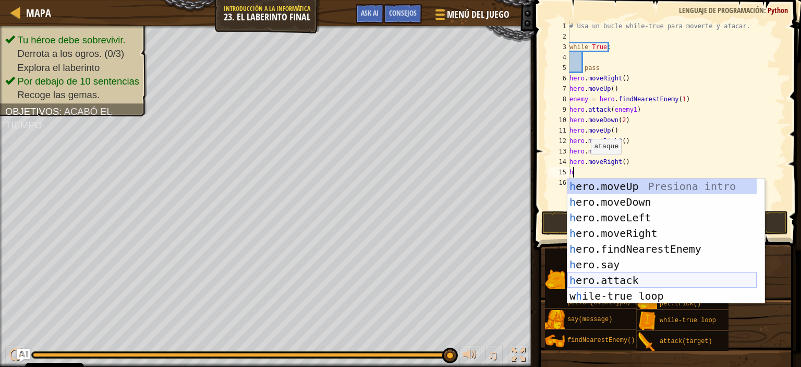
click at [601, 278] on div "h ero.moveUp Presiona intro h ero.moveDown Presiona intro h ero.moveLeft Presio…" at bounding box center [661, 256] width 189 height 156
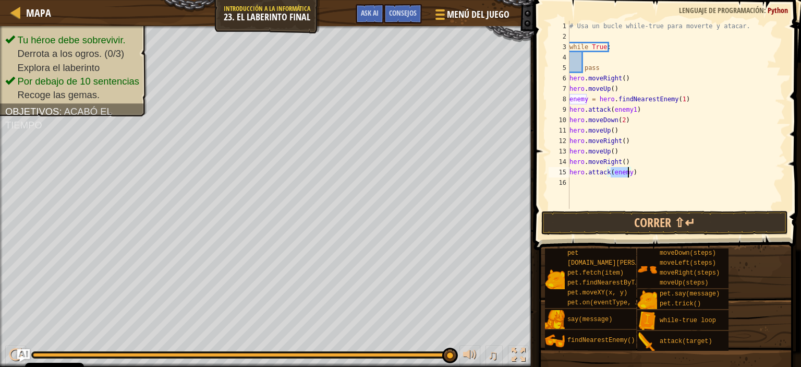
click at [628, 173] on div "# Usa un bucle while-true para moverte y atacar. while True : pass hero . moveR…" at bounding box center [676, 115] width 218 height 188
type textarea "hero.attack(enemy2)"
click at [591, 182] on div "# Usa un bucle while-true para moverte y atacar. while True : pass hero . moveR…" at bounding box center [676, 125] width 218 height 209
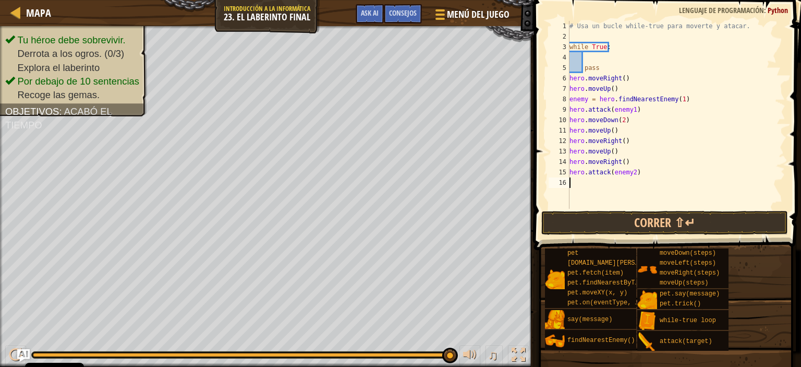
type textarea "h"
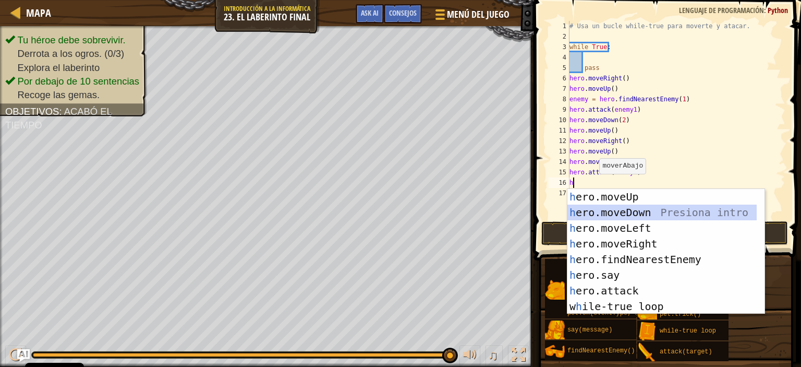
click at [625, 211] on div "h ero.moveUp Presiona intro h ero.moveDown Presiona intro h ero.moveLeft Presio…" at bounding box center [661, 267] width 189 height 156
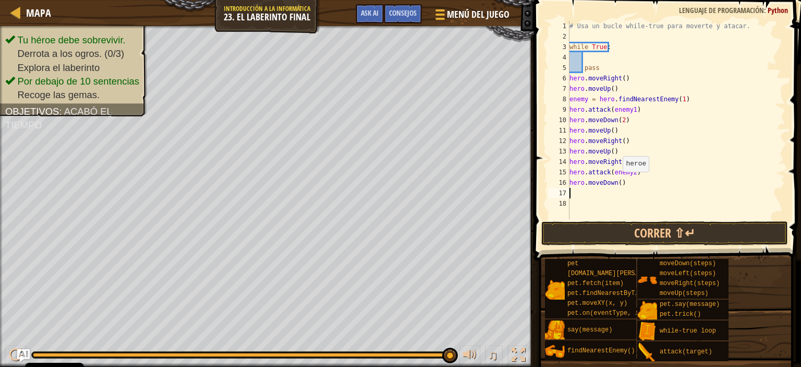
click at [617, 181] on div "# Usa un bucle while-true para moverte y atacar. while True : pass hero . moveR…" at bounding box center [676, 130] width 218 height 219
type textarea "hero.moveDown(2)"
click at [635, 232] on button "Correr ⇧↵" at bounding box center [664, 233] width 247 height 24
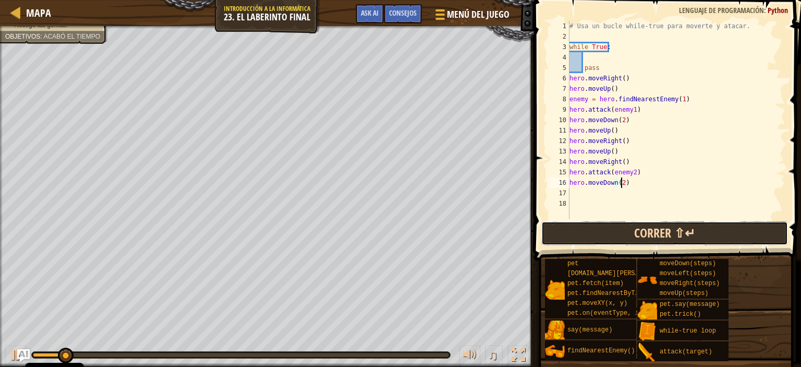
click at [635, 230] on button "Correr ⇧↵" at bounding box center [664, 233] width 247 height 24
click at [635, 230] on button "Corriendo" at bounding box center [664, 233] width 247 height 24
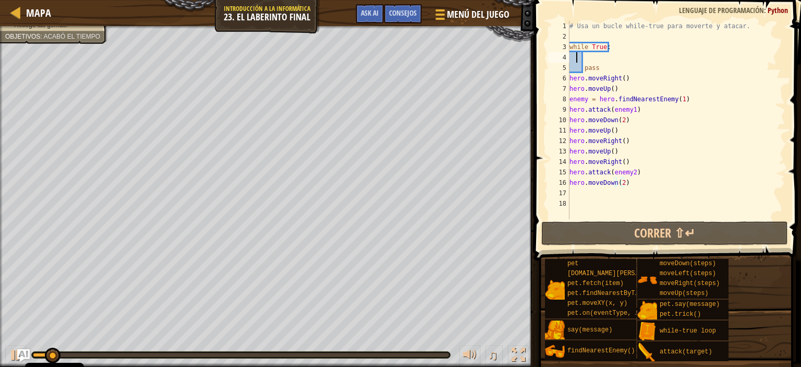
click at [577, 58] on div "# Usa un bucle while-true para moverte y atacar. while True : pass hero . moveR…" at bounding box center [676, 130] width 218 height 219
type textarea "1"
click at [375, 9] on span "Ask AI" at bounding box center [370, 13] width 18 height 10
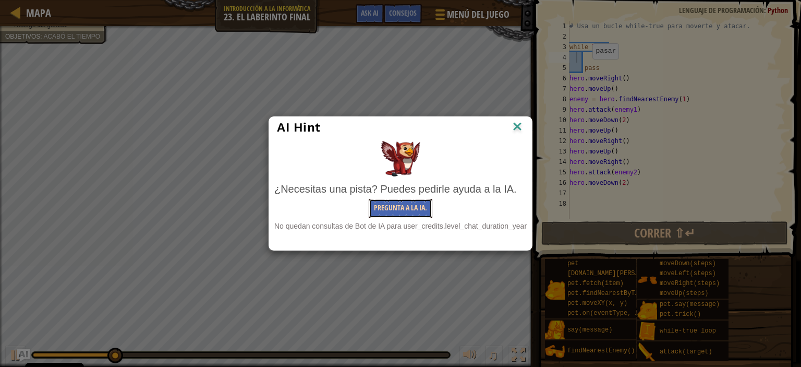
click at [386, 209] on button "Pregunta a la IA." at bounding box center [401, 208] width 64 height 19
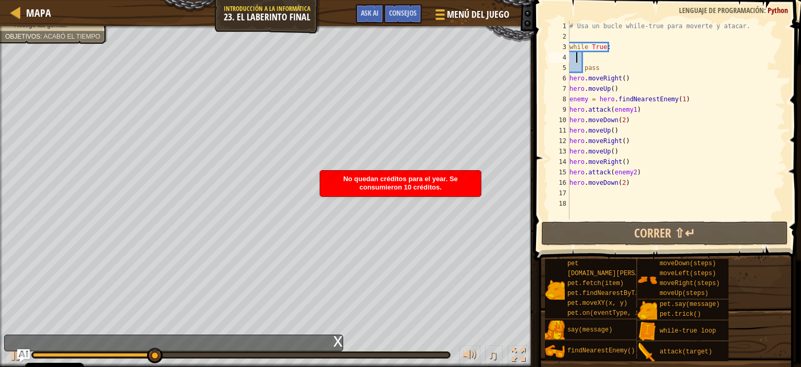
click at [577, 62] on div "# Usa un bucle while-true para moverte y atacar. while True : pass hero . moveR…" at bounding box center [676, 130] width 218 height 219
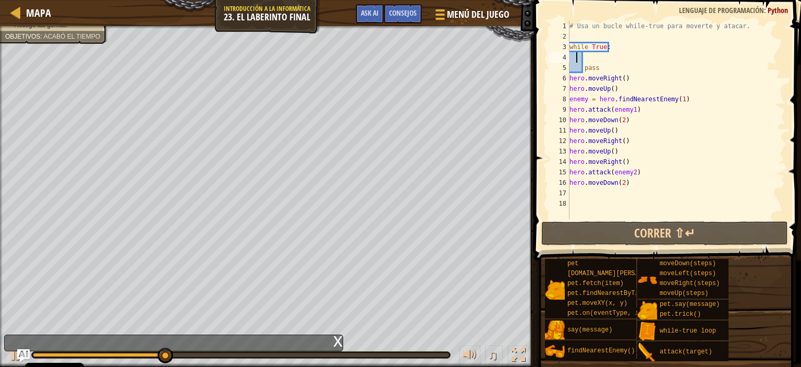
click at [576, 66] on div "# Usa un bucle while-true para moverte y atacar. while True : pass hero . moveR…" at bounding box center [676, 130] width 218 height 219
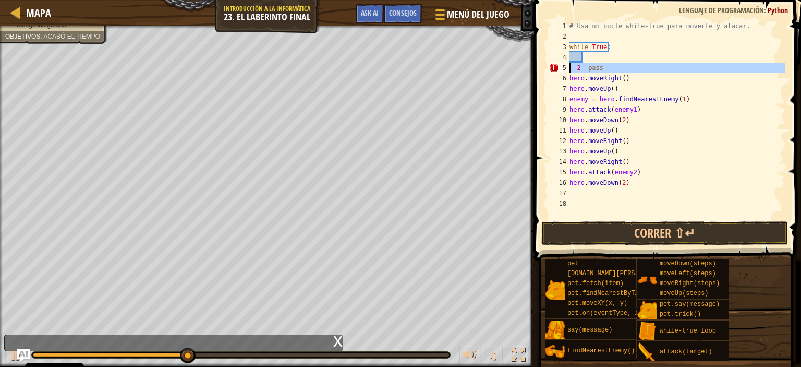
click at [555, 65] on div "5" at bounding box center [559, 68] width 21 height 10
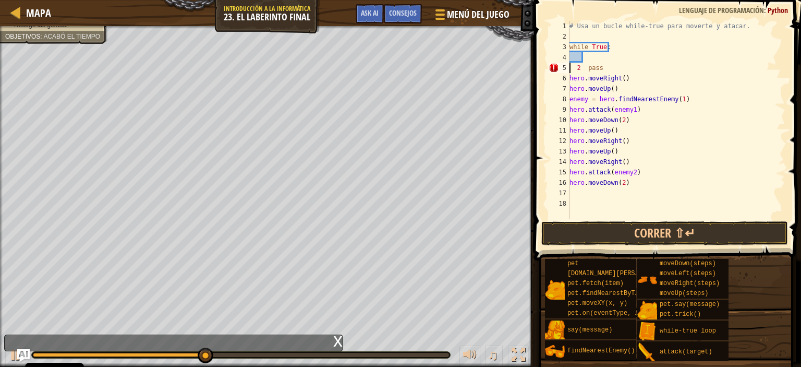
click at [584, 68] on div "# Usa un bucle while-true para moverte y atacar. while True : 2 pass hero . mov…" at bounding box center [676, 130] width 218 height 219
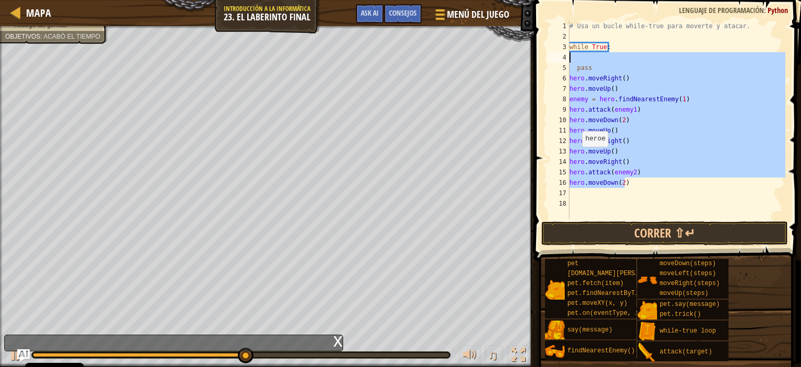
drag, startPoint x: 632, startPoint y: 185, endPoint x: 565, endPoint y: 57, distance: 143.7
click at [565, 57] on div "pass 1 2 3 4 5 6 7 8 9 10 11 12 13 14 15 16 17 18 # Usa un bucle while-true par…" at bounding box center [665, 120] width 239 height 198
type textarea "pass"
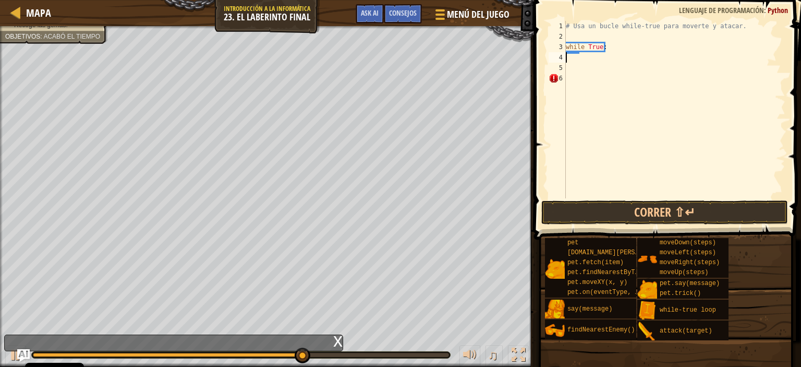
click at [574, 63] on div "# Usa un bucle while-true para moverte y atacar. while True :" at bounding box center [675, 120] width 222 height 198
click at [32, 11] on span "Mapa" at bounding box center [38, 13] width 25 height 14
select select "es-ES"
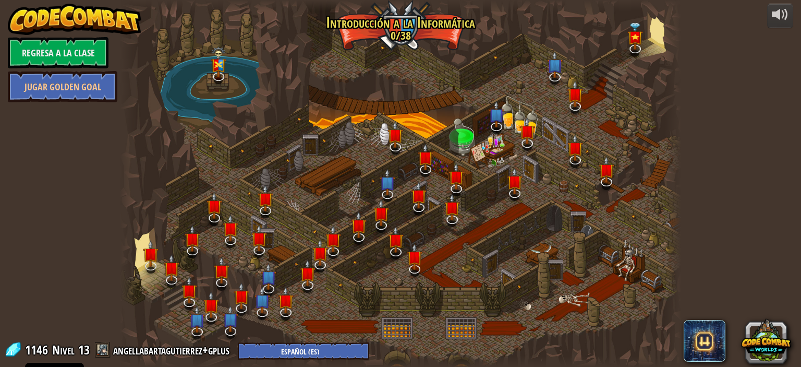
select select "es-ES"
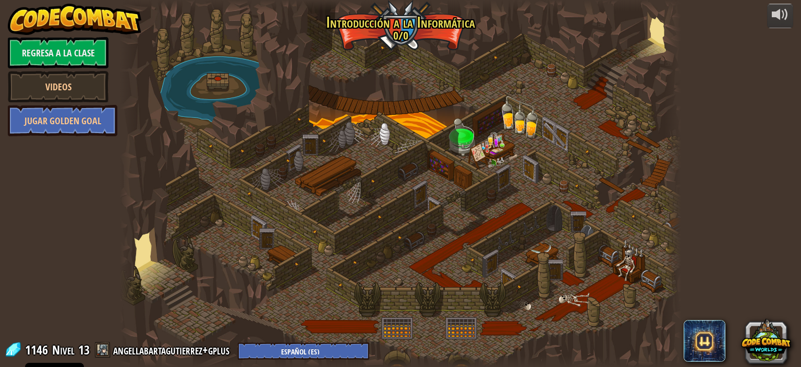
select select "es-ES"
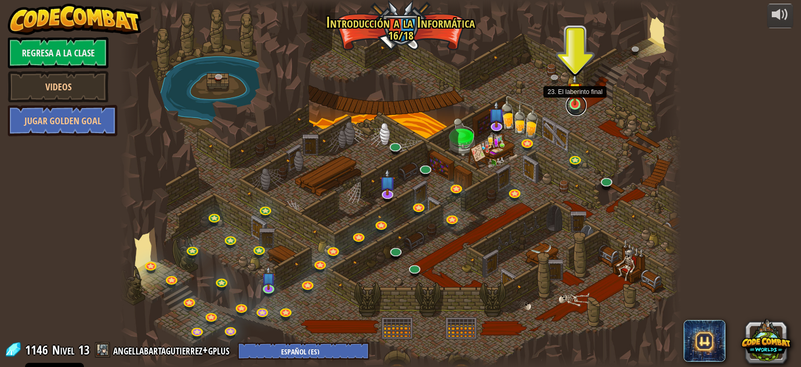
click at [574, 105] on link at bounding box center [576, 105] width 21 height 21
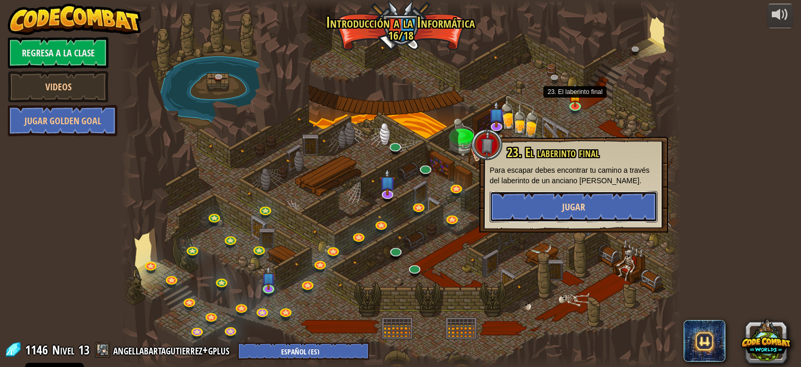
click at [535, 200] on button "Jugar" at bounding box center [574, 206] width 168 height 31
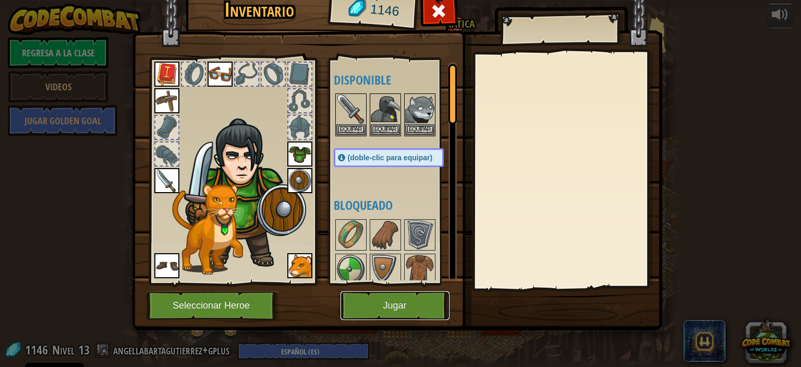
click at [403, 308] on button "Jugar" at bounding box center [394, 305] width 109 height 29
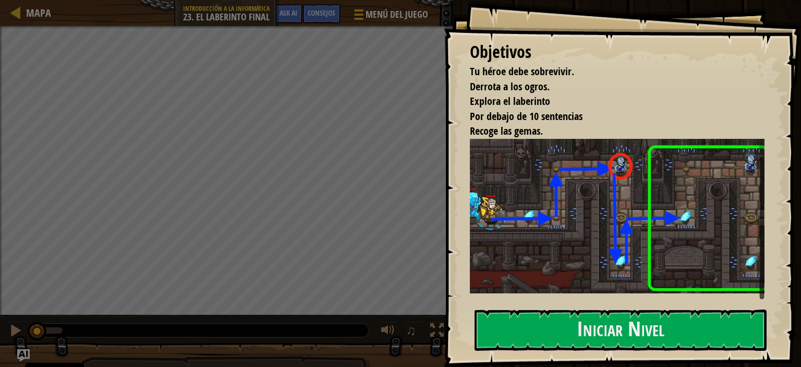
scroll to position [13, 0]
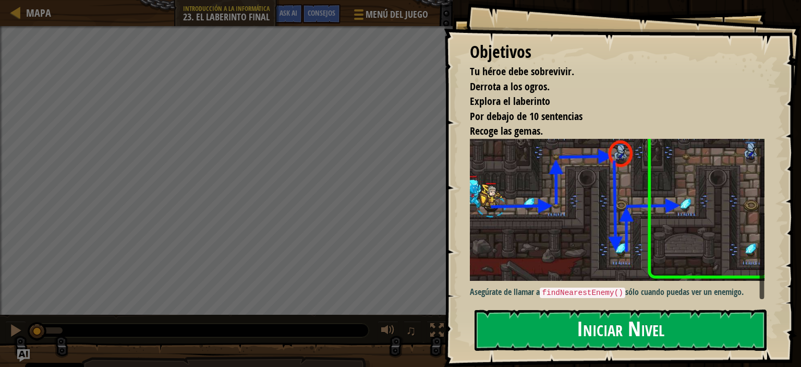
click at [607, 320] on button "Iniciar Nivel" at bounding box center [621, 329] width 292 height 41
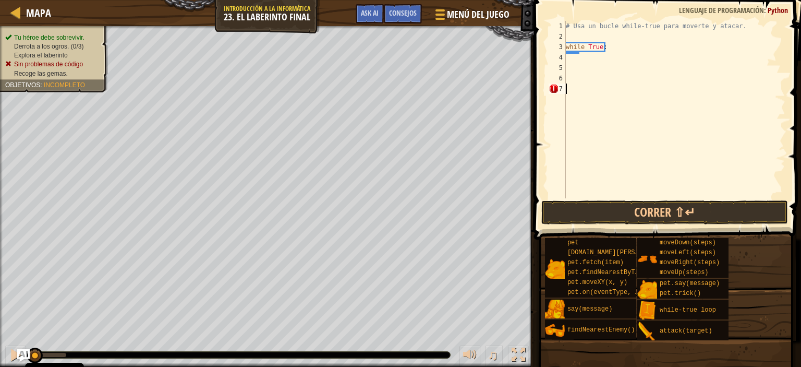
type textarea "H"
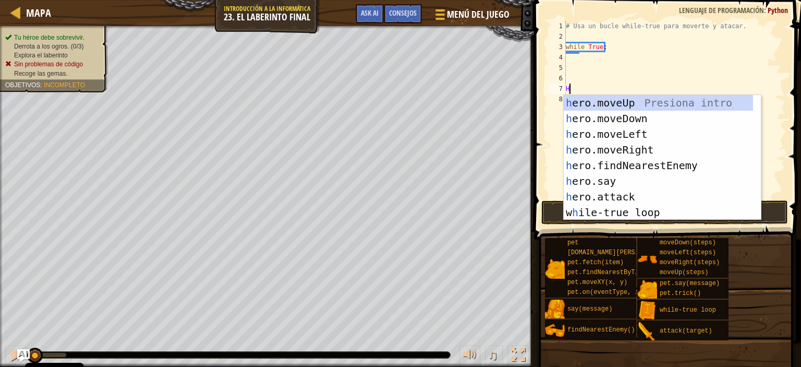
scroll to position [5, 0]
click at [619, 103] on div "h ero.moveUp Presiona intro h ero.moveDown Presiona intro h ero.moveLeft Presio…" at bounding box center [658, 173] width 189 height 156
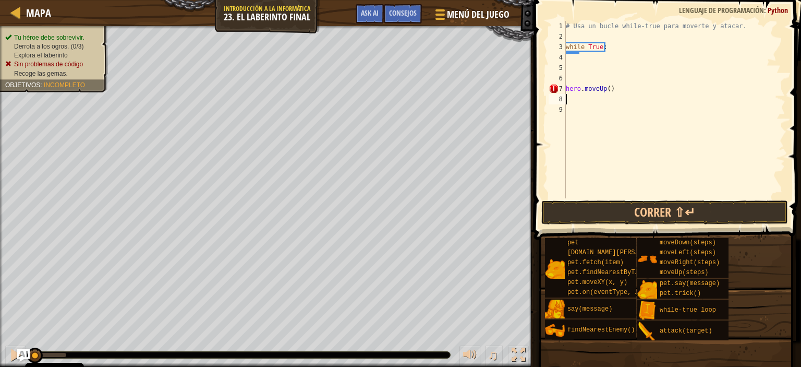
click at [569, 78] on div "# Usa un bucle while-true para moverte y atacar. while True : hero . moveUp ( )" at bounding box center [675, 120] width 222 height 198
type textarea "while Tr"
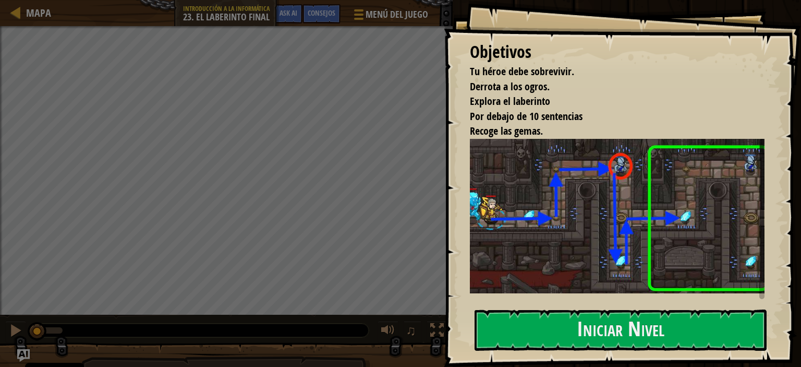
scroll to position [13, 0]
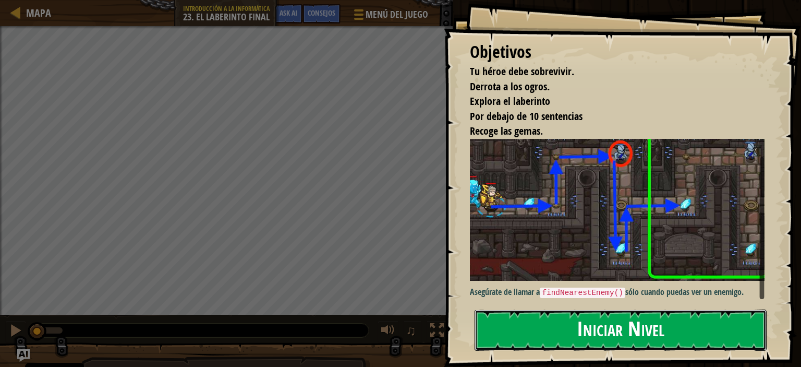
click at [536, 331] on button "Iniciar Nivel" at bounding box center [621, 329] width 292 height 41
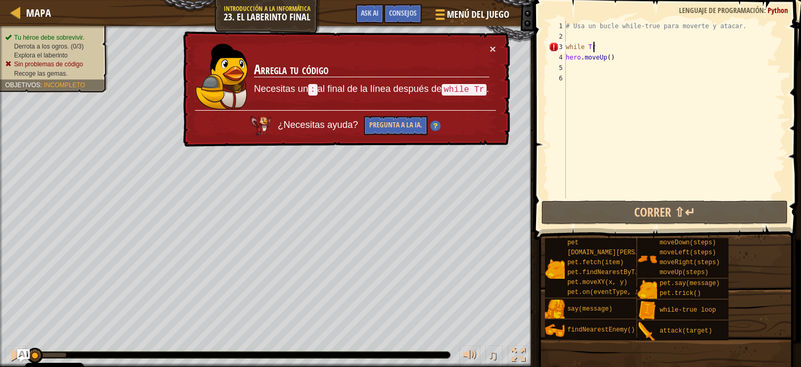
click at [600, 47] on div "# Usa un bucle while-true para moverte y atacar. while Tr hero . moveUp ( )" at bounding box center [675, 120] width 222 height 198
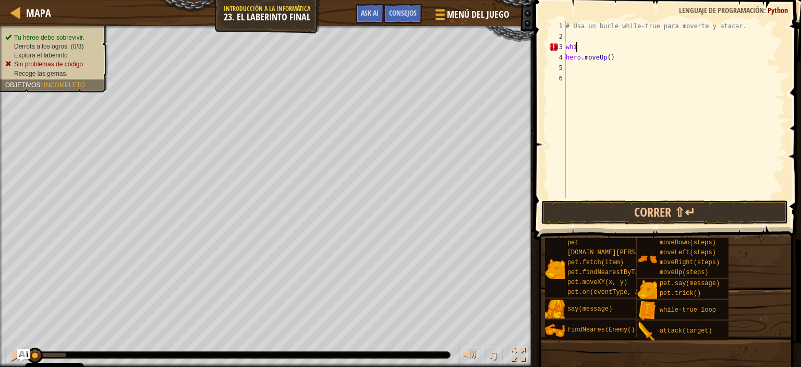
type textarea "w"
type textarea "W"
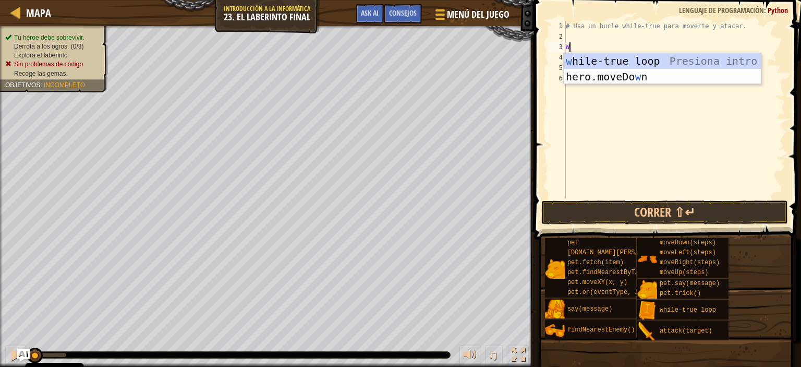
scroll to position [5, 0]
click at [592, 57] on div "w hile-true loop Presiona intro hero.moveDo w n Presiona intro" at bounding box center [662, 84] width 197 height 63
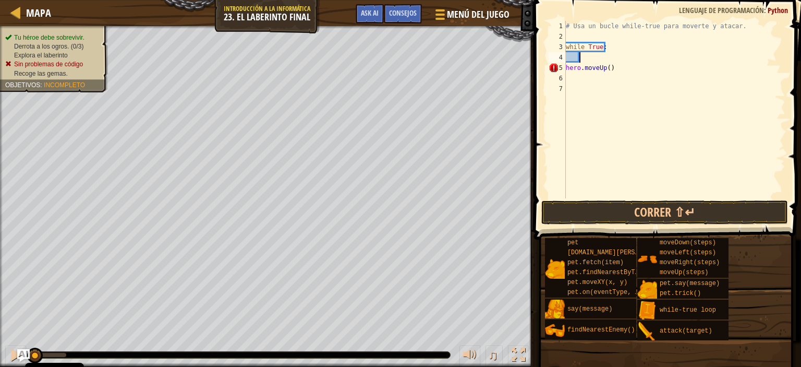
click at [579, 56] on div "# Usa un bucle while-true para moverte y atacar. while True : hero . moveUp ( )" at bounding box center [675, 120] width 222 height 198
click at [623, 71] on div "# Usa un bucle while-true para moverte y atacar. while True : hero . moveUp ( )" at bounding box center [675, 120] width 222 height 198
type textarea "h"
click at [592, 56] on div "# Usa un bucle while-true para moverte y atacar. while True :" at bounding box center [675, 120] width 222 height 198
type textarea "H"
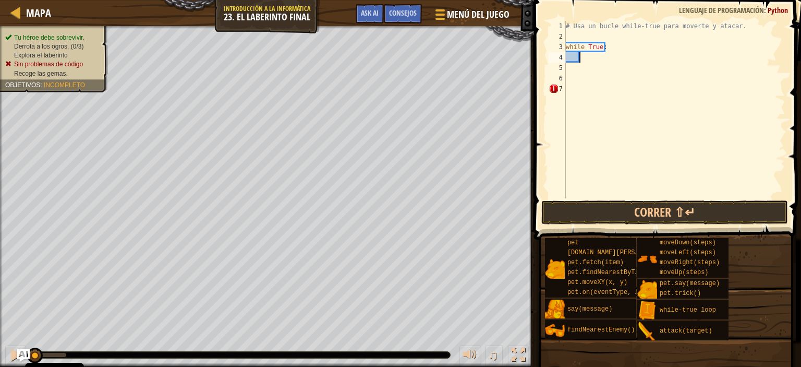
scroll to position [5, 1]
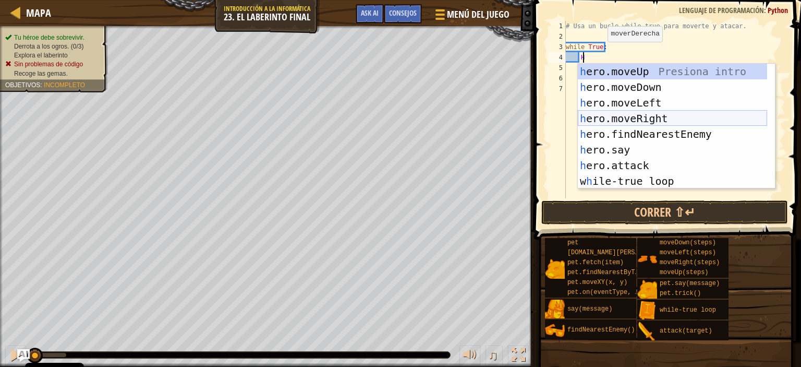
click at [603, 115] on div "h ero.moveUp Presiona intro h ero.moveDown Presiona intro h ero.moveLeft Presio…" at bounding box center [672, 142] width 189 height 156
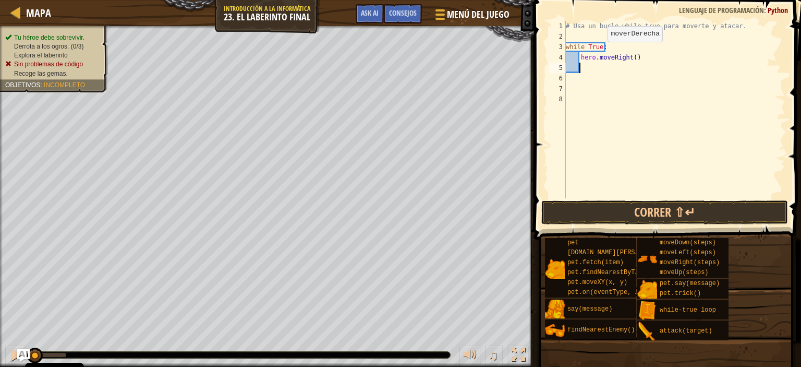
scroll to position [5, 0]
type textarea "h"
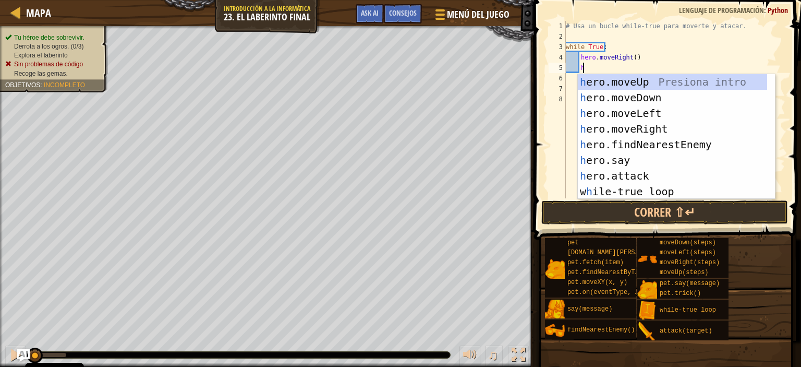
scroll to position [5, 1]
click at [614, 81] on div "h ero.moveUp Presiona intro h ero.moveDown Presiona intro h ero.moveLeft Presio…" at bounding box center [672, 152] width 189 height 156
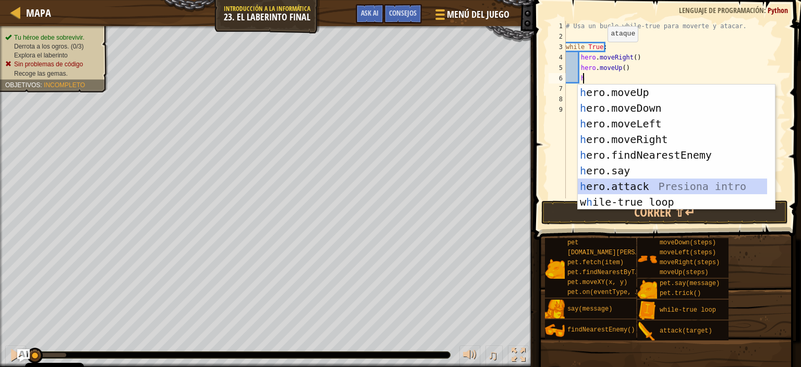
click at [631, 184] on div "h ero.moveUp Presiona intro h ero.moveDown Presiona intro h ero.moveLeft Presio…" at bounding box center [672, 162] width 189 height 156
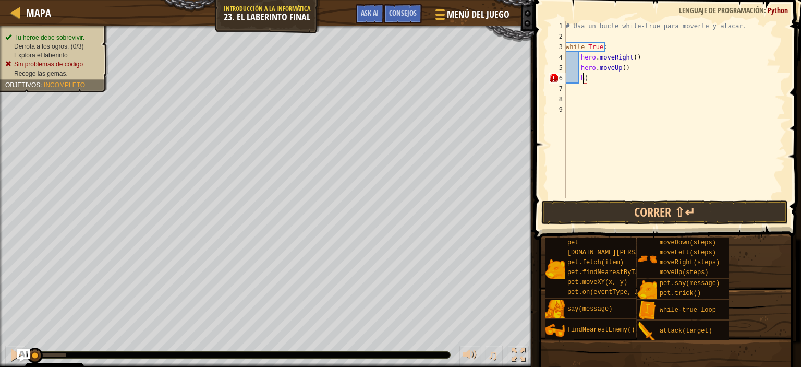
type textarea ")"
type textarea "h"
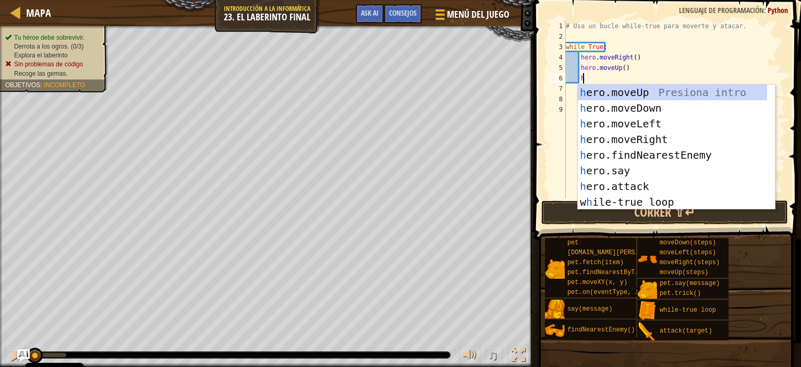
scroll to position [5, 1]
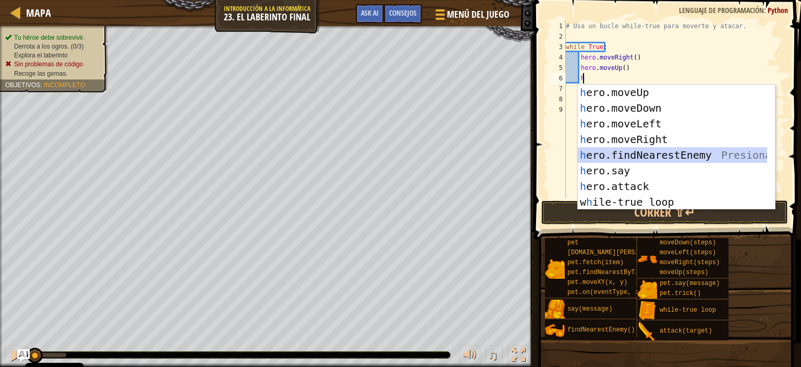
click at [651, 153] on div "h ero.moveUp Presiona intro h ero.moveDown Presiona intro h ero.moveLeft Presio…" at bounding box center [672, 162] width 189 height 156
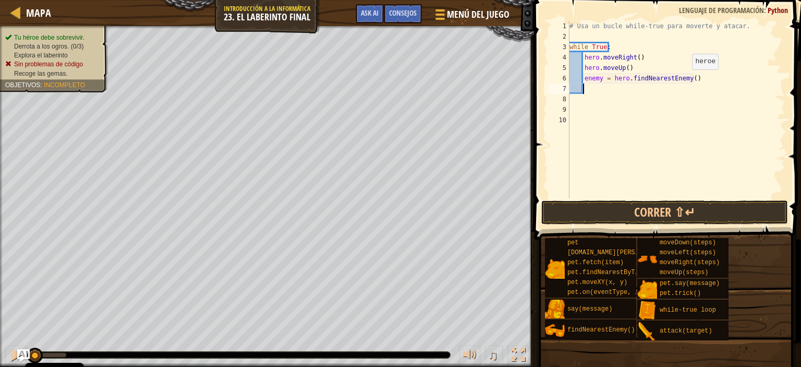
click at [687, 80] on div "# Usa un bucle while-true para moverte y atacar. while True : hero . moveRight …" at bounding box center [676, 120] width 218 height 198
type textarea "enemy = hero.findNearestEnemy()"
click at [601, 91] on div "# Usa un bucle while-true para moverte y atacar. while True : hero . moveRight …" at bounding box center [676, 120] width 218 height 198
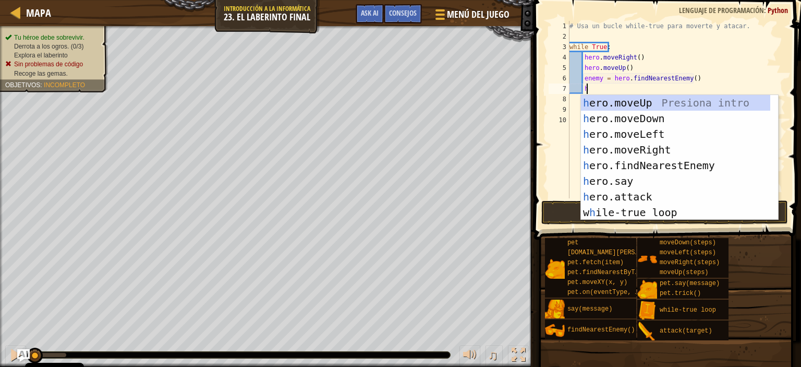
scroll to position [5, 1]
click at [611, 199] on div "h ero.moveUp Presiona intro h ero.moveDown Presiona intro h ero.moveLeft Presio…" at bounding box center [675, 173] width 189 height 156
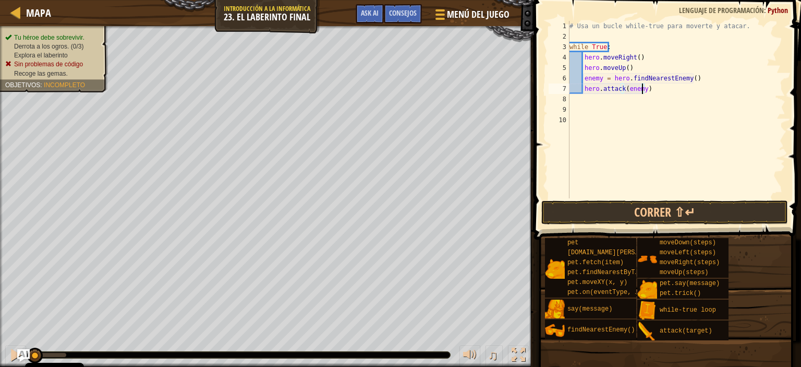
type textarea "hero.attack(enemy1)"
click at [590, 102] on div "# Usa un bucle while-true para moverte y atacar. while True : hero . moveRight …" at bounding box center [676, 120] width 218 height 198
click at [594, 94] on div "# Usa un bucle while-true para moverte y atacar. while True : hero . moveRight …" at bounding box center [676, 120] width 218 height 198
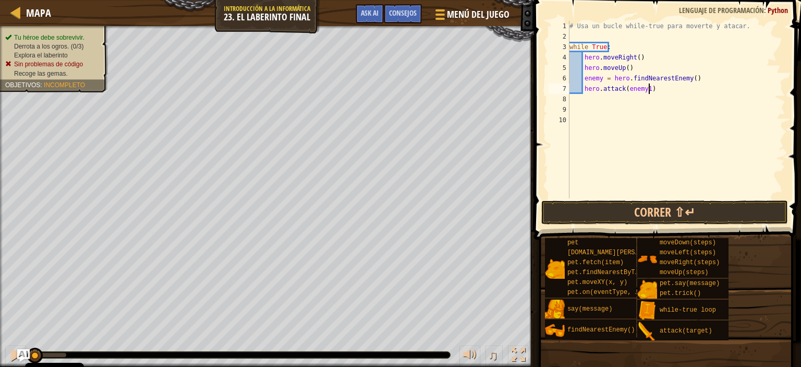
click at [656, 93] on div "# Usa un bucle while-true para moverte y atacar. while True : hero . moveRight …" at bounding box center [676, 120] width 218 height 198
type textarea "hero.attack(enemy1)"
click at [650, 212] on button "Correr ⇧↵" at bounding box center [664, 212] width 247 height 24
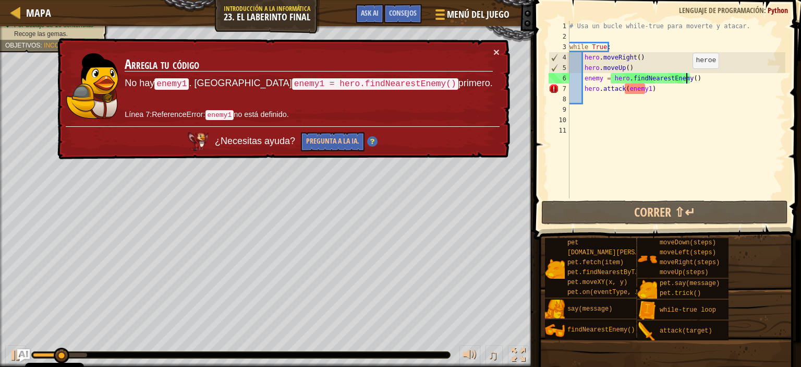
click at [687, 79] on div "# Usa un bucle while-true para moverte y atacar. while True : hero . moveRight …" at bounding box center [676, 120] width 218 height 198
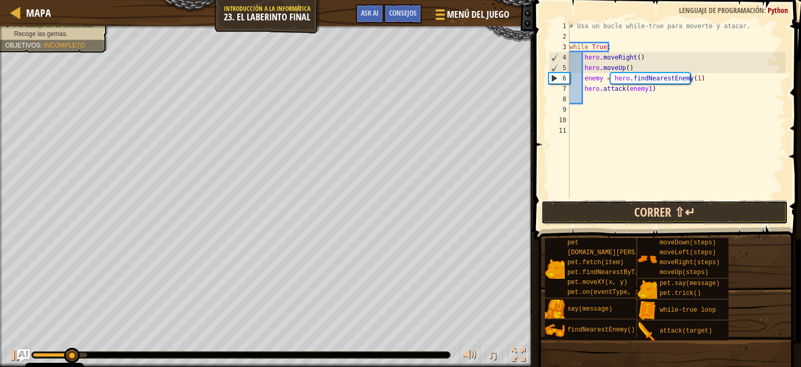
click at [699, 211] on button "Correr ⇧↵" at bounding box center [664, 212] width 247 height 24
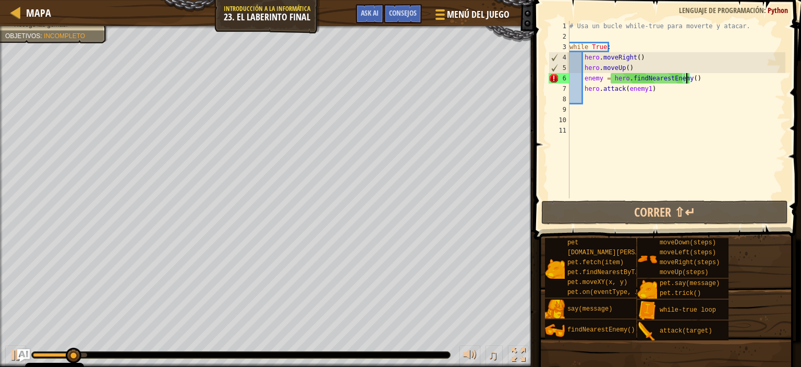
scroll to position [5, 9]
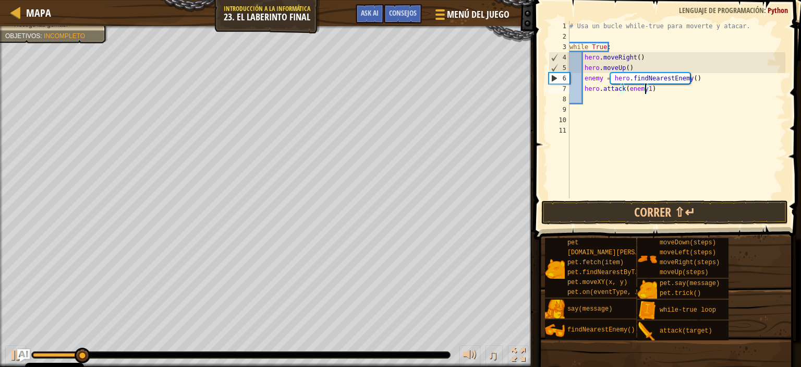
click at [644, 87] on div "# Usa un bucle while-true para moverte y atacar. while True : hero . moveRight …" at bounding box center [676, 120] width 218 height 198
type textarea "hero.attack(enemy)"
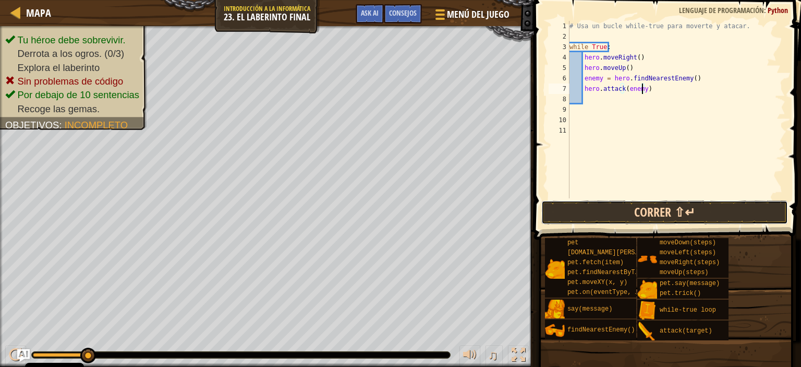
click at [667, 206] on button "Correr ⇧↵" at bounding box center [664, 212] width 247 height 24
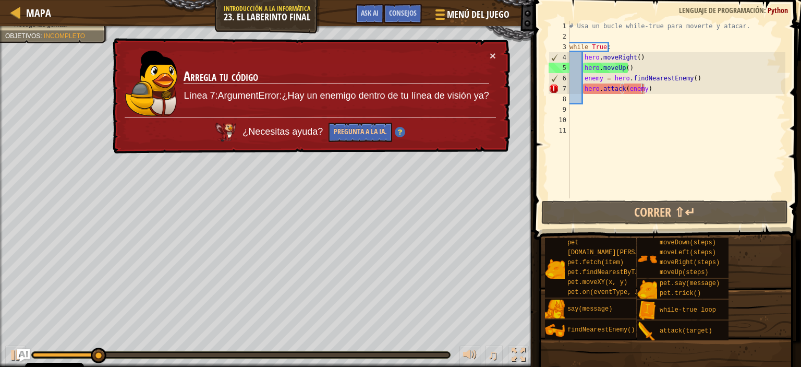
click at [491, 58] on div "× Arregla tu código Línea 7:ArgumentError:¿Hay un enemigo dentro de tu línea de…" at bounding box center [310, 96] width 399 height 116
click at [491, 53] on button "×" at bounding box center [493, 57] width 7 height 11
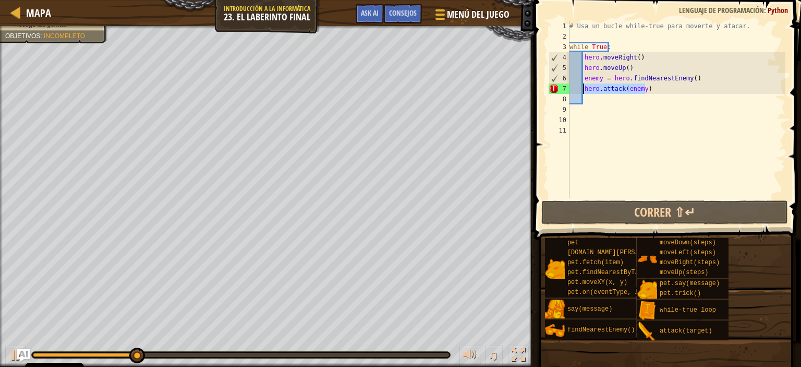
drag, startPoint x: 662, startPoint y: 87, endPoint x: 582, endPoint y: 86, distance: 79.8
click at [582, 86] on div "# Usa un bucle while-true para moverte y atacar. while True : hero . moveRight …" at bounding box center [676, 120] width 218 height 198
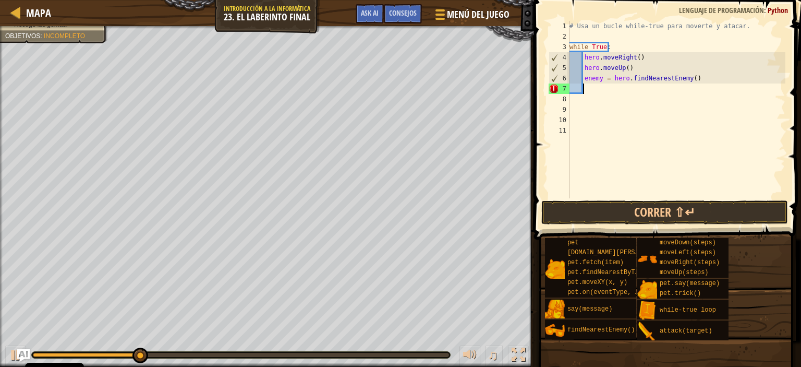
scroll to position [5, 0]
click at [621, 212] on button "Correr ⇧↵" at bounding box center [664, 212] width 247 height 24
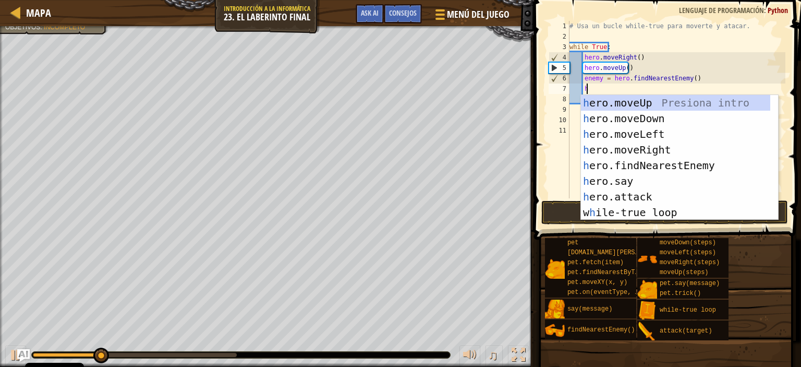
scroll to position [5, 1]
click at [614, 193] on div "h ero.moveUp Presiona intro h ero.moveDown Presiona intro h ero.moveLeft Presio…" at bounding box center [675, 173] width 189 height 156
type textarea "hero.attack(enemy)"
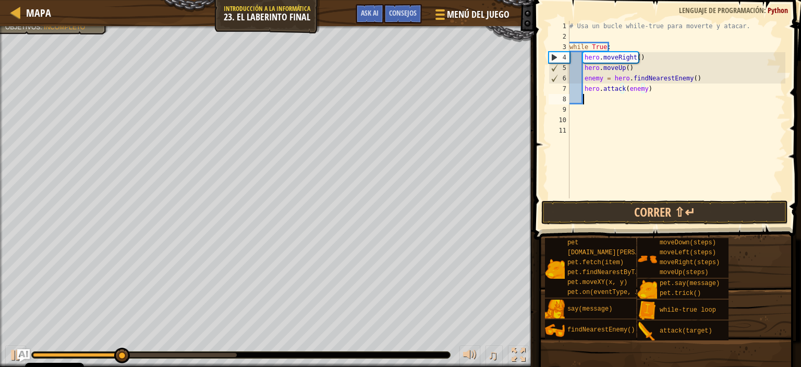
click at [589, 99] on div "# Usa un bucle while-true para moverte y atacar. while True : hero . moveRight …" at bounding box center [676, 120] width 218 height 198
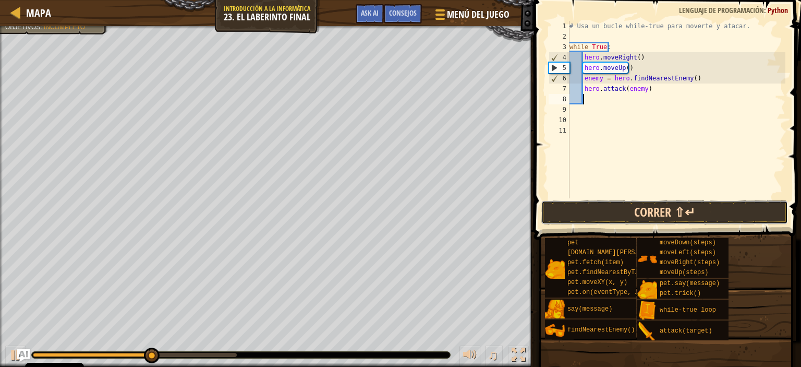
click at [625, 208] on button "Correr ⇧↵" at bounding box center [664, 212] width 247 height 24
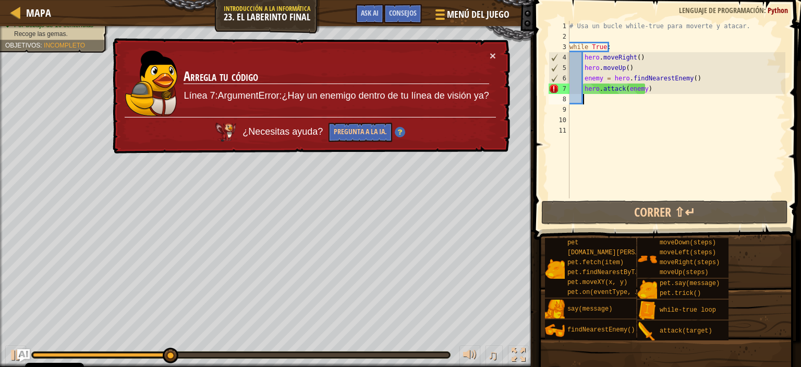
click at [628, 89] on div "# Usa un bucle while-true para moverte y atacar. while True : hero . moveRight …" at bounding box center [676, 120] width 218 height 198
type textarea "hero.attack(enemy)"
click at [643, 89] on div "# Usa un bucle while-true para moverte y atacar. while True : hero . moveRight …" at bounding box center [676, 120] width 218 height 198
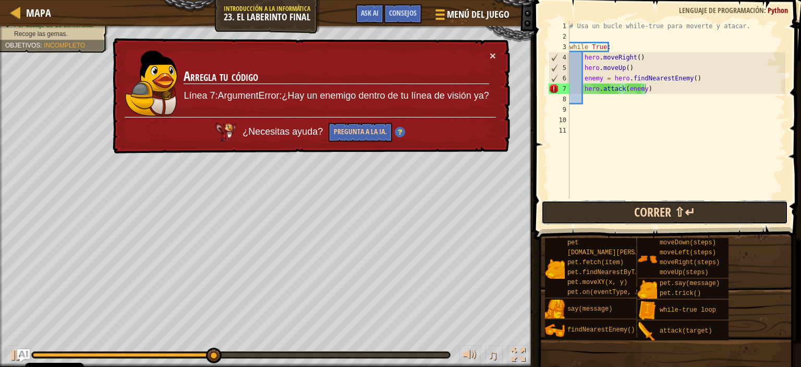
click at [613, 211] on button "Correr ⇧↵" at bounding box center [664, 212] width 247 height 24
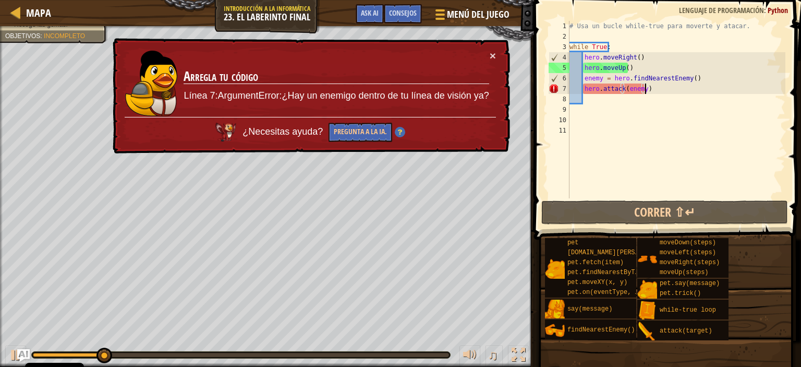
click at [589, 98] on div "# Usa un bucle while-true para moverte y atacar. while True : hero . moveRight …" at bounding box center [676, 120] width 218 height 198
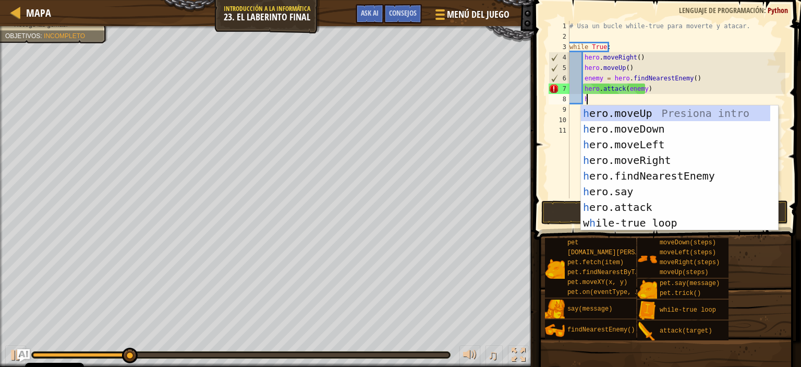
scroll to position [5, 1]
type textarea "he"
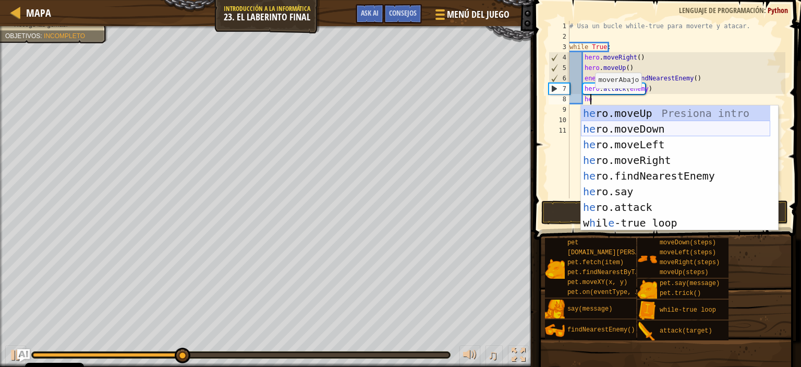
click at [615, 128] on div "he ro.moveUp Presiona intro he ro.moveDown Presiona intro he ro.moveLeft Presio…" at bounding box center [675, 183] width 189 height 156
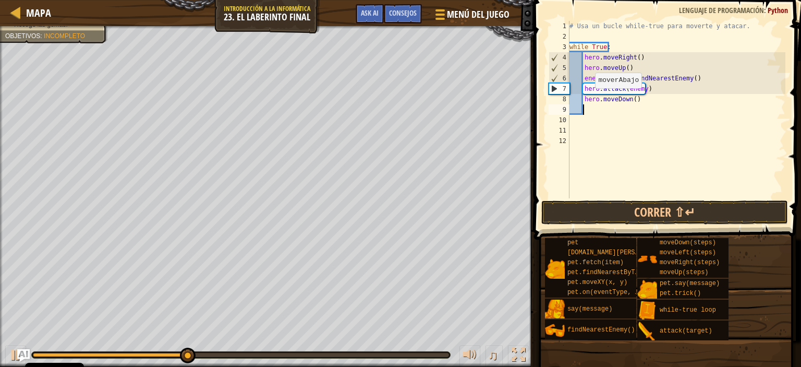
scroll to position [5, 0]
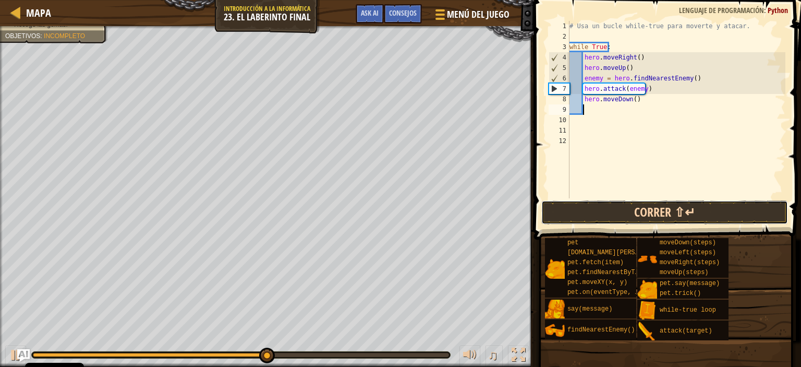
click at [636, 216] on button "Correr ⇧↵" at bounding box center [664, 212] width 247 height 24
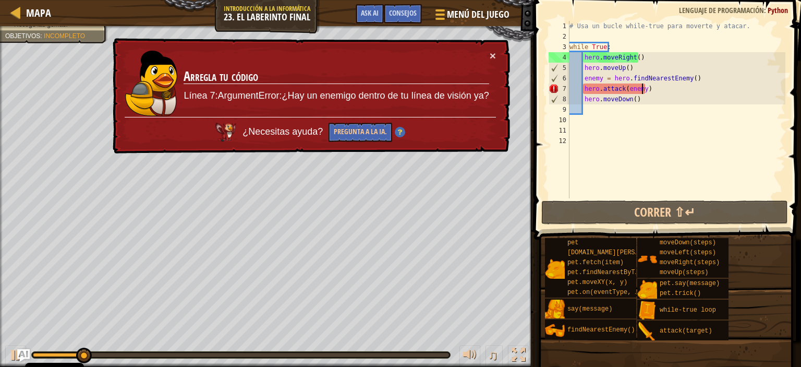
click at [642, 87] on div "# Usa un bucle while-true para moverte y atacar. while True : hero . moveRight …" at bounding box center [676, 120] width 218 height 198
click at [636, 102] on div "# Usa un bucle while-true para moverte y atacar. while True : hero . moveRight …" at bounding box center [676, 120] width 218 height 198
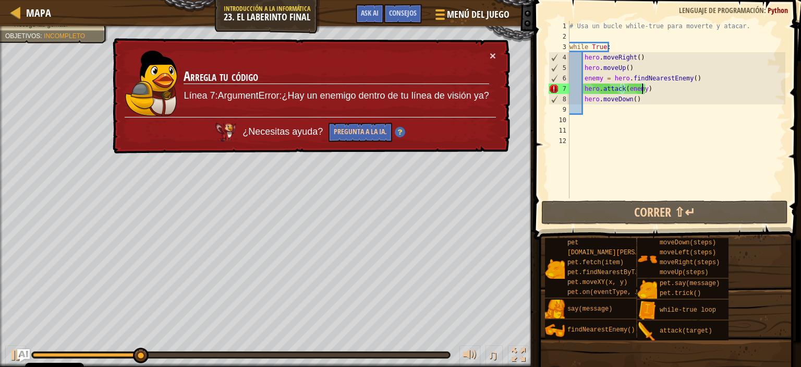
click at [642, 88] on div "# Usa un bucle while-true para moverte y atacar. while True : hero . moveRight …" at bounding box center [676, 120] width 218 height 198
click at [688, 76] on div "# Usa un bucle while-true para moverte y atacar. while True : hero . moveRight …" at bounding box center [676, 120] width 218 height 198
click at [640, 89] on div "# Usa un bucle while-true para moverte y atacar. while True : hero . moveRight …" at bounding box center [676, 120] width 218 height 198
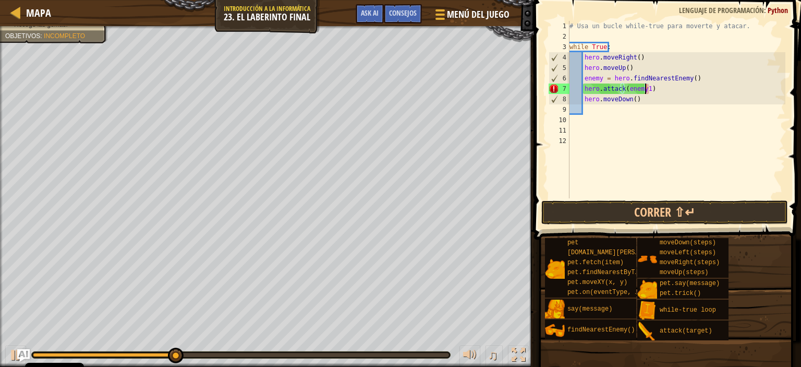
scroll to position [5, 6]
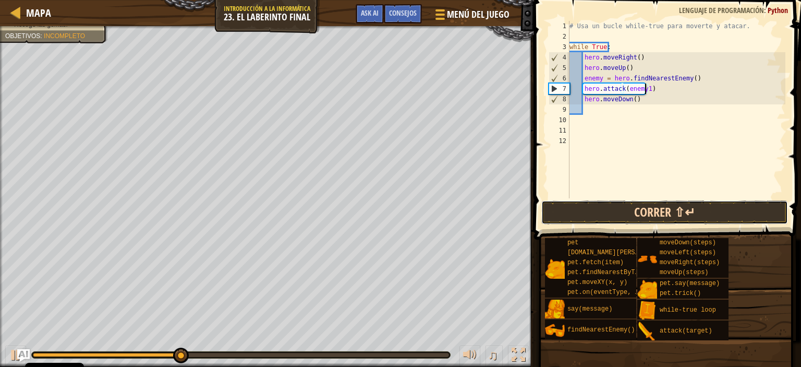
click at [655, 208] on button "Correr ⇧↵" at bounding box center [664, 212] width 247 height 24
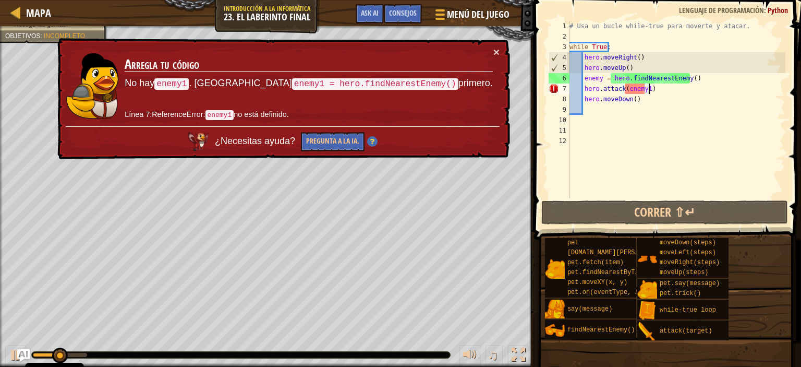
click at [659, 87] on div "# Usa un bucle while-true para moverte y atacar. while True : hero . moveRight …" at bounding box center [676, 120] width 218 height 198
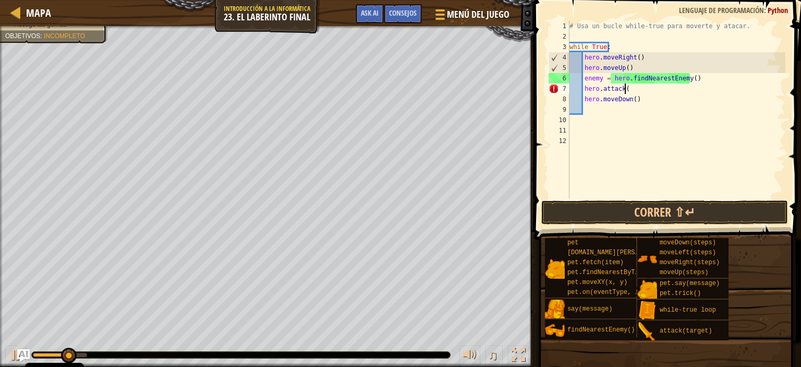
scroll to position [5, 2]
type textarea "h"
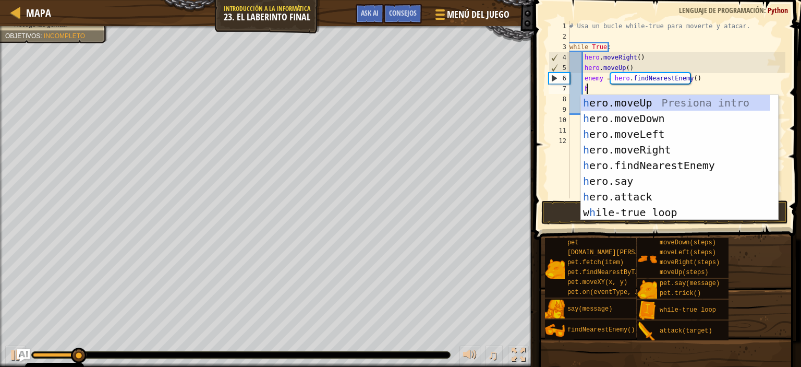
scroll to position [5, 1]
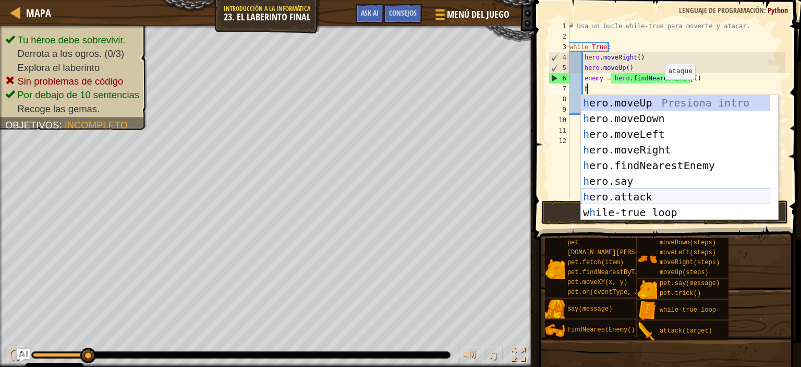
click at [631, 199] on div "h ero.moveUp Presiona intro h ero.moveDown Presiona intro h ero.moveLeft Presio…" at bounding box center [675, 173] width 189 height 156
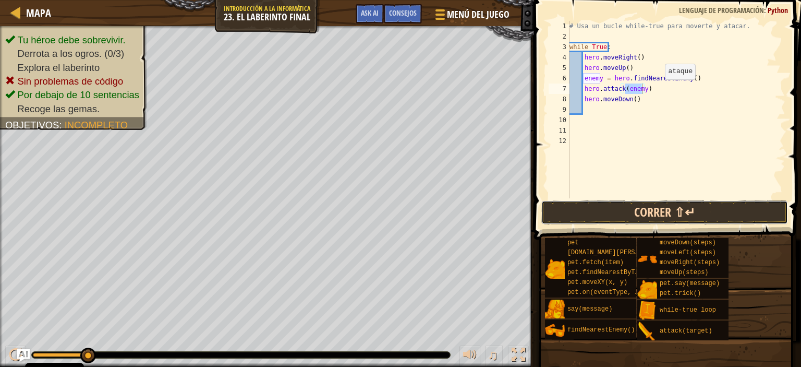
click at [661, 211] on button "Correr ⇧↵" at bounding box center [664, 212] width 247 height 24
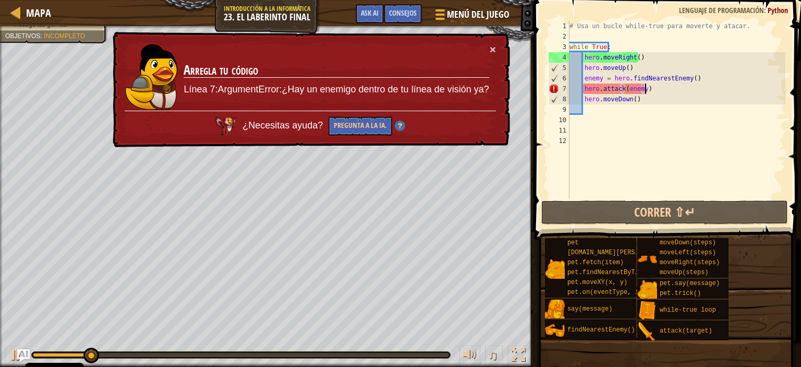
click at [653, 89] on div "# Usa un bucle while-true para moverte y atacar. while True : hero . moveRight …" at bounding box center [676, 120] width 218 height 198
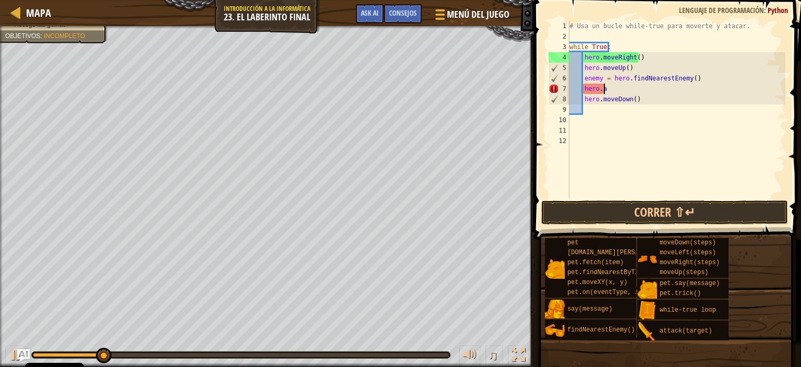
type textarea "h"
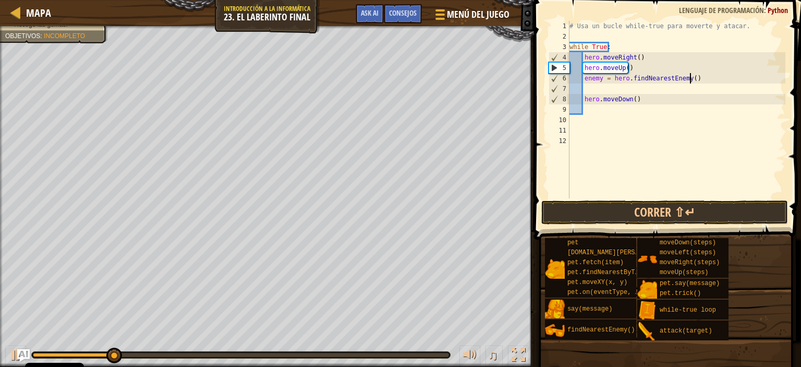
click at [692, 81] on div "# Usa un bucle while-true para moverte y atacar. while True : hero . moveRight …" at bounding box center [676, 120] width 218 height 198
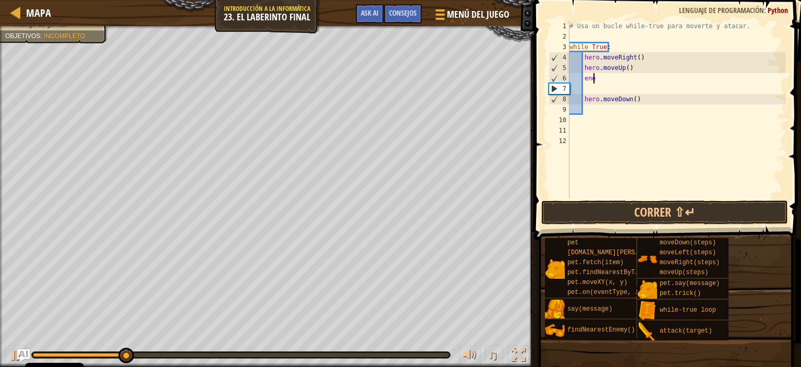
type textarea "e"
type textarea "h"
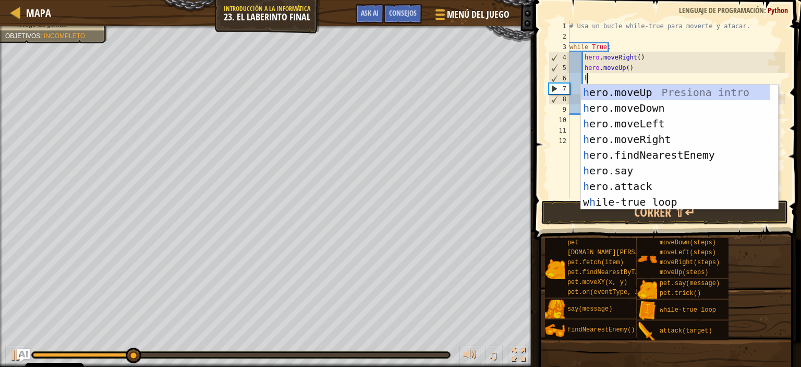
scroll to position [5, 1]
click at [662, 136] on div "h ero.moveUp Presiona intro h ero.moveDown Presiona intro h ero.moveLeft Presio…" at bounding box center [675, 162] width 189 height 156
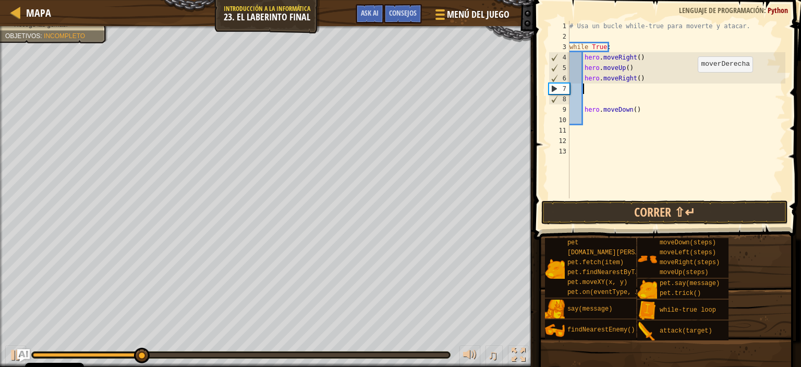
scroll to position [5, 0]
type textarea "h"
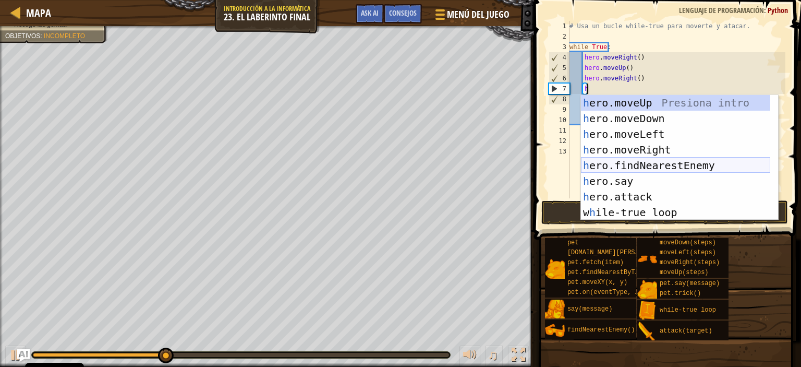
click at [619, 162] on div "h ero.moveUp Presiona intro h ero.moveDown Presiona intro h ero.moveLeft Presio…" at bounding box center [675, 173] width 189 height 156
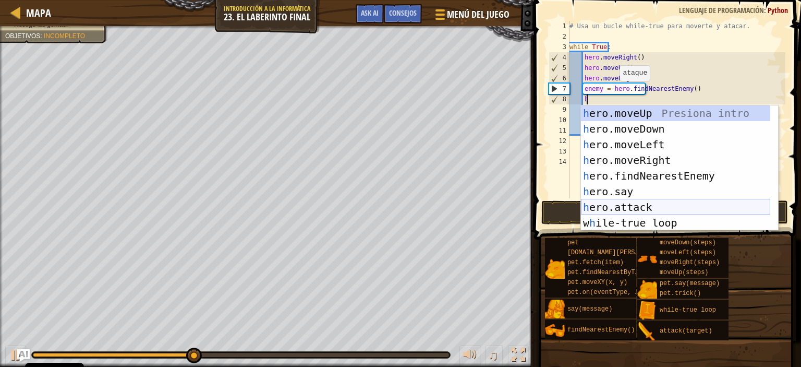
click at [613, 206] on div "h ero.moveUp Presiona intro h ero.moveDown Presiona intro h ero.moveLeft Presio…" at bounding box center [675, 183] width 189 height 156
type textarea "hero.attack(enemy)"
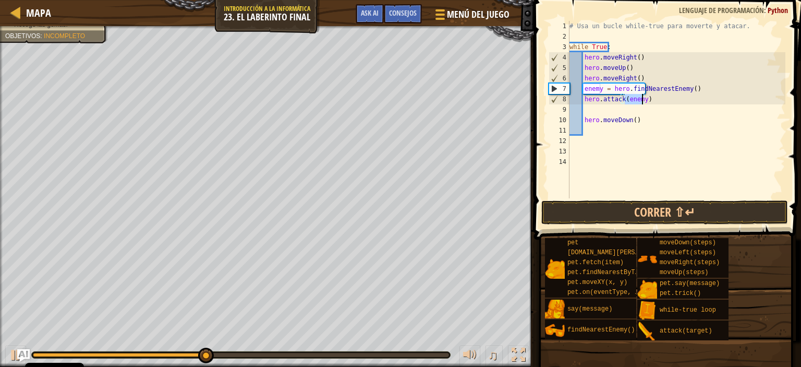
click at [591, 111] on div "# Usa un bucle while-true para moverte y atacar. while True : hero . moveRight …" at bounding box center [676, 120] width 218 height 198
click at [575, 120] on div "# Usa un bucle while-true para moverte y atacar. while True : hero . moveRight …" at bounding box center [676, 120] width 218 height 198
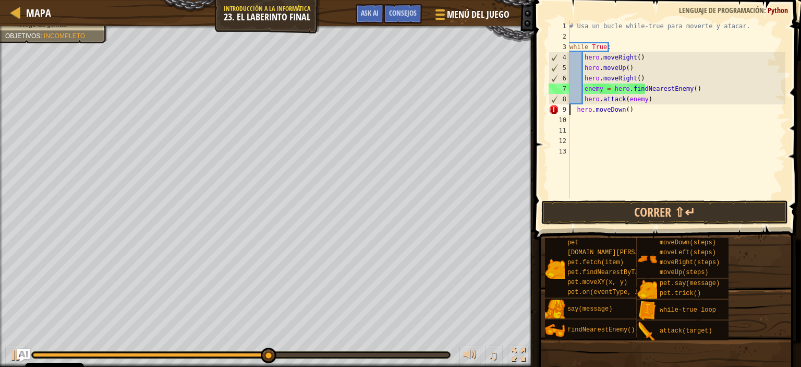
click at [644, 100] on div "# Usa un bucle while-true para moverte y atacar. while True : hero . moveRight …" at bounding box center [676, 120] width 218 height 198
type textarea "hero.attack(enemy)"
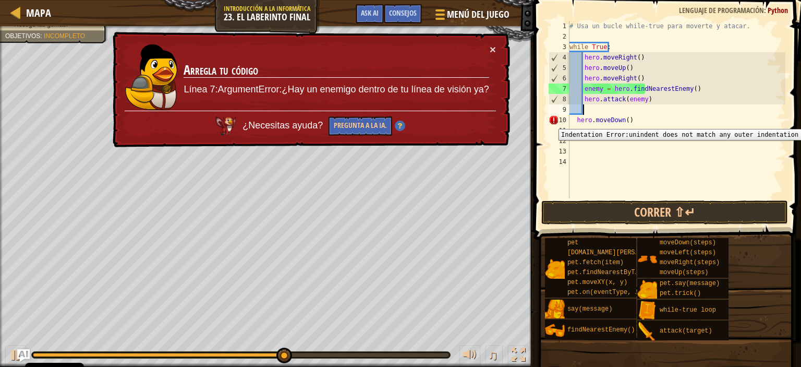
click at [569, 121] on div "10" at bounding box center [559, 120] width 21 height 10
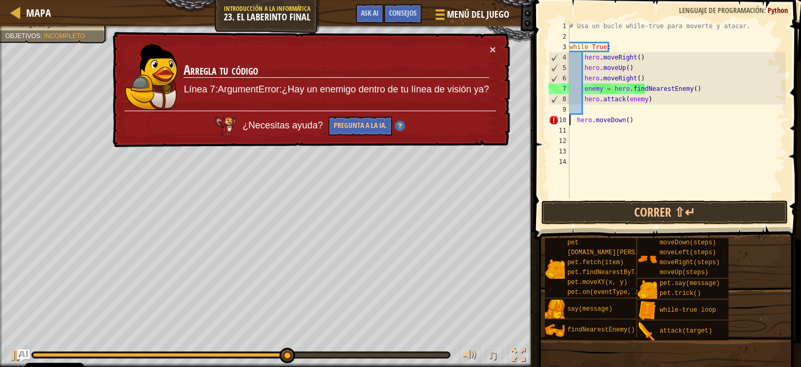
click at [574, 121] on div "# Usa un bucle while-true para moverte y atacar. while True : hero . moveRight …" at bounding box center [676, 120] width 218 height 198
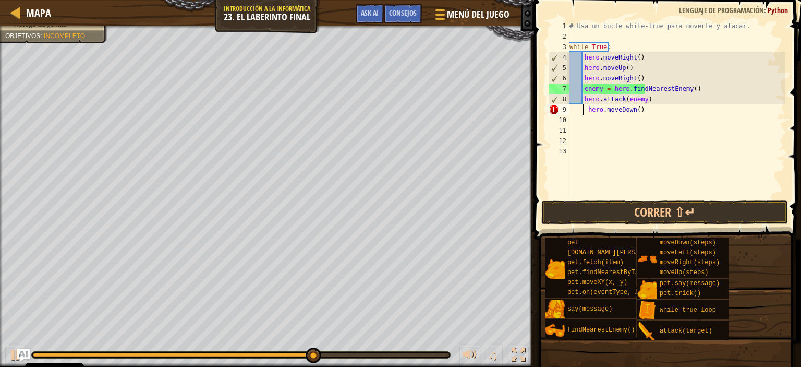
click at [584, 106] on div "# Usa un bucle while-true para moverte y atacar. while True : hero . moveRight …" at bounding box center [676, 120] width 218 height 198
click at [692, 88] on div "# Usa un bucle while-true para moverte y atacar. while True : hero . moveRight …" at bounding box center [676, 120] width 218 height 198
type textarea "enemy = hero.findNearestEnemy()"
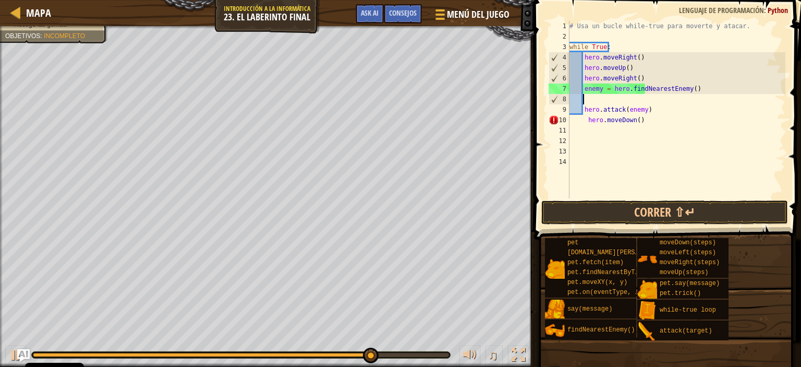
click at [583, 110] on div "# Usa un bucle while-true para moverte y atacar. while True : hero . moveRight …" at bounding box center [676, 120] width 218 height 198
type textarea "hero.attack(enemy)"
click at [586, 101] on div "# Usa un bucle while-true para moverte y atacar. while True : hero . moveRight …" at bounding box center [676, 120] width 218 height 198
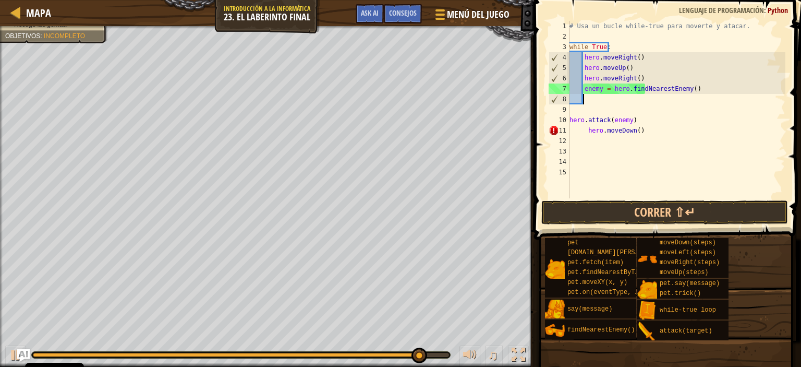
click at [593, 102] on div "# Usa un bucle while-true para moverte y atacar. while True : hero . moveRight …" at bounding box center [676, 120] width 218 height 198
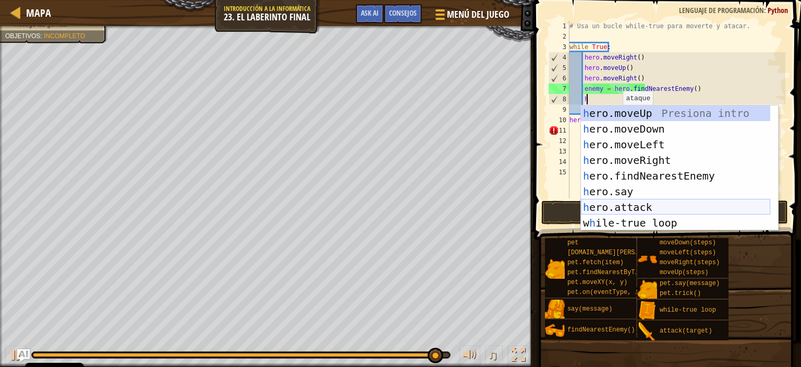
click at [618, 203] on div "h ero.moveUp Presiona intro h ero.moveDown Presiona intro h ero.moveLeft Presio…" at bounding box center [675, 183] width 189 height 156
type textarea "hero.attack(enemy)"
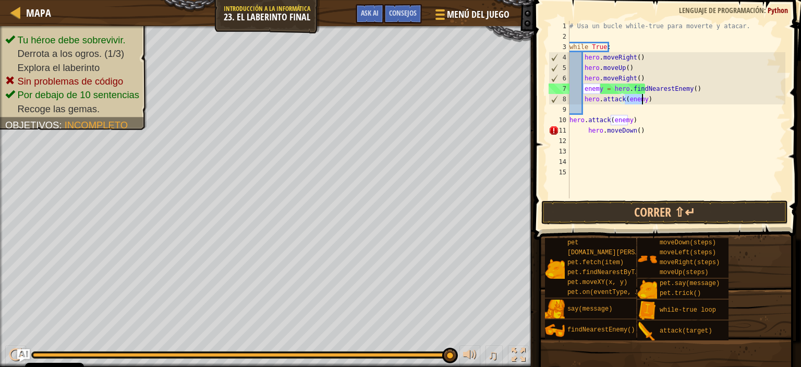
click at [590, 110] on div "# Usa un bucle while-true para moverte y atacar. while True : hero . moveRight …" at bounding box center [676, 120] width 218 height 198
type textarea "h"
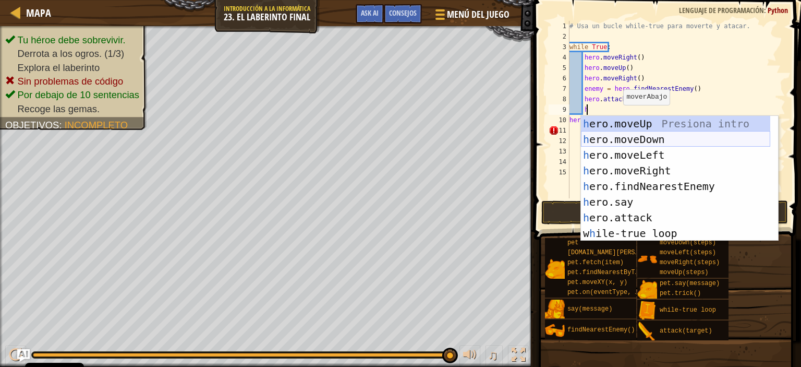
click at [629, 138] on div "h ero.moveUp Presiona intro h ero.moveDown Presiona intro h ero.moveLeft Presio…" at bounding box center [675, 194] width 189 height 156
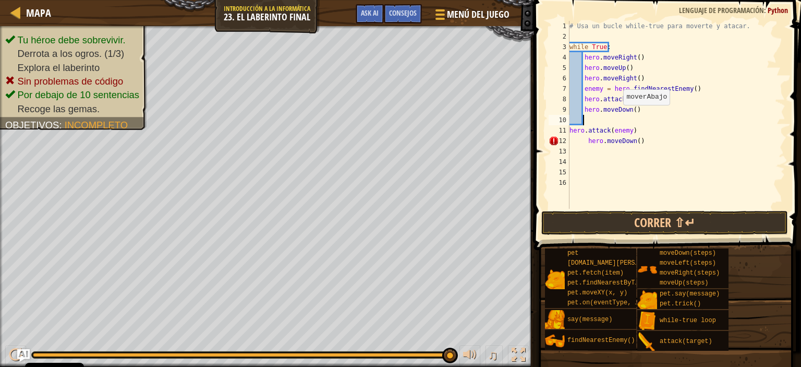
scroll to position [5, 0]
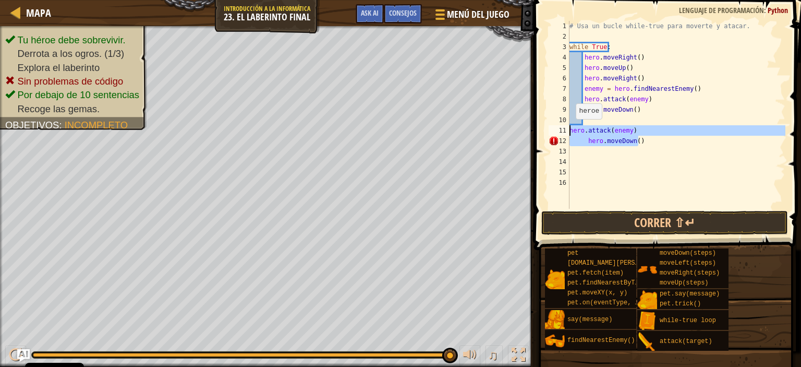
drag, startPoint x: 641, startPoint y: 140, endPoint x: 566, endPoint y: 128, distance: 76.0
click at [566, 128] on div "1 2 3 4 5 6 7 8 9 10 11 12 13 14 15 16 # Usa un bucle while-true para moverte y…" at bounding box center [665, 115] width 239 height 188
type textarea "hero.attack(enemy) hero.moveDown()"
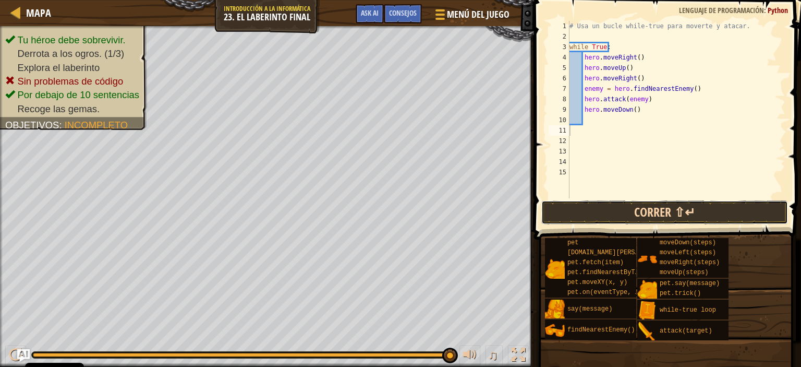
click at [631, 212] on button "Correr ⇧↵" at bounding box center [664, 212] width 247 height 24
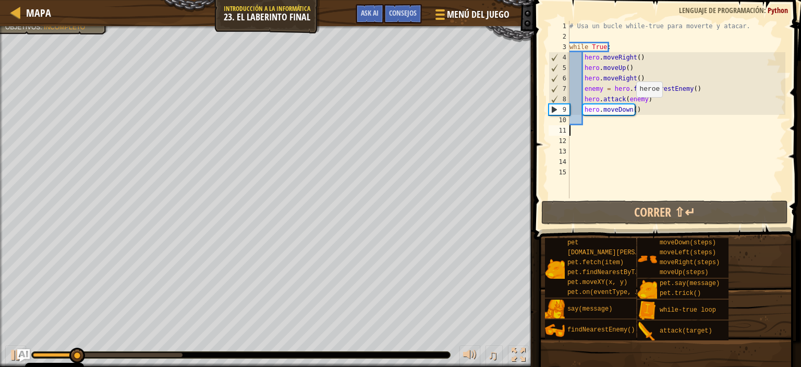
click at [630, 110] on div "# Usa un bucle while-true para moverte y atacar. while True : hero . moveRight …" at bounding box center [676, 120] width 218 height 198
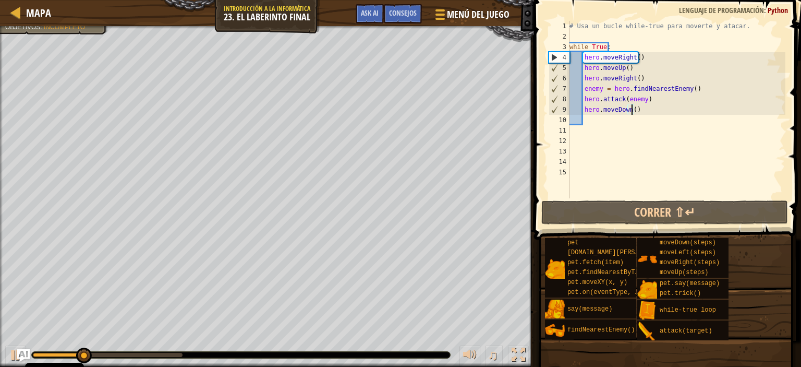
scroll to position [5, 5]
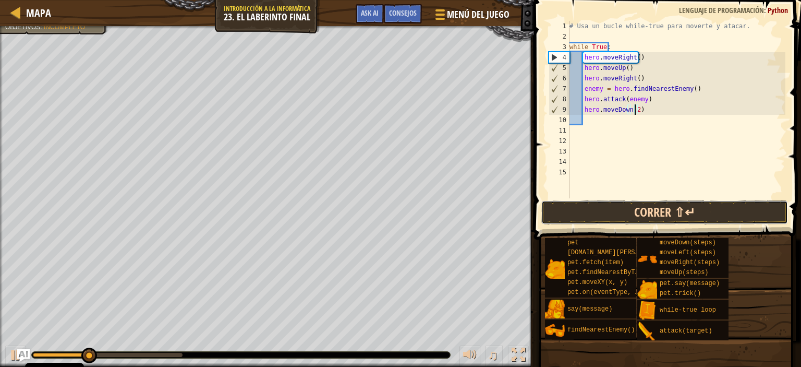
click at [641, 218] on button "Correr ⇧↵" at bounding box center [664, 212] width 247 height 24
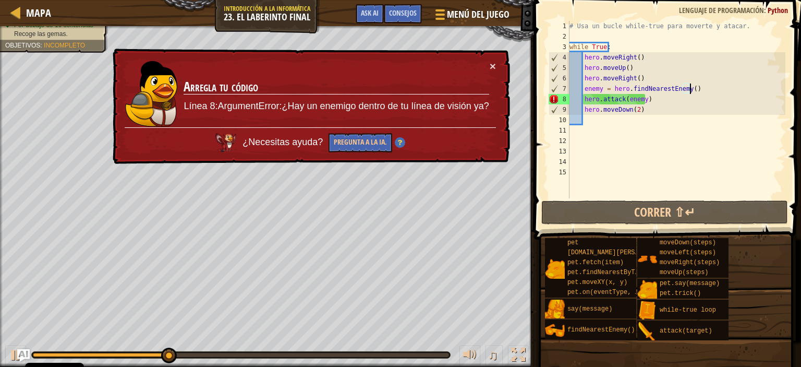
click at [698, 87] on div "# Usa un bucle while-true para moverte y atacar. while True : hero . moveRight …" at bounding box center [676, 120] width 218 height 198
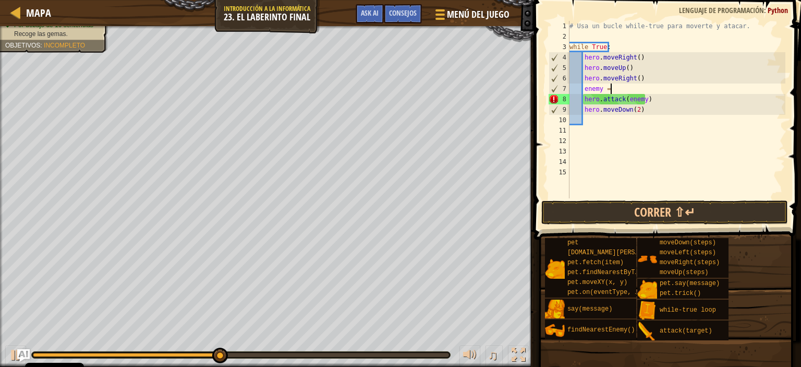
type textarea "e"
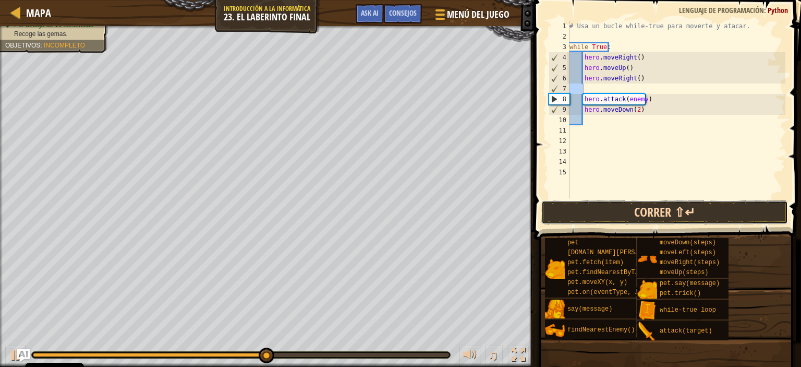
click at [622, 215] on button "Correr ⇧↵" at bounding box center [664, 212] width 247 height 24
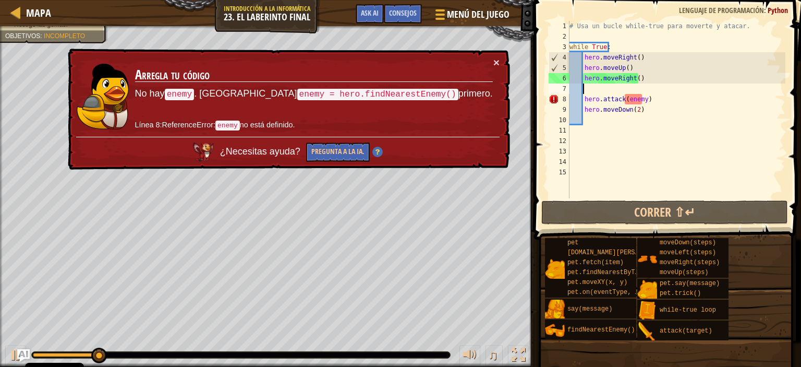
type textarea "h"
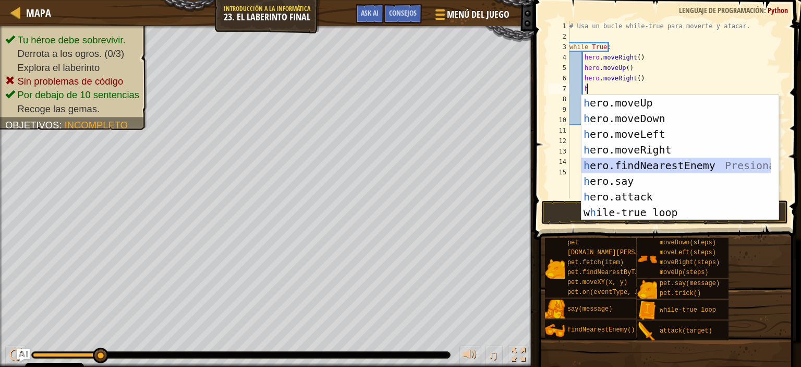
click at [601, 158] on div "h ero.moveUp Presiona intro h ero.moveDown Presiona intro h ero.moveLeft Presio…" at bounding box center [675, 173] width 189 height 156
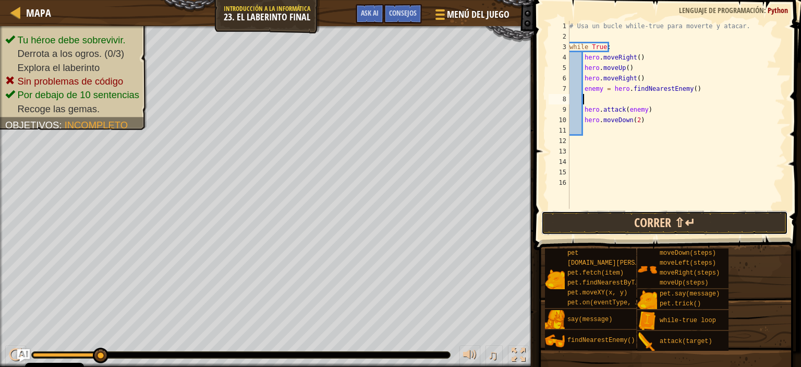
click at [634, 216] on button "Correr ⇧↵" at bounding box center [664, 223] width 247 height 24
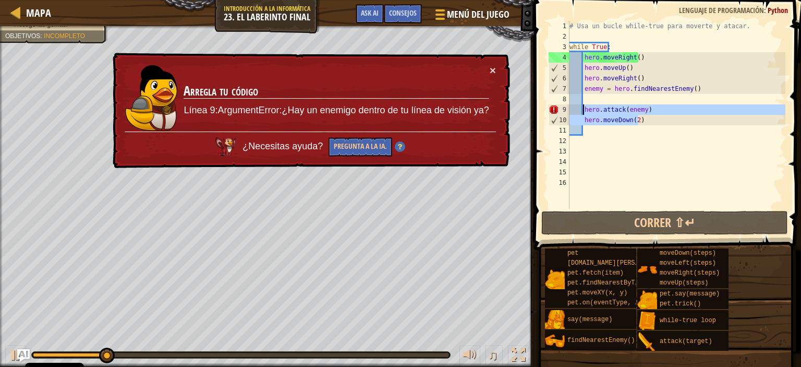
drag, startPoint x: 653, startPoint y: 120, endPoint x: 581, endPoint y: 107, distance: 73.1
click at [581, 107] on div "# Usa un bucle while-true para moverte y atacar. while True : hero . moveRight …" at bounding box center [676, 125] width 218 height 209
type textarea "hero.attack(enemy) hero.moveDown(2)"
click at [586, 98] on div "# Usa un bucle while-true para moverte y atacar. while True : hero . moveRight …" at bounding box center [676, 125] width 218 height 209
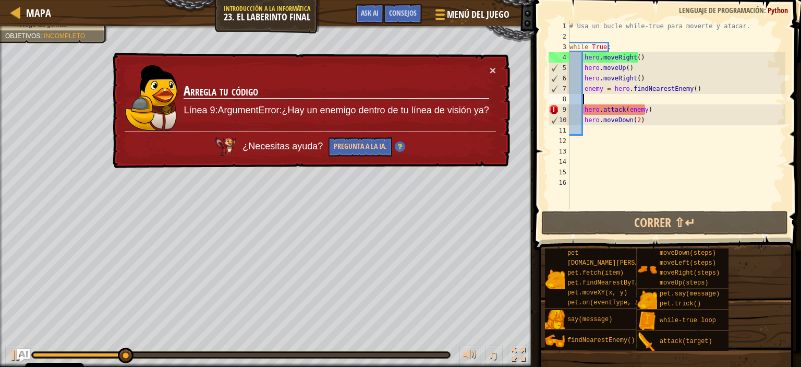
paste textarea "hero.moveDown(2)"
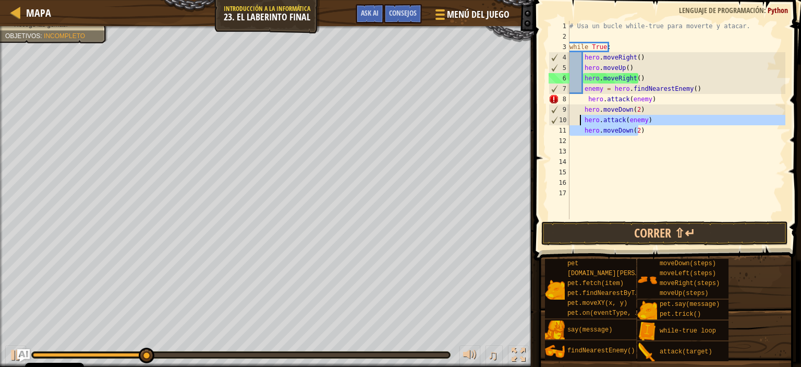
drag, startPoint x: 657, startPoint y: 133, endPoint x: 579, endPoint y: 118, distance: 79.6
click at [579, 118] on div "# Usa un bucle while-true para moverte y atacar. while True : hero . moveRight …" at bounding box center [676, 130] width 218 height 219
type textarea "hero.attack(enemy) hero.moveDown(2)"
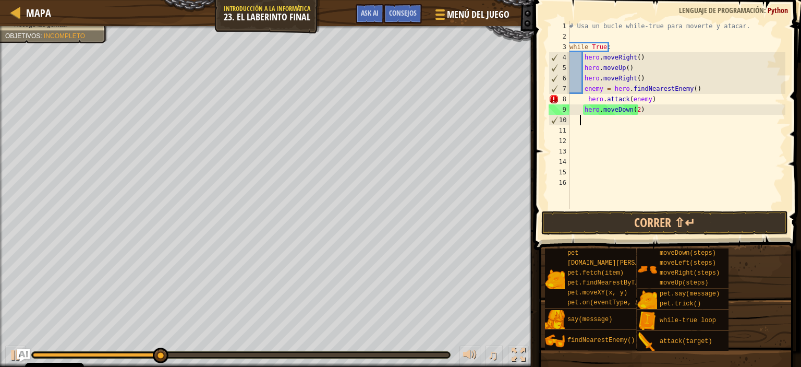
click at [692, 89] on div "# Usa un bucle while-true para moverte y atacar. while True : hero . moveRight …" at bounding box center [676, 125] width 218 height 209
type textarea "enemy = hero.findNearestEnemy()"
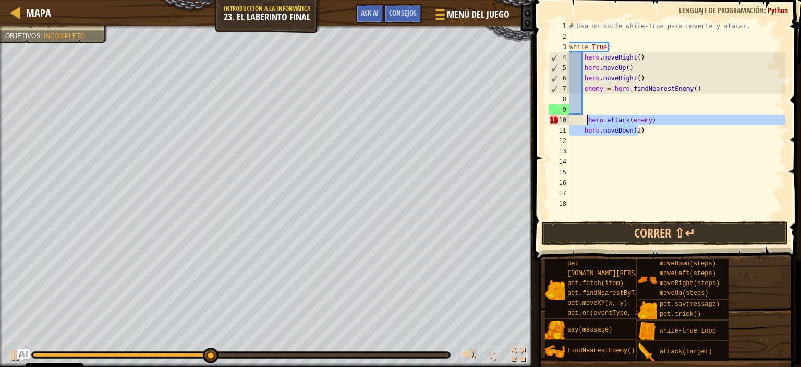
drag, startPoint x: 658, startPoint y: 135, endPoint x: 587, endPoint y: 120, distance: 72.0
click at [587, 120] on div "# Usa un bucle while-true para moverte y atacar. while True : hero . moveRight …" at bounding box center [676, 130] width 218 height 219
click at [588, 116] on div "# Usa un bucle while-true para moverte y atacar. while True : hero . moveRight …" at bounding box center [676, 120] width 218 height 198
type textarea "hero.attack(enemy)"
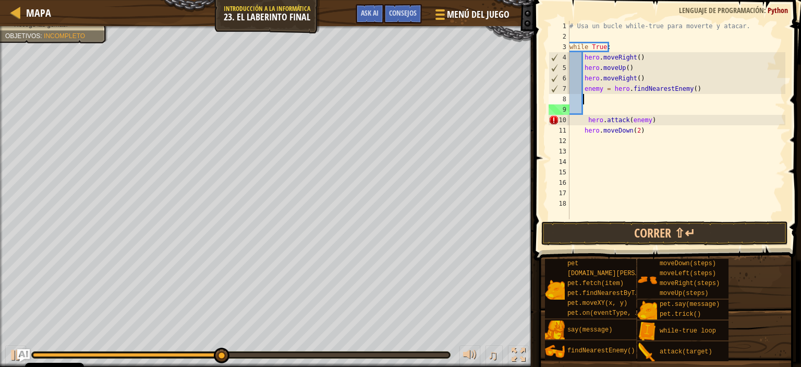
click at [588, 98] on div "# Usa un bucle while-true para moverte y atacar. while True : hero . moveRight …" at bounding box center [676, 130] width 218 height 219
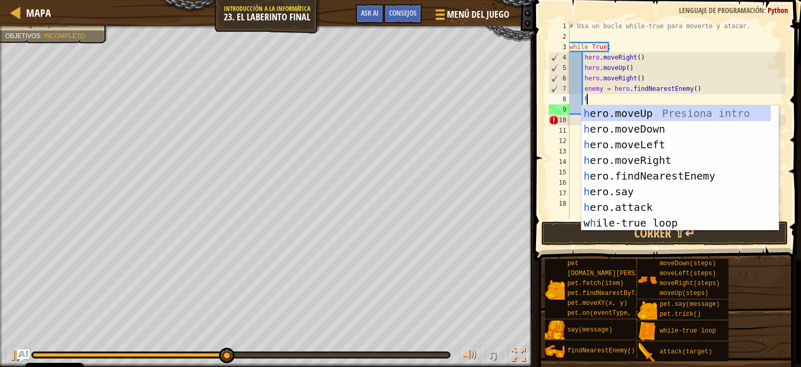
scroll to position [5, 1]
click at [630, 204] on div "h ero.moveUp Presiona intro h ero.moveDown Presiona intro h ero.moveLeft Presio…" at bounding box center [675, 183] width 189 height 156
type textarea "hero.attack(enemy)"
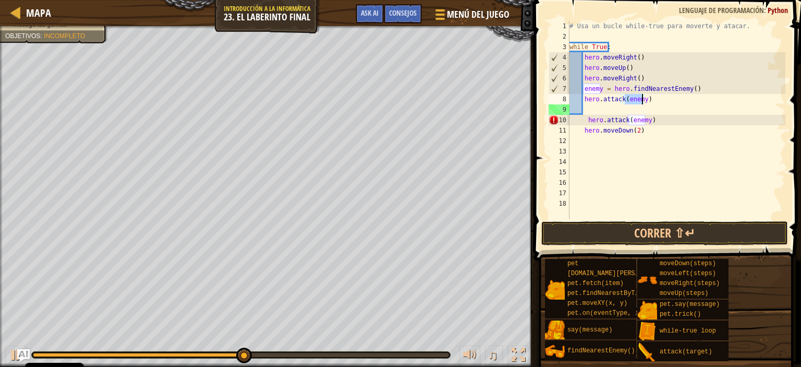
click at [597, 107] on div "# Usa un bucle while-true para moverte y atacar. while True : hero . moveRight …" at bounding box center [676, 130] width 218 height 219
type textarea "h"
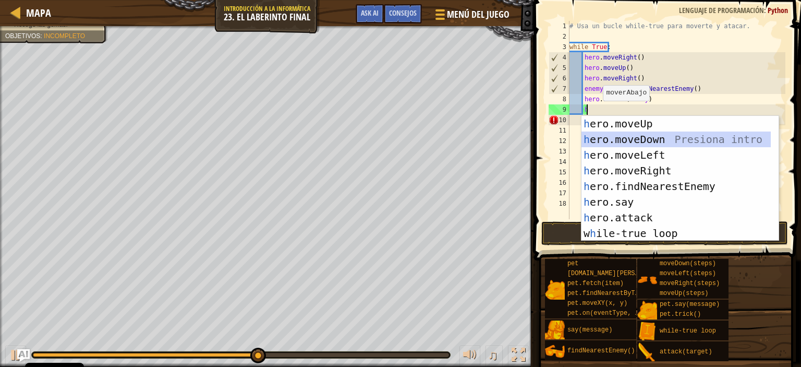
click at [609, 135] on div "h ero.moveUp Presiona intro h ero.moveDown Presiona intro h ero.moveLeft Presio…" at bounding box center [675, 194] width 189 height 156
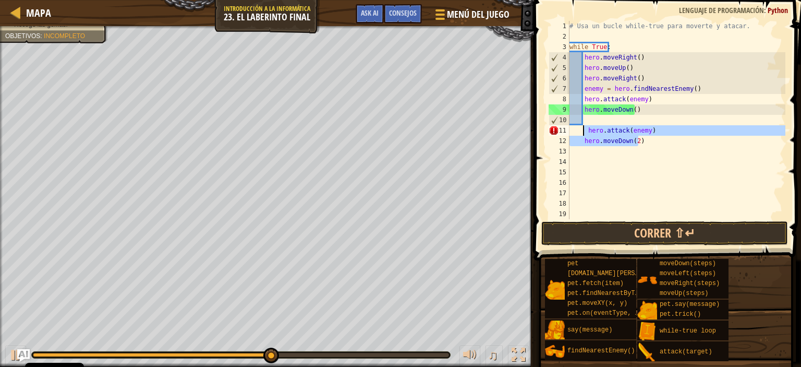
drag, startPoint x: 644, startPoint y: 144, endPoint x: 582, endPoint y: 131, distance: 63.4
click at [582, 131] on div "# Usa un bucle while-true para moverte y atacar. while True : hero . moveRight …" at bounding box center [676, 130] width 218 height 219
type textarea "hero.attack(enemy) hero.moveDown(2)"
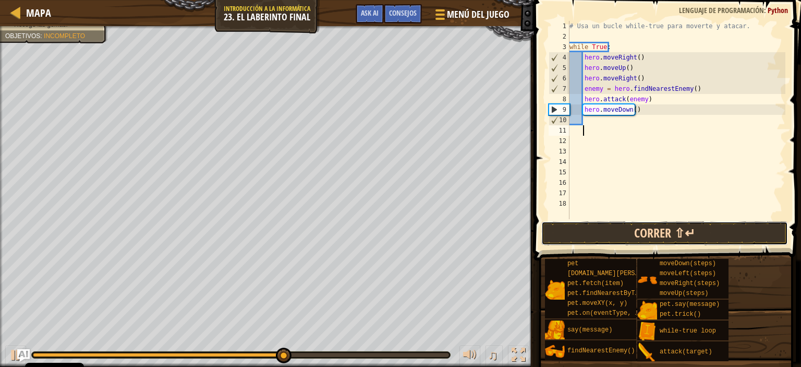
click at [648, 233] on button "Correr ⇧↵" at bounding box center [664, 233] width 247 height 24
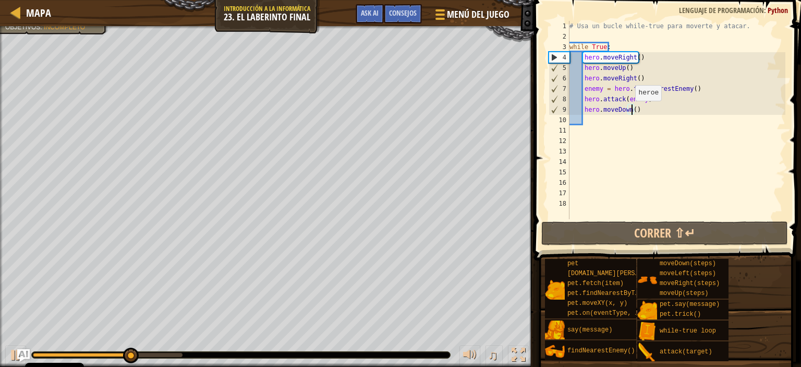
click at [630, 111] on div "# Usa un bucle while-true para moverte y atacar. while True : hero . moveRight …" at bounding box center [676, 130] width 218 height 219
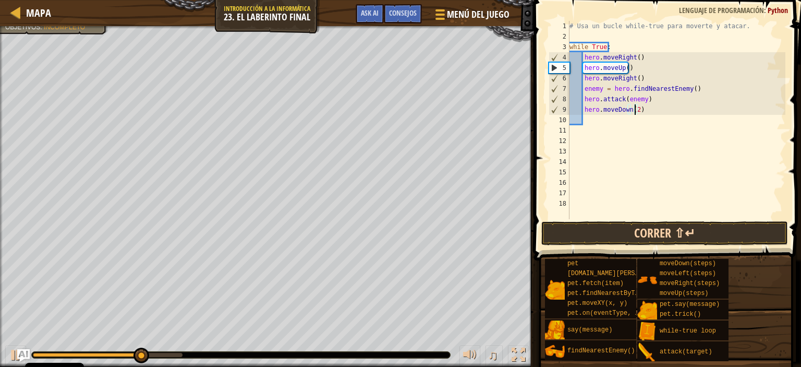
type textarea "hero.moveDown(2)"
click at [630, 231] on button "Correr ⇧↵" at bounding box center [664, 233] width 247 height 24
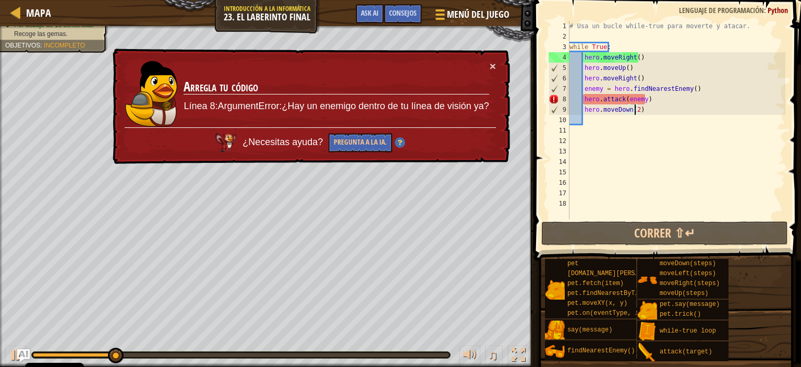
click at [591, 121] on div "# Usa un bucle while-true para moverte y atacar. while True : hero . moveRight …" at bounding box center [676, 130] width 218 height 219
type textarea "m"
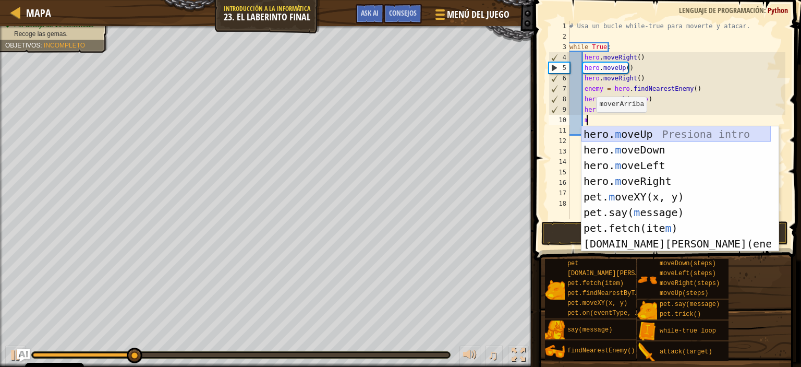
click at [594, 132] on div "hero. m oveUp Presiona intro hero. m oveDown Presiona intro hero. m oveLeft Pre…" at bounding box center [675, 204] width 189 height 156
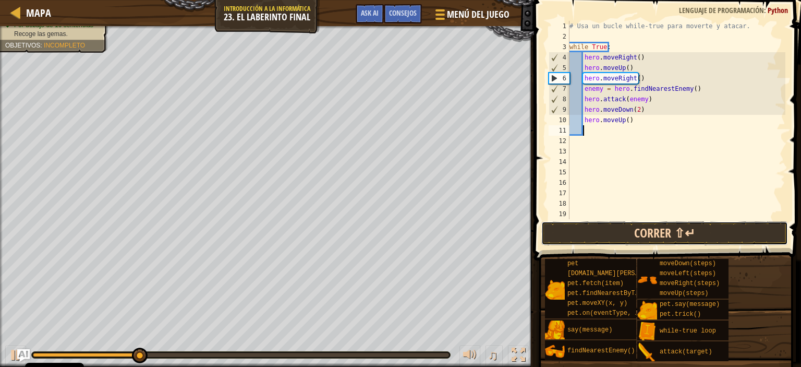
click at [636, 232] on button "Correr ⇧↵" at bounding box center [664, 233] width 247 height 24
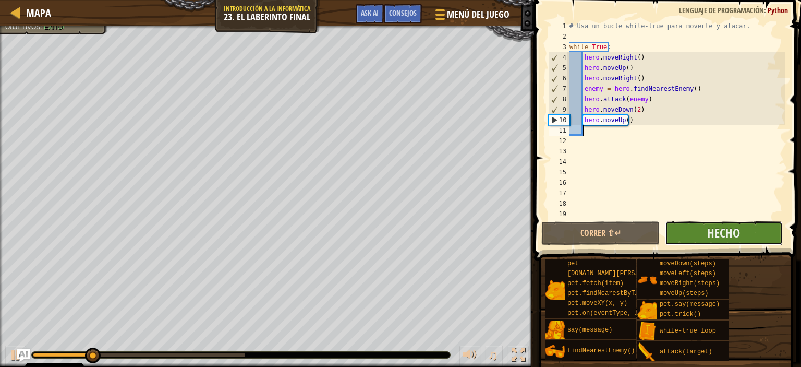
click at [689, 226] on button "Hecho" at bounding box center [724, 233] width 118 height 24
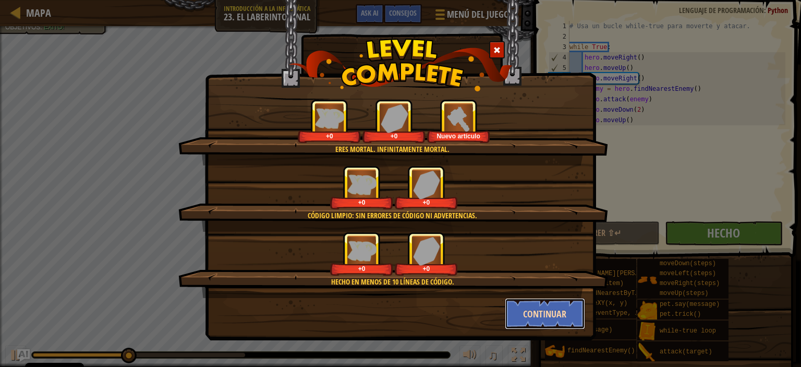
click at [549, 307] on button "Continuar" at bounding box center [545, 313] width 81 height 31
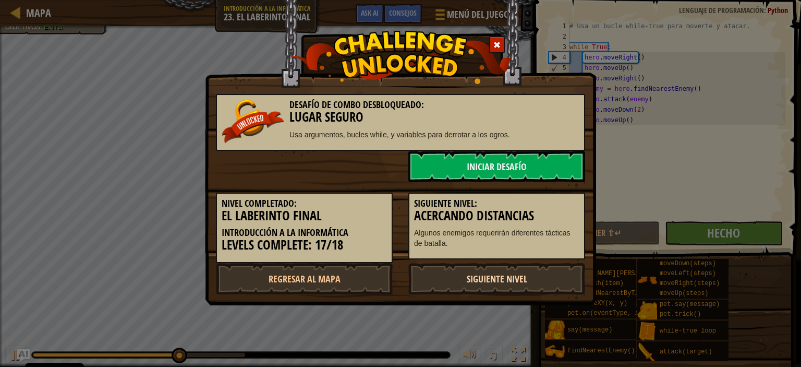
click at [496, 281] on link "Siguiente nivel" at bounding box center [496, 278] width 177 height 31
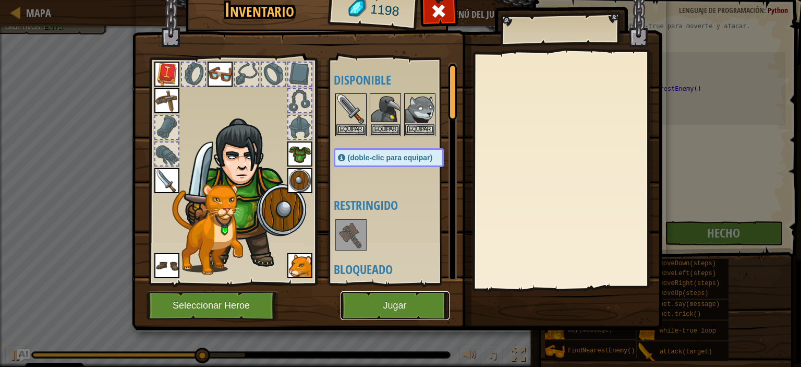
click at [375, 301] on button "Jugar" at bounding box center [394, 305] width 109 height 29
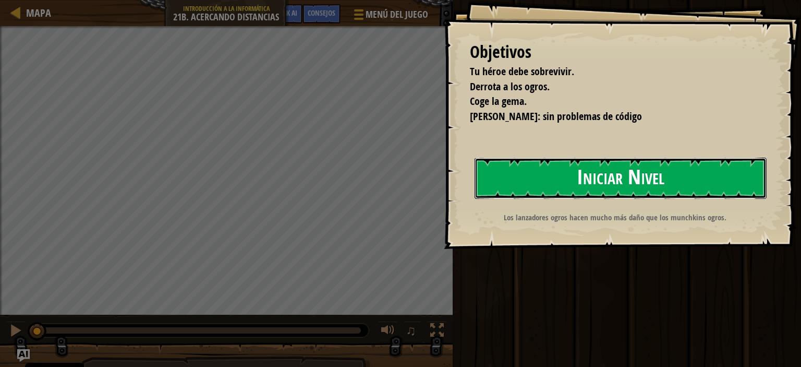
click at [553, 174] on button "Iniciar Nivel" at bounding box center [621, 177] width 292 height 41
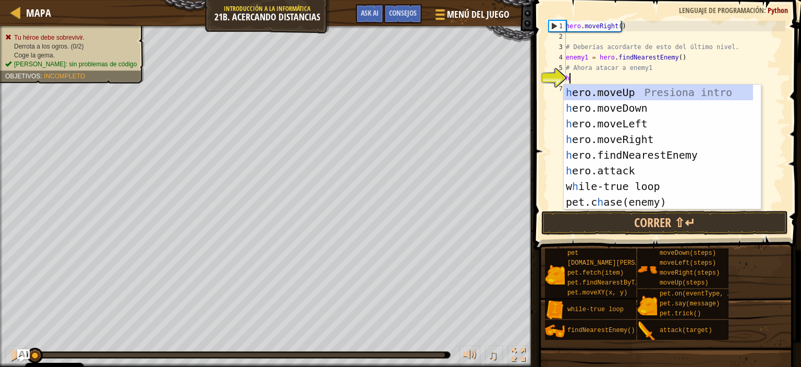
scroll to position [5, 0]
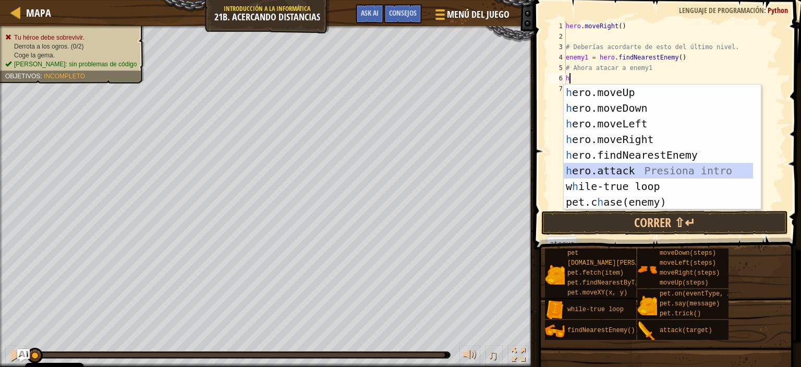
click at [610, 173] on div "h ero.moveUp Presiona intro h ero.moveDown Presiona intro h ero.moveLeft Presio…" at bounding box center [658, 162] width 189 height 156
type textarea "hero.attack(enemy)"
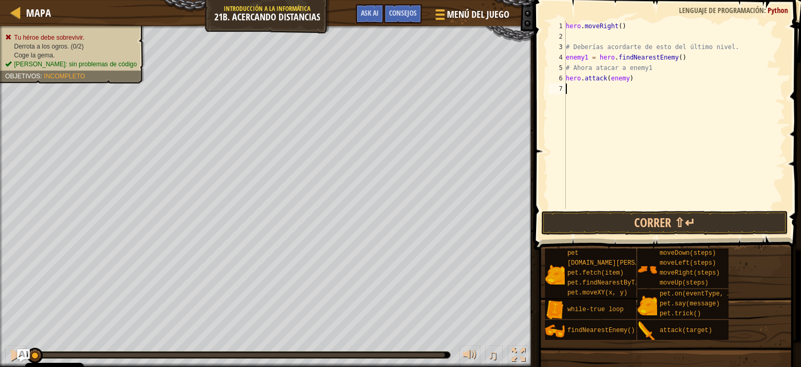
click at [580, 90] on div "hero . moveRight ( ) # Deberías acordarte de esto del último nivel. enemy1 = he…" at bounding box center [675, 125] width 222 height 209
click at [624, 80] on div "hero . moveRight ( ) # Deberías acordarte de esto del último nivel. enemy1 = he…" at bounding box center [675, 125] width 222 height 209
type textarea "hero.attack(enemy1)"
click at [575, 91] on div "hero . moveRight ( ) # Deberías acordarte de esto del último nivel. enemy1 = he…" at bounding box center [675, 125] width 222 height 209
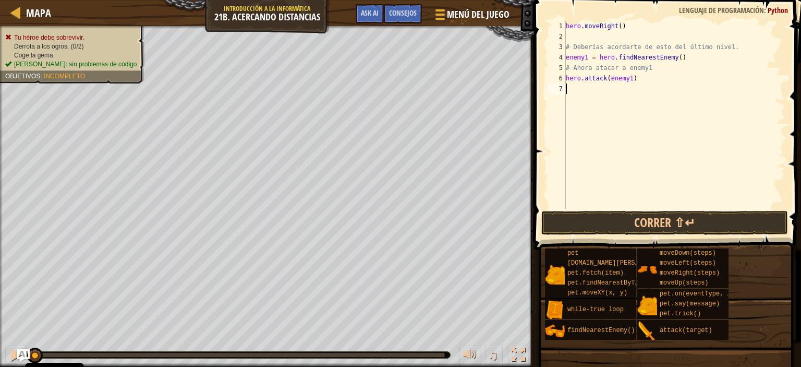
scroll to position [5, 0]
type textarea "h"
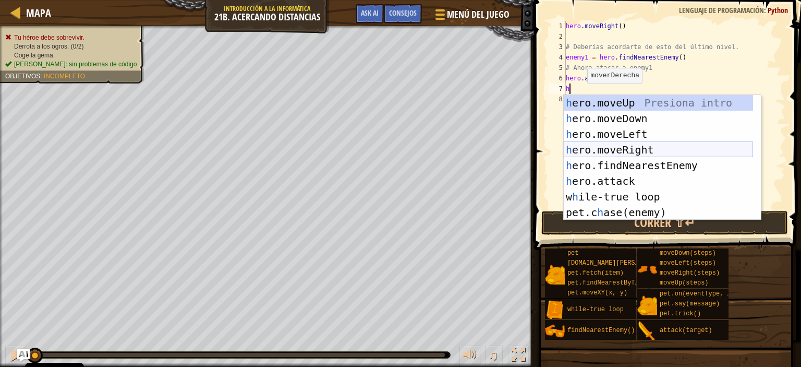
click at [594, 144] on div "h ero.moveUp Presiona intro h ero.moveDown Presiona intro h ero.moveLeft Presio…" at bounding box center [658, 173] width 189 height 156
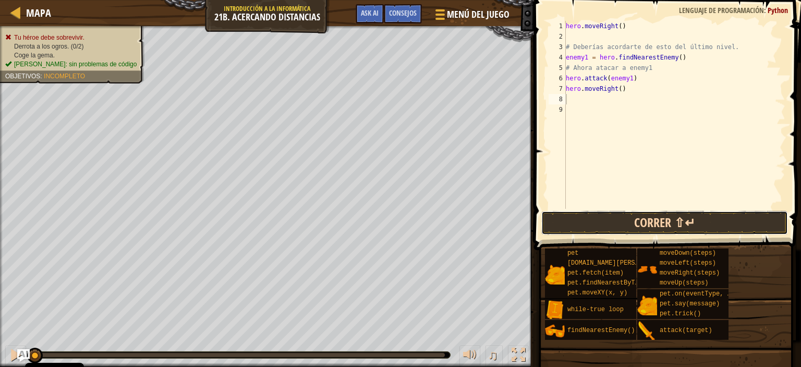
click at [621, 224] on button "Correr ⇧↵" at bounding box center [664, 223] width 247 height 24
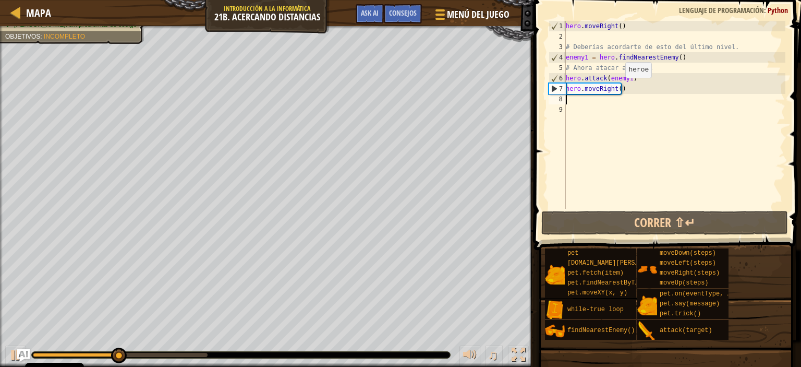
click at [617, 88] on div "hero . moveRight ( ) # Deberías acordarte de esto del último nivel. enemy1 = he…" at bounding box center [675, 125] width 222 height 209
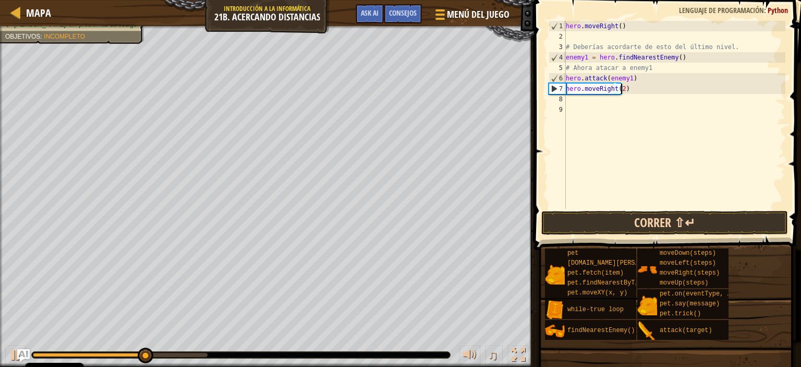
type textarea "hero.moveRight(2)"
click at [612, 223] on button "Correr ⇧↵" at bounding box center [664, 223] width 247 height 24
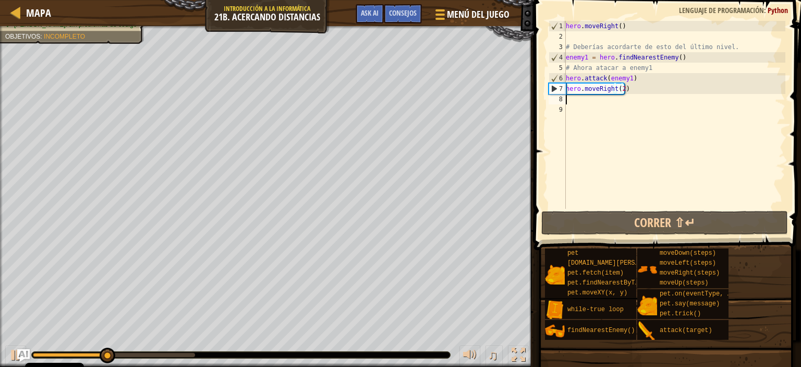
click at [585, 102] on div "hero . moveRight ( ) # Deberías acordarte de esto del último nivel. enemy1 = he…" at bounding box center [675, 125] width 222 height 209
type textarea "h"
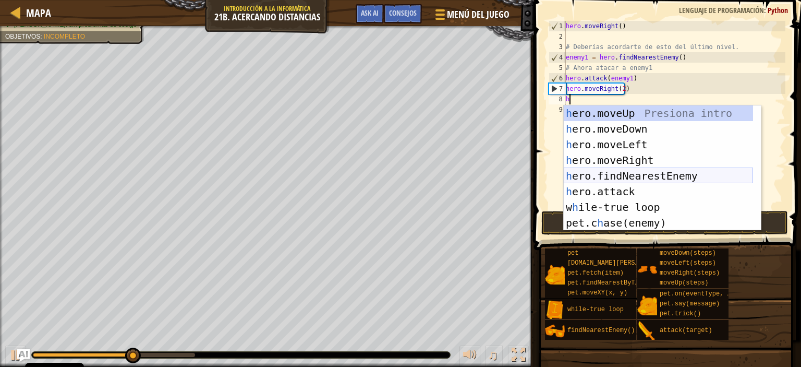
click at [612, 173] on div "h ero.moveUp Presiona intro h ero.moveDown Presiona intro h ero.moveLeft Presio…" at bounding box center [658, 183] width 189 height 156
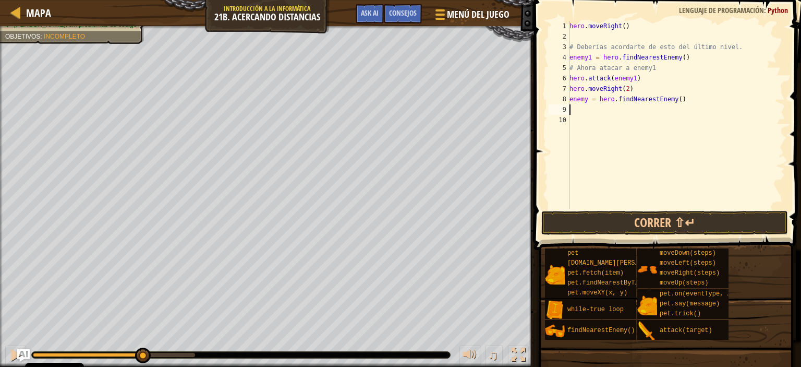
click at [582, 113] on div "hero . moveRight ( ) # Deberías acordarte de esto del último nivel. enemy1 = he…" at bounding box center [676, 125] width 218 height 209
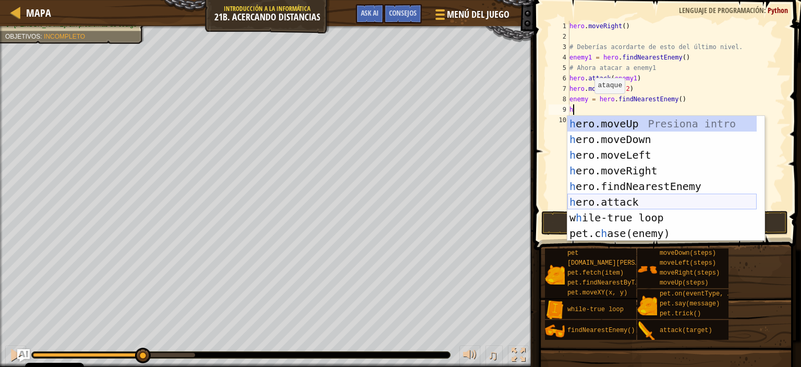
click at [606, 207] on div "h ero.moveUp Presiona intro h ero.moveDown Presiona intro h ero.moveLeft Presio…" at bounding box center [661, 194] width 189 height 156
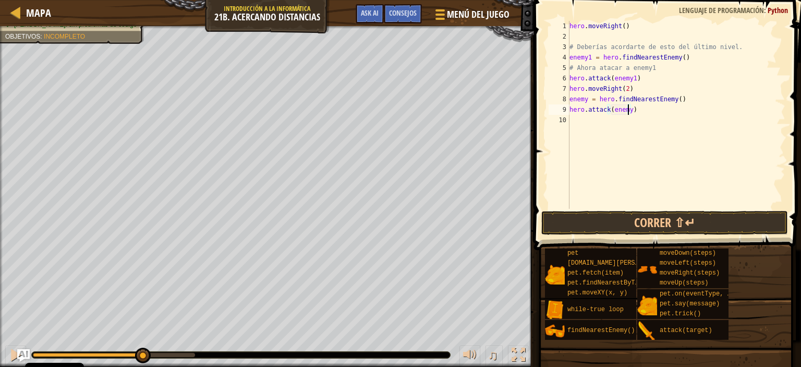
scroll to position [5, 4]
click at [636, 222] on button "Correr ⇧↵" at bounding box center [664, 223] width 247 height 24
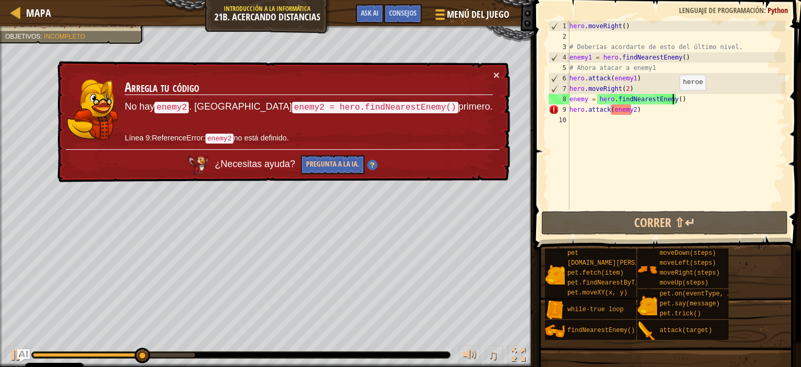
click at [674, 100] on div "hero . moveRight ( ) # Deberías acordarte de esto del último nivel. enemy1 = he…" at bounding box center [676, 125] width 218 height 209
click at [630, 112] on div "hero . moveRight ( ) # Deberías acordarte de esto del último nivel. enemy1 = he…" at bounding box center [676, 125] width 218 height 209
type textarea "hero.attack(enemy)"
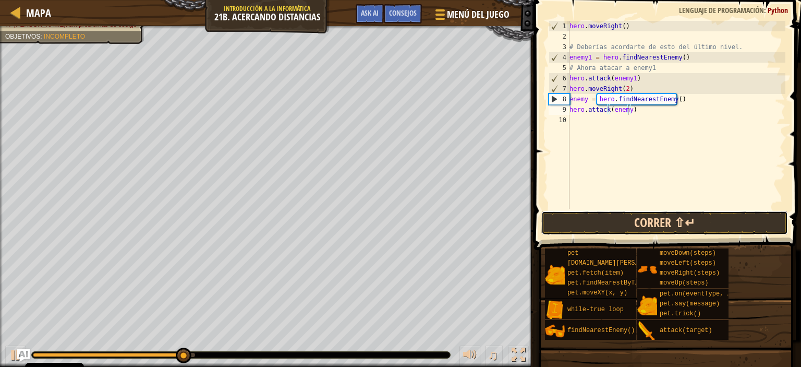
click at [644, 217] on button "Correr ⇧↵" at bounding box center [664, 223] width 247 height 24
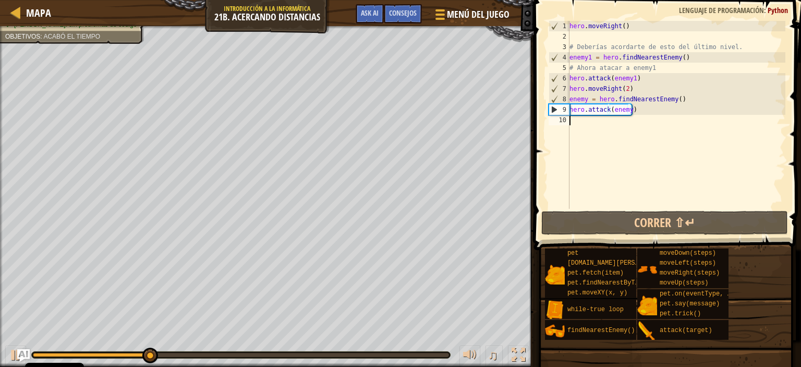
click at [590, 122] on div "hero . moveRight ( ) # Deberías acordarte de esto del último nivel. enemy1 = he…" at bounding box center [676, 125] width 218 height 209
type textarea "h"
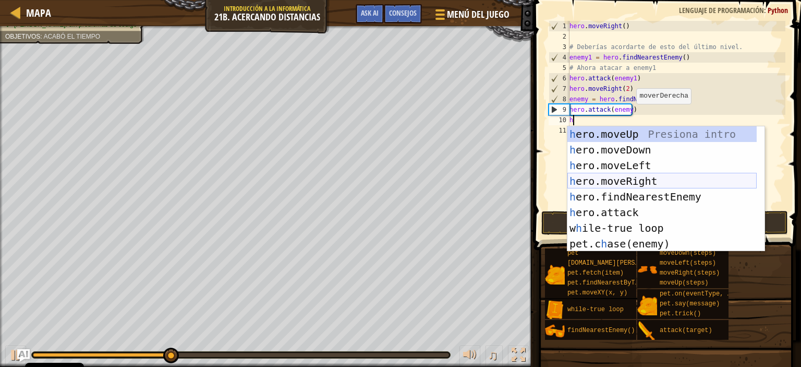
click at [613, 178] on div "h ero.moveUp Presiona intro h ero.moveDown Presiona intro h ero.moveLeft Presio…" at bounding box center [661, 204] width 189 height 156
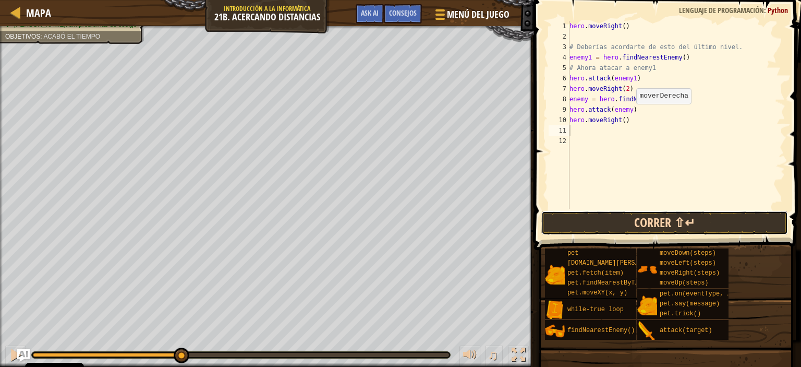
click at [655, 218] on button "Correr ⇧↵" at bounding box center [664, 223] width 247 height 24
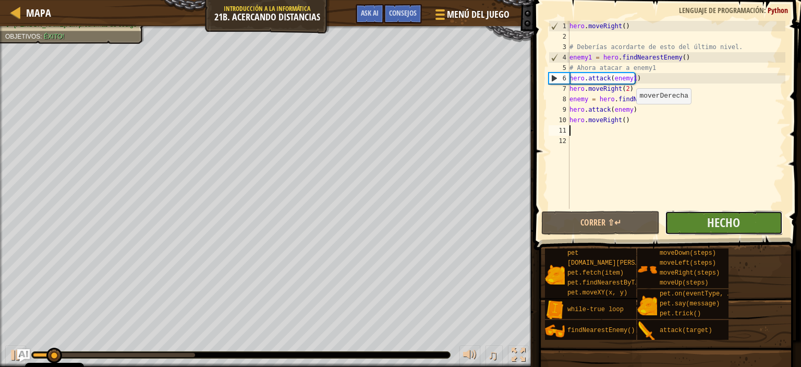
click at [698, 225] on button "Hecho" at bounding box center [724, 223] width 118 height 24
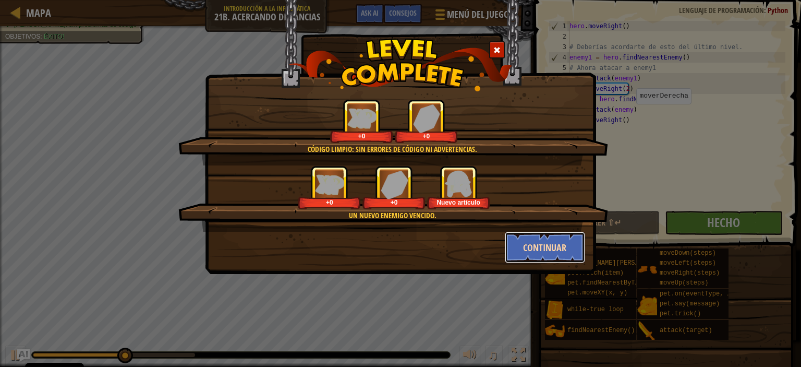
click at [561, 258] on button "Continuar" at bounding box center [545, 247] width 81 height 31
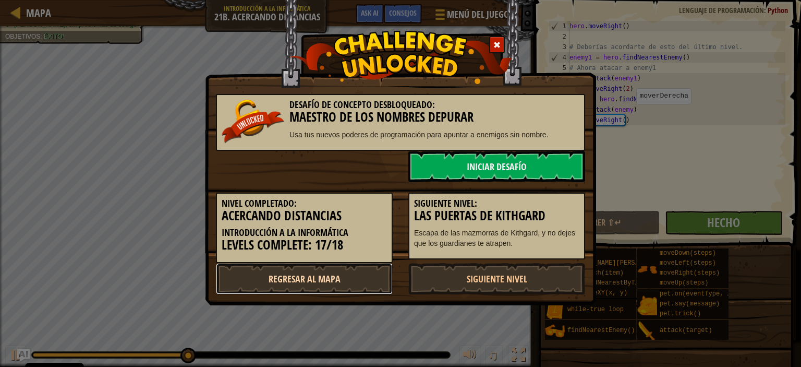
click at [345, 275] on link "Regresar al mapa" at bounding box center [304, 278] width 177 height 31
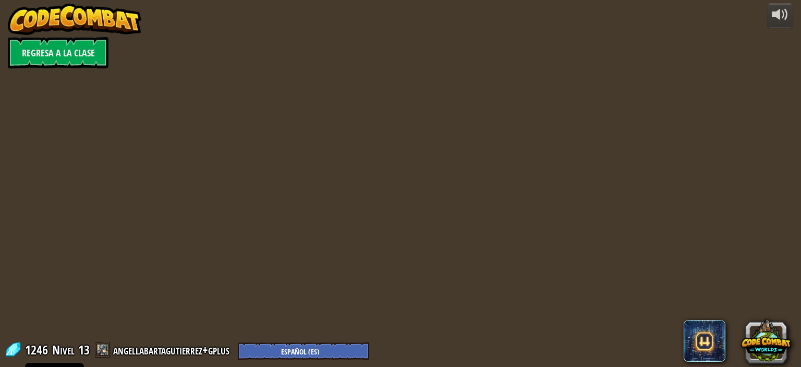
select select "es-ES"
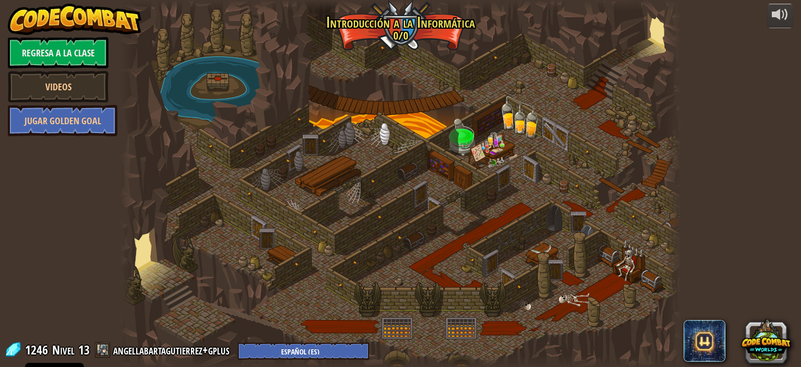
select select "es-ES"
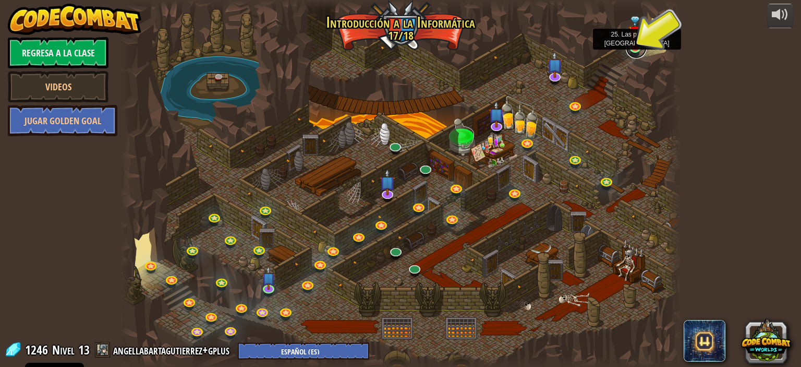
click at [638, 47] on link at bounding box center [636, 48] width 21 height 21
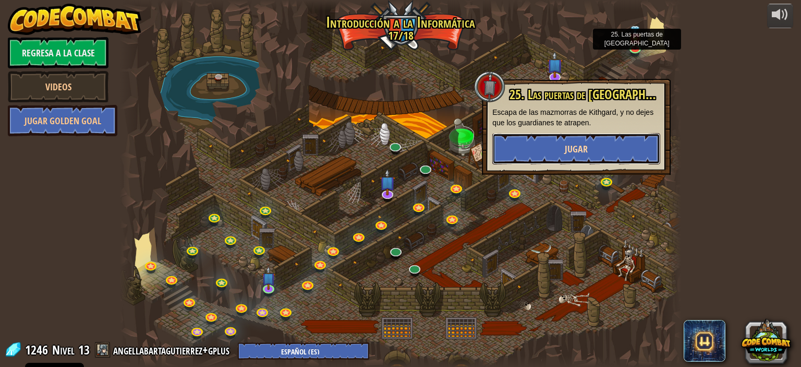
click at [607, 141] on button "Jugar" at bounding box center [576, 148] width 168 height 31
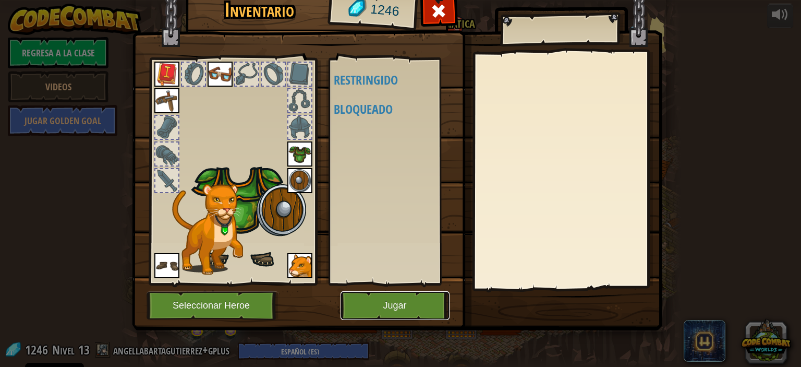
click at [409, 303] on button "Jugar" at bounding box center [394, 305] width 109 height 29
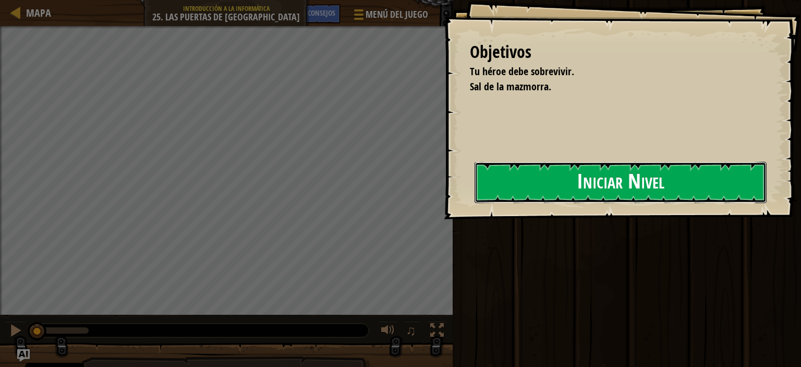
click at [549, 188] on button "Iniciar Nivel" at bounding box center [621, 182] width 292 height 41
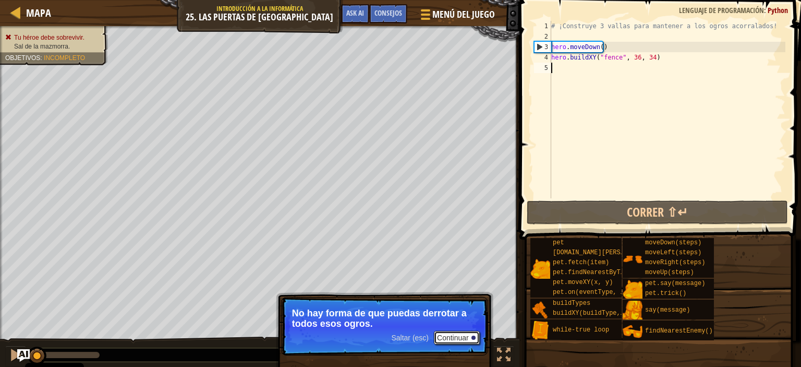
click at [452, 335] on button "Continuar" at bounding box center [457, 338] width 46 height 14
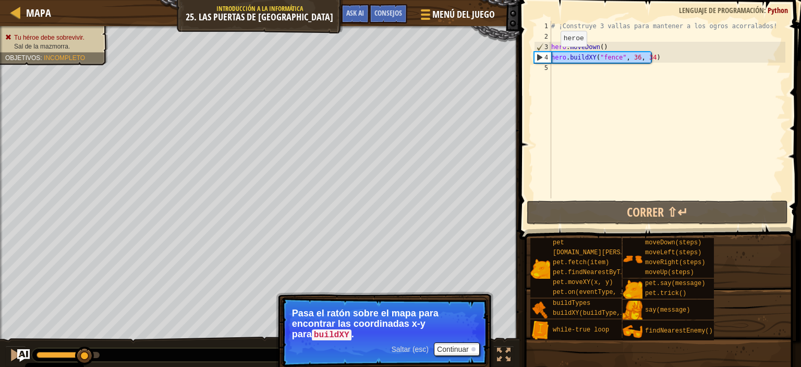
drag, startPoint x: 688, startPoint y: 56, endPoint x: 550, endPoint y: 57, distance: 137.7
click at [550, 57] on div "1 2 3 4 5 # ¡Construye 3 vallas para mantener a los ogros acorralados! hero . m…" at bounding box center [658, 109] width 253 height 177
type textarea "hero.buildXY("fence", 36, 34)"
paste textarea
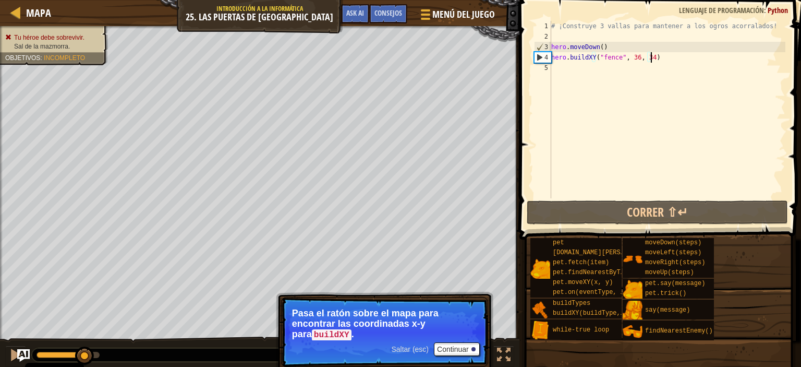
click at [554, 66] on div "# ¡Construye 3 vallas para mantener a los ogros acorralados! hero . moveDown ( …" at bounding box center [667, 120] width 236 height 198
paste textarea "hero.buildXY("fence", 36, 34)"
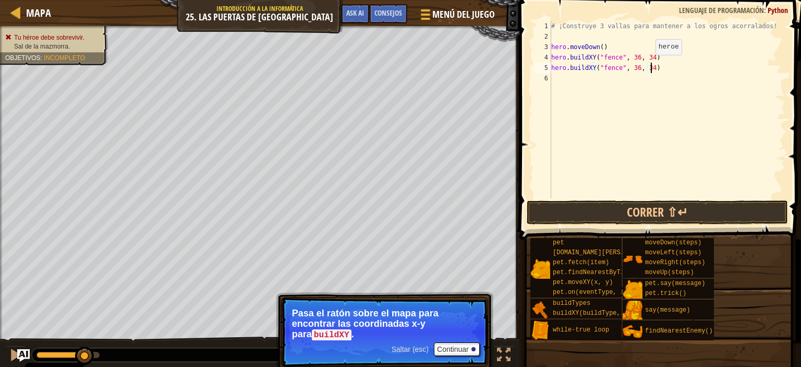
click at [647, 66] on div "# ¡Construye 3 vallas para mantener a los ogros acorralados! hero . moveDown ( …" at bounding box center [667, 120] width 236 height 198
type textarea "hero.buildXY("fence", 36, 30)"
click at [559, 81] on div "# ¡Construye 3 vallas para mantener a los ogros acorralados! hero . moveDown ( …" at bounding box center [667, 120] width 236 height 198
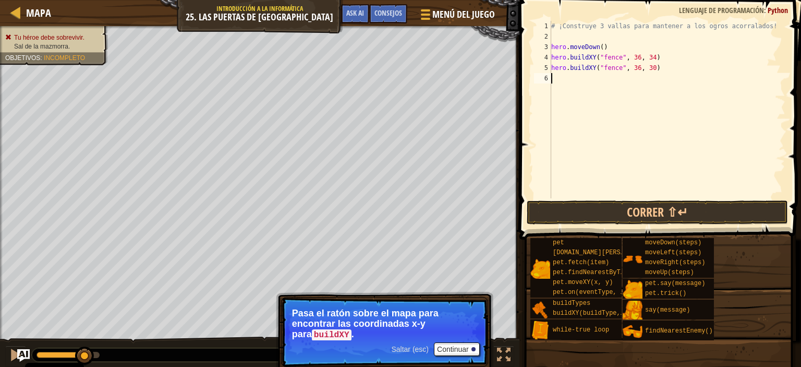
paste textarea "hero.buildXY("fence", 36, 34)"
click at [644, 79] on div "# ¡Construye 3 vallas para mantener a los ogros acorralados! hero . moveDown ( …" at bounding box center [667, 120] width 236 height 198
click at [649, 80] on div "# ¡Construye 3 vallas para mantener a los ogros acorralados! hero . moveDown ( …" at bounding box center [667, 120] width 236 height 198
type textarea "hero.buildXY("fence", 36, 26)"
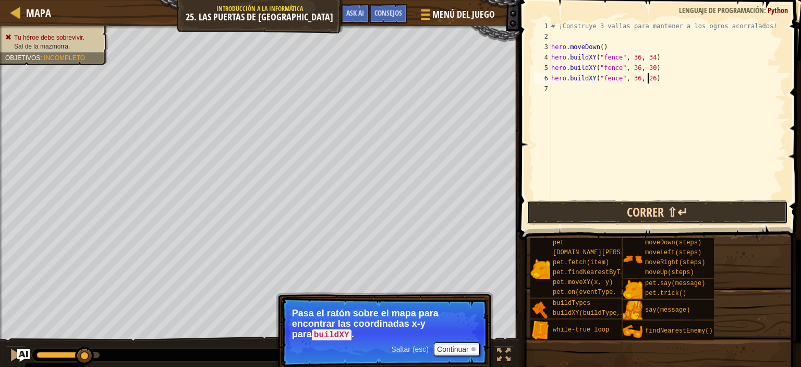
click at [622, 208] on button "Correr ⇧↵" at bounding box center [657, 212] width 261 height 24
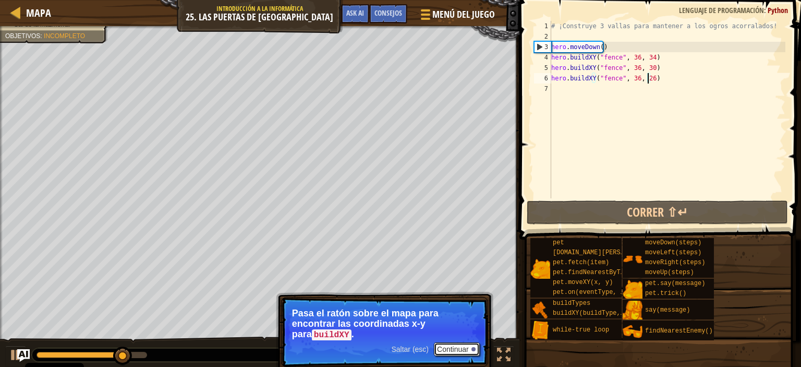
click at [465, 347] on button "Continuar" at bounding box center [457, 349] width 46 height 14
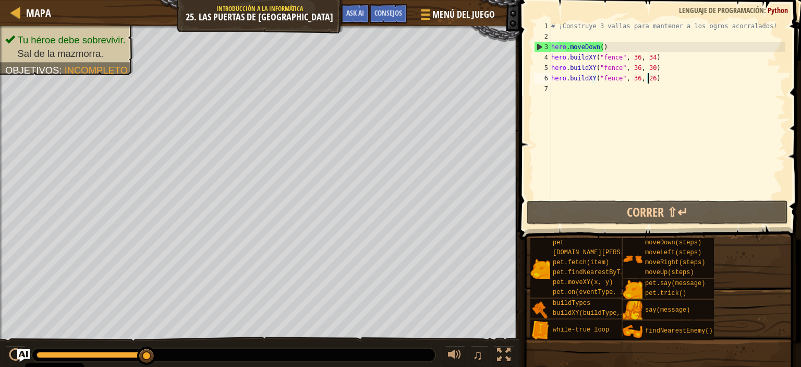
click at [578, 95] on div "# ¡Construye 3 vallas para mantener a los ogros acorralados! hero . moveDown ( …" at bounding box center [667, 120] width 236 height 198
type textarea "h"
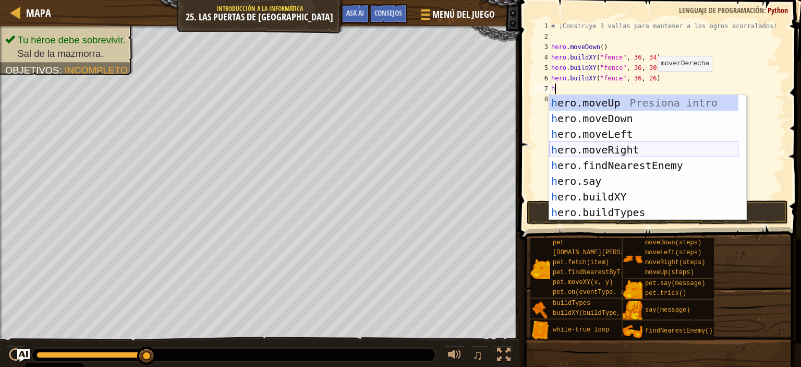
click at [581, 150] on div "h ero.moveUp Presiona intro h ero.moveDown Presiona intro h ero.moveLeft Presio…" at bounding box center [643, 173] width 189 height 156
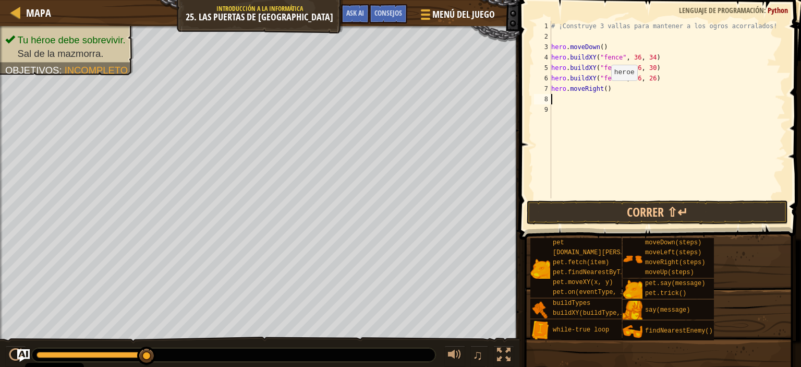
click at [603, 91] on div "# ¡Construye 3 vallas para mantener a los ogros acorralados! hero . moveDown ( …" at bounding box center [667, 120] width 236 height 198
type textarea "hero.moveRight(9)"
click at [627, 207] on button "Correr ⇧↵" at bounding box center [657, 212] width 261 height 24
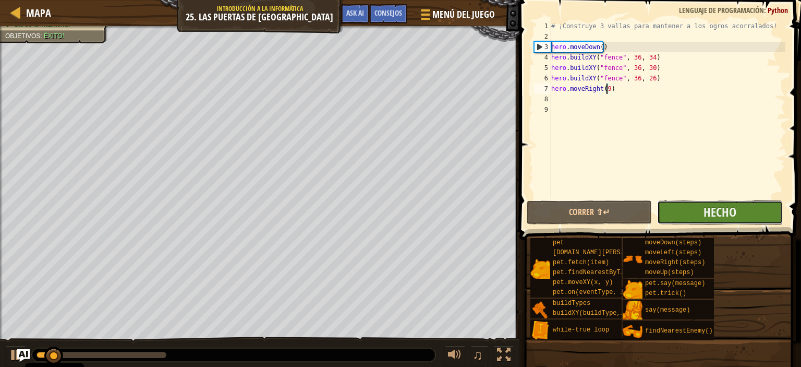
click at [699, 209] on button "Hecho" at bounding box center [719, 212] width 125 height 24
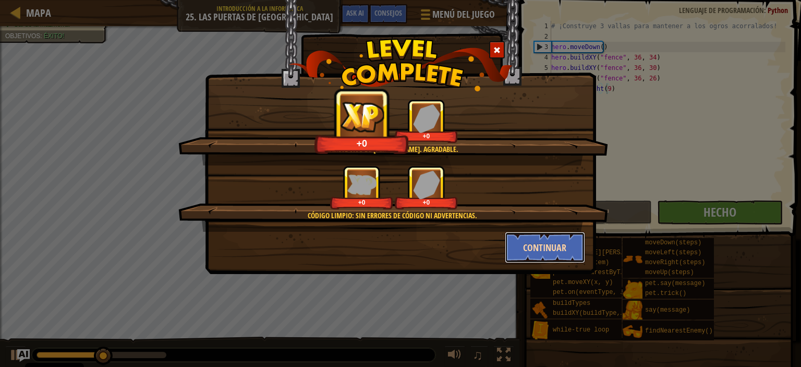
click at [542, 244] on button "Continuar" at bounding box center [545, 247] width 81 height 31
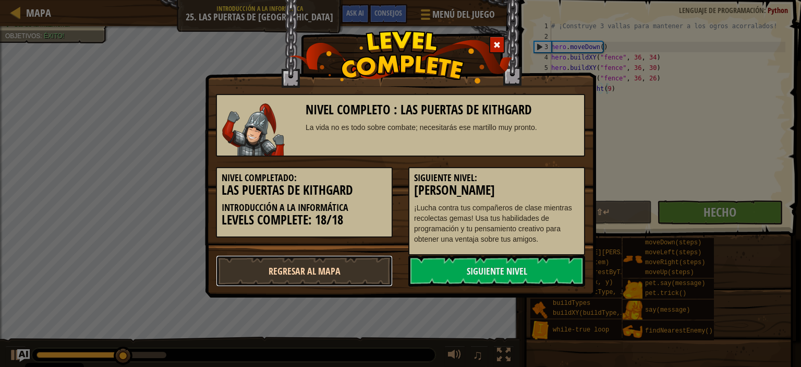
click at [364, 273] on link "Regresar al mapa" at bounding box center [304, 270] width 177 height 31
select select "es-ES"
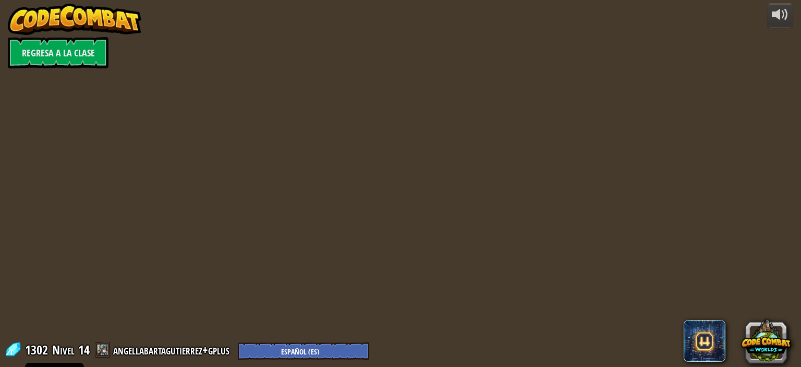
select select "es-ES"
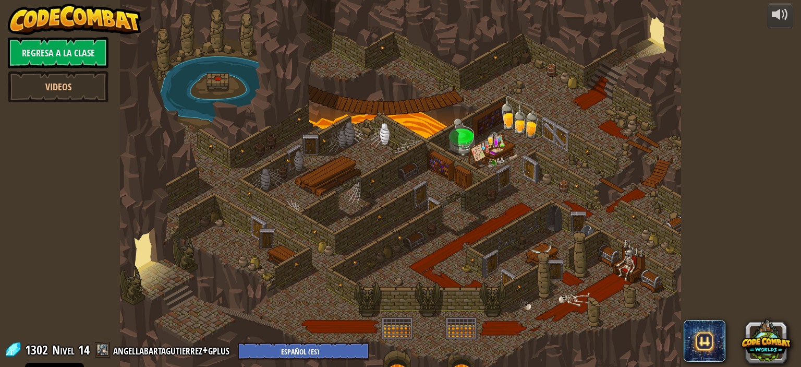
select select "es-ES"
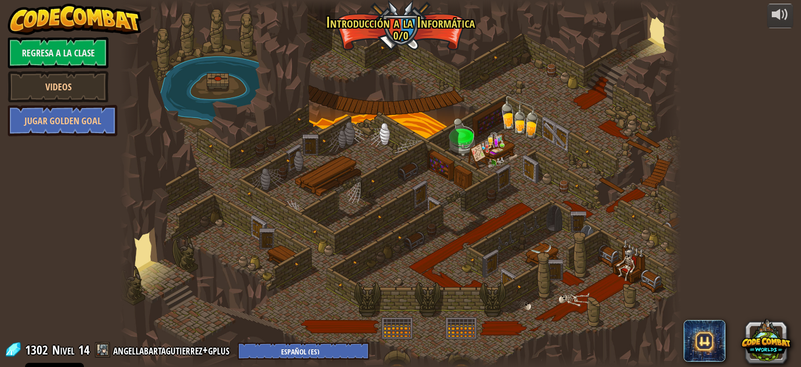
select select "es-ES"
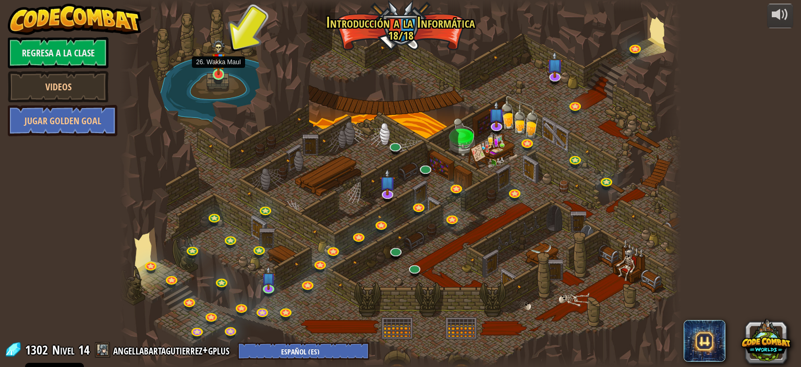
click at [217, 75] on img at bounding box center [219, 57] width 14 height 37
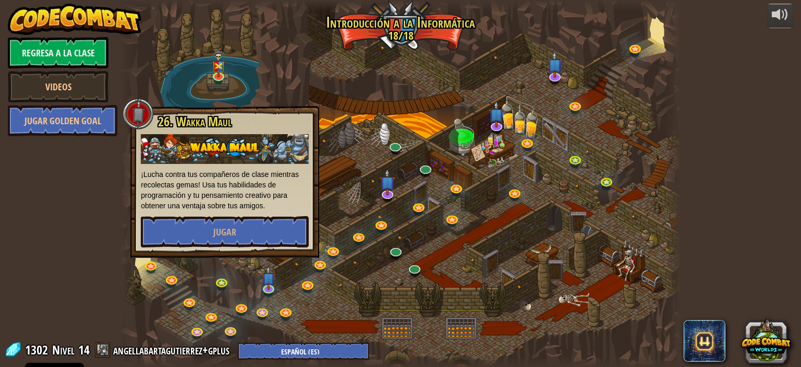
click at [276, 58] on div at bounding box center [400, 183] width 561 height 367
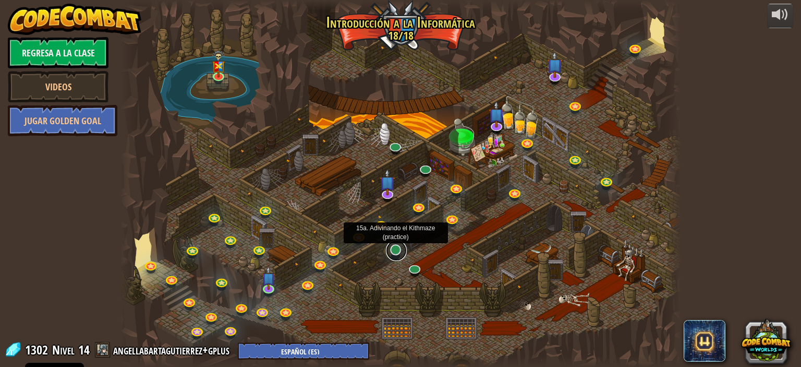
click at [392, 250] on link at bounding box center [396, 250] width 21 height 21
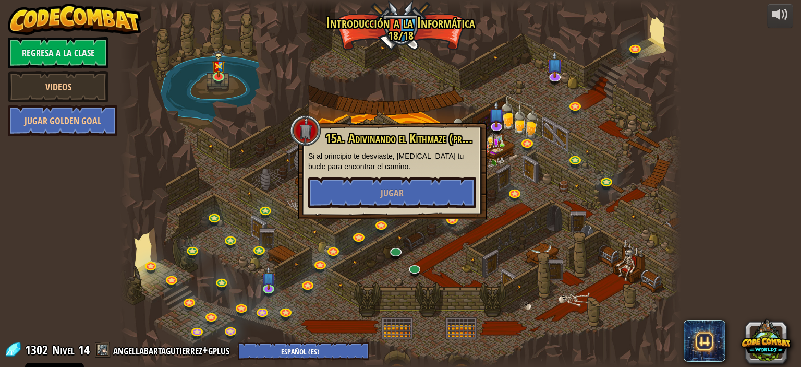
click at [463, 265] on div at bounding box center [400, 183] width 561 height 367
